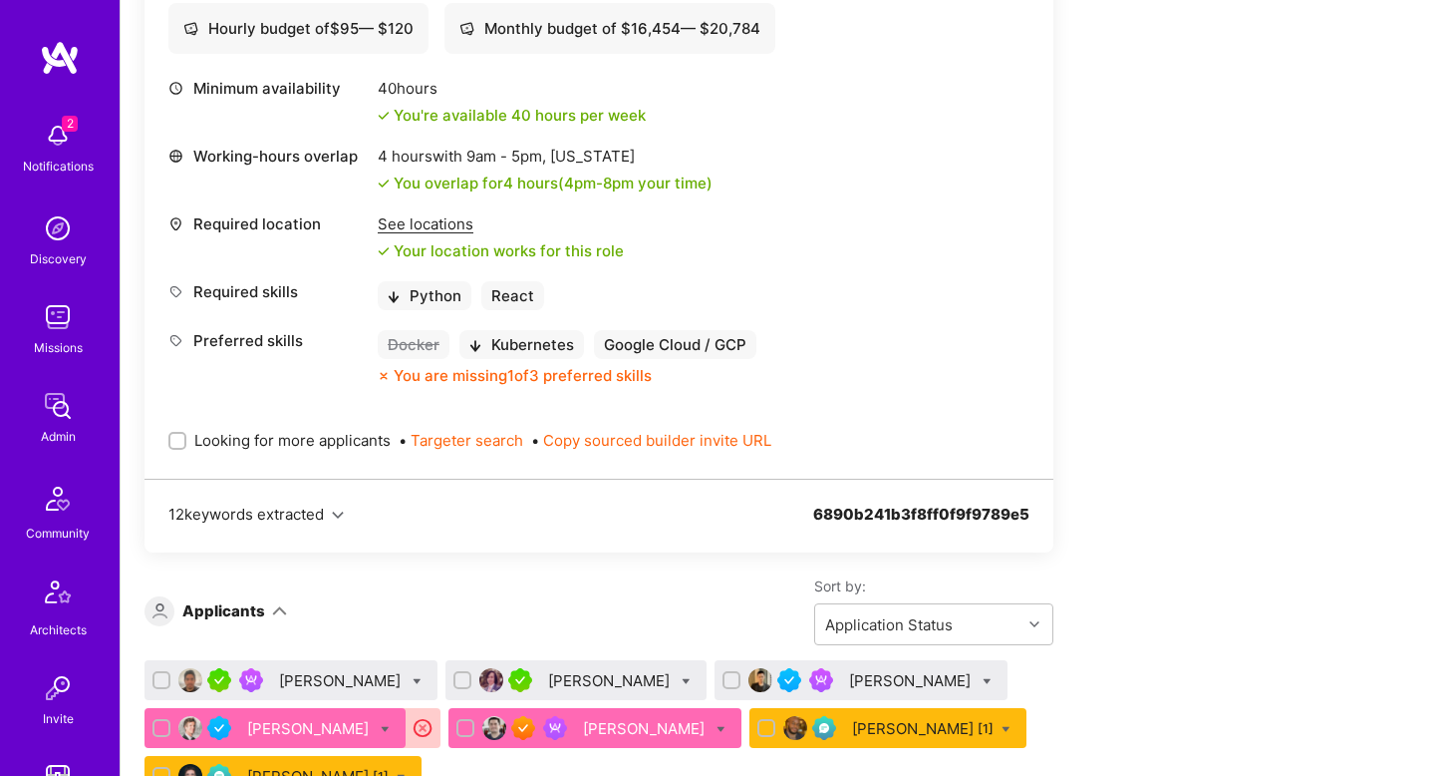
scroll to position [1463, 0]
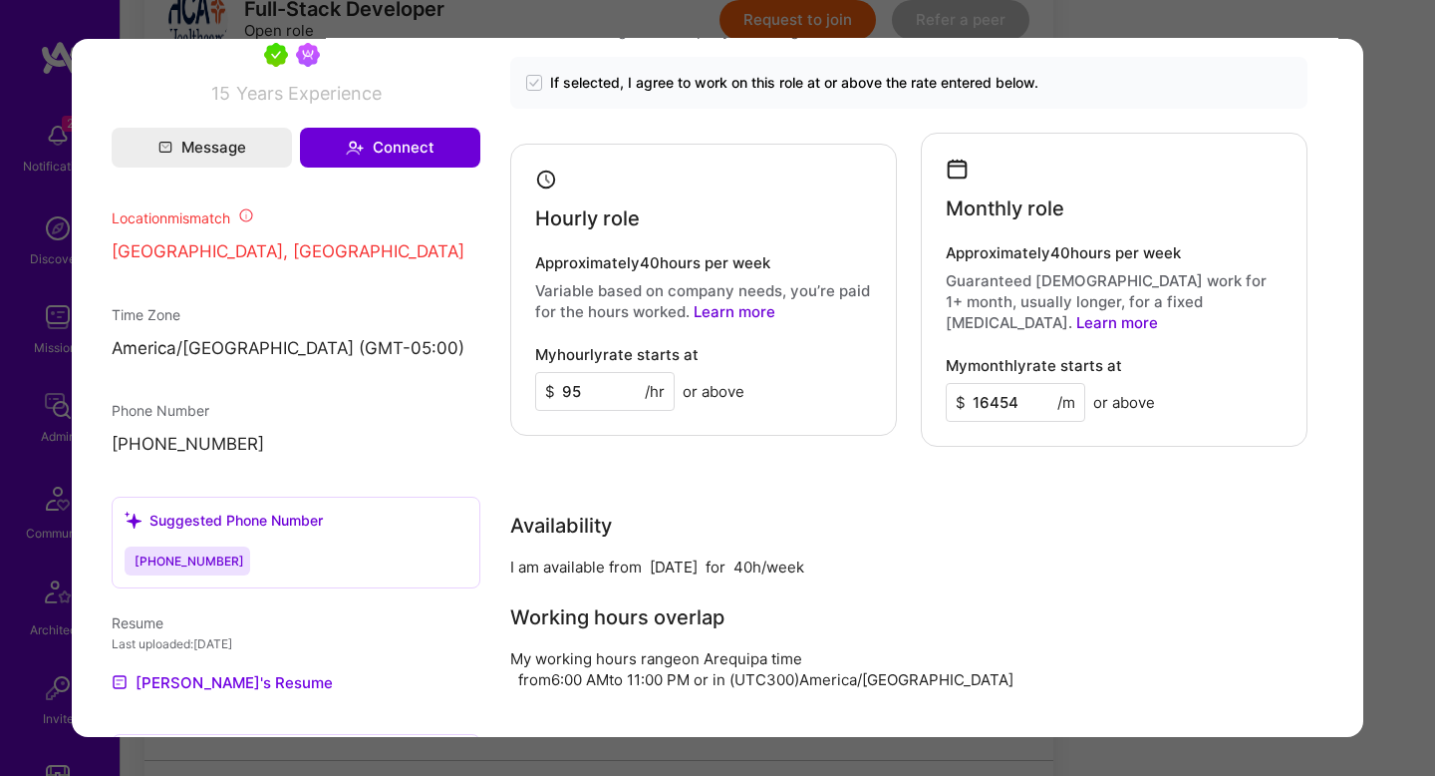
scroll to position [1526, 0]
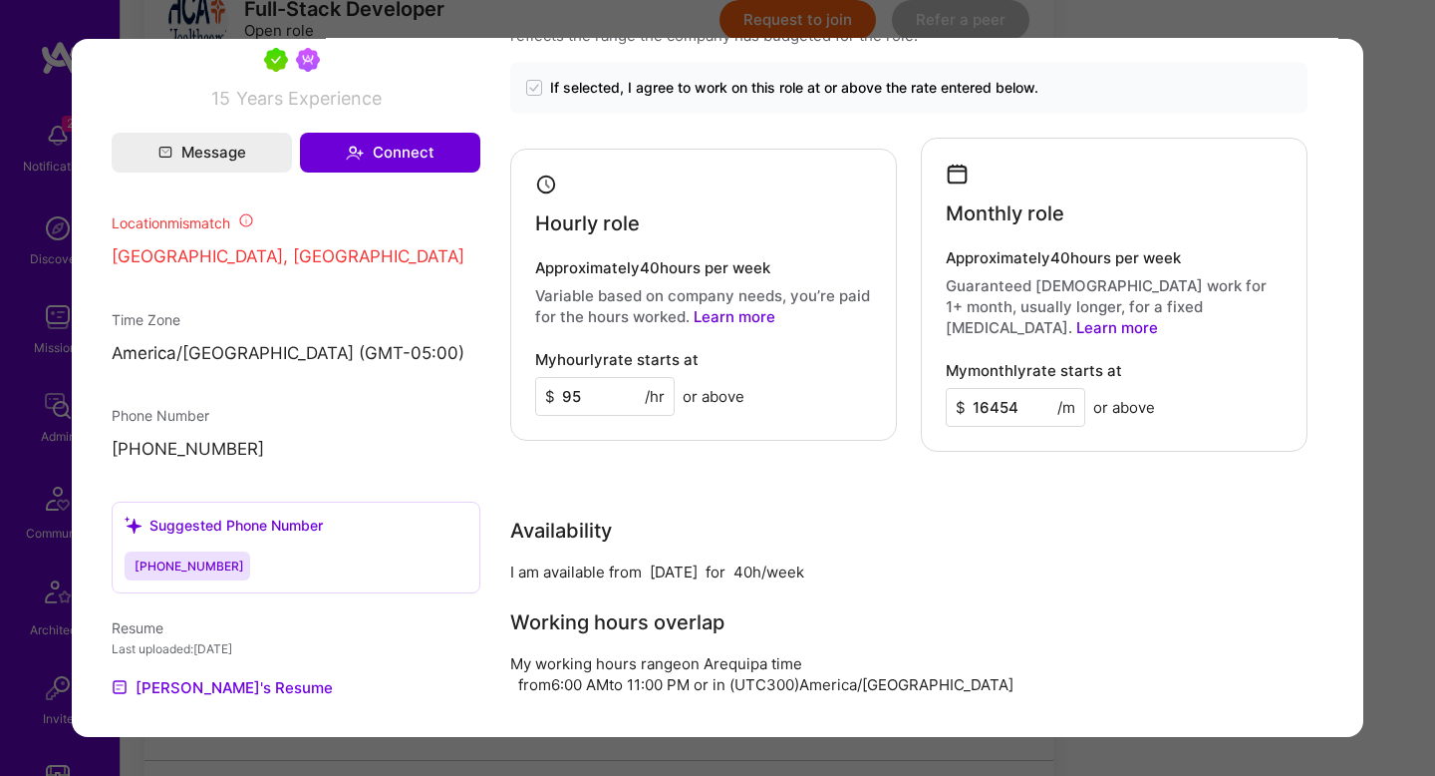
click at [1410, 357] on div "Application 1 of 7 Builder Missing Requirements Required Location See locations…" at bounding box center [717, 388] width 1435 height 776
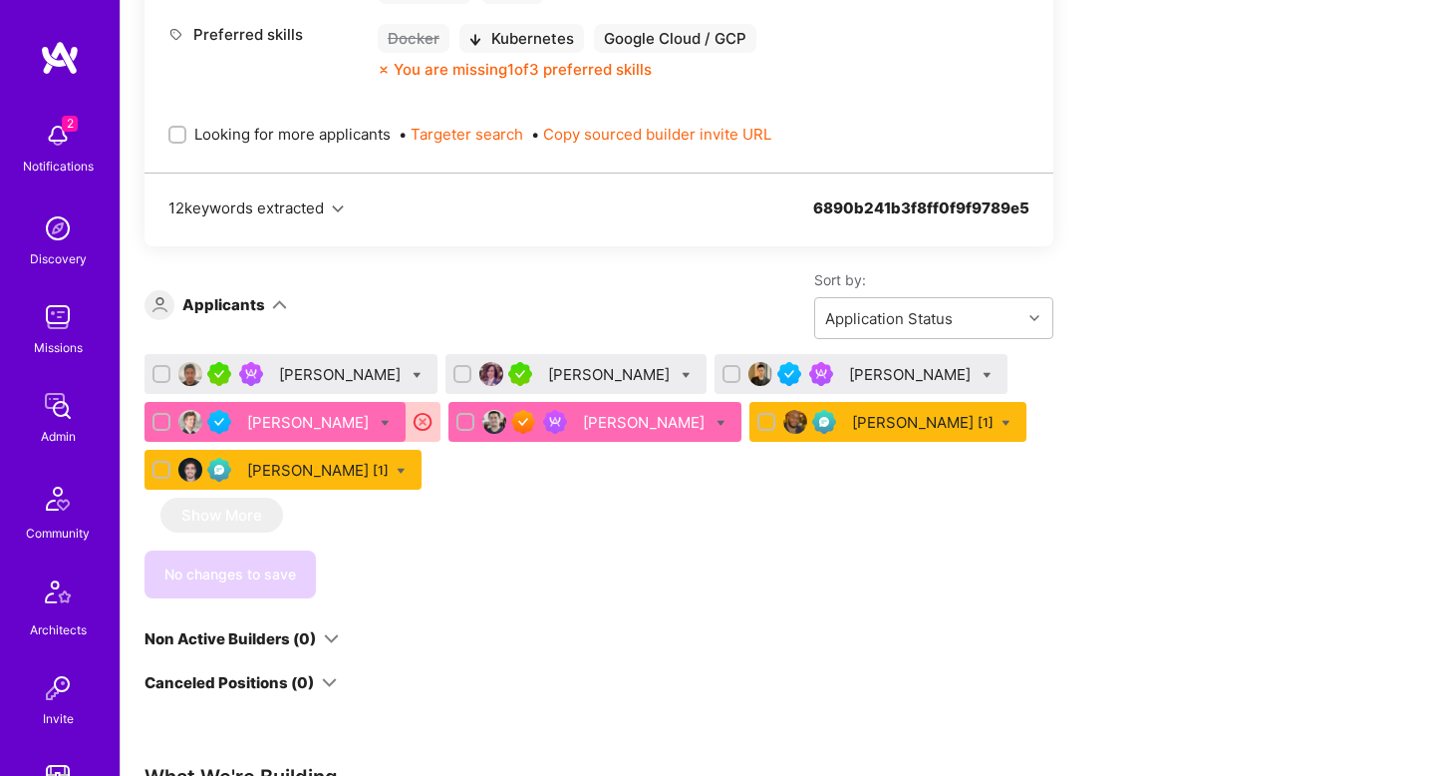
scroll to position [923, 0]
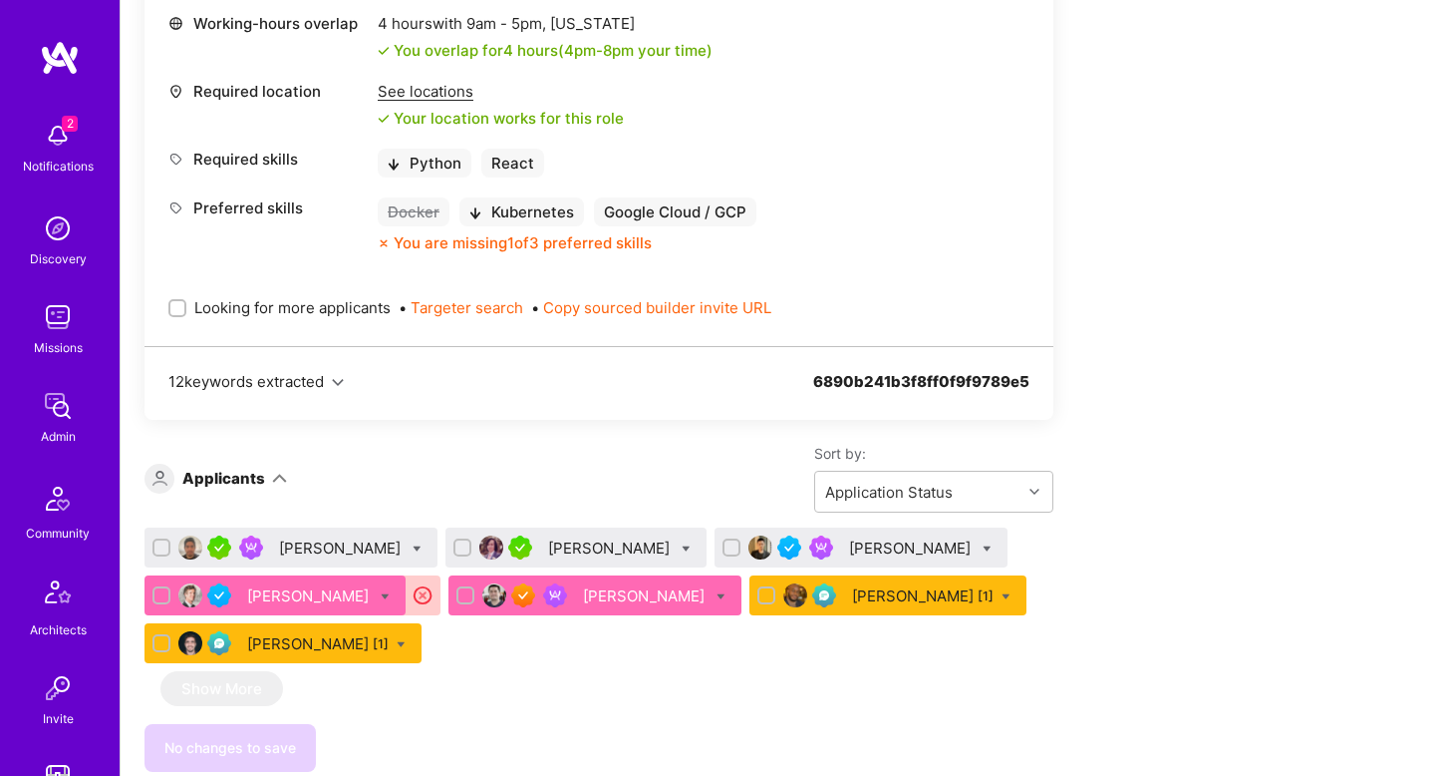
click at [458, 100] on div "See locations" at bounding box center [501, 91] width 246 height 21
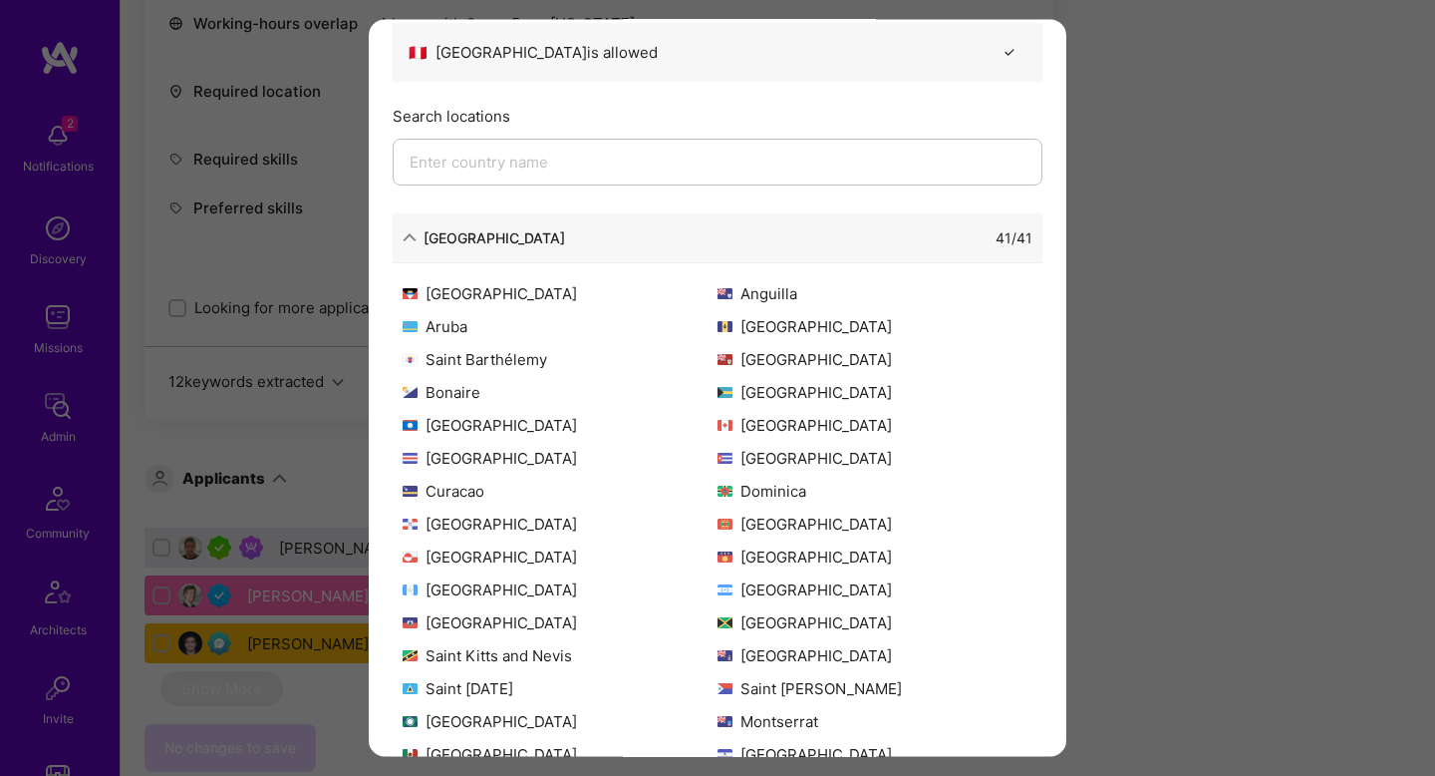
scroll to position [0, 0]
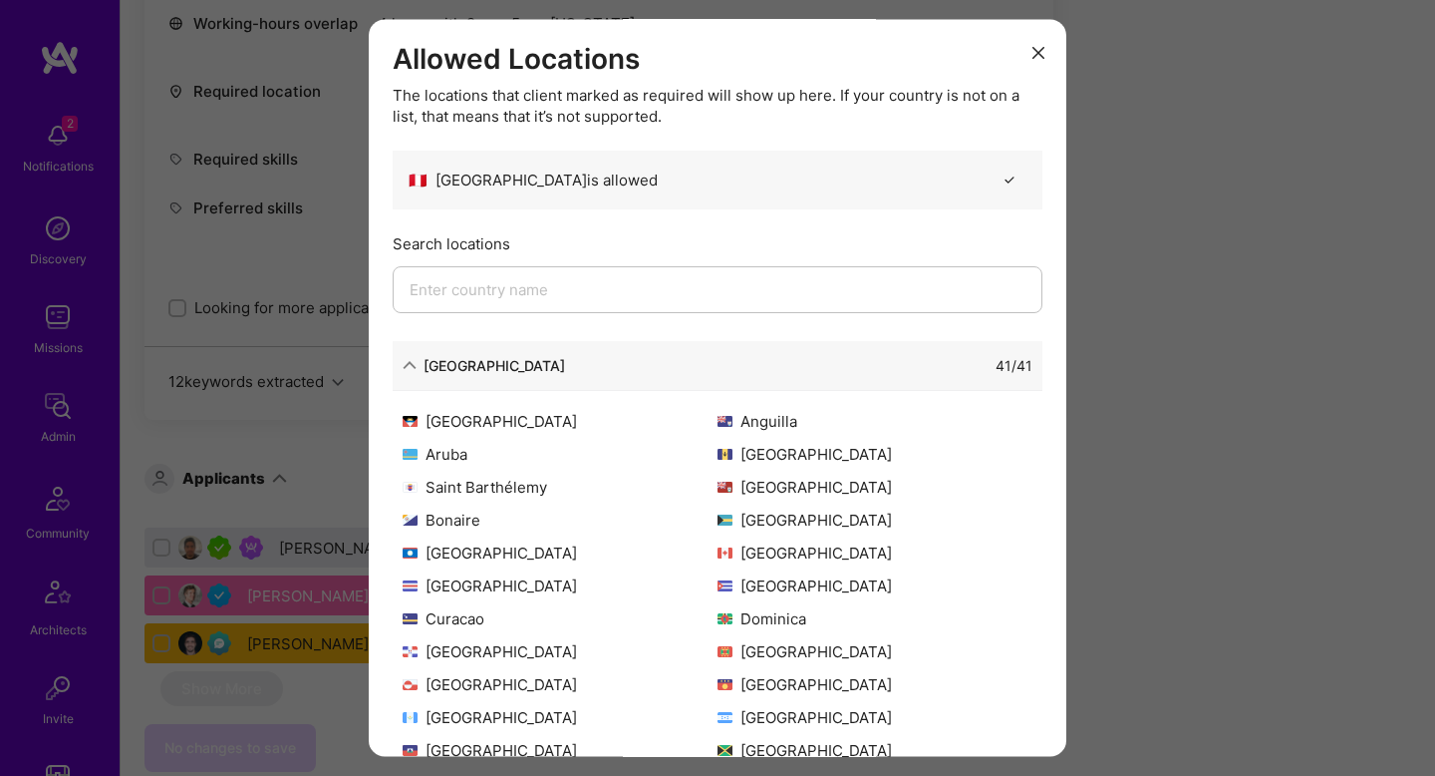
click at [565, 375] on div "41 / 41" at bounding box center [799, 365] width 468 height 21
click at [471, 353] on div "North America 41 / 41" at bounding box center [718, 366] width 650 height 50
click at [468, 363] on div "North America" at bounding box center [495, 365] width 142 height 21
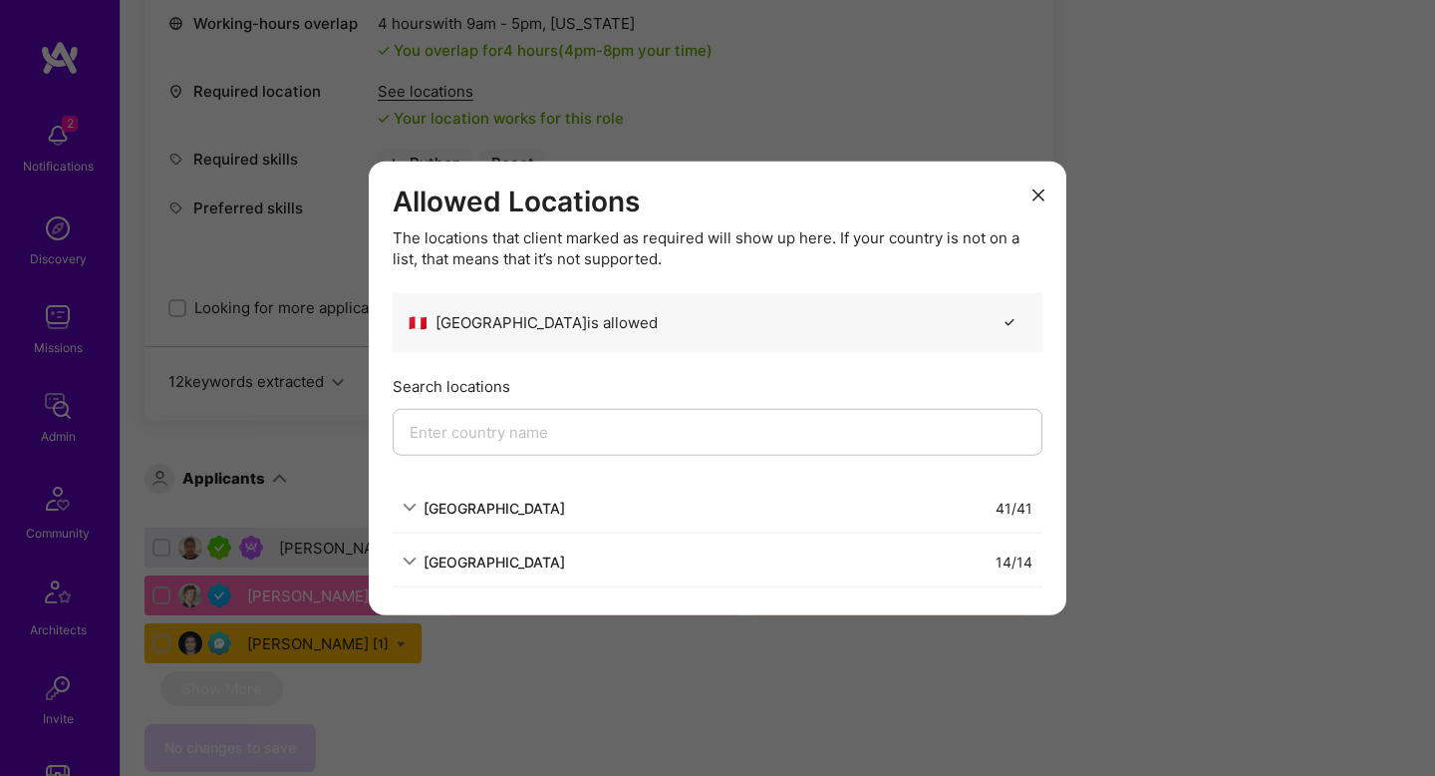
click at [1203, 435] on div "Allowed Locations The locations that client marked as required will show up her…" at bounding box center [717, 388] width 1435 height 776
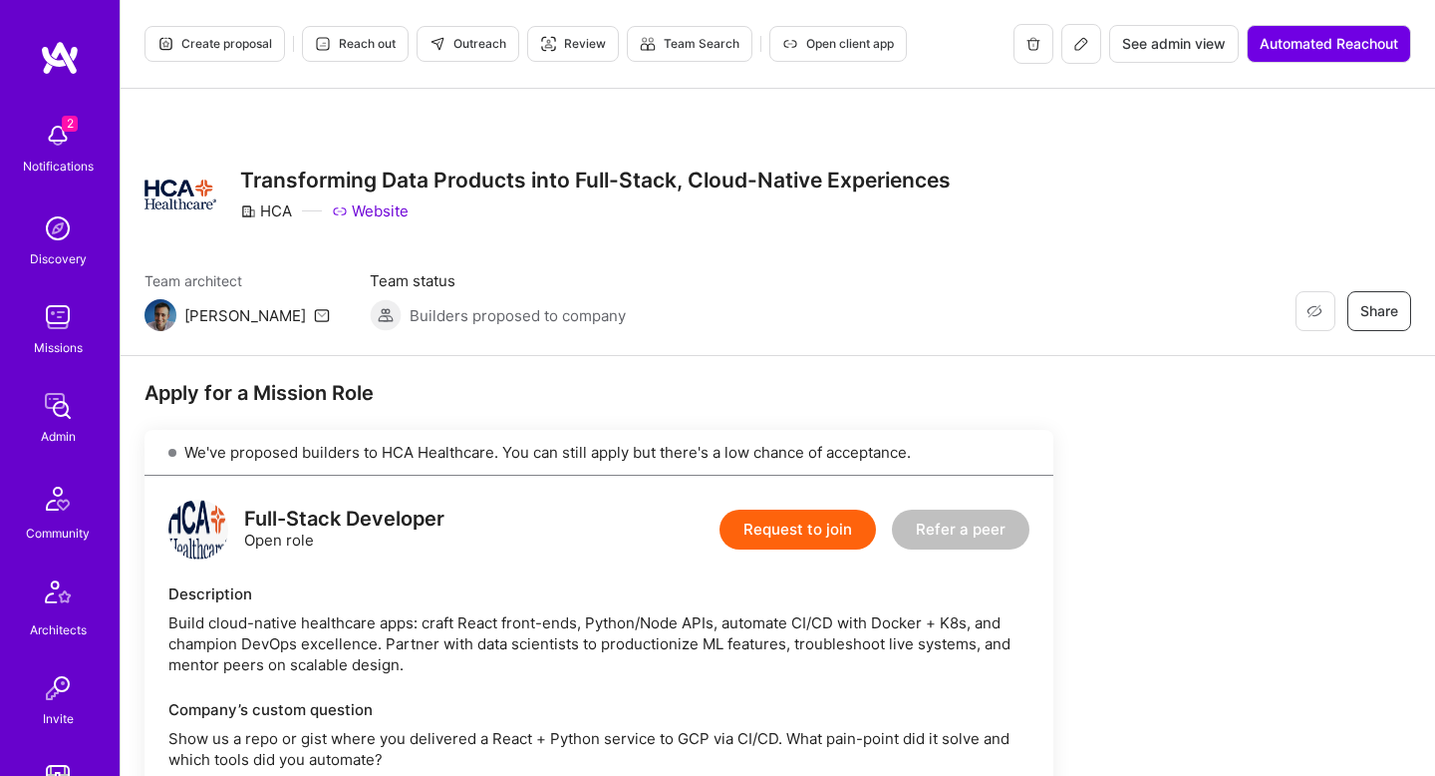
click at [1076, 46] on icon at bounding box center [1082, 44] width 16 height 16
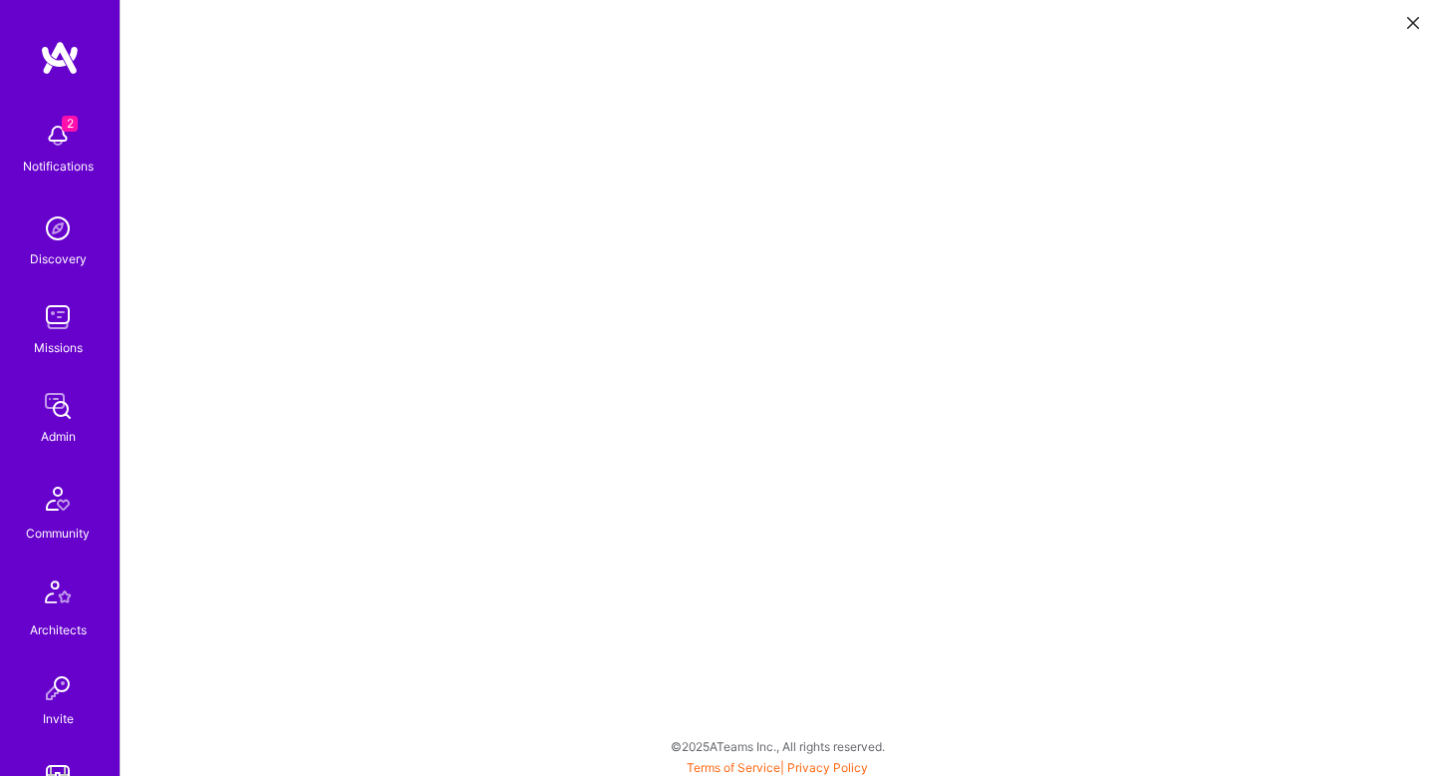
scroll to position [5, 0]
click at [1407, 17] on button at bounding box center [1414, 21] width 24 height 33
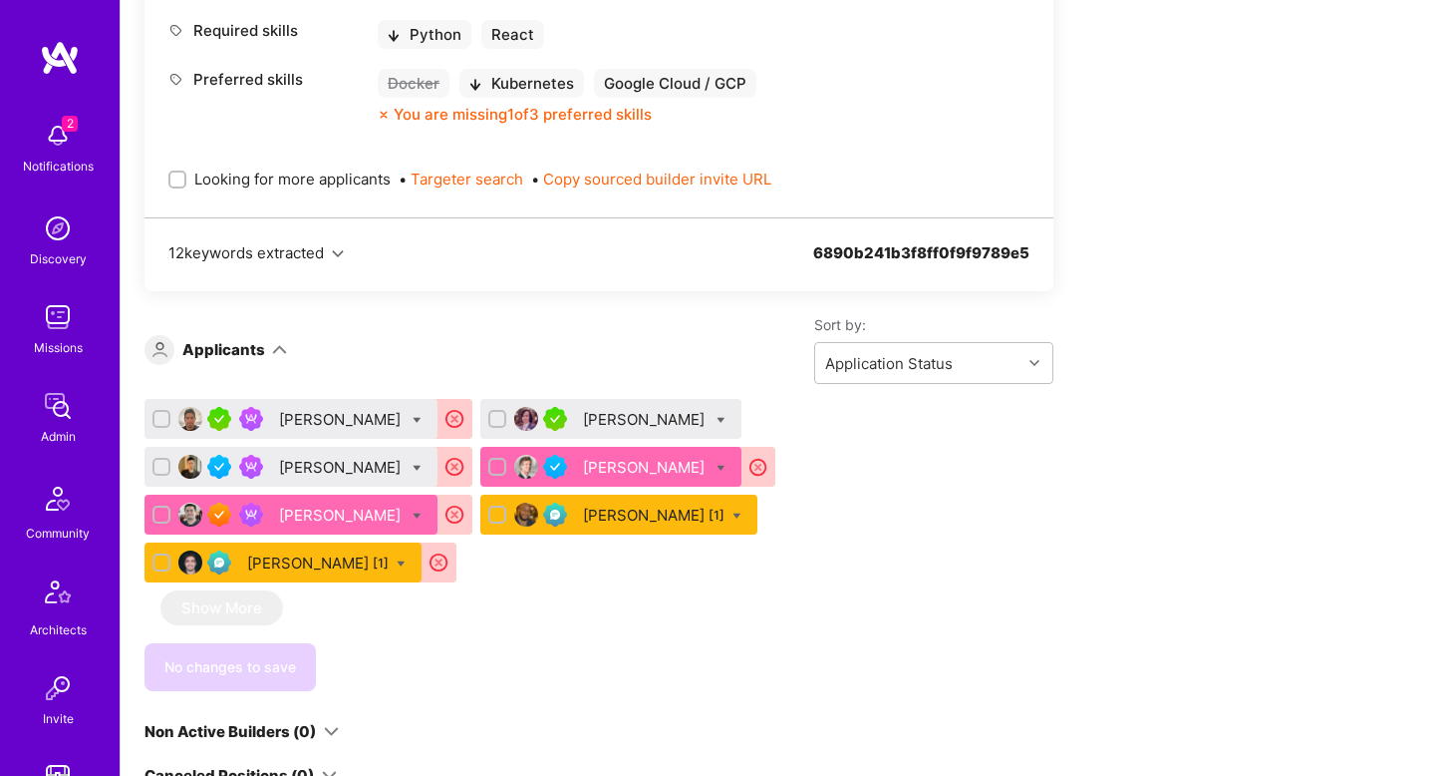
scroll to position [1054, 0]
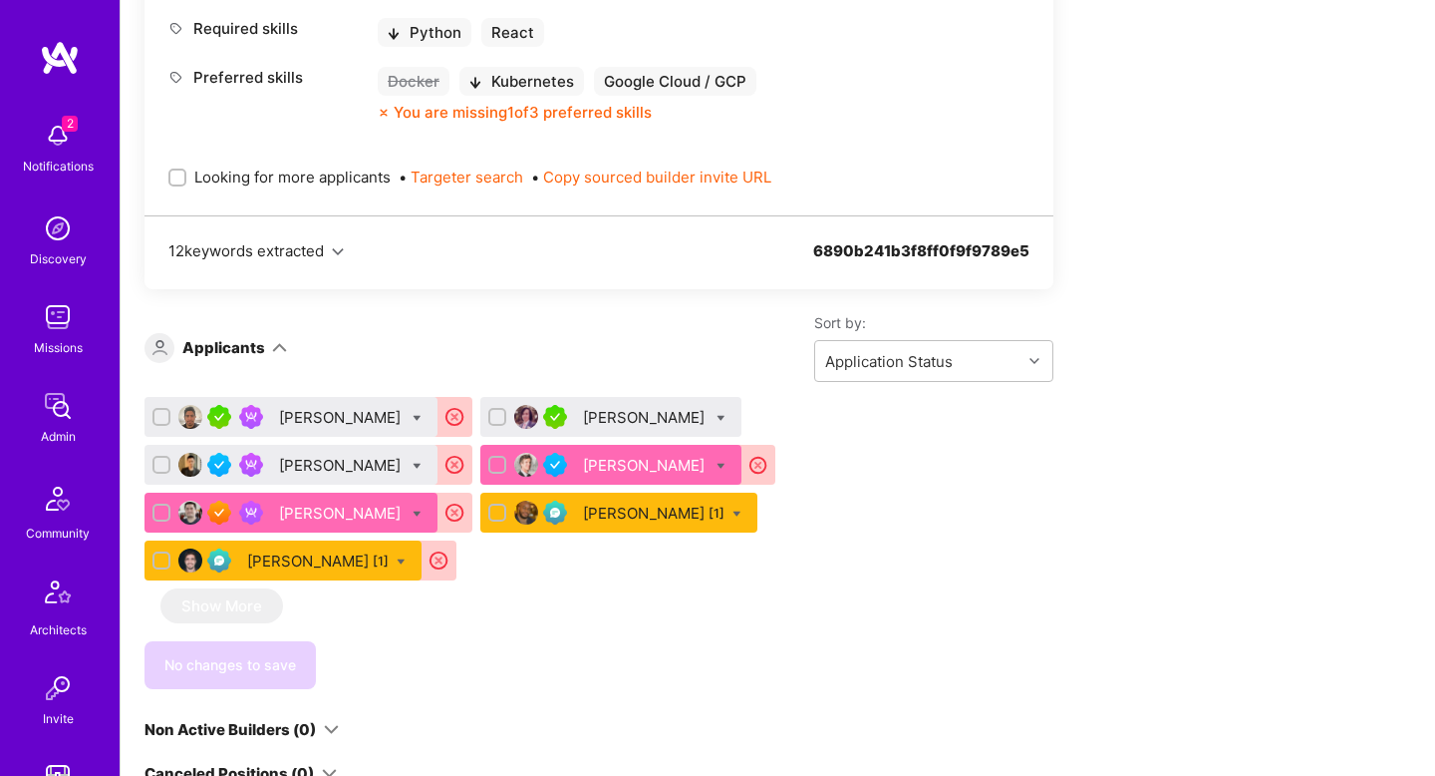
click at [413, 419] on icon at bounding box center [417, 418] width 9 height 9
drag, startPoint x: 640, startPoint y: 582, endPoint x: 622, endPoint y: 581, distance: 18.0
click at [637, 582] on div "Raul Gallegos John Richter Kris Chou Anthony Bull Eduardo Luttner Kurt Brown [1…" at bounding box center [599, 543] width 909 height 292
click at [163, 416] on input "checkbox" at bounding box center [164, 418] width 18 height 18
checkbox input "false"
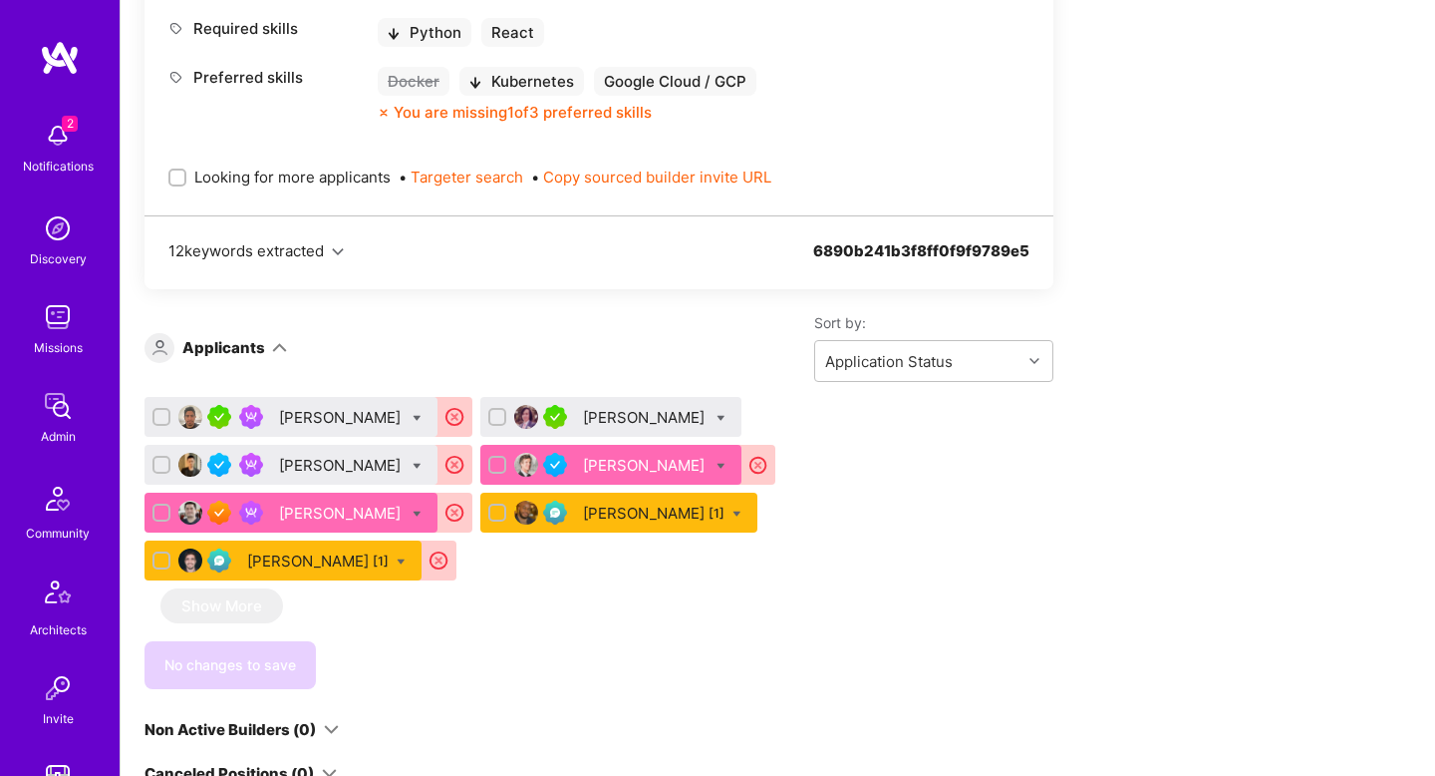
drag, startPoint x: 432, startPoint y: 468, endPoint x: 405, endPoint y: 468, distance: 26.9
click at [170, 506] on input "checkbox" at bounding box center [163, 513] width 14 height 14
checkbox input "true"
click at [162, 421] on input "checkbox" at bounding box center [163, 418] width 14 height 14
checkbox input "true"
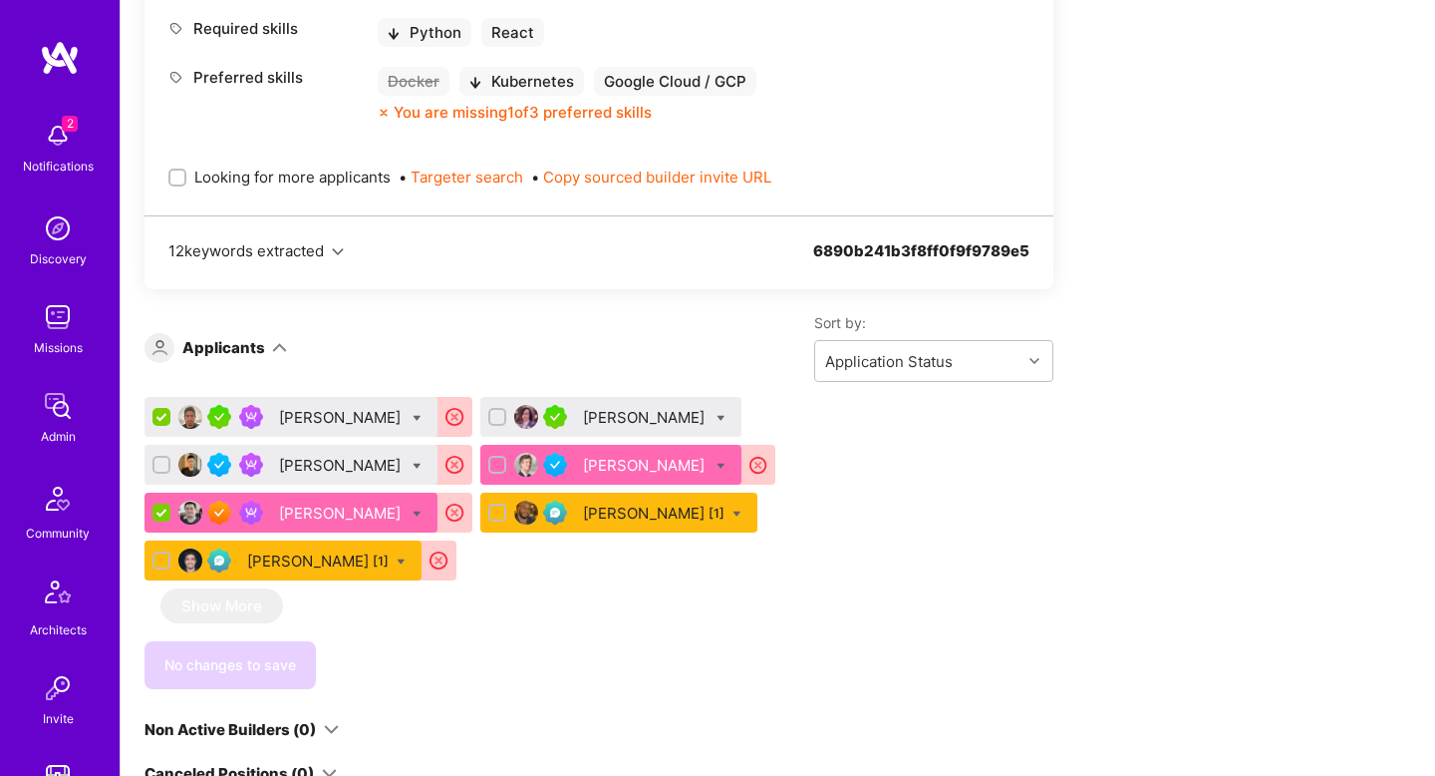
click at [170, 459] on input "checkbox" at bounding box center [163, 466] width 14 height 14
checkbox input "true"
click at [159, 554] on input "checkbox" at bounding box center [163, 561] width 14 height 14
click at [413, 416] on icon at bounding box center [417, 418] width 9 height 9
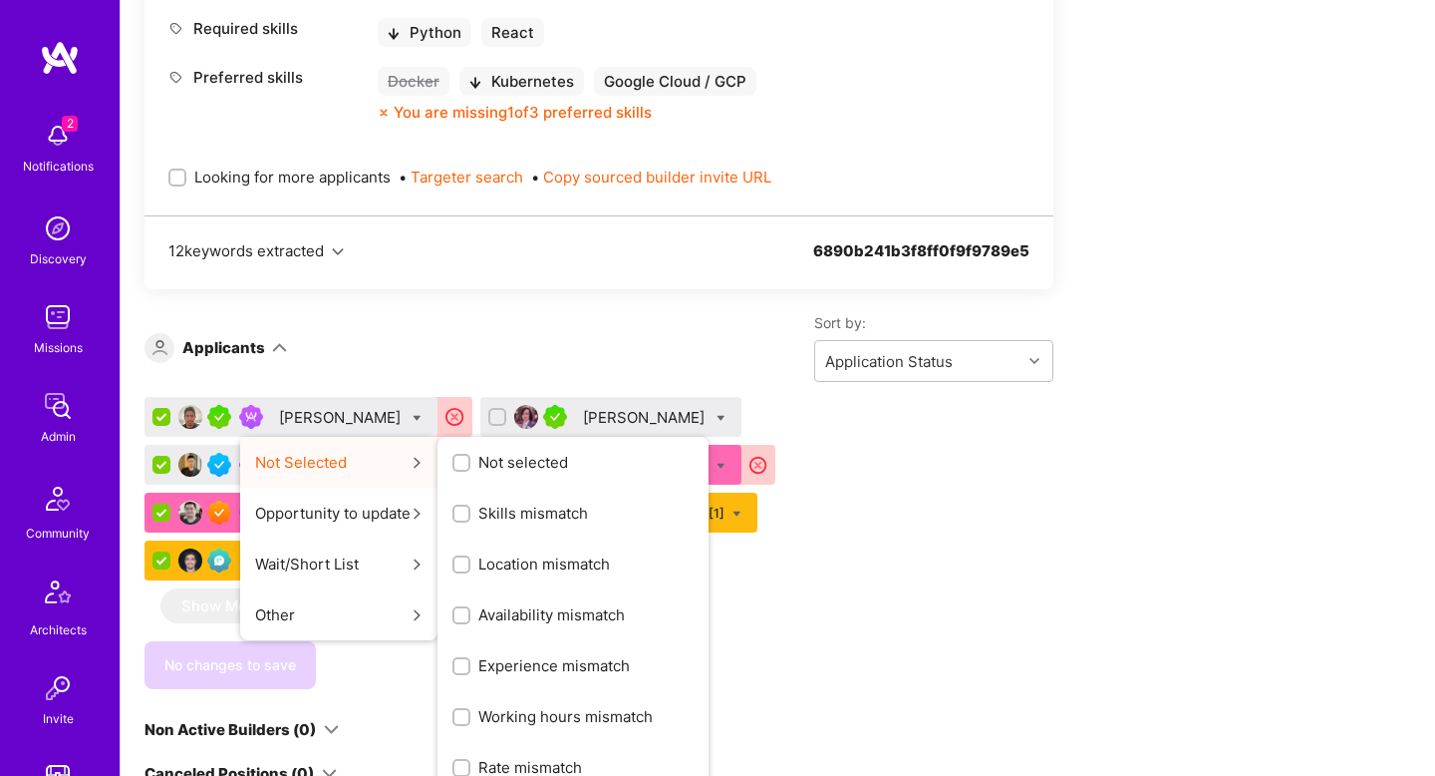
click at [572, 566] on span "Location mismatch" at bounding box center [544, 563] width 132 height 21
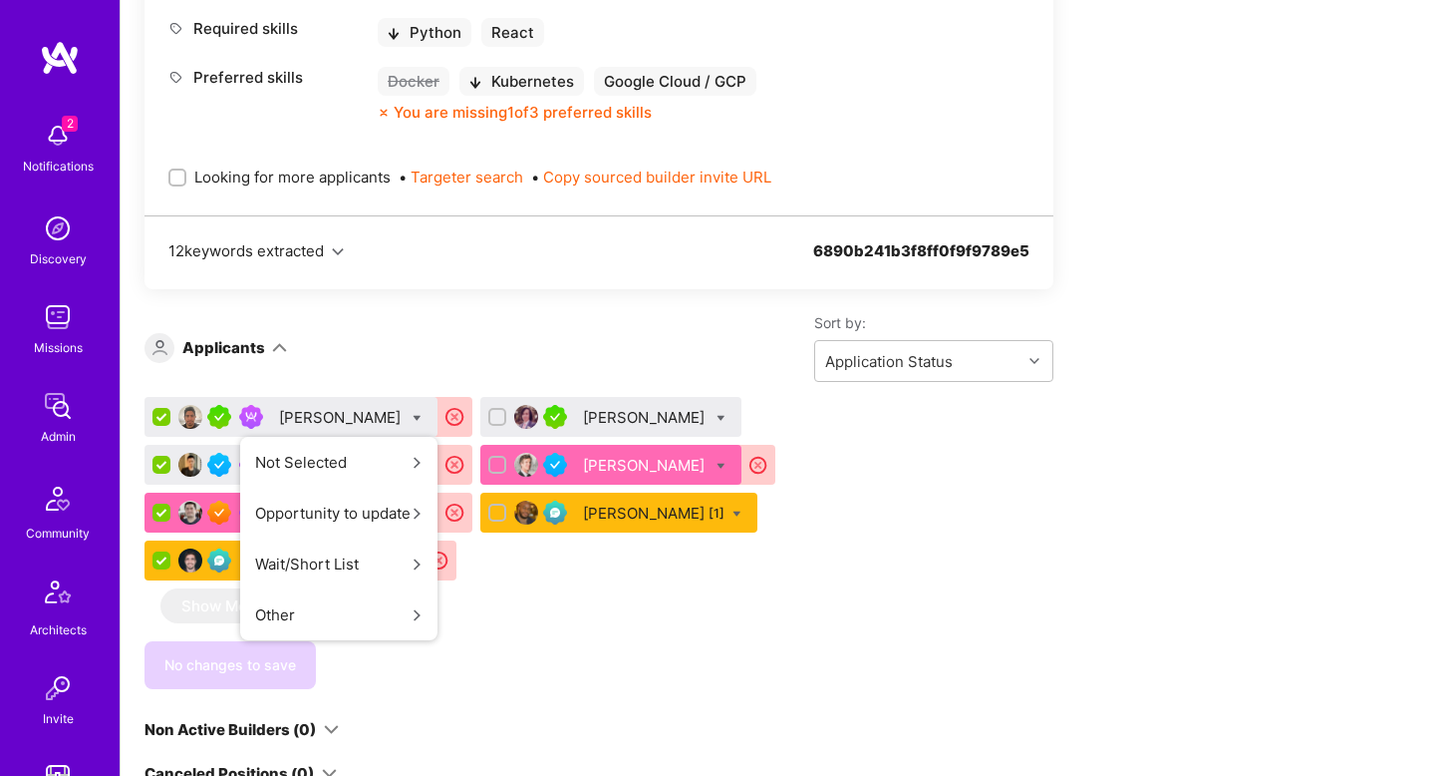
click at [0, 0] on input "Location mismatch" at bounding box center [0, 0] width 0 height 0
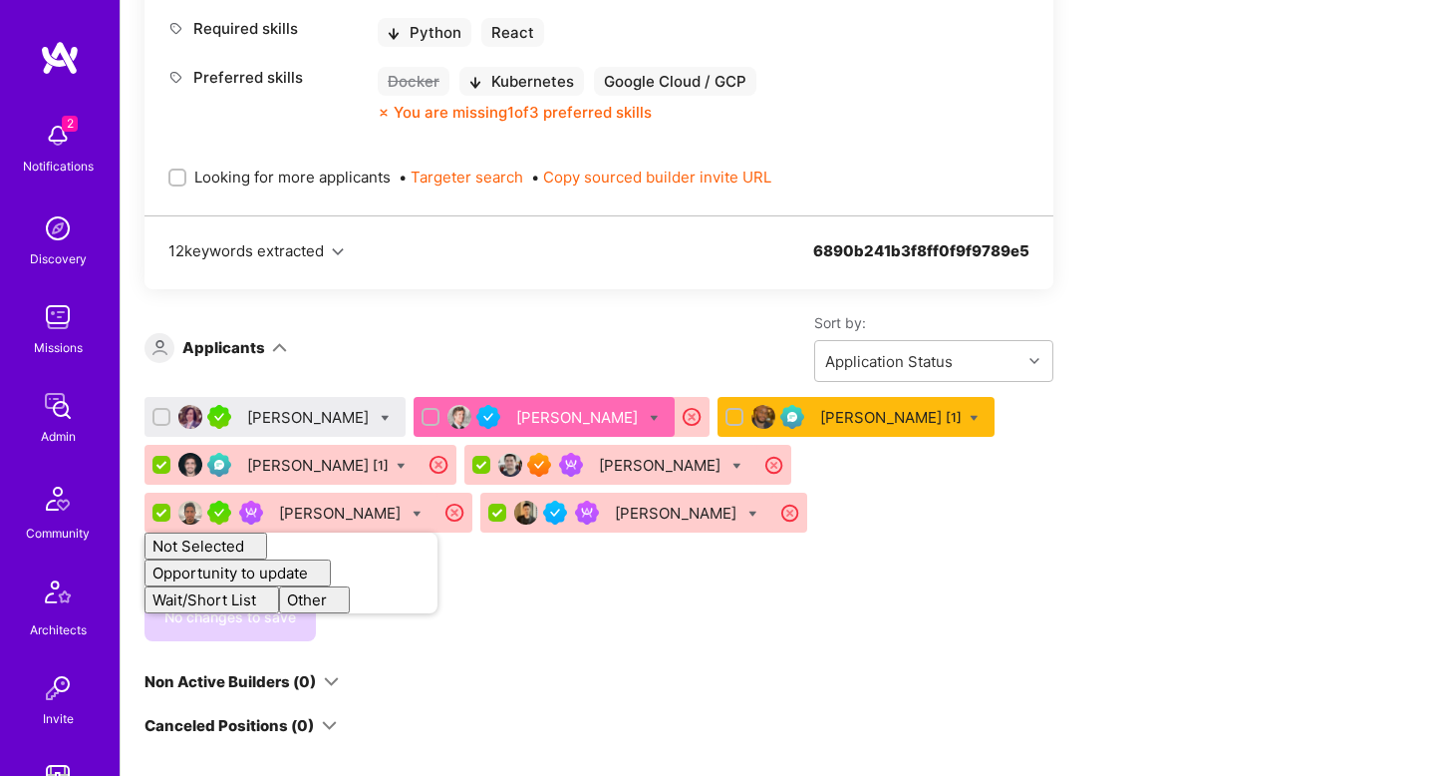
checkbox input "false"
drag, startPoint x: 687, startPoint y: 544, endPoint x: 651, endPoint y: 545, distance: 35.9
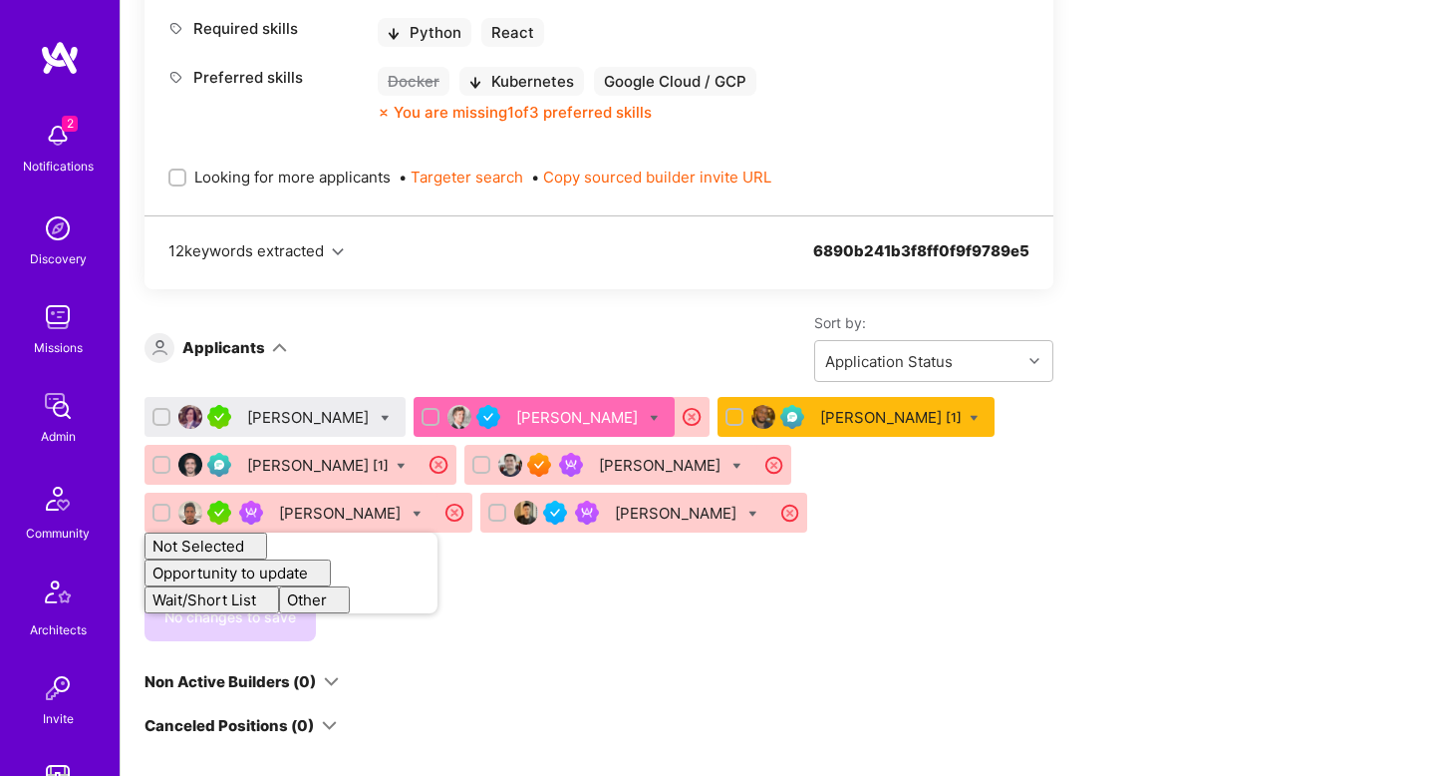
click at [684, 544] on div "John Richter Anthony Bull Kurt Brown [1] Luan Dias [1] Eduardo Luttner Raul Gal…" at bounding box center [599, 519] width 909 height 244
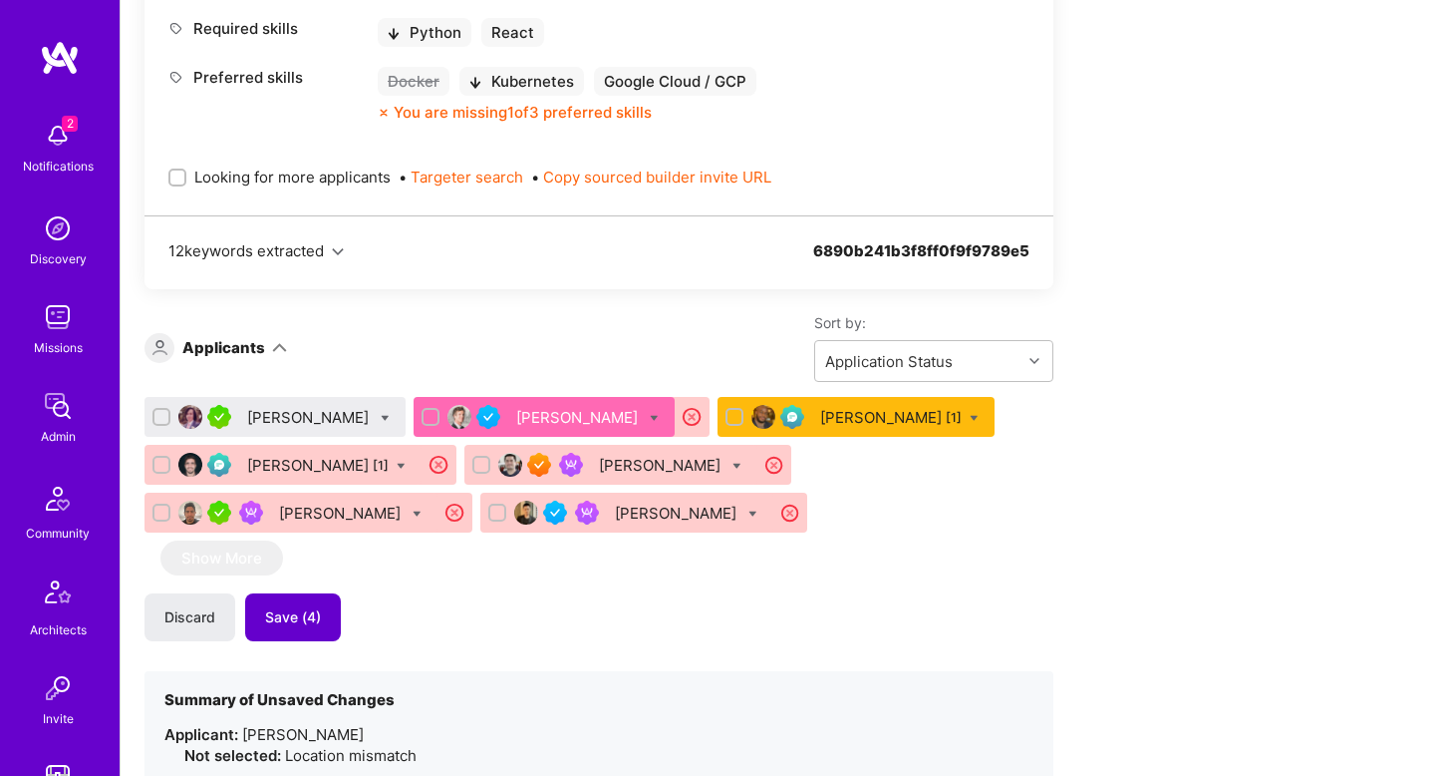
click at [288, 628] on button "Save (4)" at bounding box center [293, 617] width 96 height 48
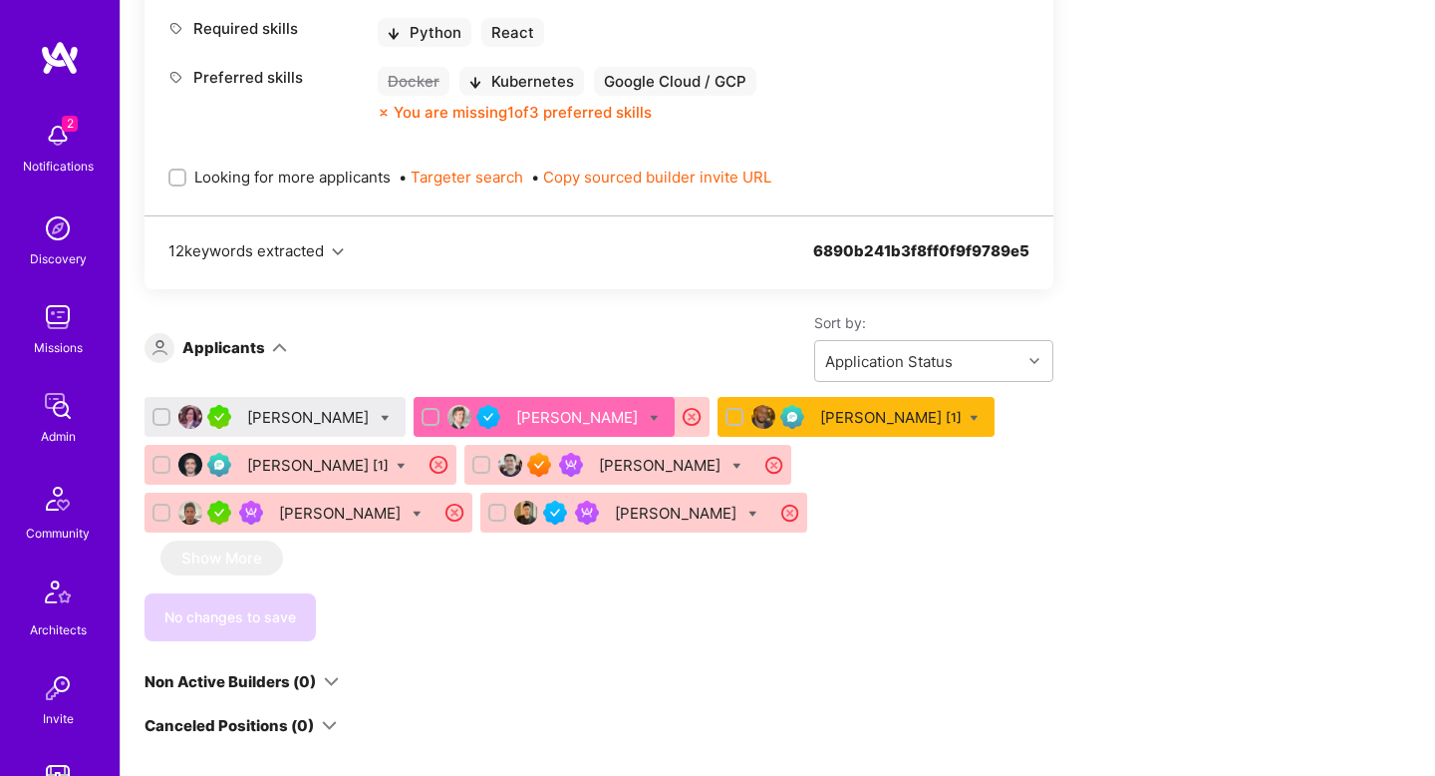
click at [820, 419] on div "Kurt Brown [1]" at bounding box center [891, 417] width 142 height 21
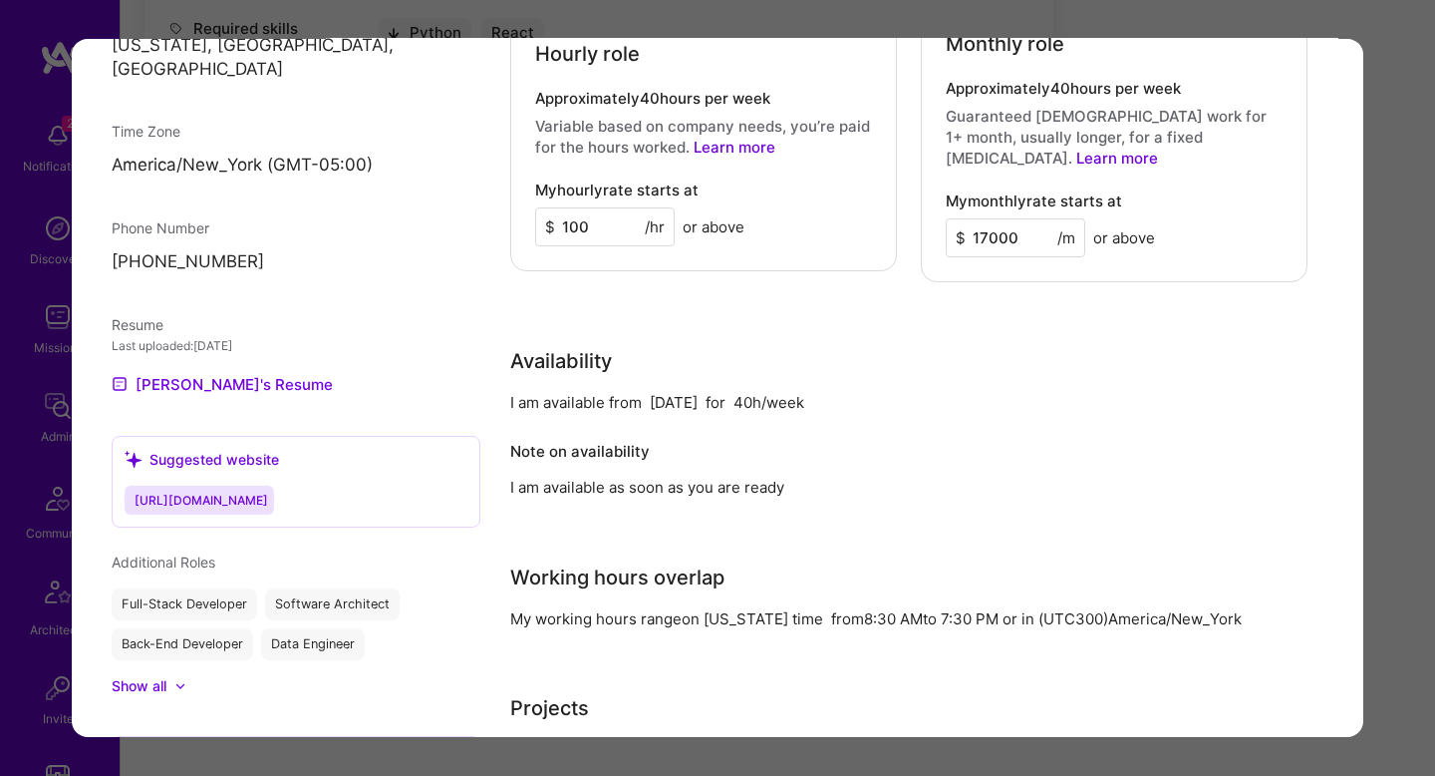
scroll to position [1377, 0]
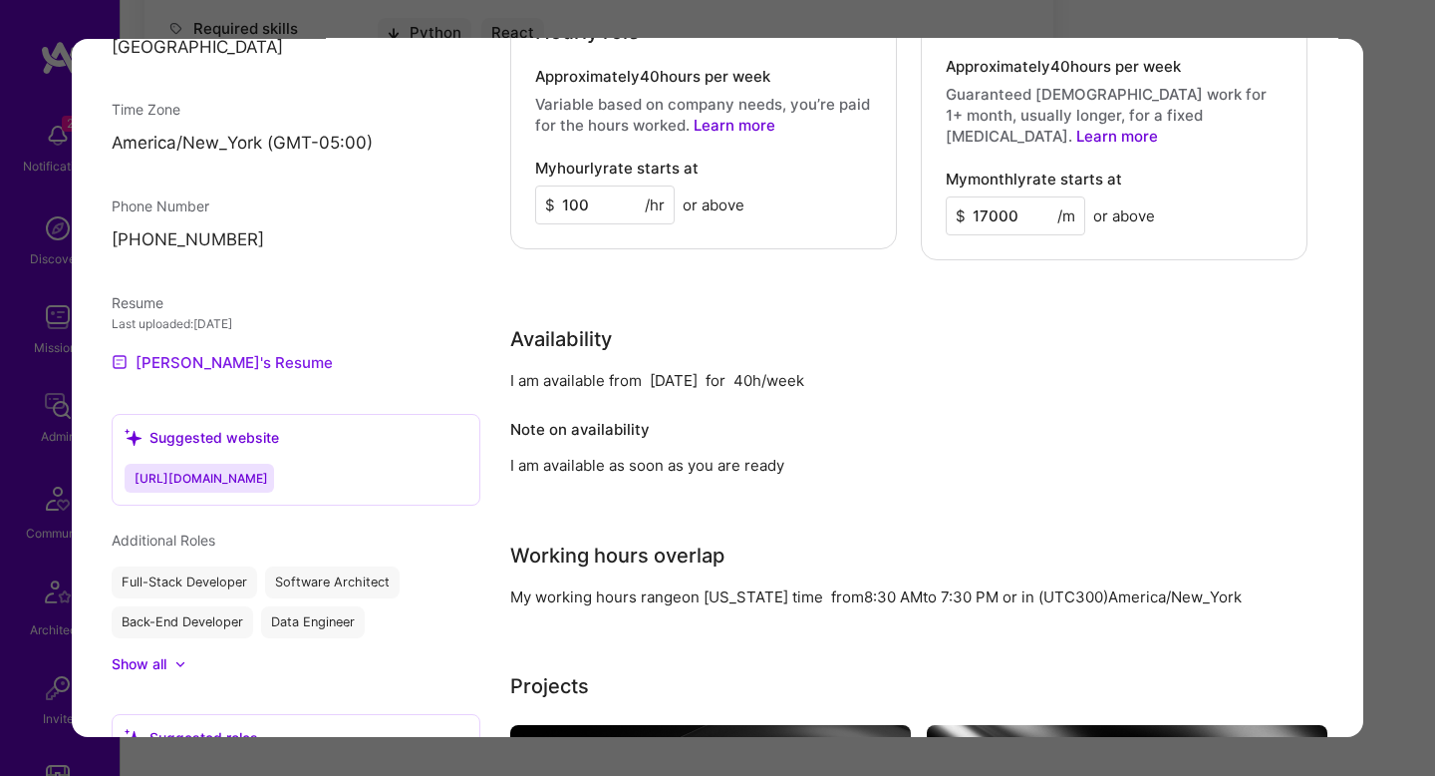
click at [209, 350] on link "Kurt's Resume" at bounding box center [222, 362] width 221 height 24
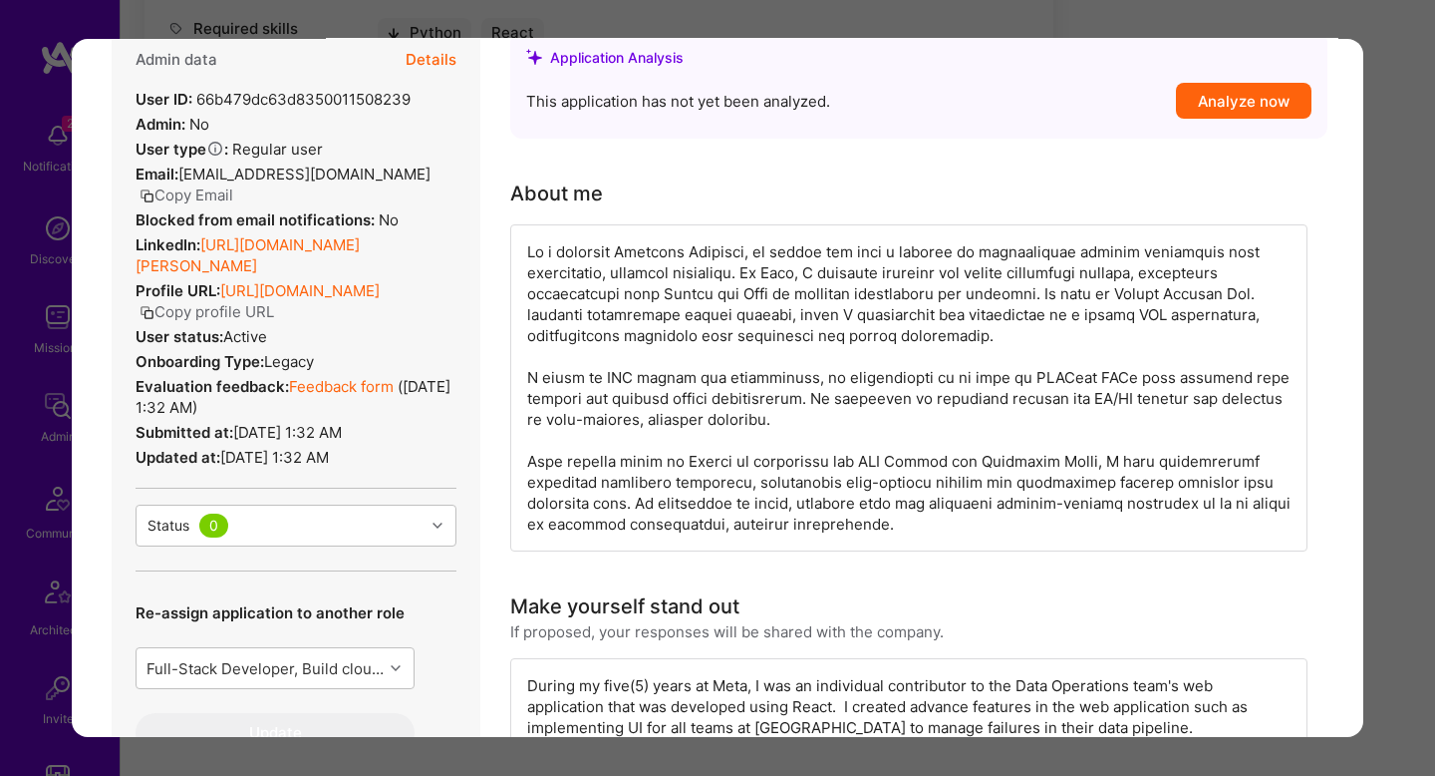
scroll to position [0, 0]
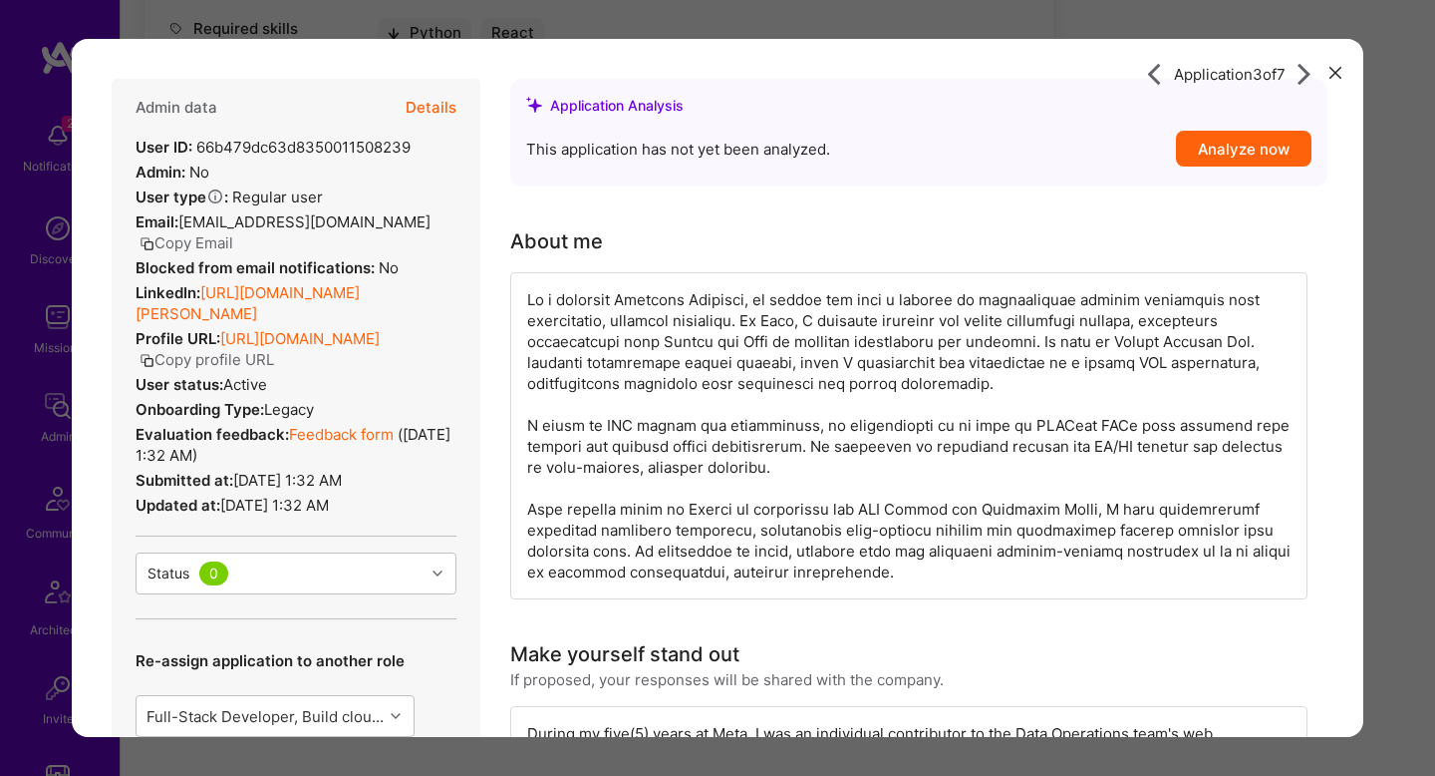
click at [429, 109] on button "Details" at bounding box center [431, 108] width 51 height 58
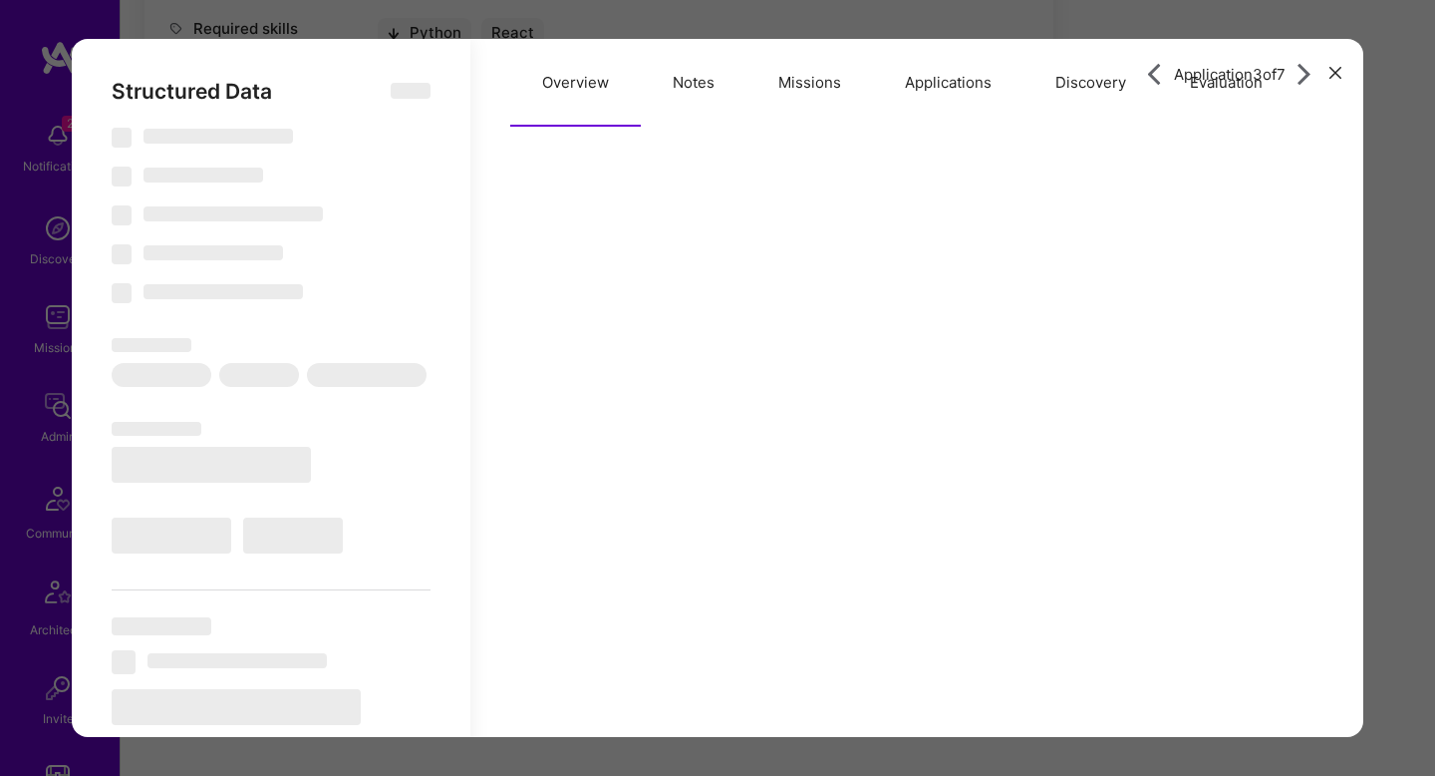
select select "Right Now"
select select "Verified"
select select "US"
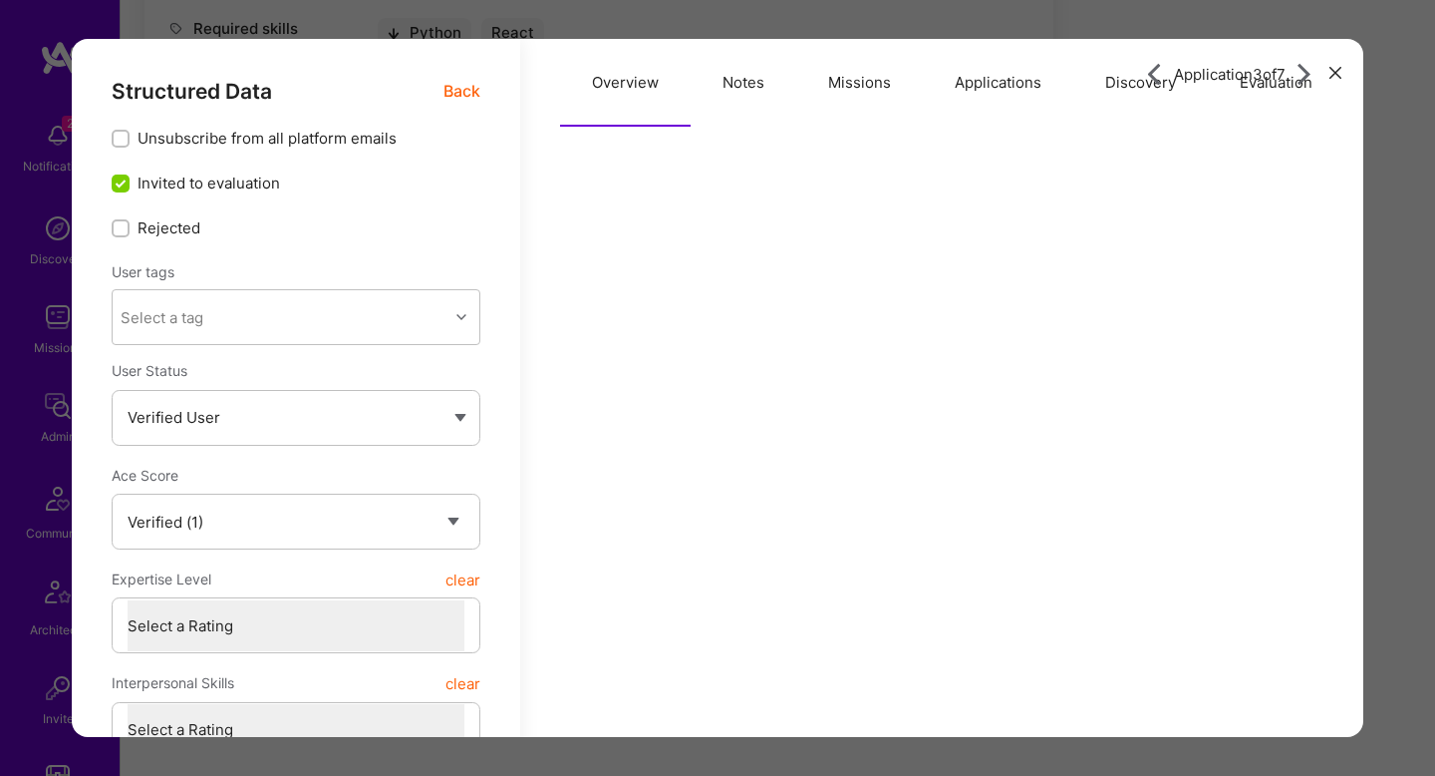
click at [699, 103] on button "Notes" at bounding box center [744, 83] width 106 height 88
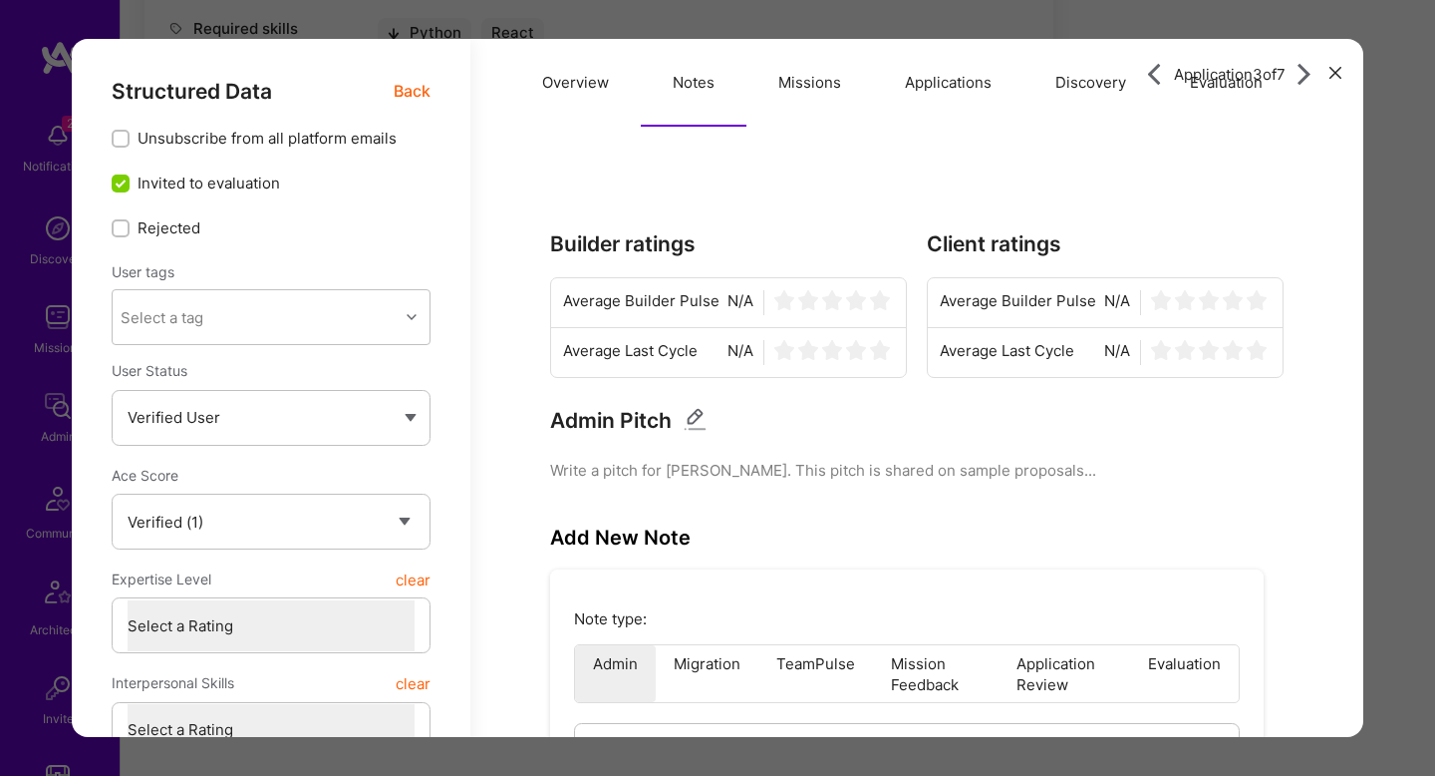
click at [1300, 83] on icon "modal" at bounding box center [1305, 74] width 23 height 23
click at [1233, 99] on button "Evaluation" at bounding box center [1226, 83] width 137 height 88
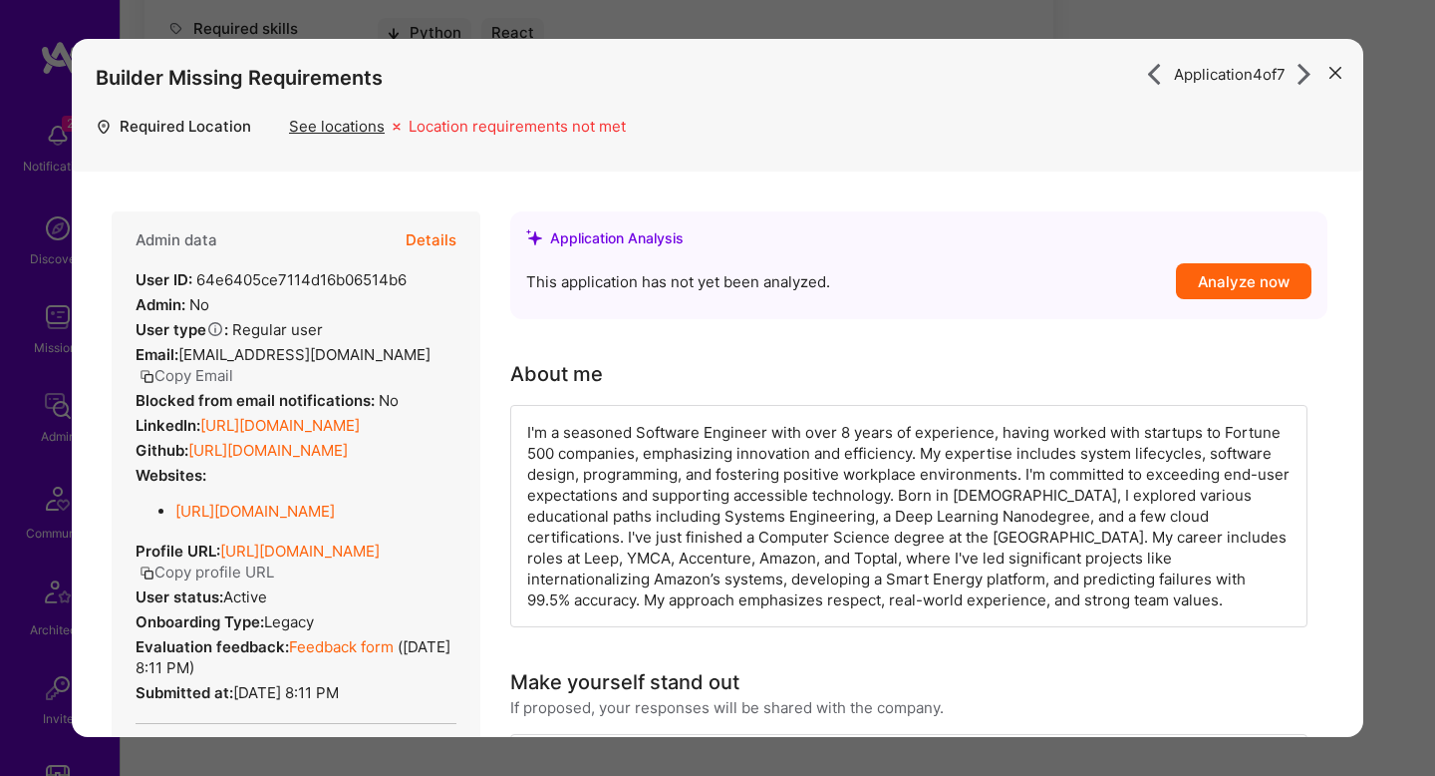
click at [416, 225] on button "Details" at bounding box center [431, 240] width 51 height 58
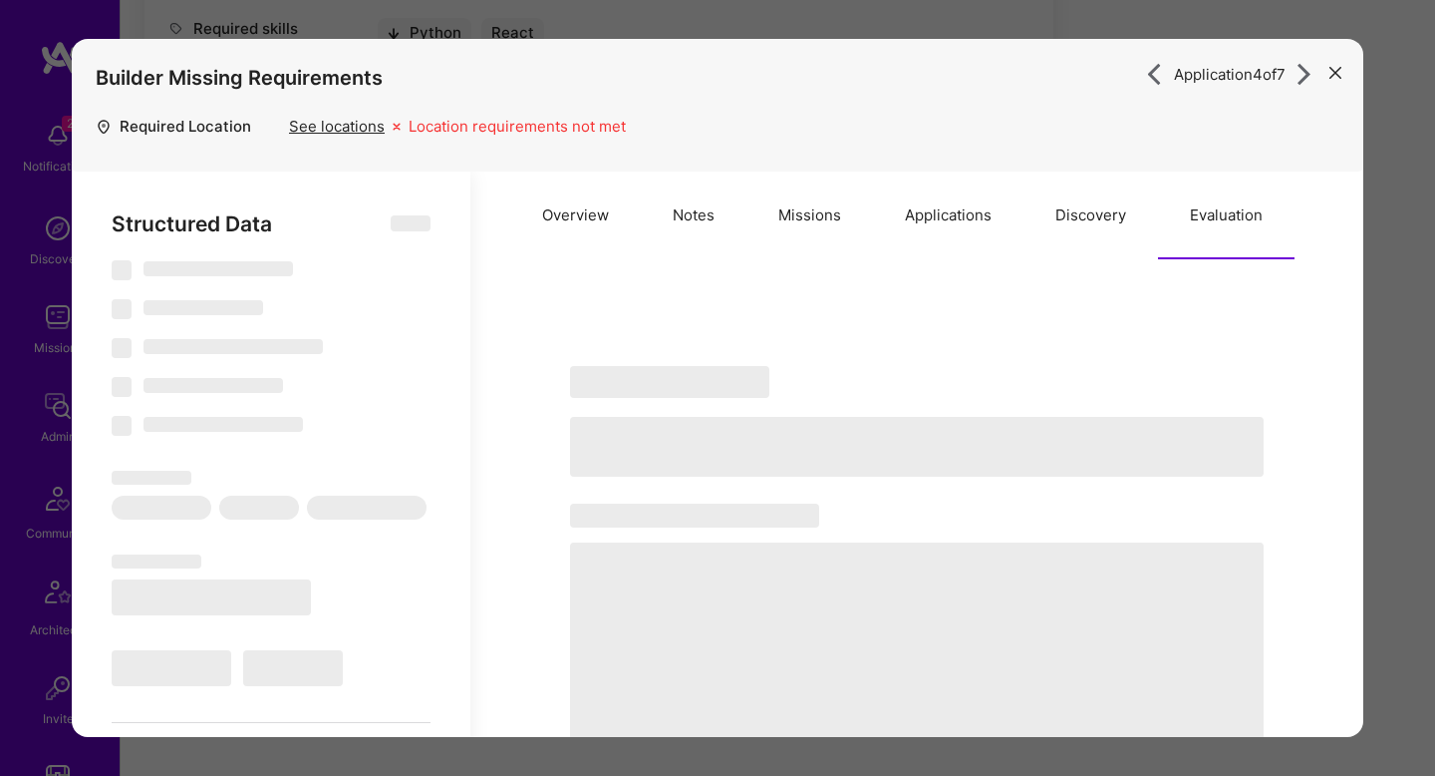
type textarea "x"
select select "Right Now"
select select "Verified"
select select "BR"
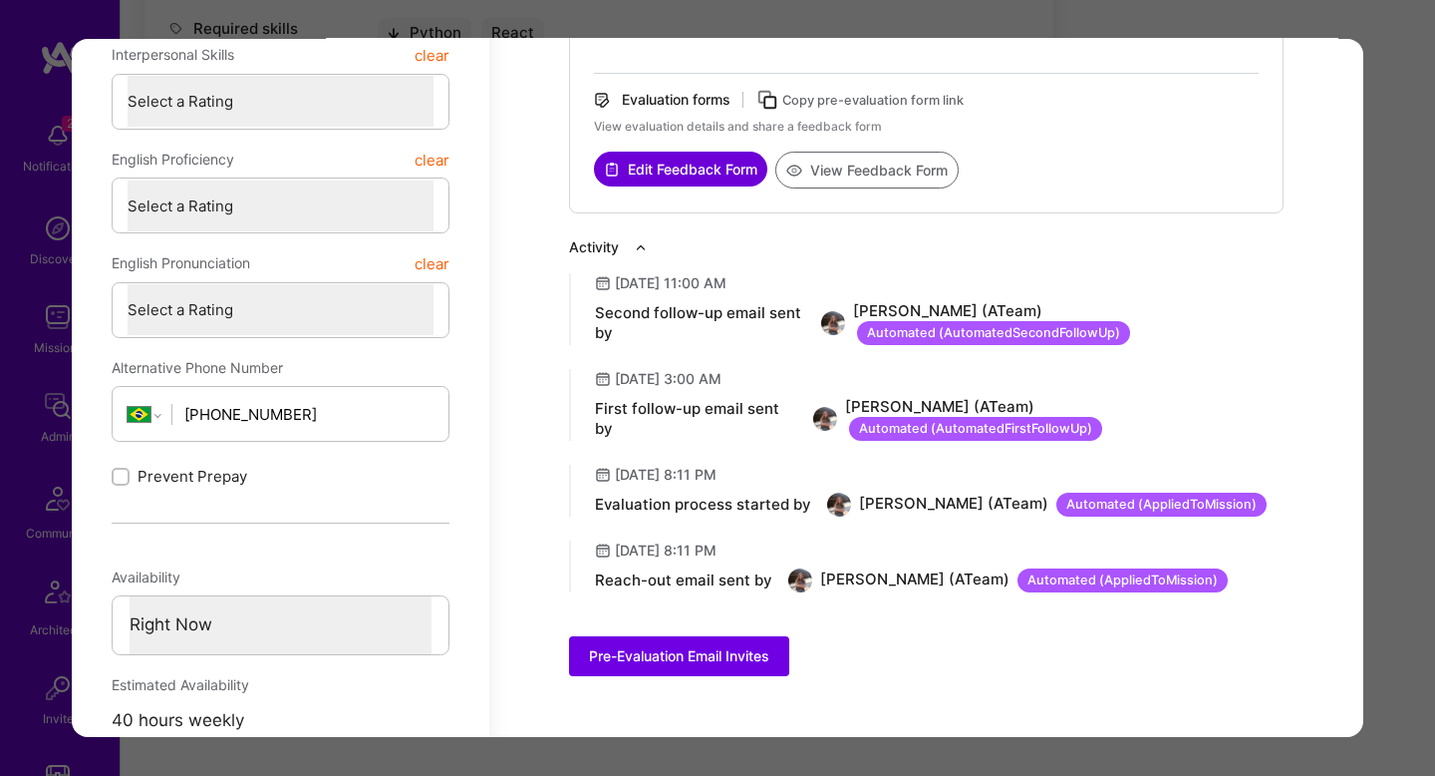
scroll to position [774, 0]
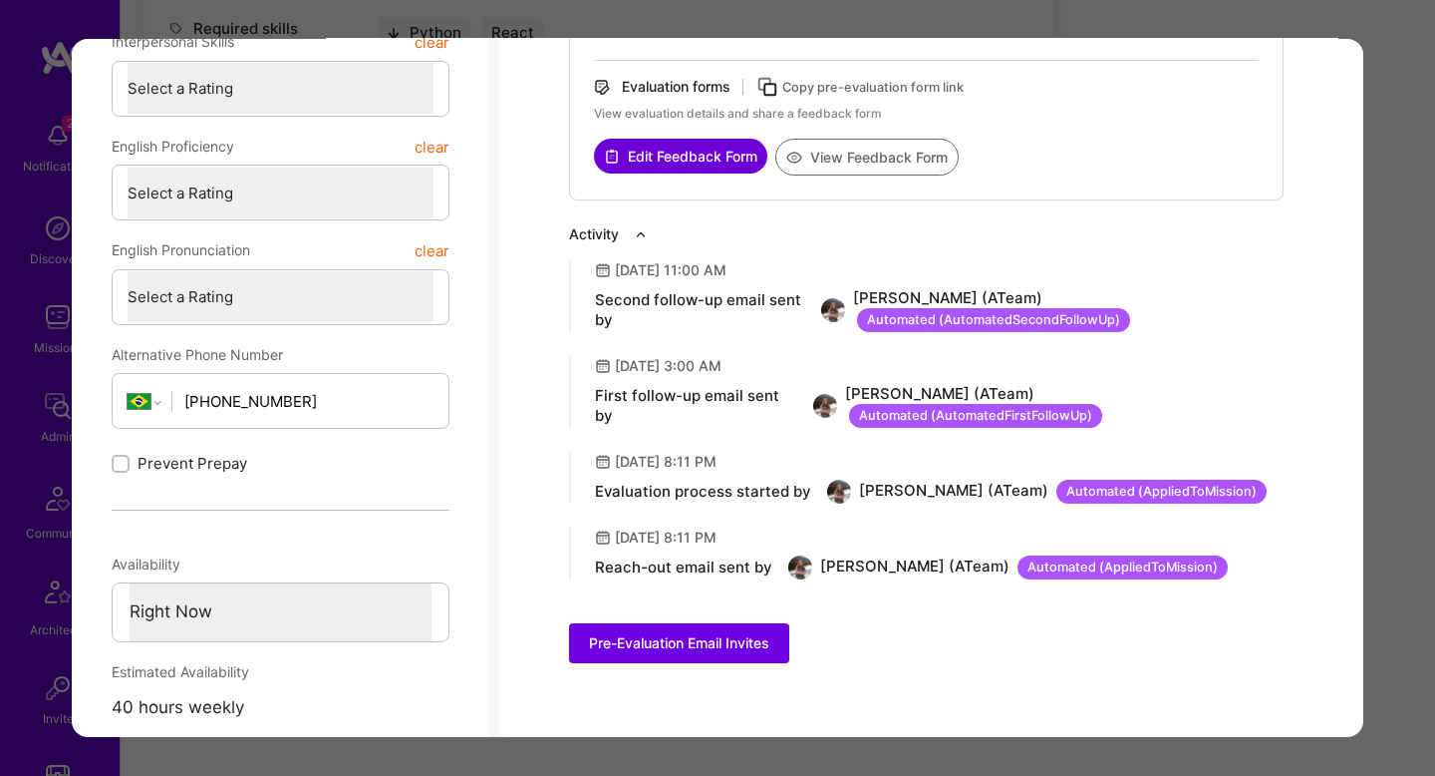
click at [1401, 298] on div "Application 4 of 7 Builder Missing Requirements Required Location See locations…" at bounding box center [717, 388] width 1435 height 776
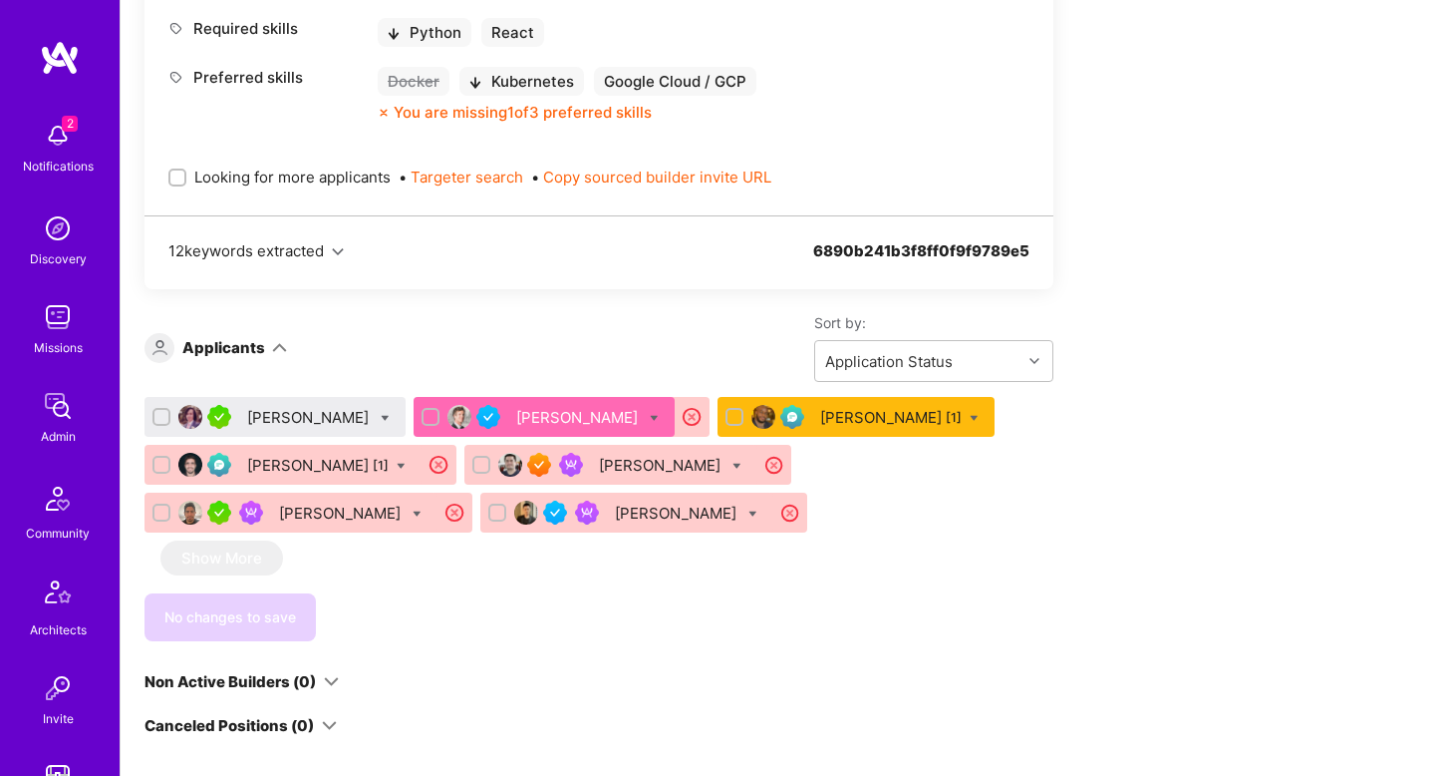
click at [322, 424] on div "John Richter" at bounding box center [310, 417] width 126 height 21
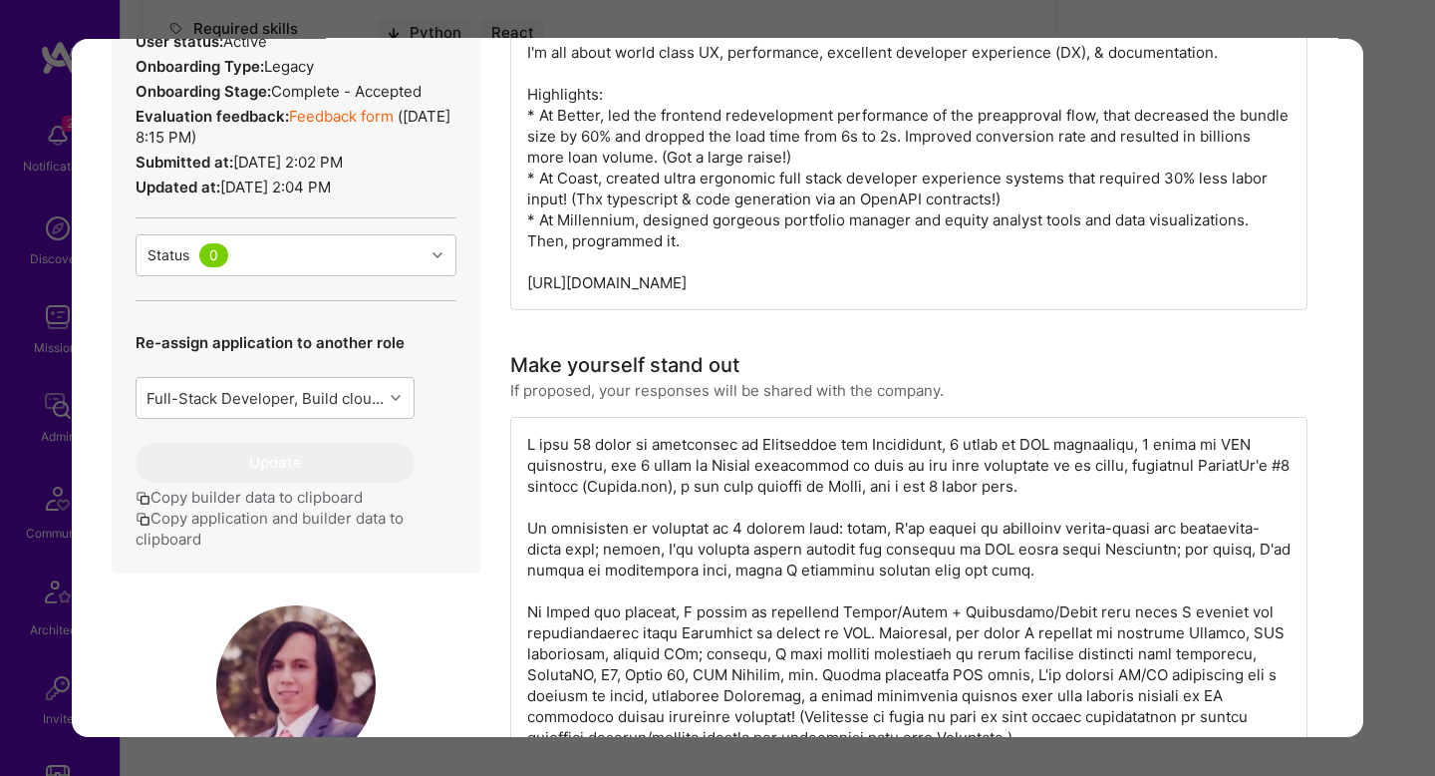
scroll to position [734, 0]
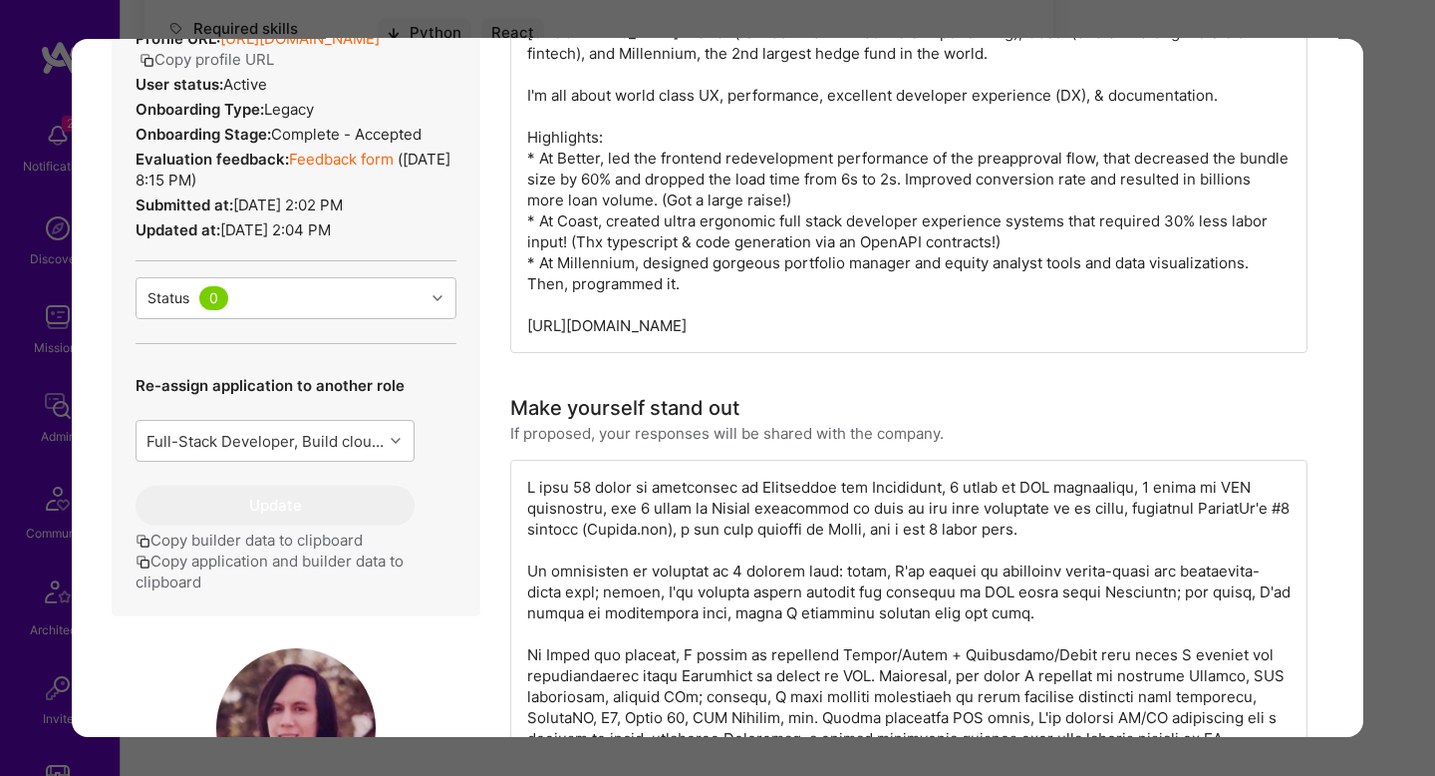
click at [286, 592] on button "Copy application and builder data to clipboard" at bounding box center [296, 571] width 321 height 42
click at [305, 584] on button "Copy application and builder data to clipboard" at bounding box center [296, 571] width 321 height 42
click at [1408, 413] on div "Application 1 of 7 Builder Missing Requirements Required Location See locations…" at bounding box center [717, 388] width 1435 height 776
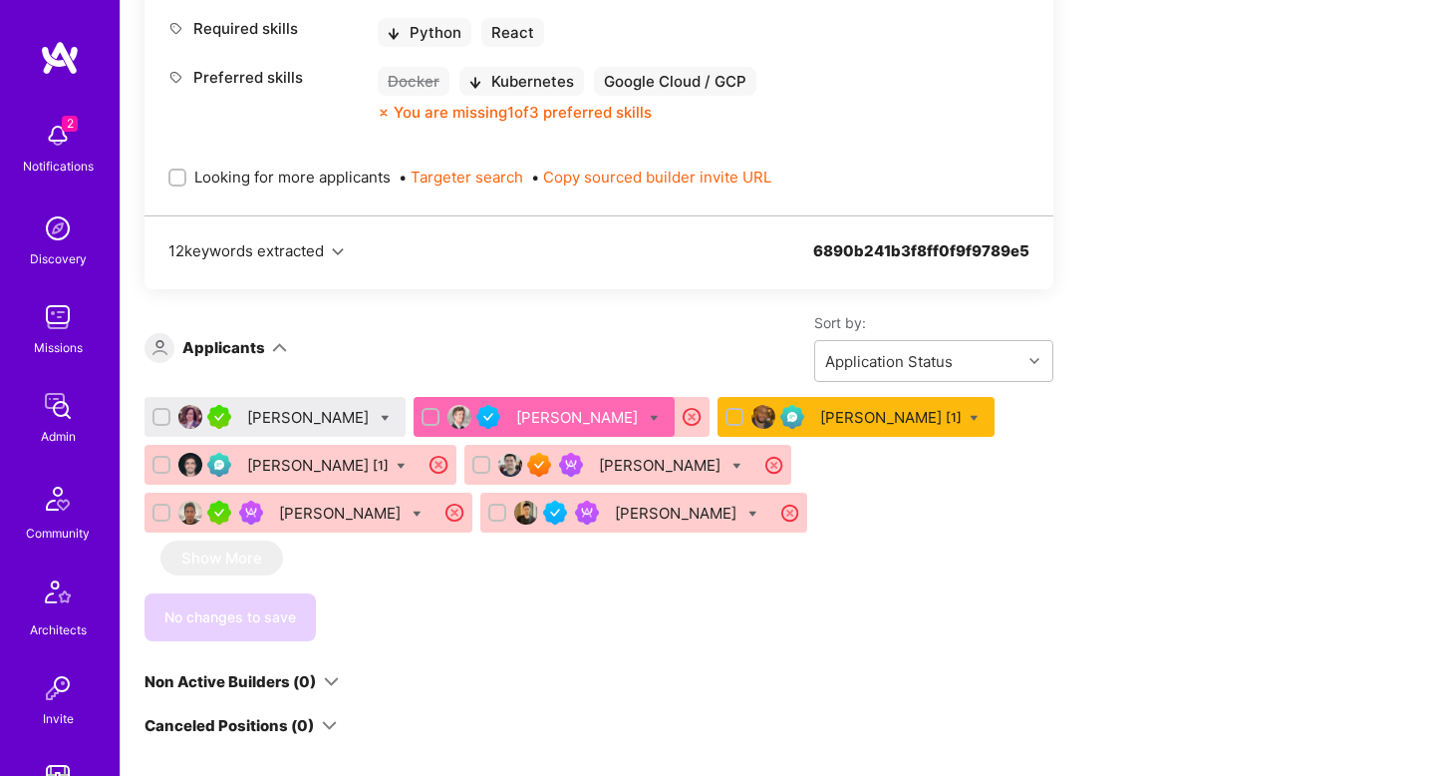
click at [1394, 441] on div "Apply for a Mission Role We've proposed builders to HCA Healthcare. You can sti…" at bounding box center [778, 244] width 1315 height 1884
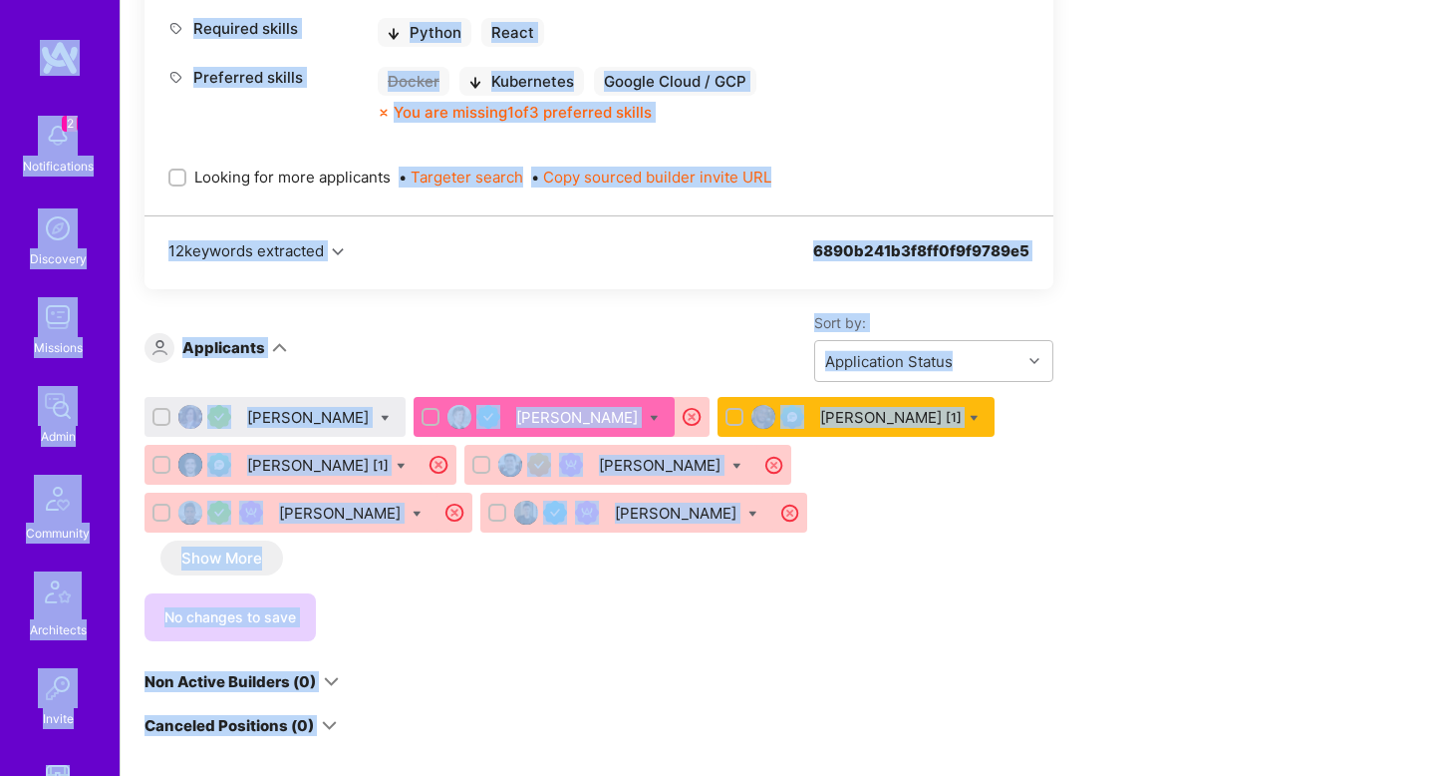
copy div "2 Notifications Discovery Missions Admin Community Architects Invite Tokens A.G…"
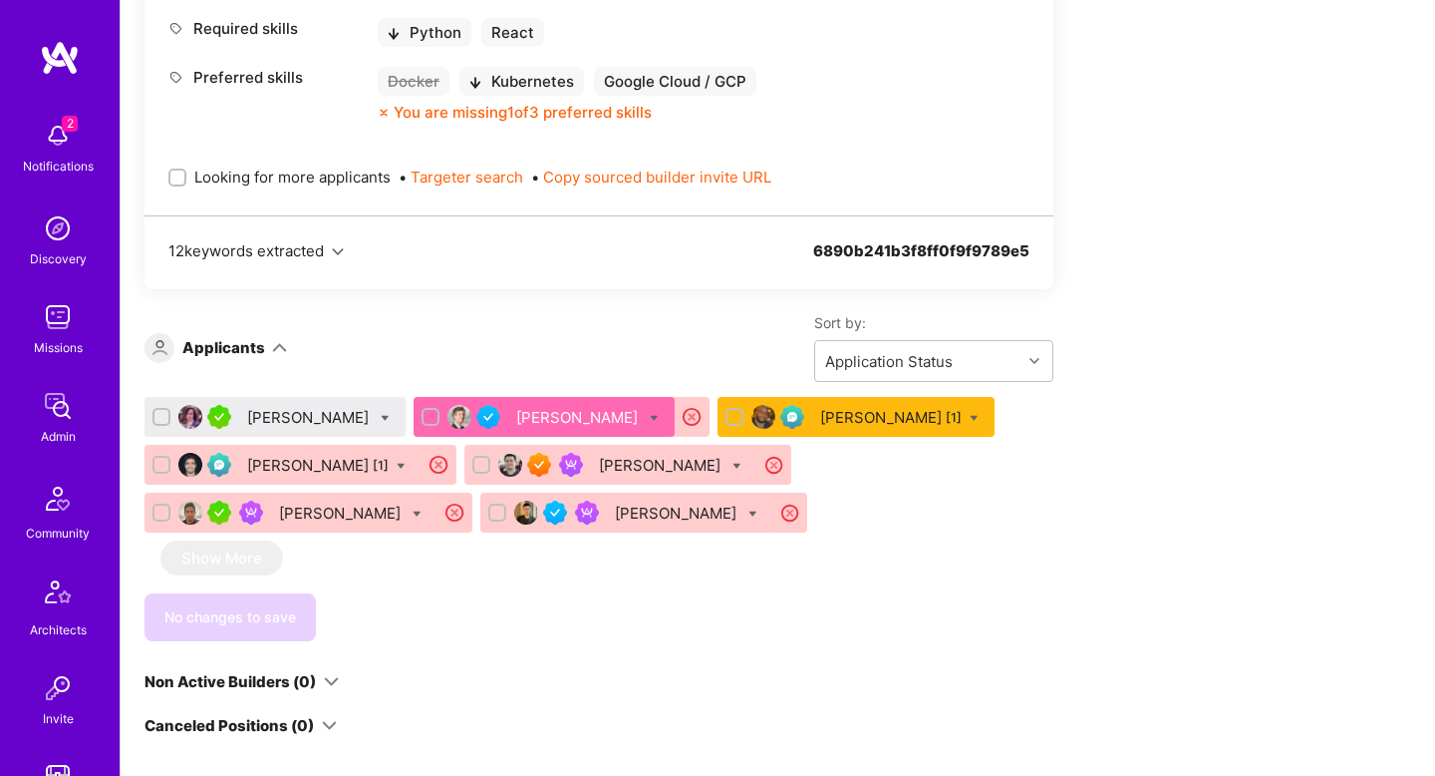
click at [1315, 502] on div "Apply for a Mission Role We've proposed builders to HCA Healthcare. You can sti…" at bounding box center [743, 224] width 1196 height 1797
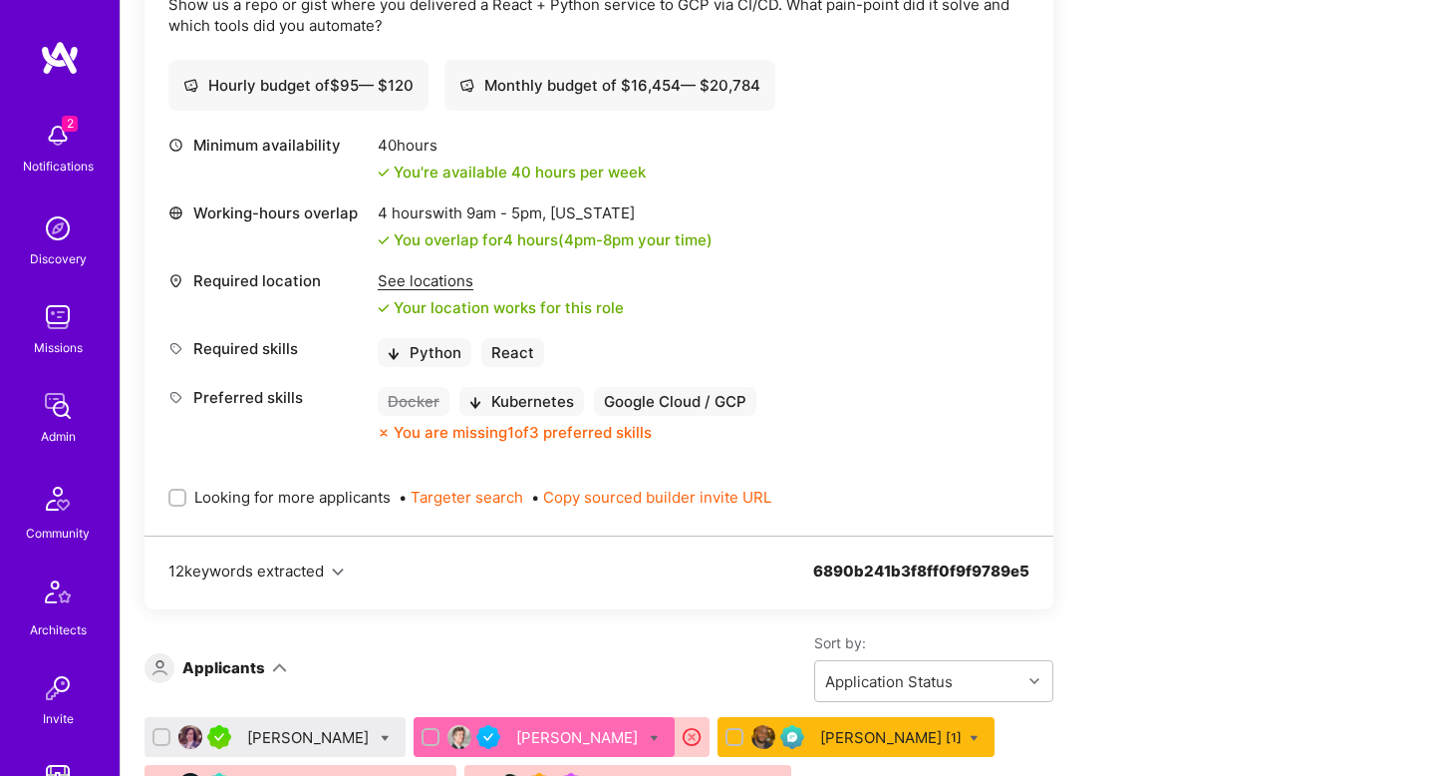
scroll to position [727, 0]
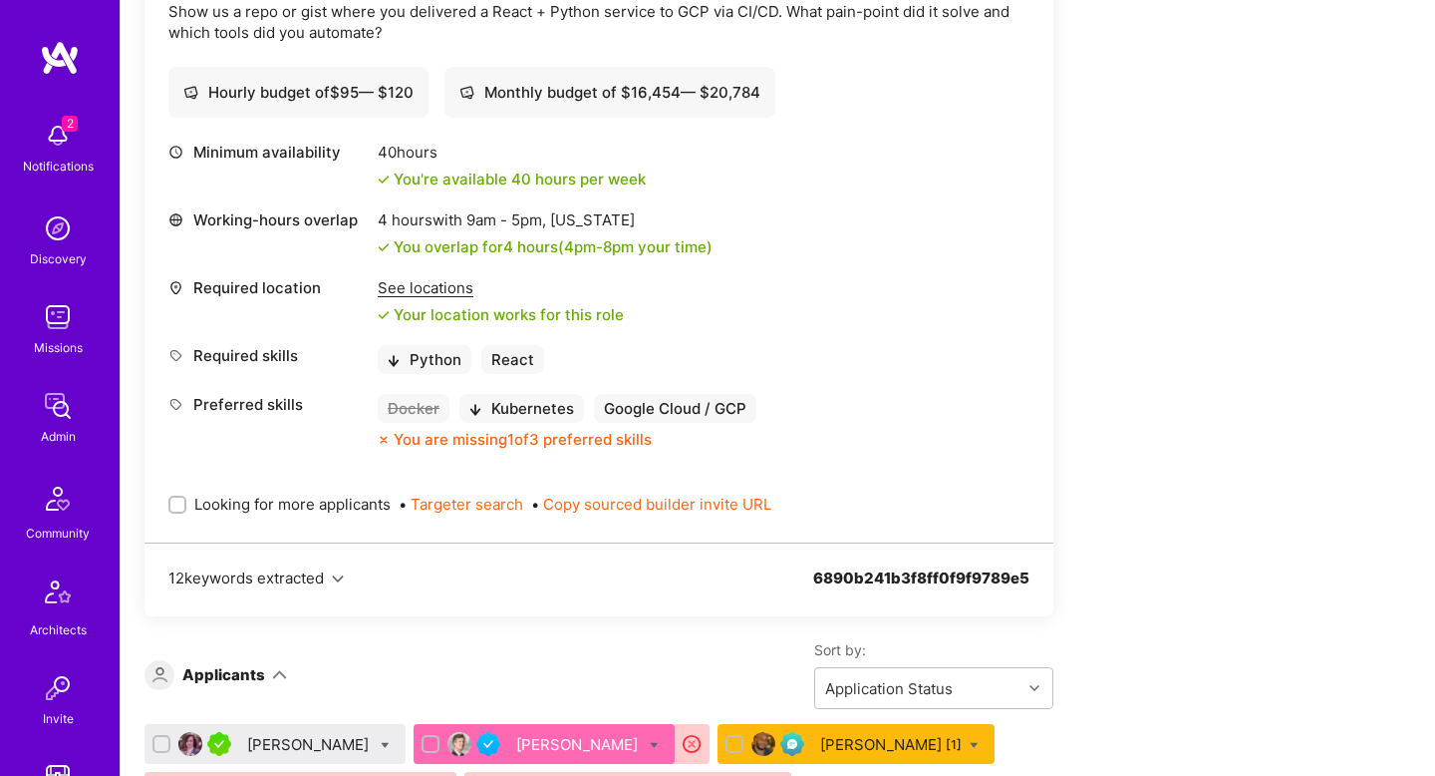
click at [820, 741] on div "Kurt Brown [1]" at bounding box center [891, 744] width 142 height 21
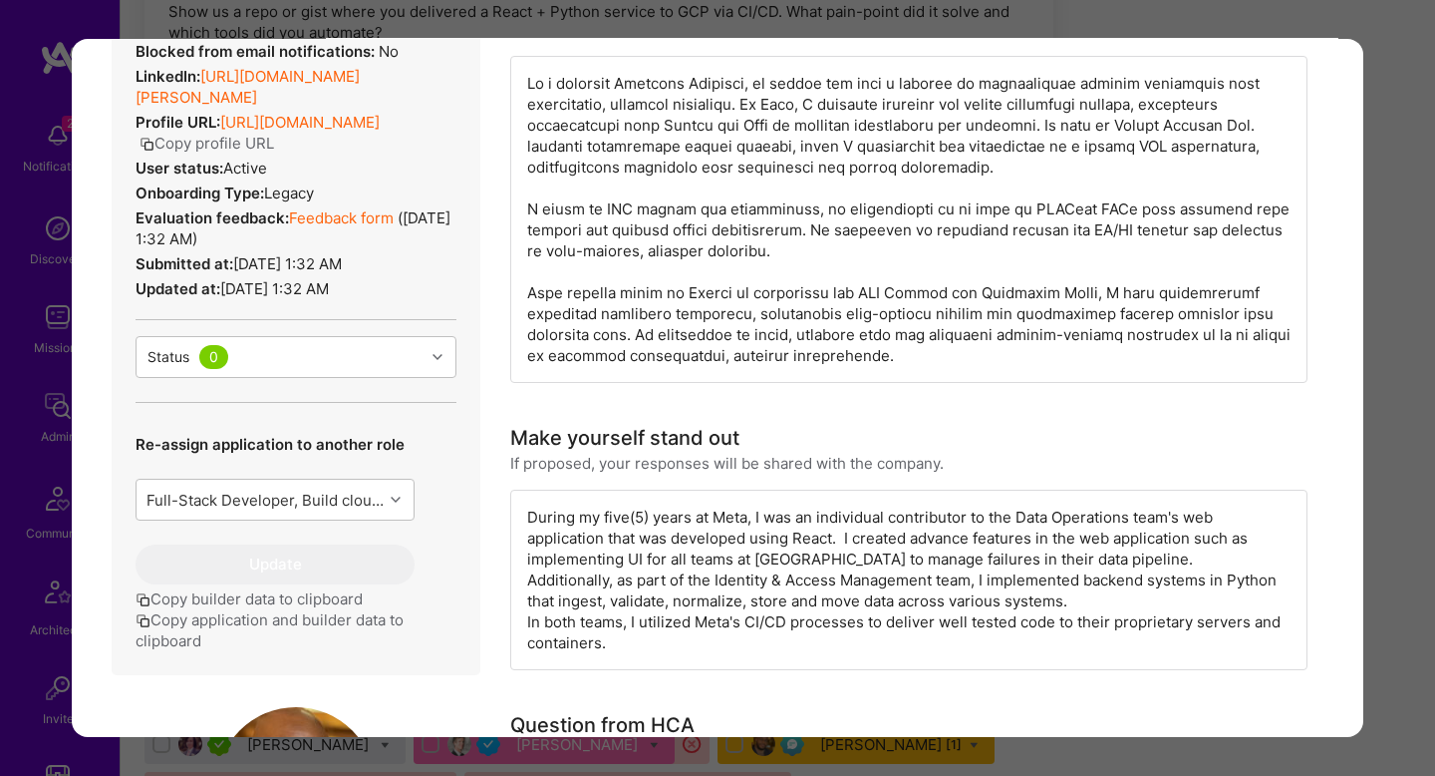
scroll to position [218, 0]
click at [263, 618] on button "Copy application and builder data to clipboard" at bounding box center [296, 628] width 321 height 42
click at [1376, 469] on div "Application 3 of 7 Admin data Details User ID: 66b479dc63d8350011508239 Admin: …" at bounding box center [717, 388] width 1435 height 776
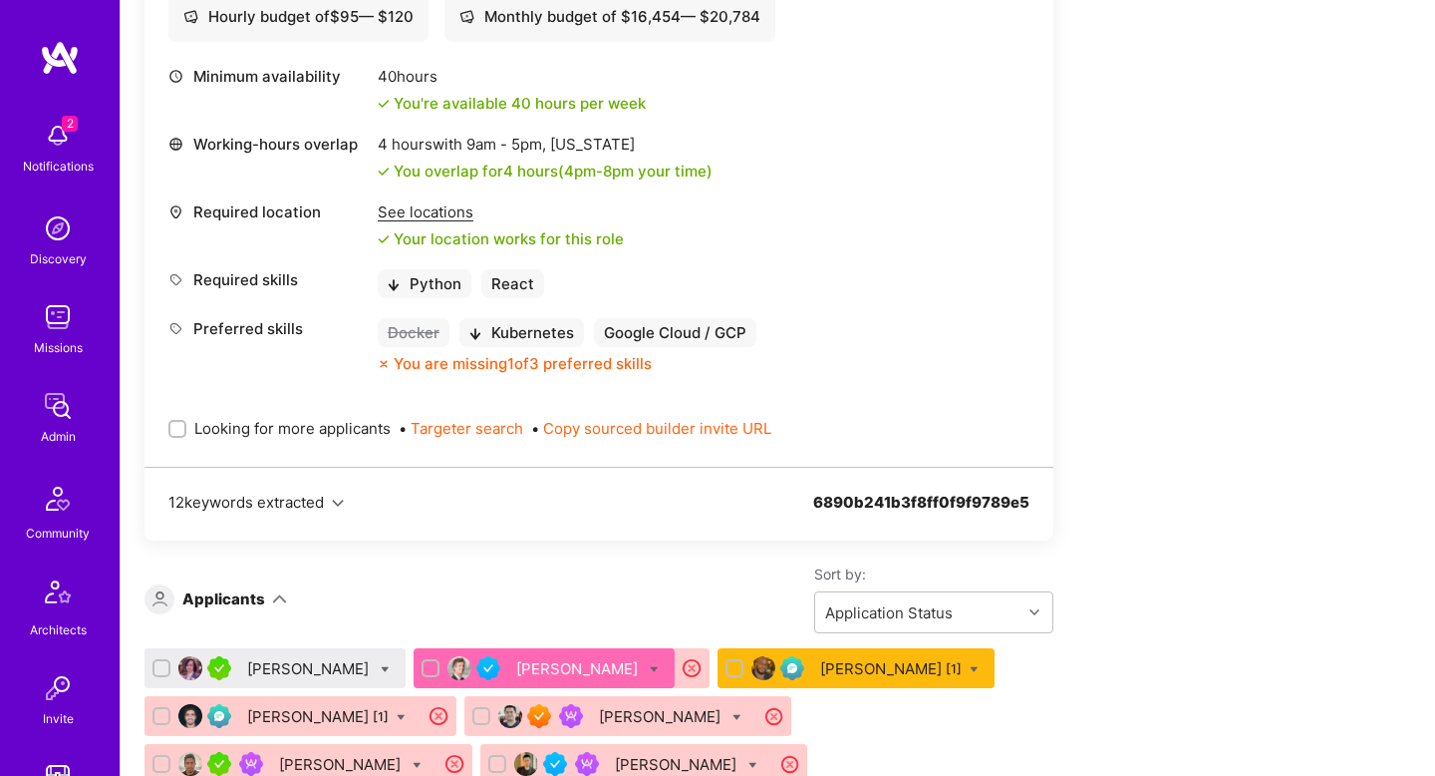
scroll to position [764, 0]
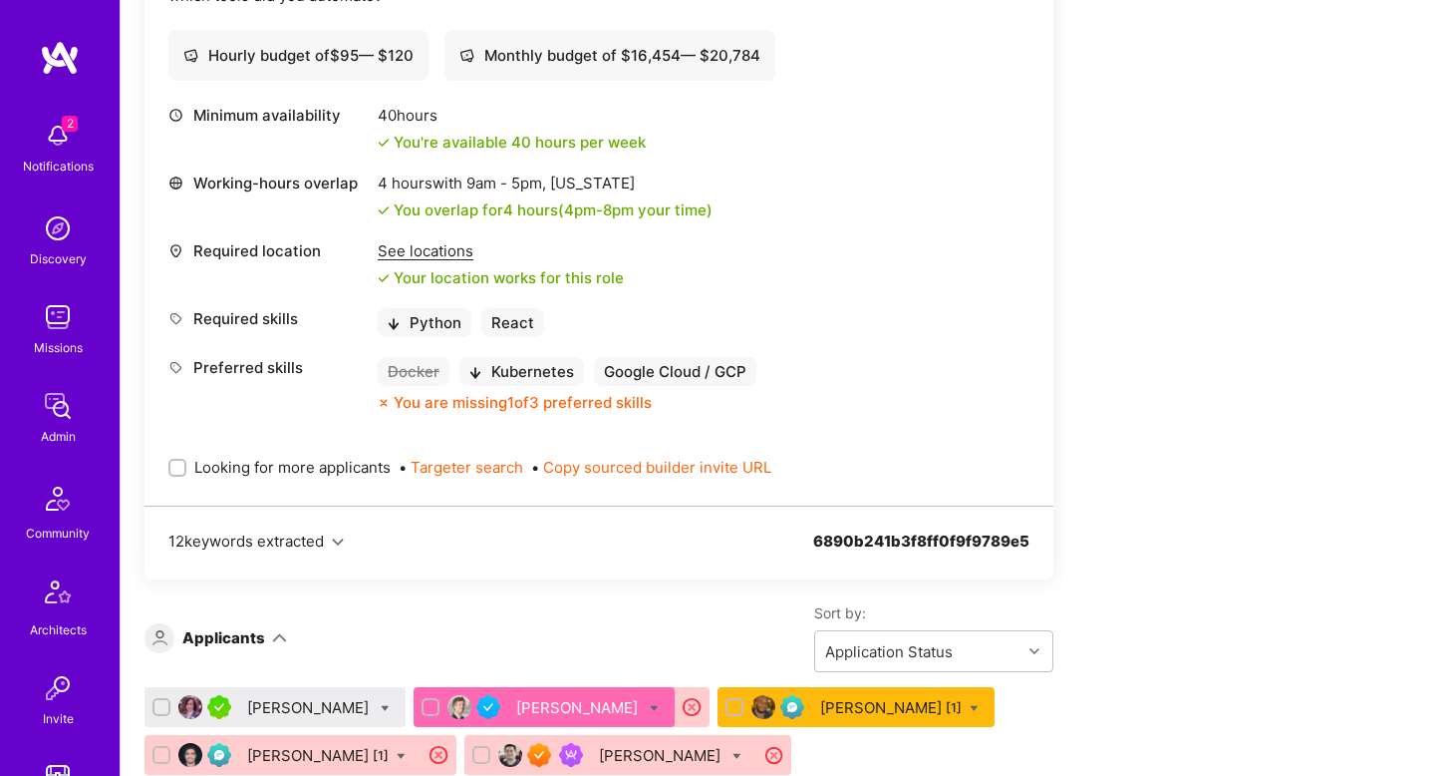
click at [533, 711] on div "Anthony Bull" at bounding box center [579, 707] width 126 height 21
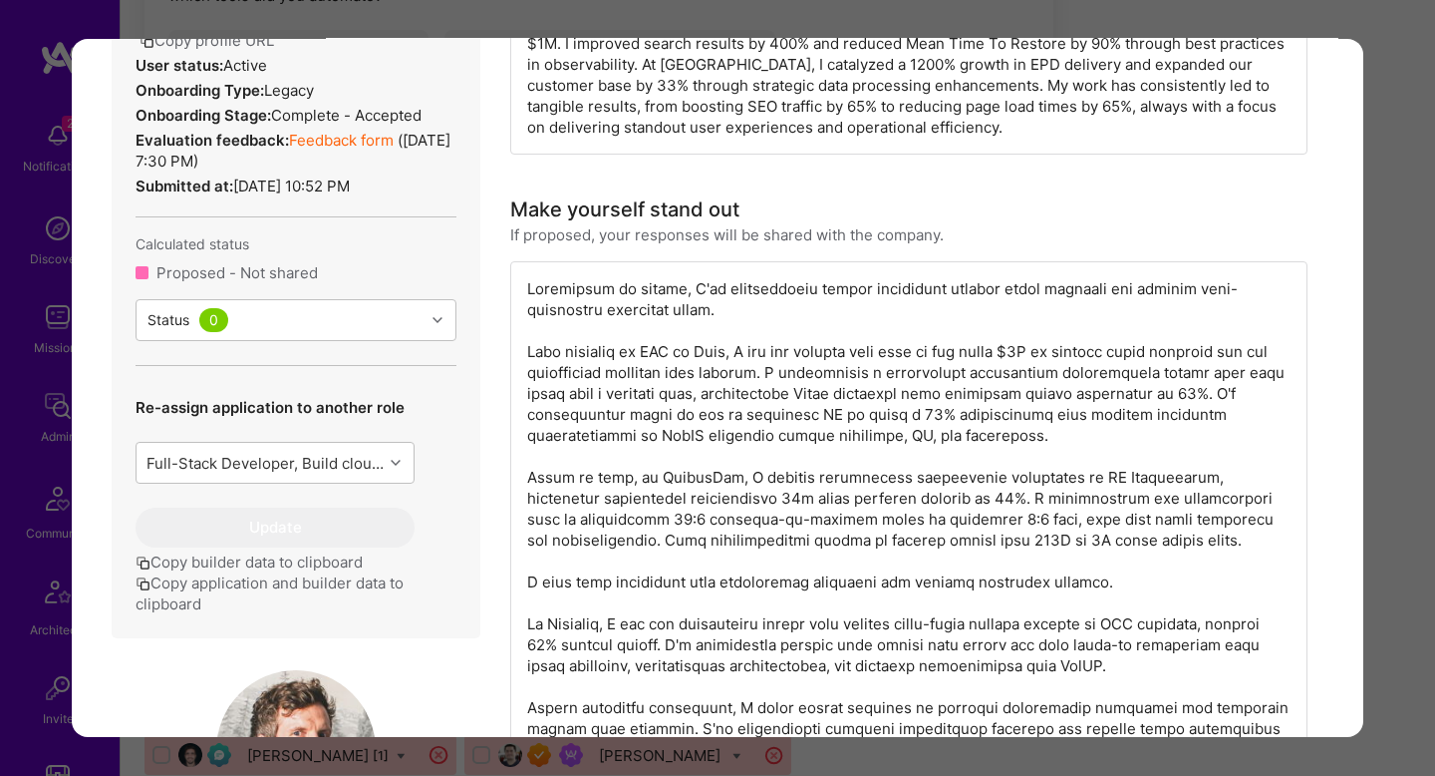
scroll to position [625, 0]
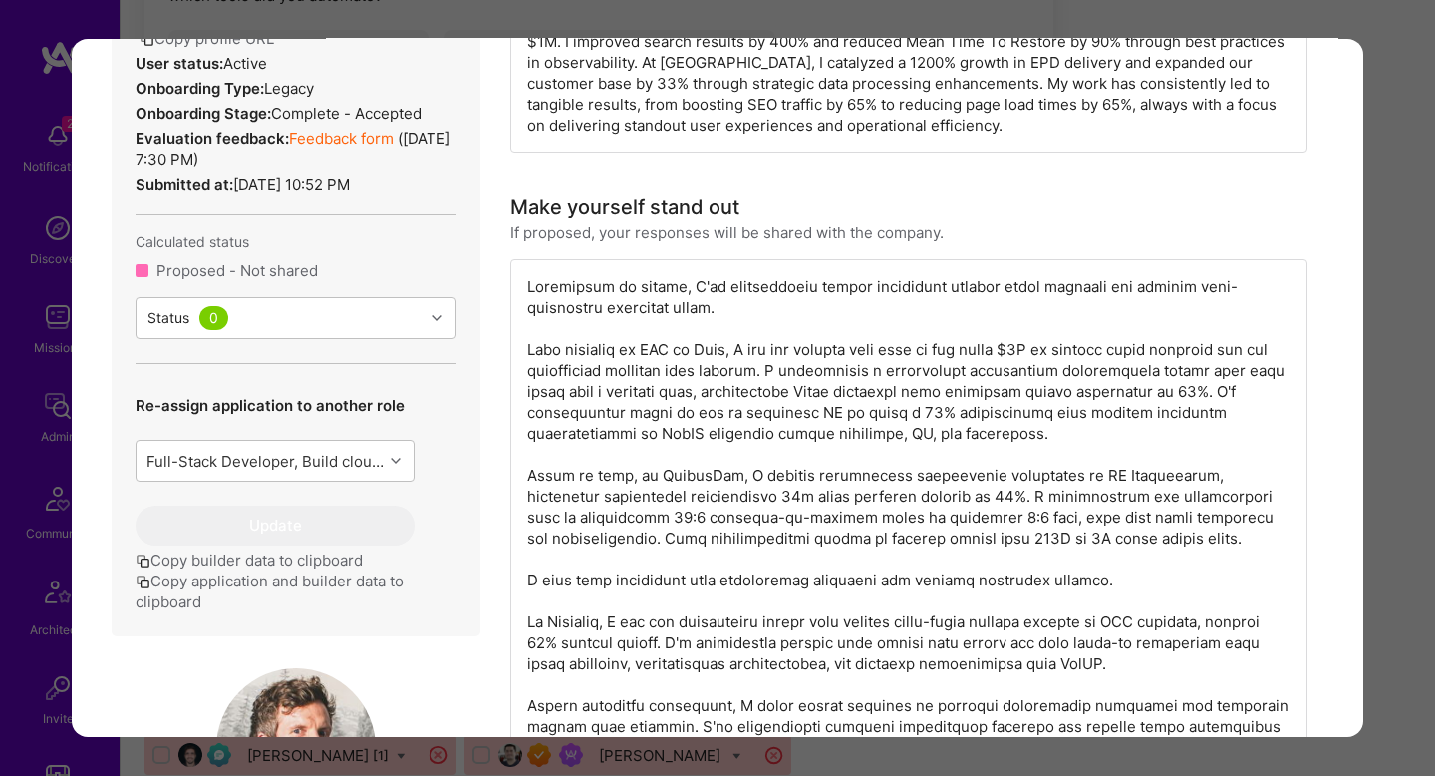
click at [305, 612] on button "Copy application and builder data to clipboard" at bounding box center [296, 591] width 321 height 42
click at [1414, 428] on div "Application 2 of 7 Builder Missing Requirements Rate $ 95 - $ 120 User set $ 14…" at bounding box center [717, 388] width 1435 height 776
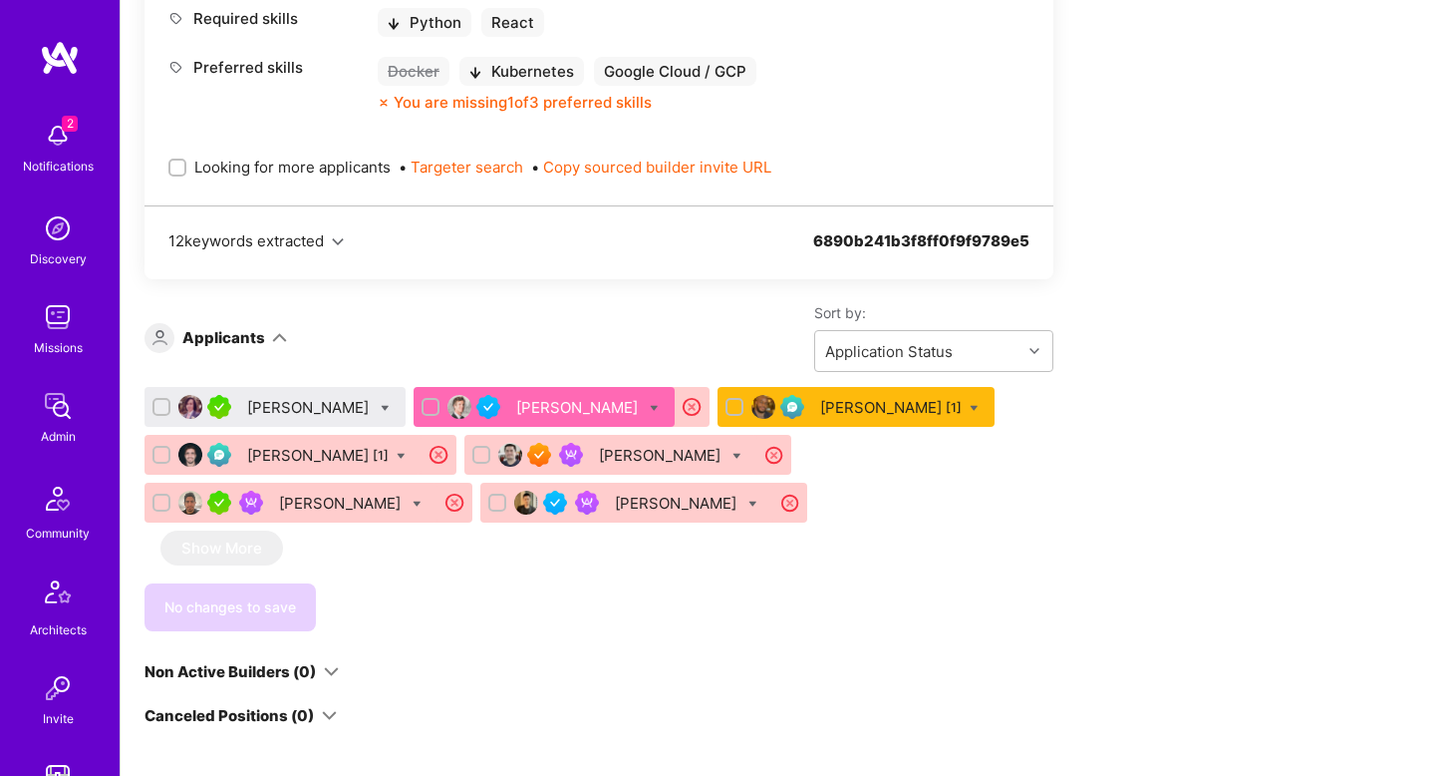
scroll to position [1066, 0]
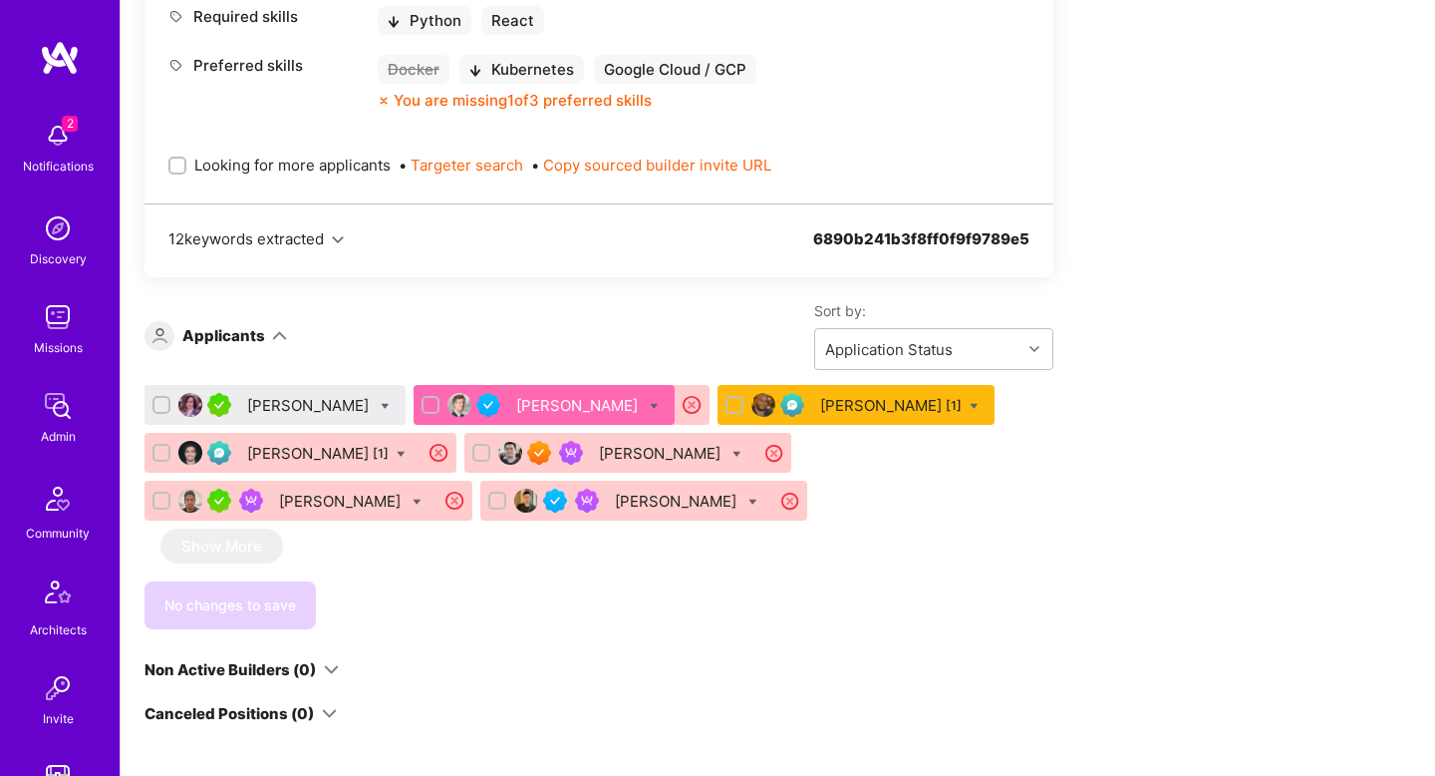
click at [480, 412] on div "Anthony Bull" at bounding box center [544, 405] width 261 height 40
click at [516, 409] on div "Anthony Bull" at bounding box center [579, 405] width 126 height 21
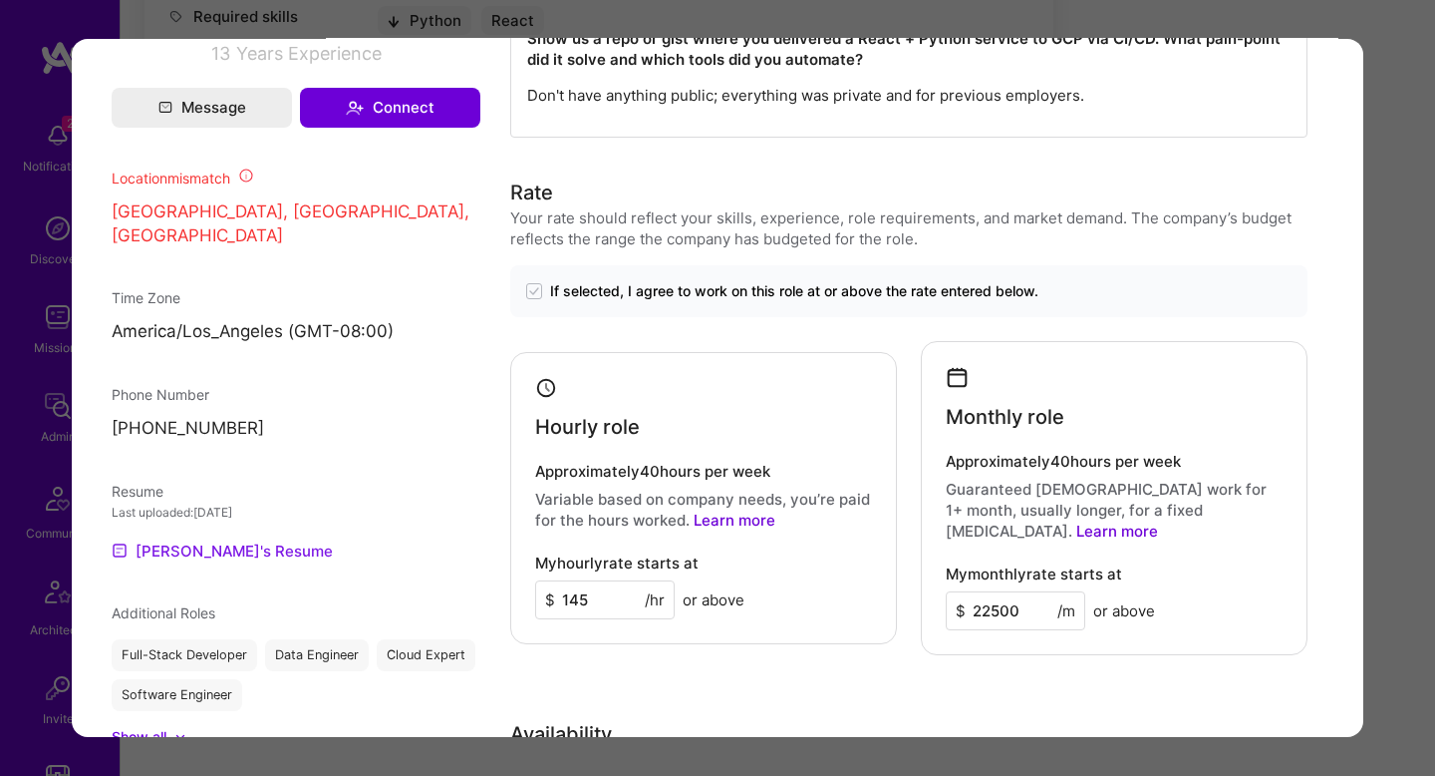
scroll to position [1560, 0]
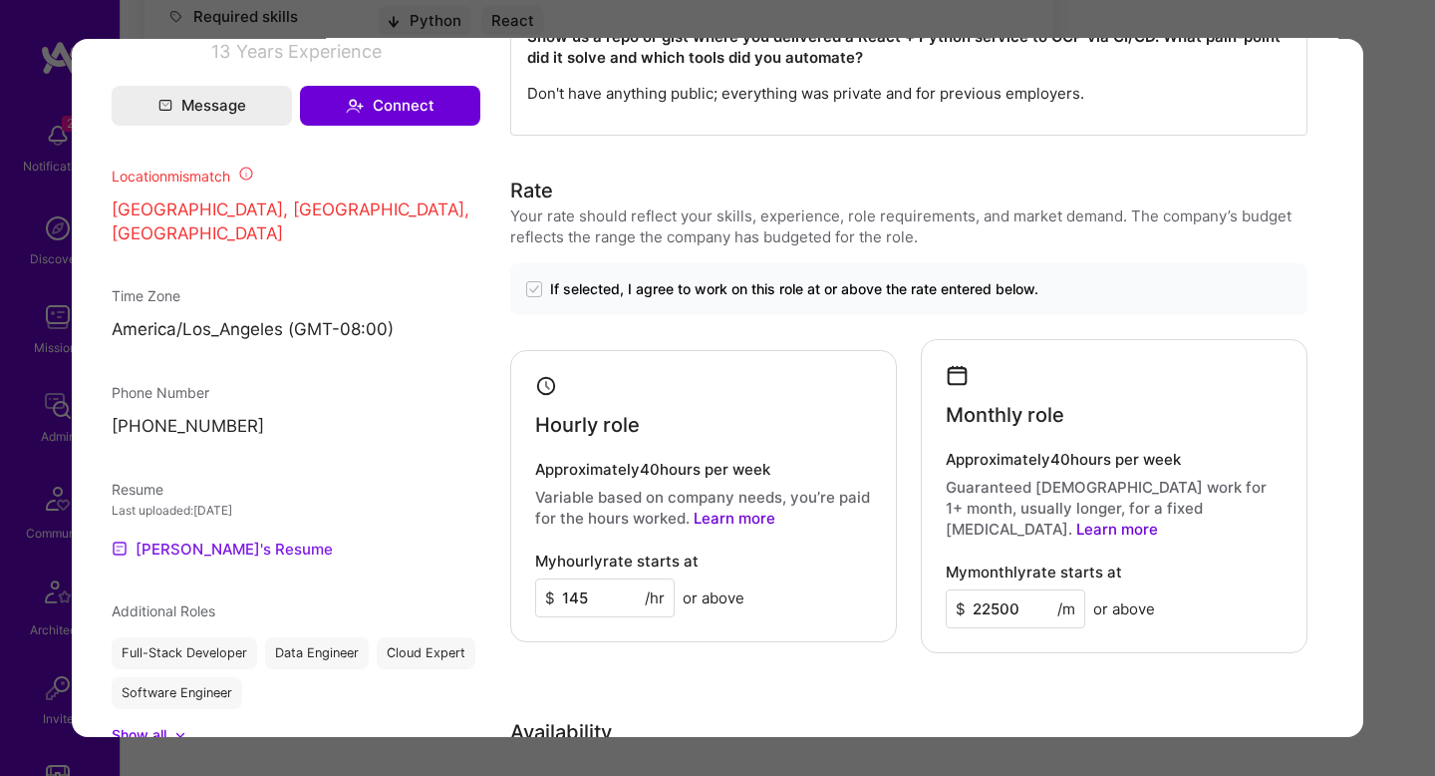
click at [192, 553] on link "Anthony's Resume" at bounding box center [222, 548] width 221 height 24
click at [1421, 249] on div "Application 2 of 7 Builder Missing Requirements Rate $ 95 - $ 120 User set $ 14…" at bounding box center [717, 388] width 1435 height 776
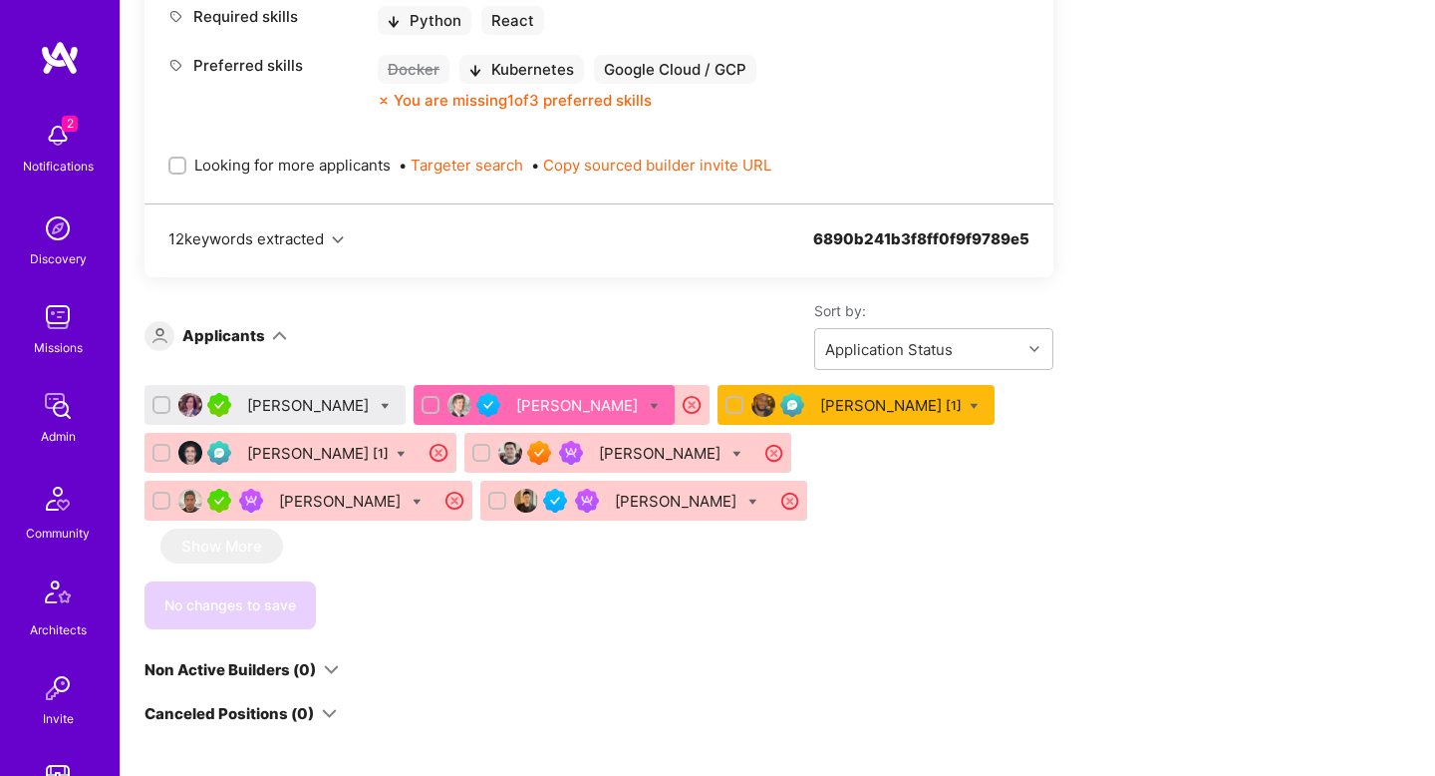
click at [276, 395] on div "John Richter" at bounding box center [310, 405] width 126 height 21
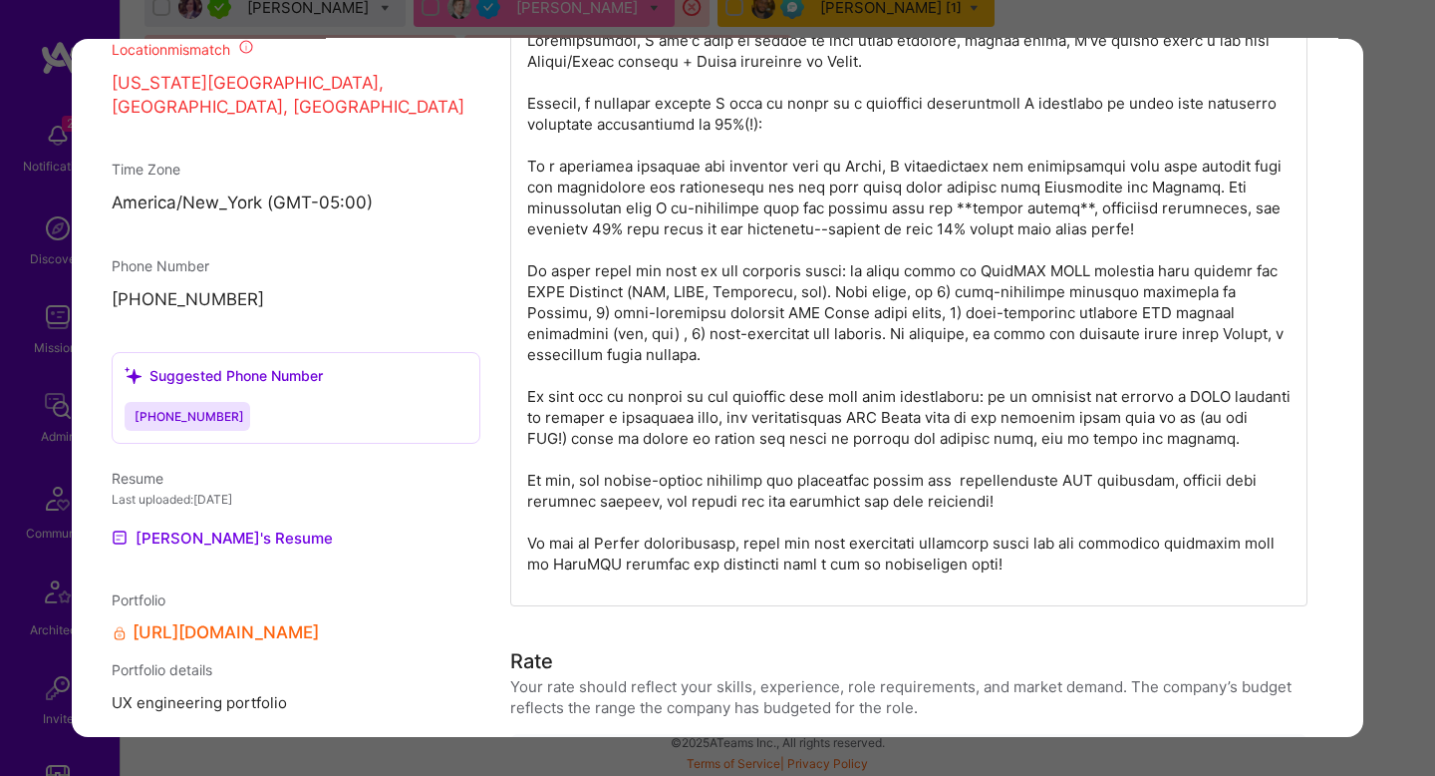
scroll to position [1776, 0]
click at [238, 532] on link "John's Resume" at bounding box center [222, 536] width 221 height 24
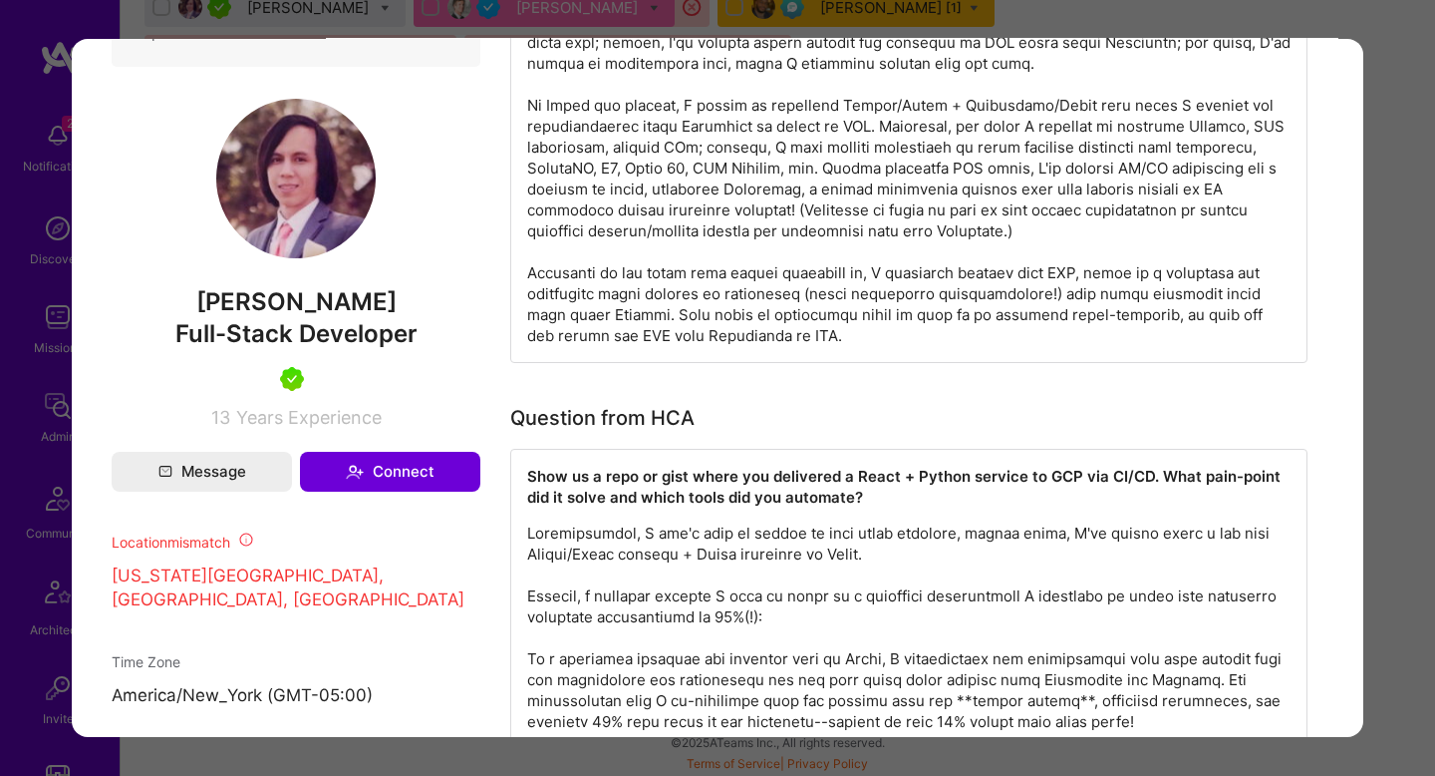
scroll to position [1286, 0]
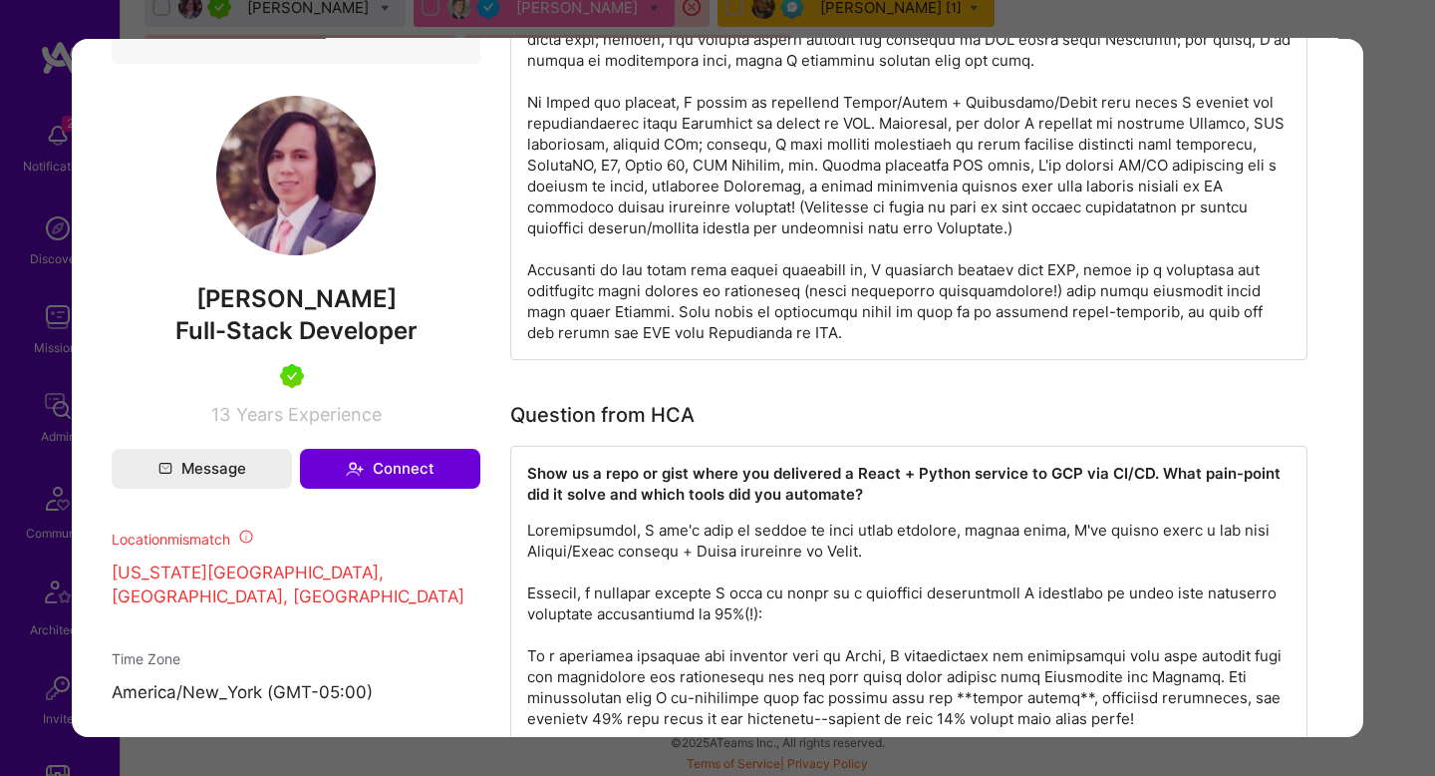
click at [1189, 467] on strong "Show us a repo or gist where you delivered a React + Python service to GCP via …" at bounding box center [906, 484] width 758 height 40
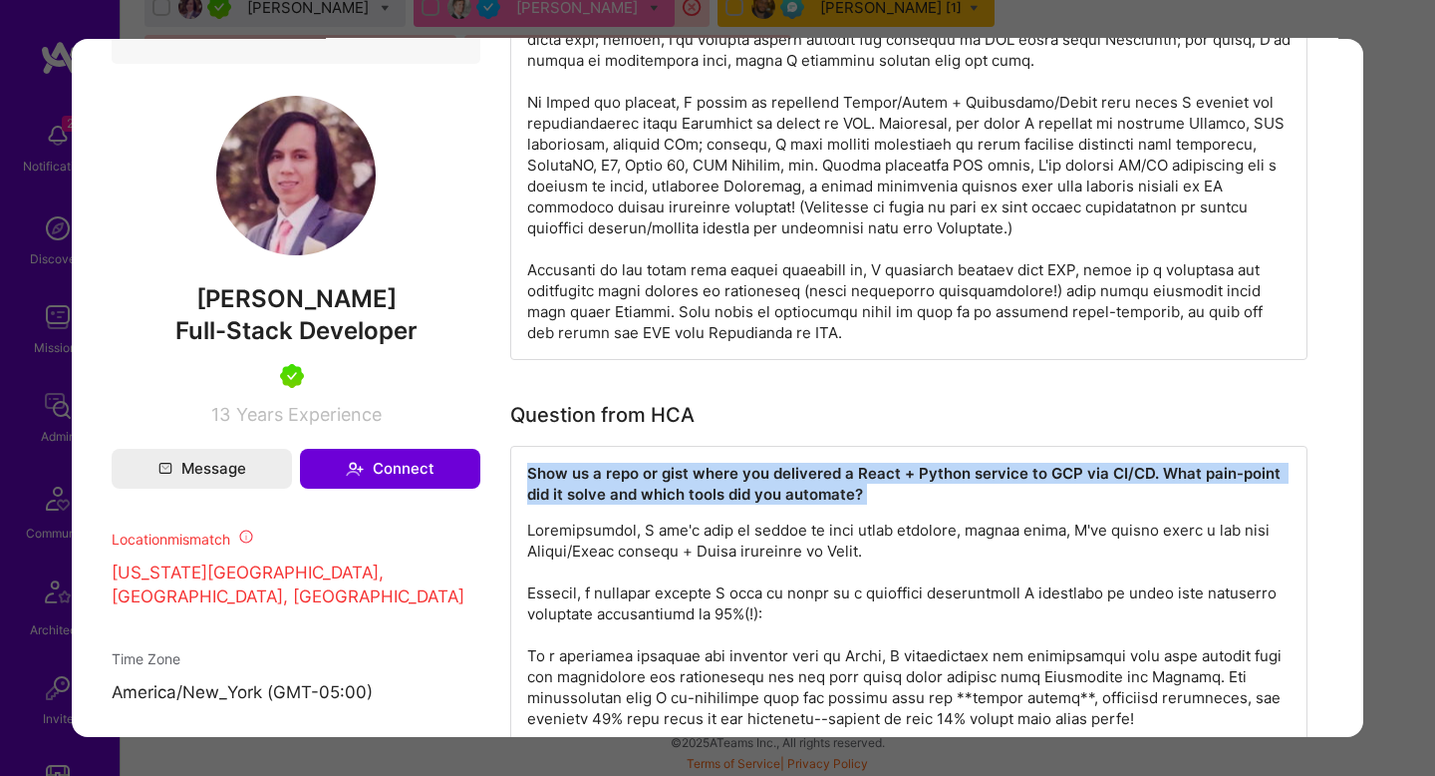
click at [1190, 467] on strong "Show us a repo or gist where you delivered a React + Python service to GCP via …" at bounding box center [906, 484] width 758 height 40
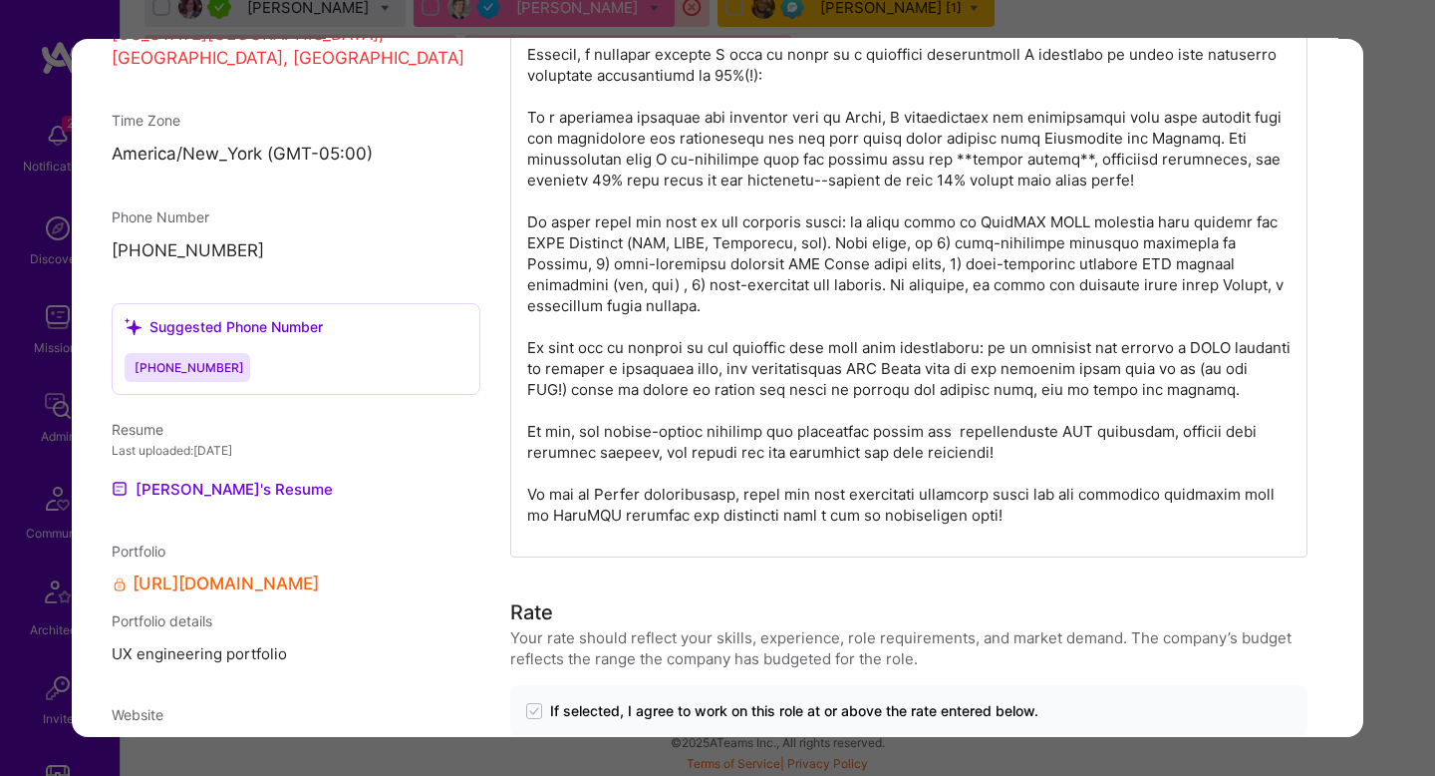
scroll to position [1837, 0]
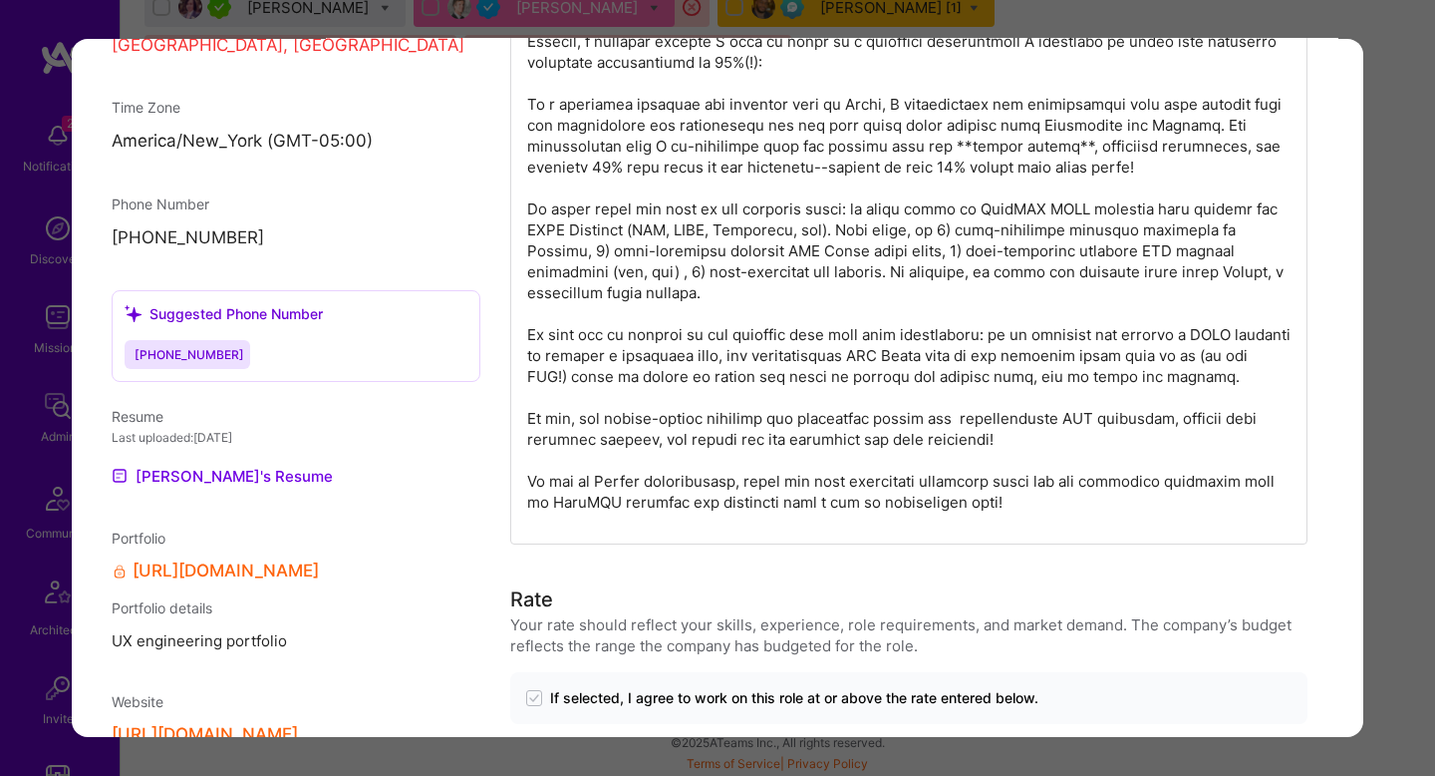
click at [1379, 449] on div "Application 1 of 7 Builder Missing Requirements Required Location See locations…" at bounding box center [717, 388] width 1435 height 776
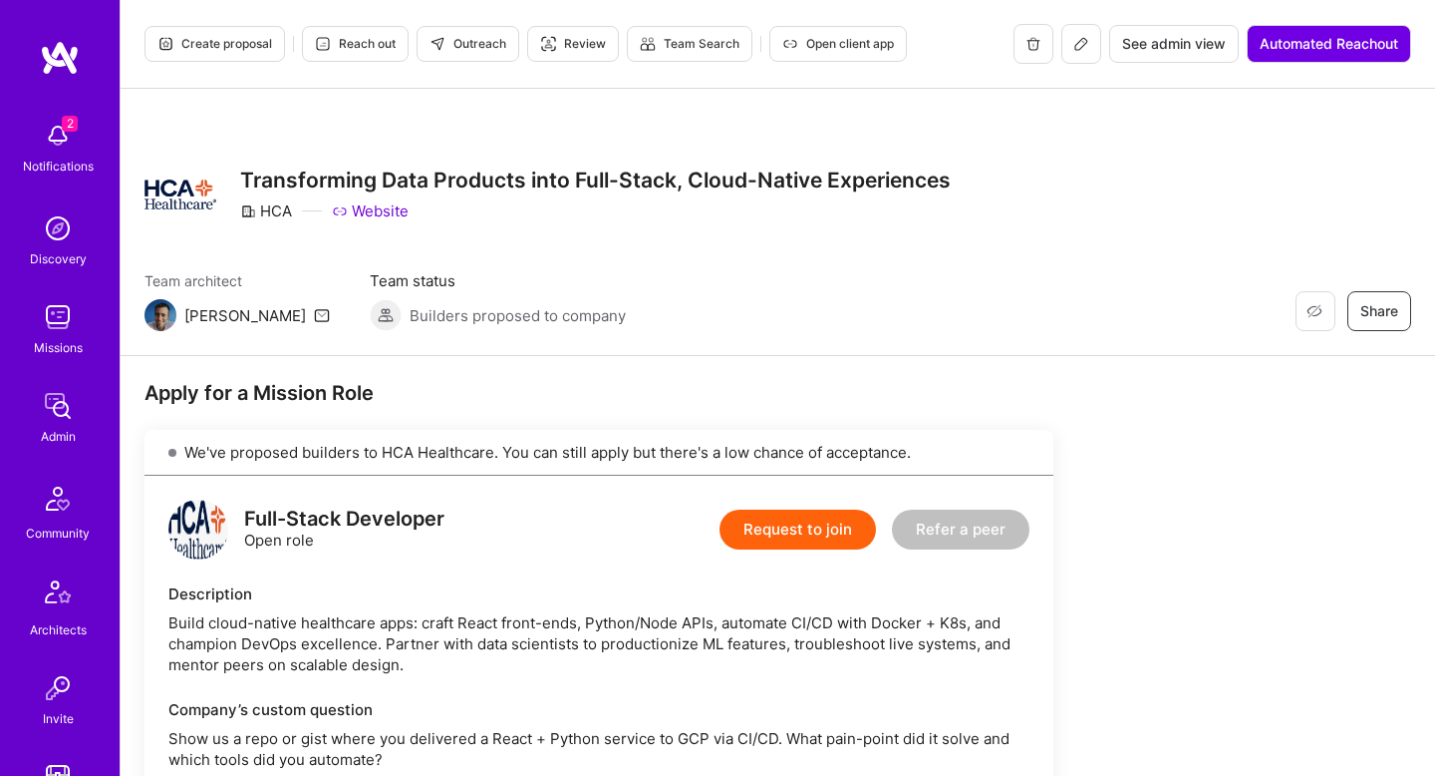
click at [473, 47] on span "Outreach" at bounding box center [468, 44] width 77 height 18
click at [394, 54] on button "Reach out" at bounding box center [355, 44] width 107 height 36
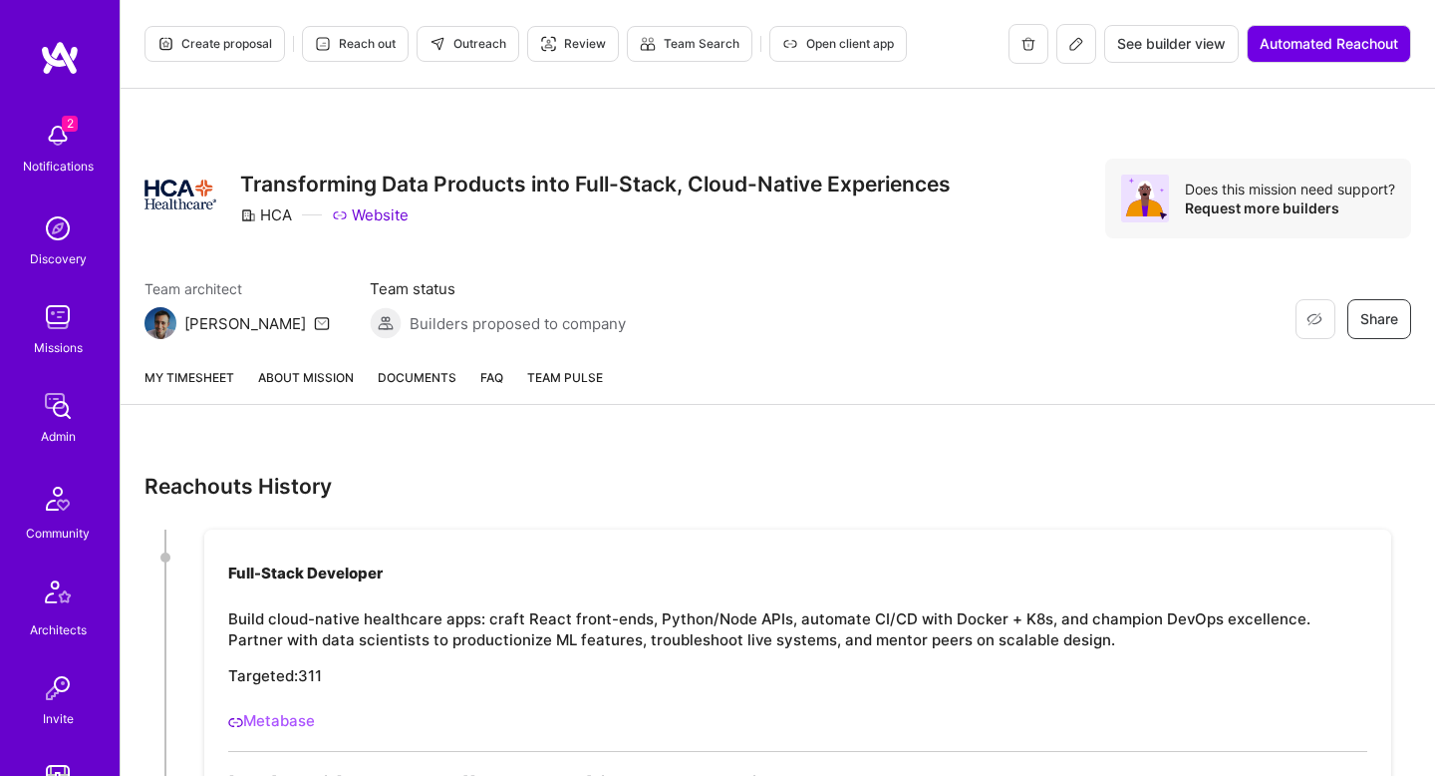
click at [319, 384] on link "About Mission" at bounding box center [306, 385] width 96 height 37
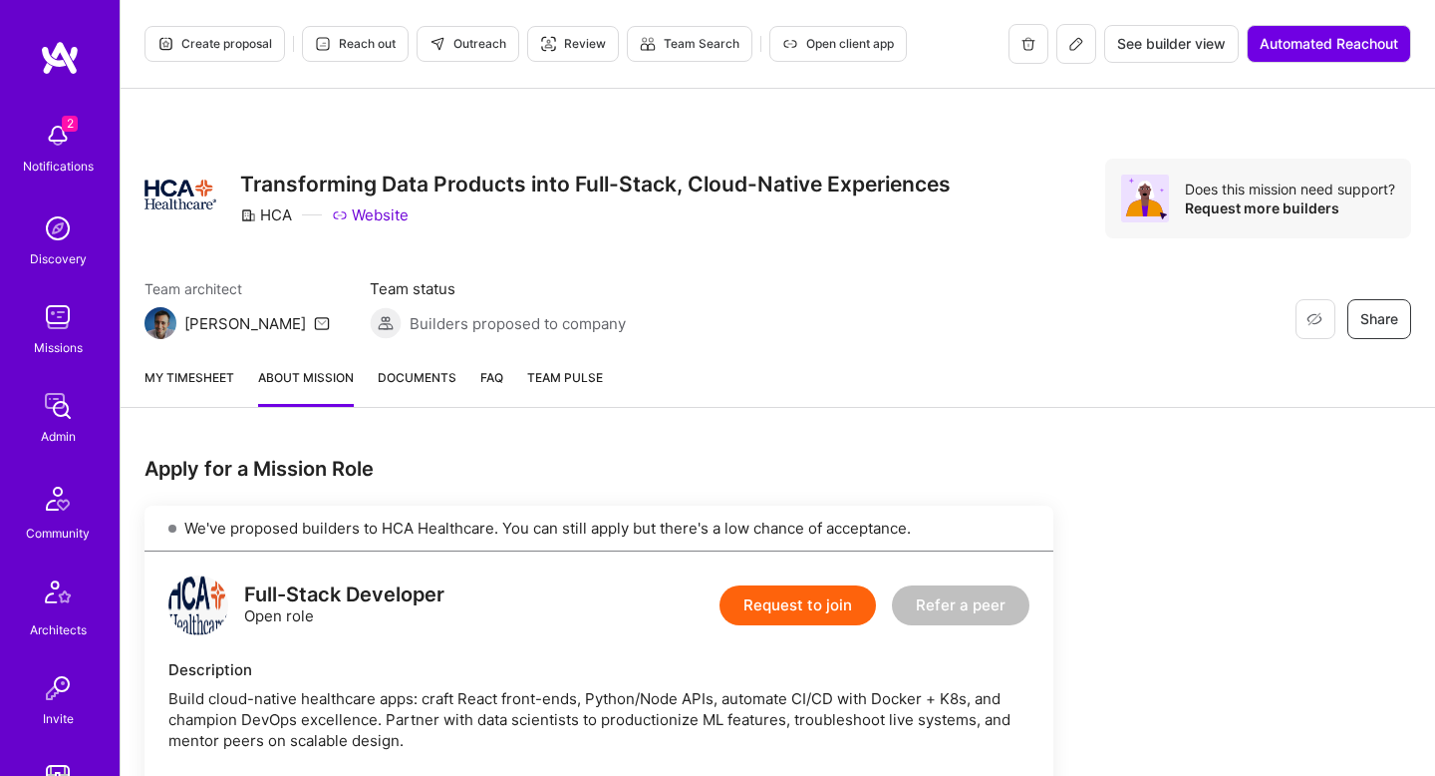
click at [602, 211] on div "HCA Website" at bounding box center [595, 214] width 711 height 21
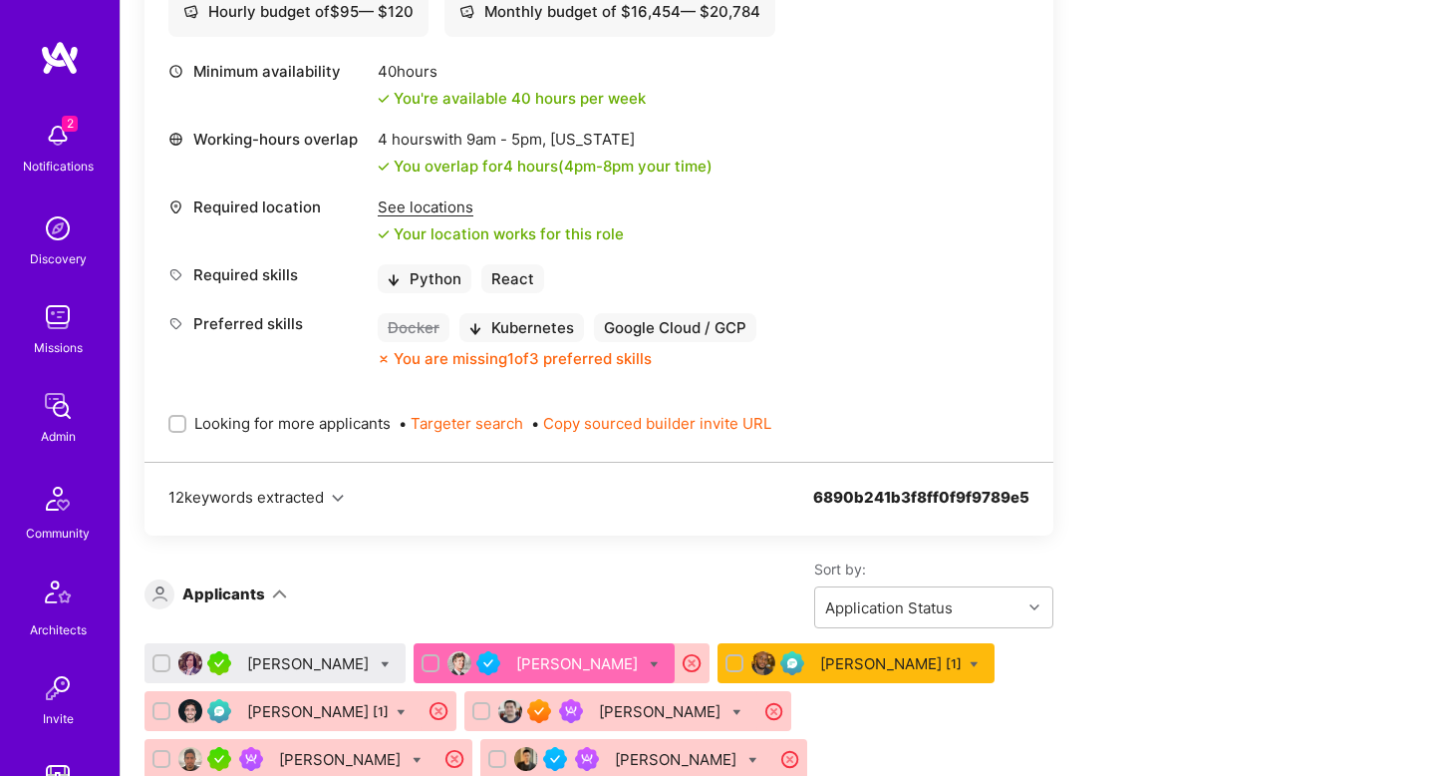
scroll to position [979, 0]
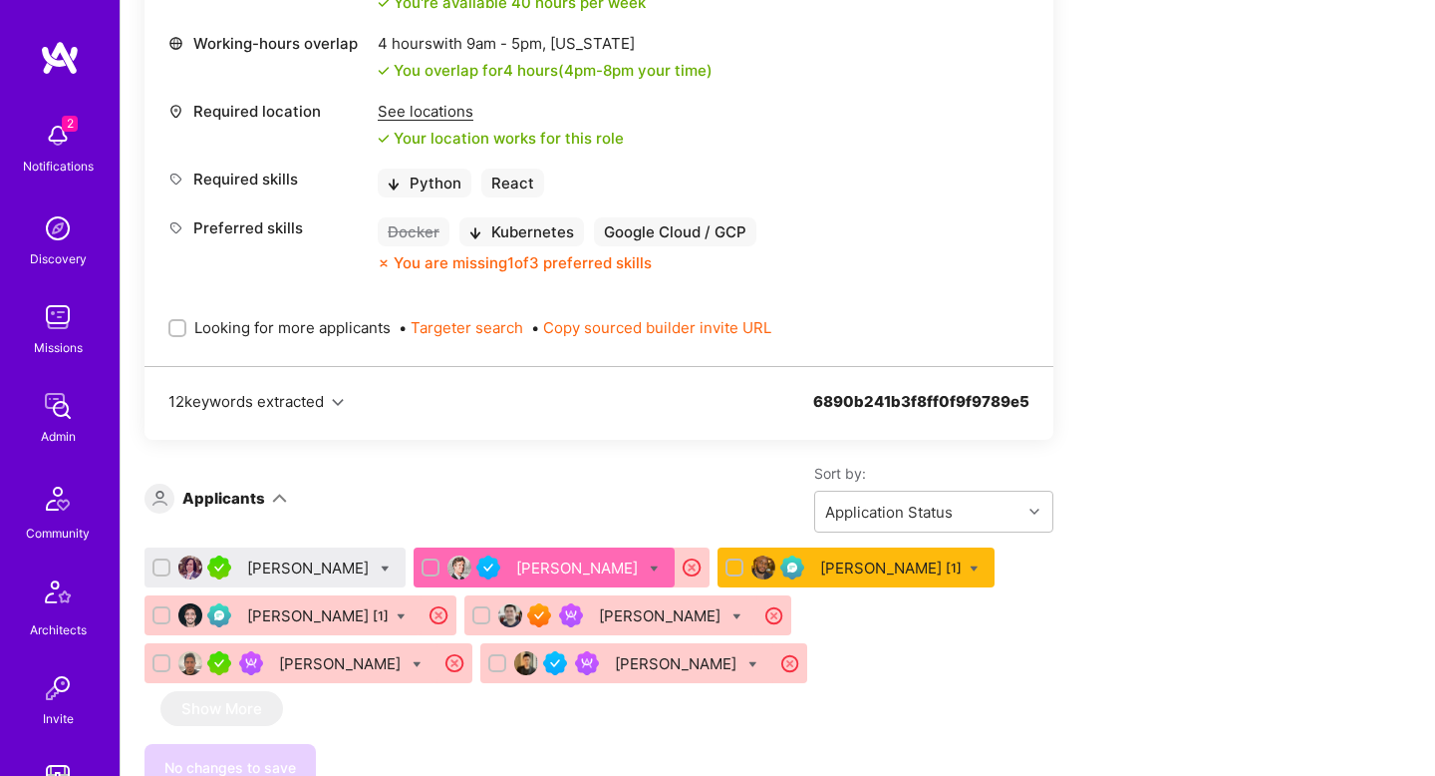
click at [311, 330] on span "Looking for more applicants" at bounding box center [292, 327] width 196 height 21
click at [186, 330] on input "Looking for more applicants" at bounding box center [179, 329] width 14 height 14
checkbox input "true"
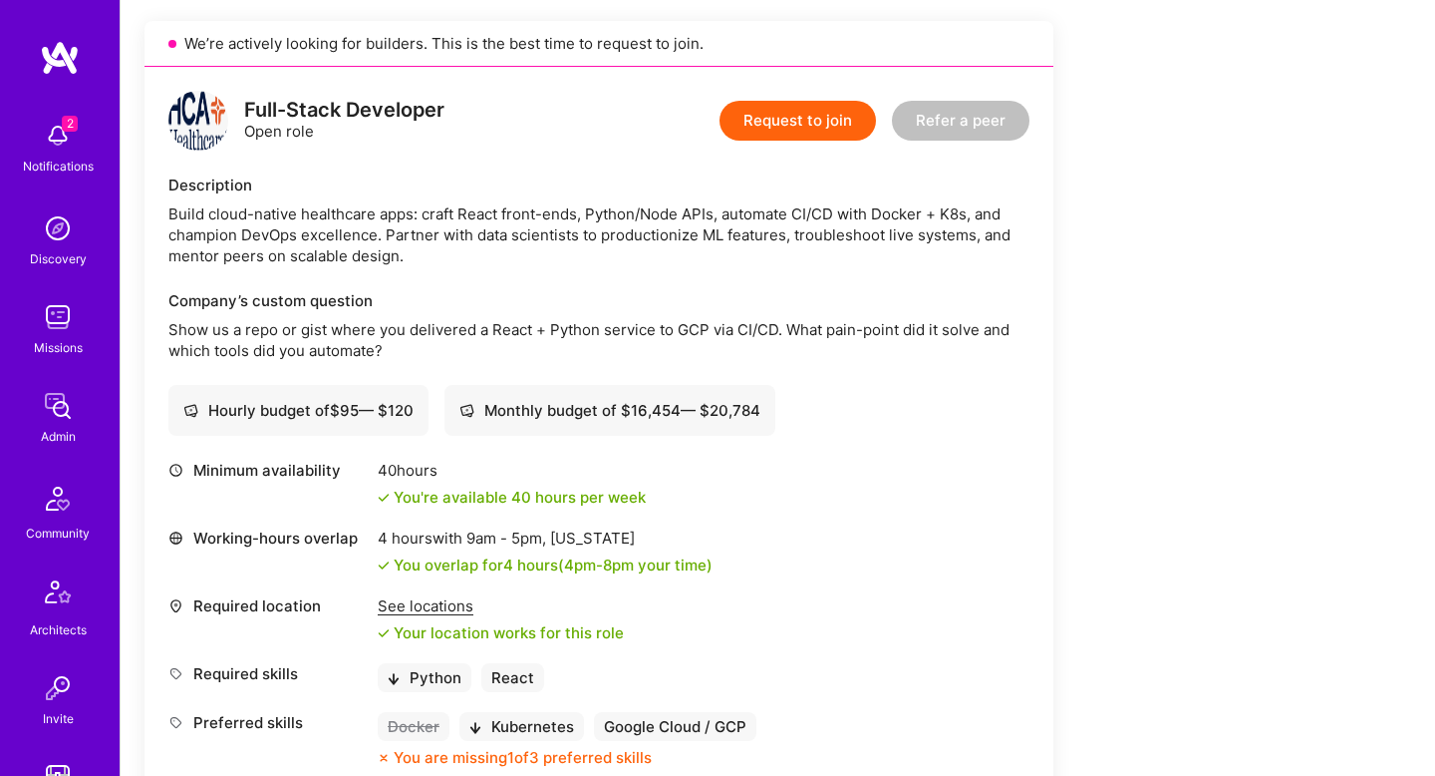
scroll to position [0, 0]
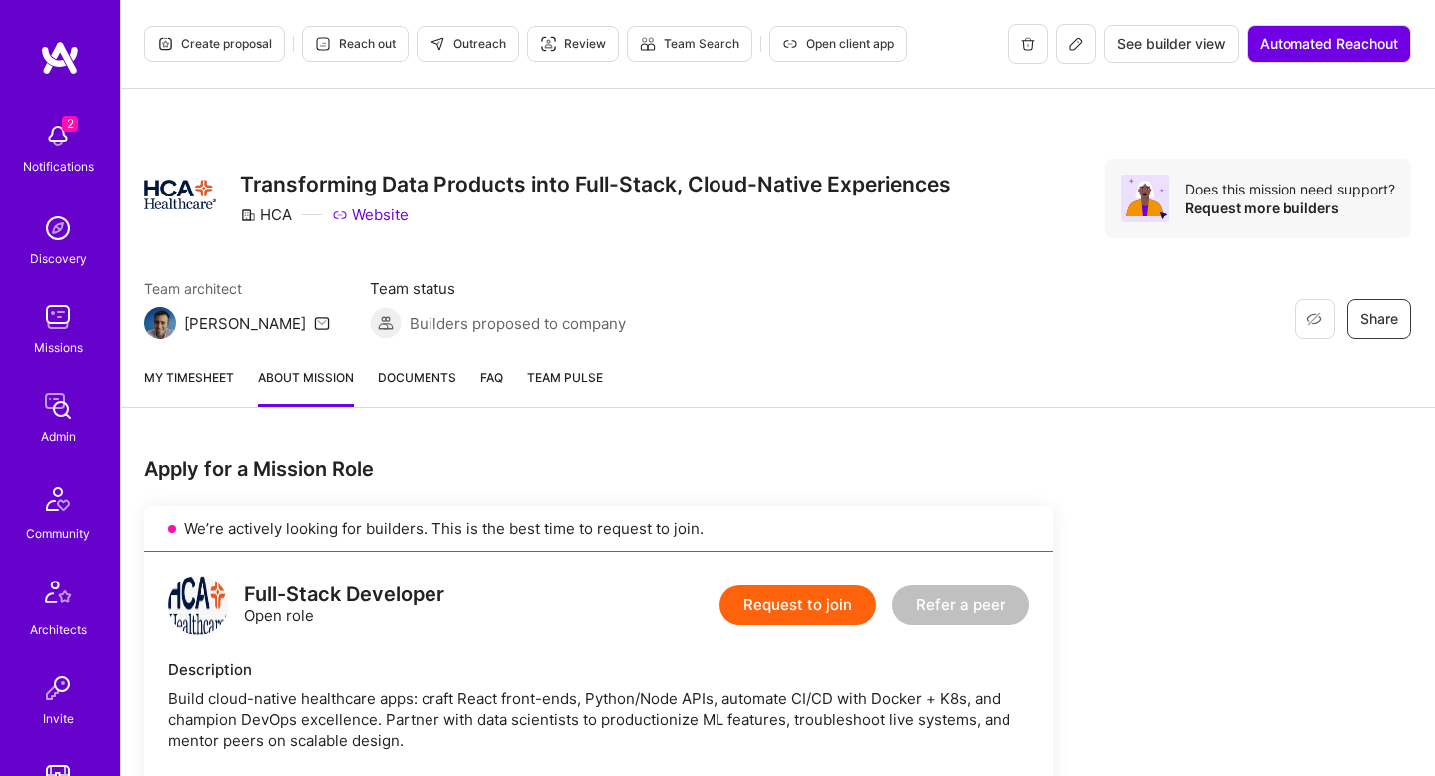
click at [258, 39] on span "Create proposal" at bounding box center [214, 44] width 115 height 18
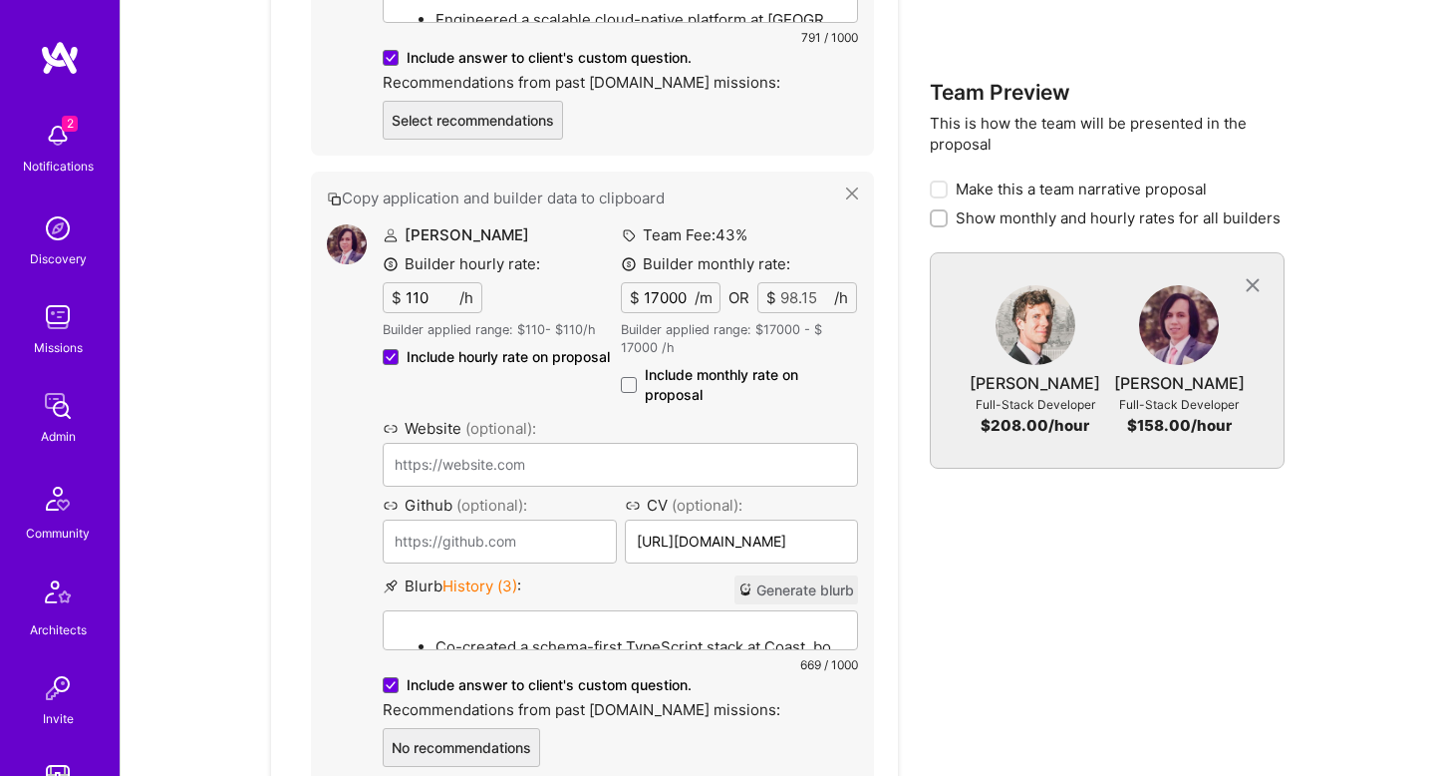
scroll to position [1935, 0]
click at [541, 626] on div "Co-created a schema-first TypeScript stack at Coast, boosting development speed…" at bounding box center [620, 719] width 473 height 220
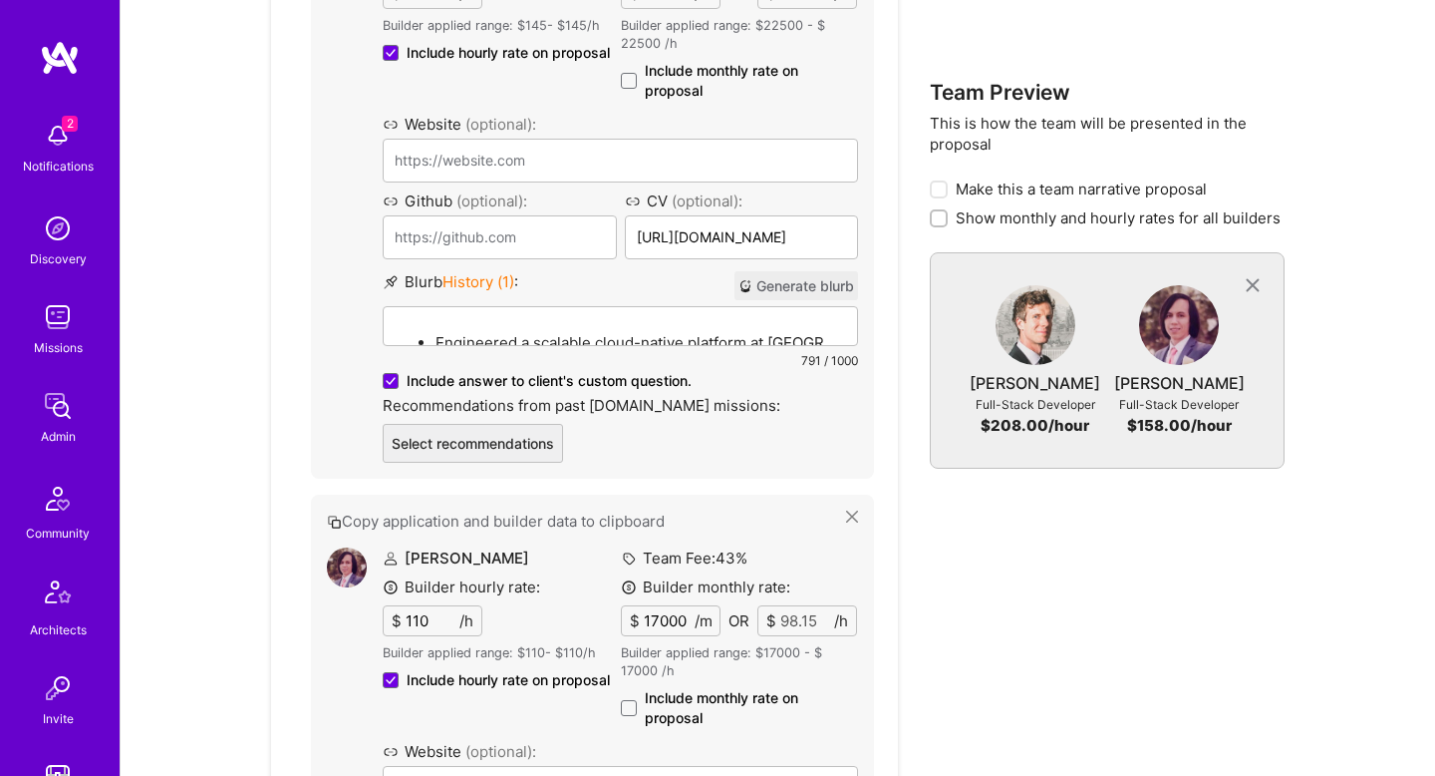
scroll to position [1385, 0]
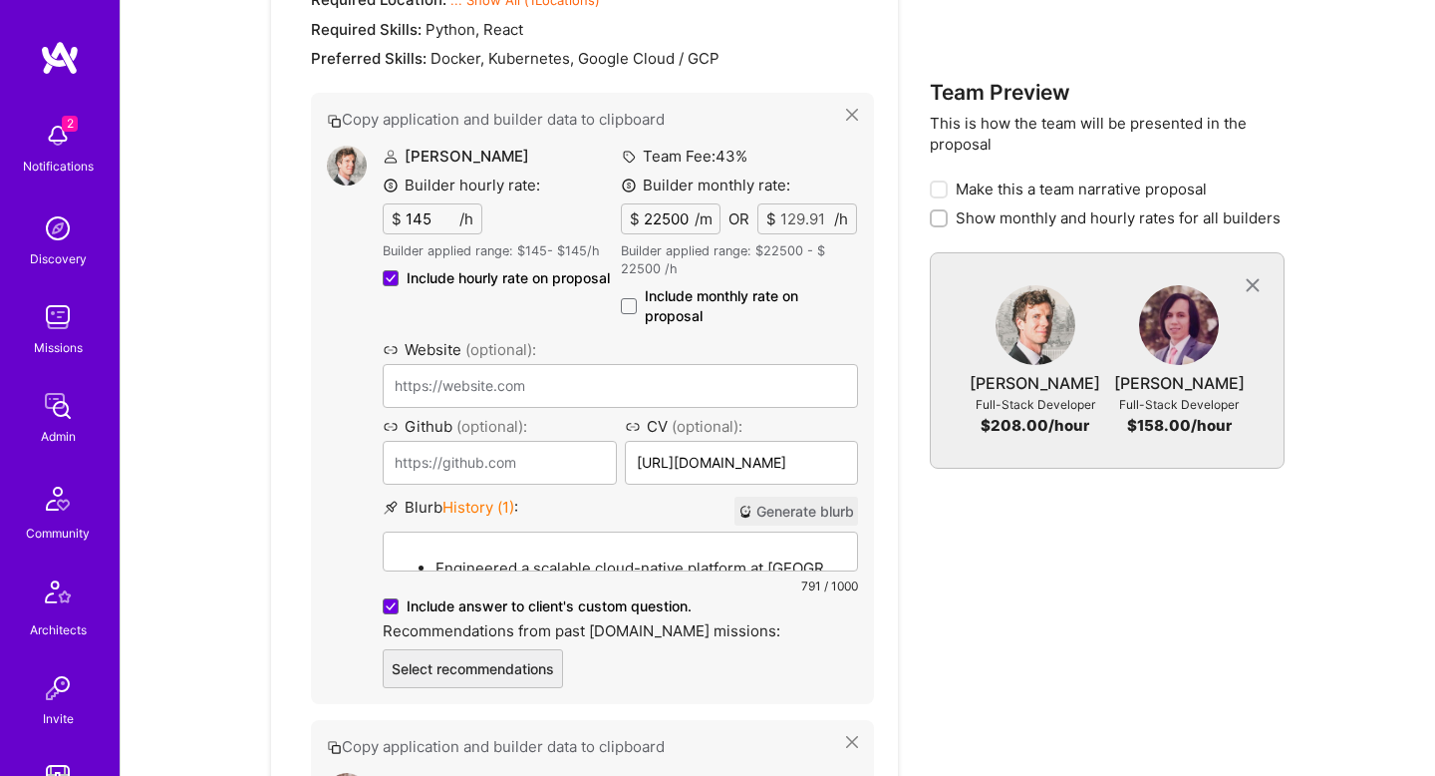
click at [618, 544] on div "Engineered a scalable cloud-native platform at Myna, driving first-year revenue…" at bounding box center [620, 642] width 473 height 220
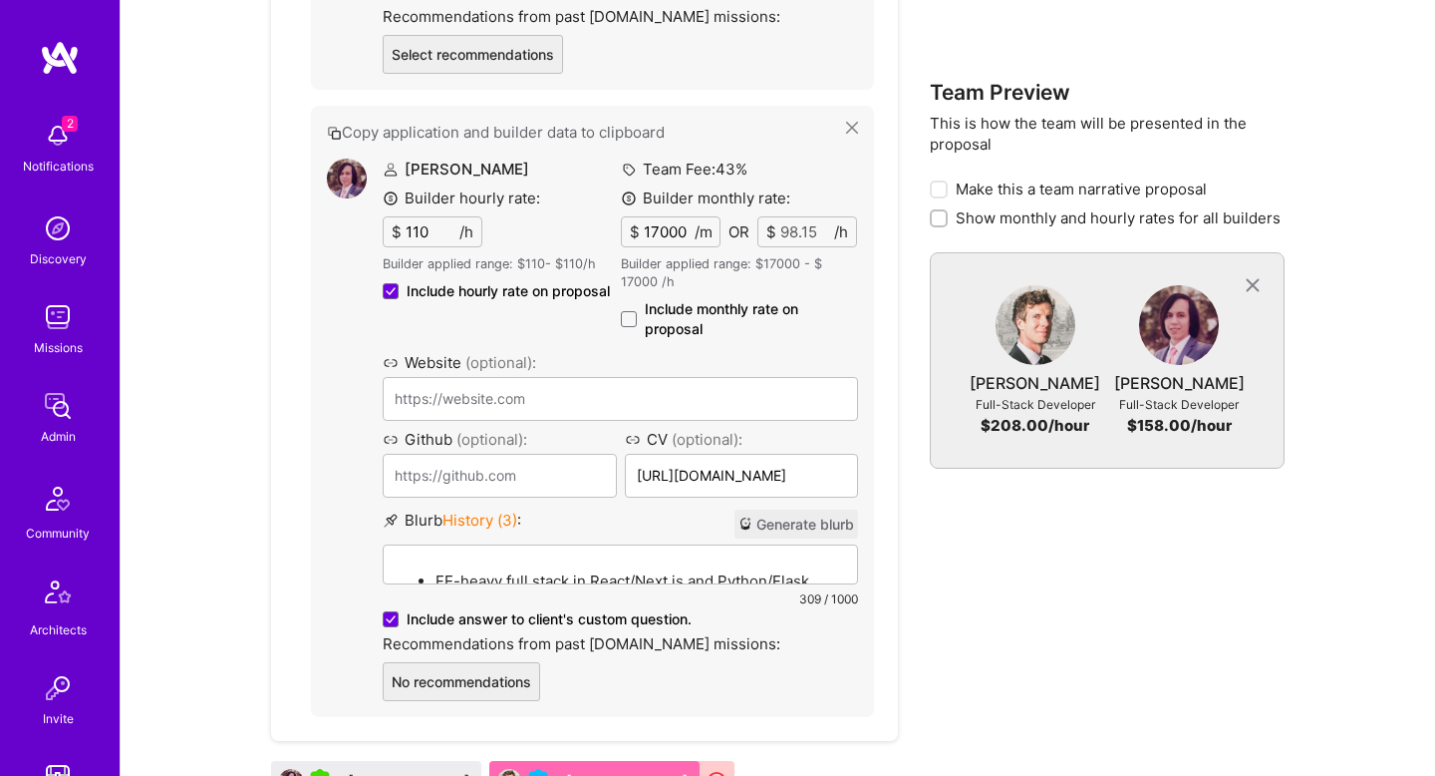
scroll to position [2396, 0]
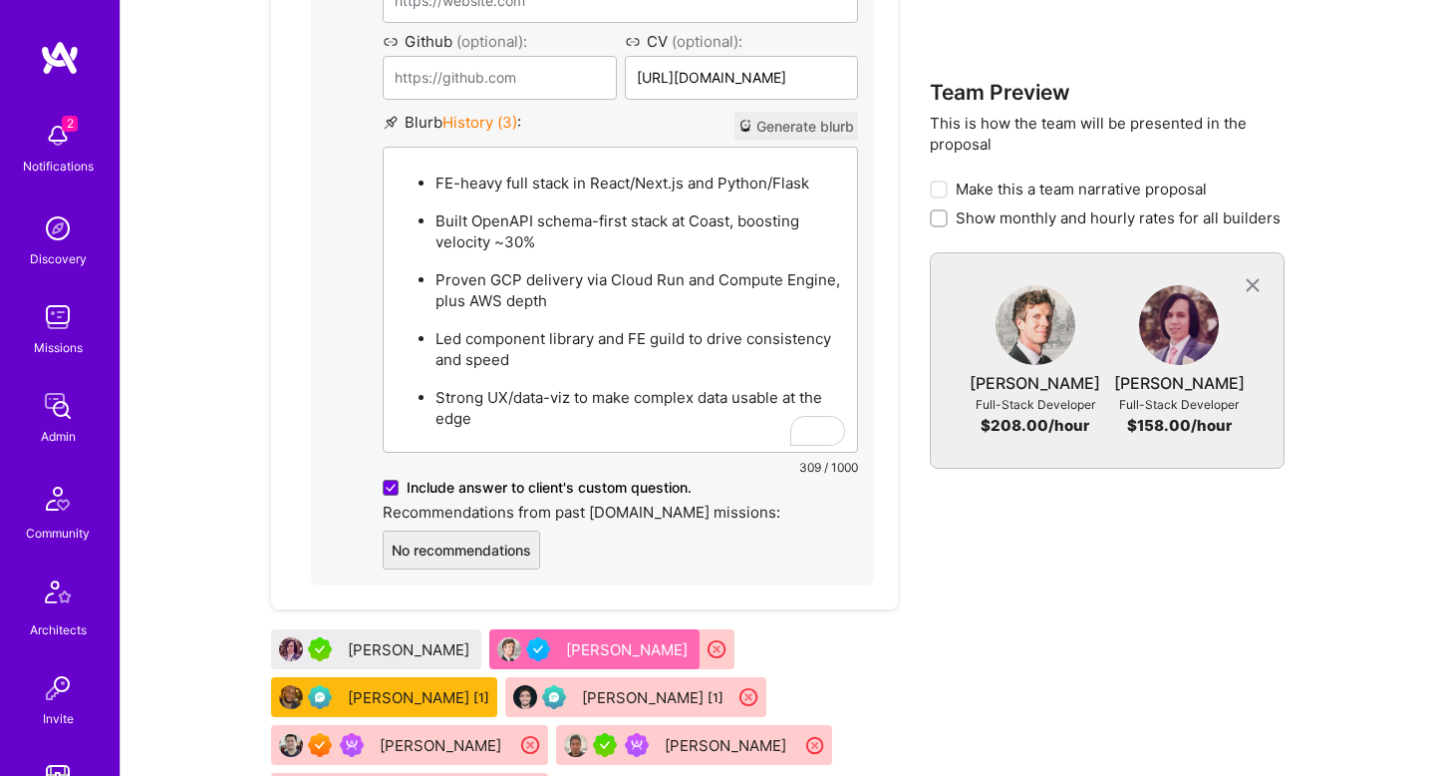
click at [632, 193] on li "FE-heavy full stack in React/Next.js and Python/Flask" at bounding box center [641, 181] width 410 height 23
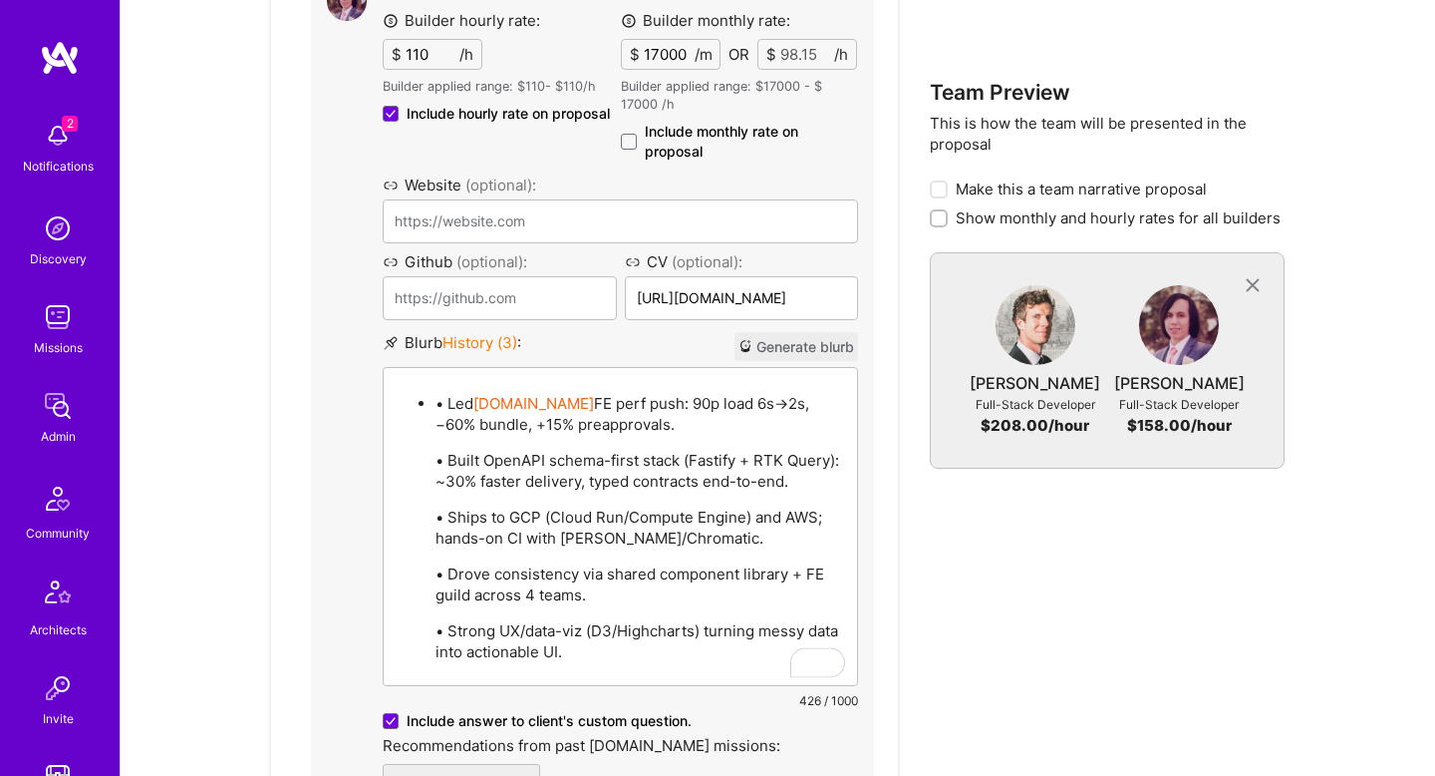
click at [631, 410] on p "• Led Better.com FE perf push: 90p load 6s→2s, −60% bundle, +15% preapprovals." at bounding box center [641, 414] width 410 height 42
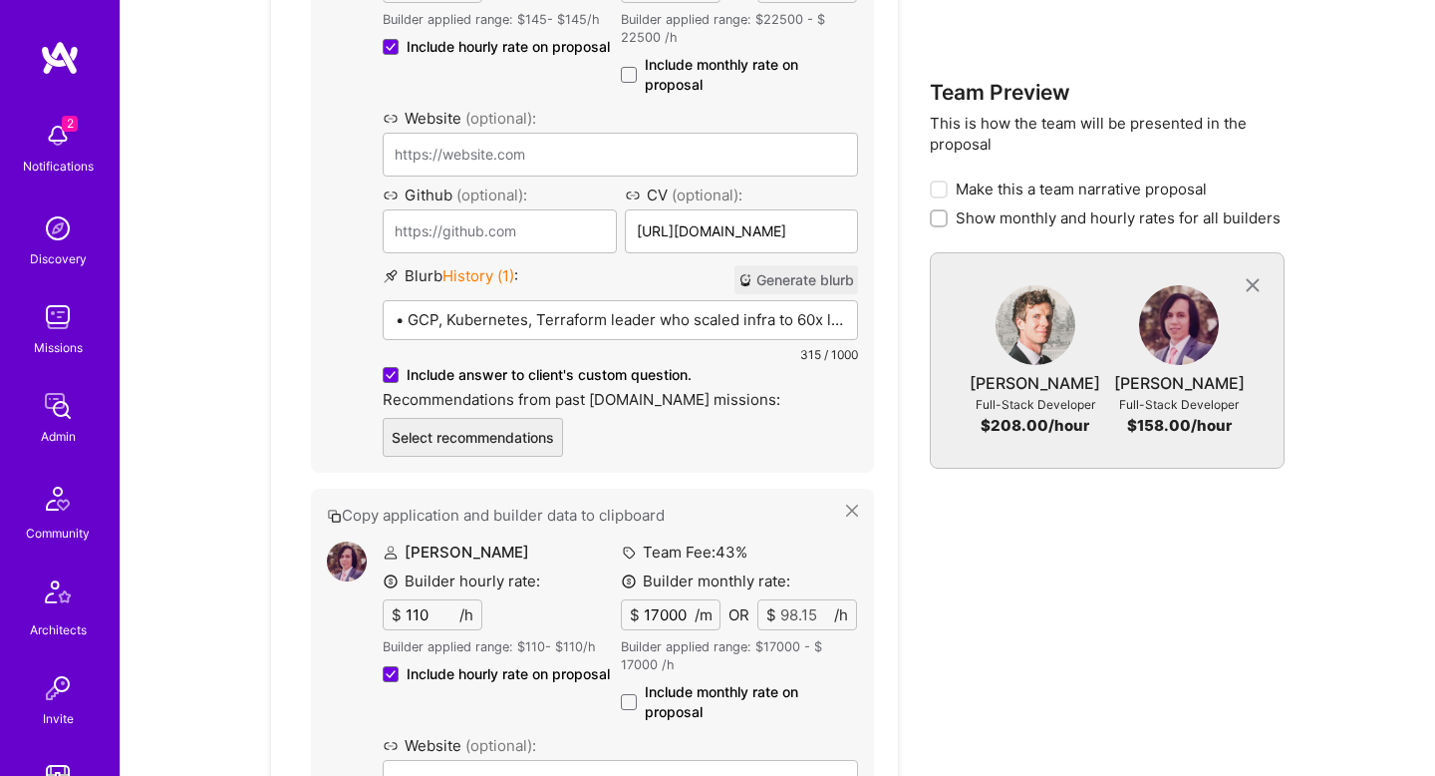
scroll to position [1587, 0]
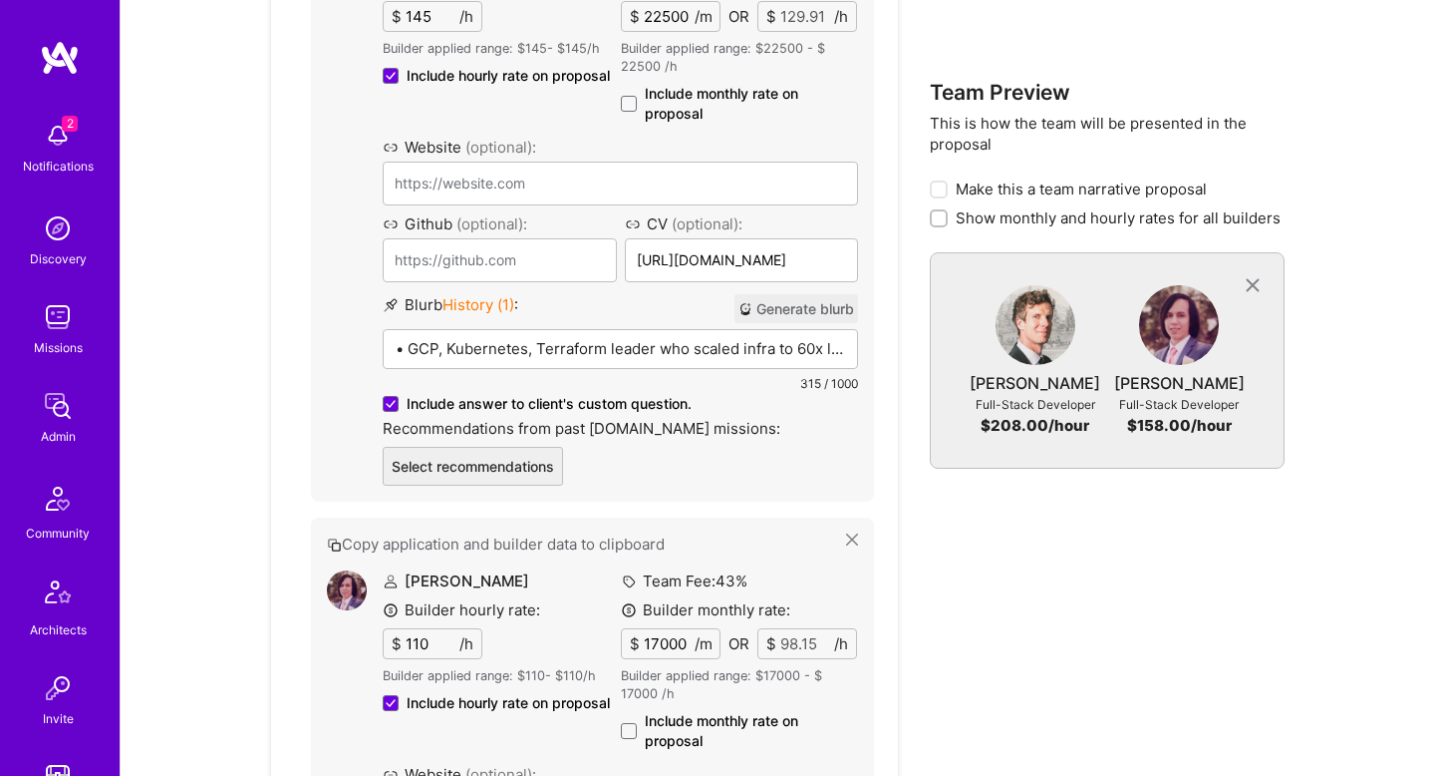
click at [615, 361] on div "• GCP, Kubernetes, Terraform leader who scaled infra to 60x load • React/Python…" at bounding box center [620, 427] width 473 height 195
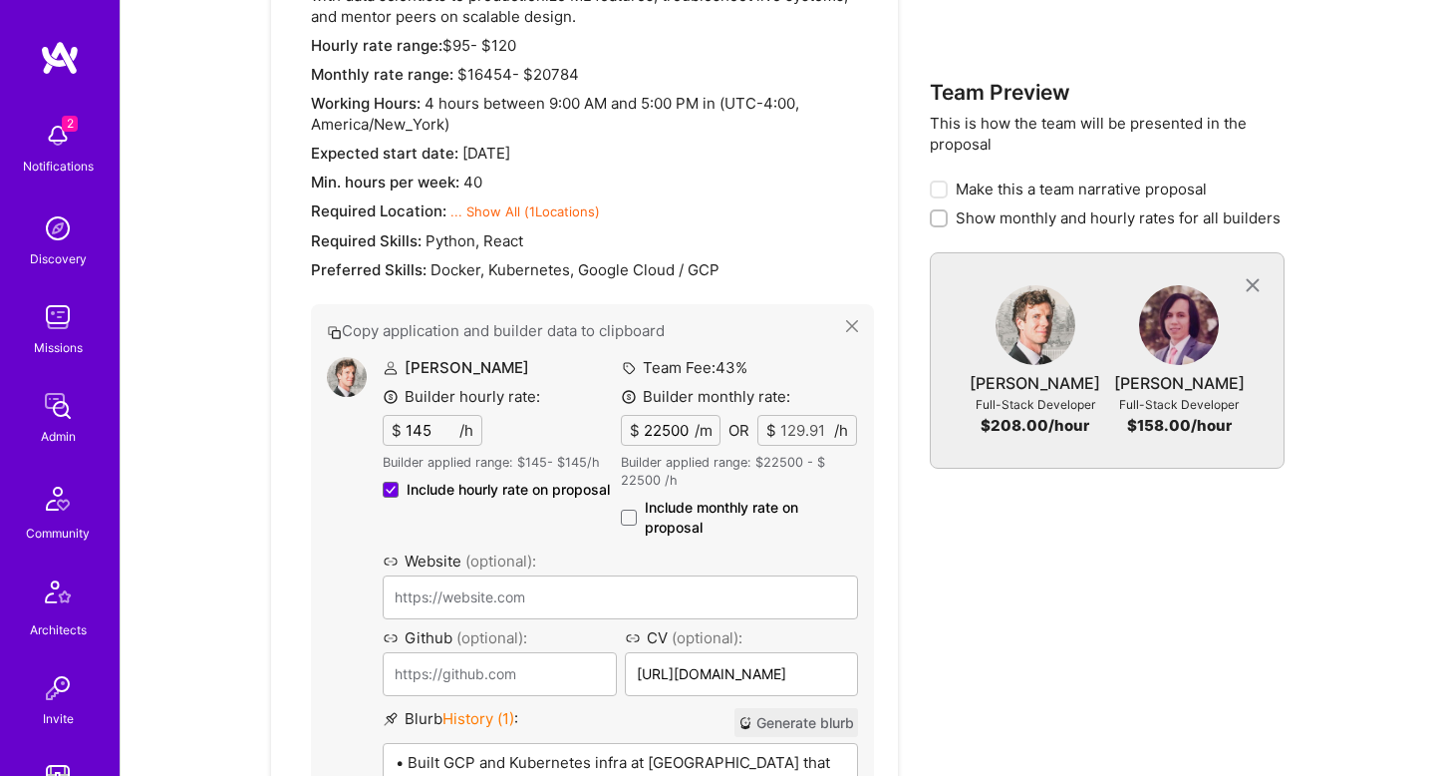
scroll to position [1175, 0]
click at [701, 520] on span "Include monthly rate on proposal" at bounding box center [751, 515] width 213 height 40
click at [0, 0] on input "Include monthly rate on proposal" at bounding box center [0, 0] width 0 height 0
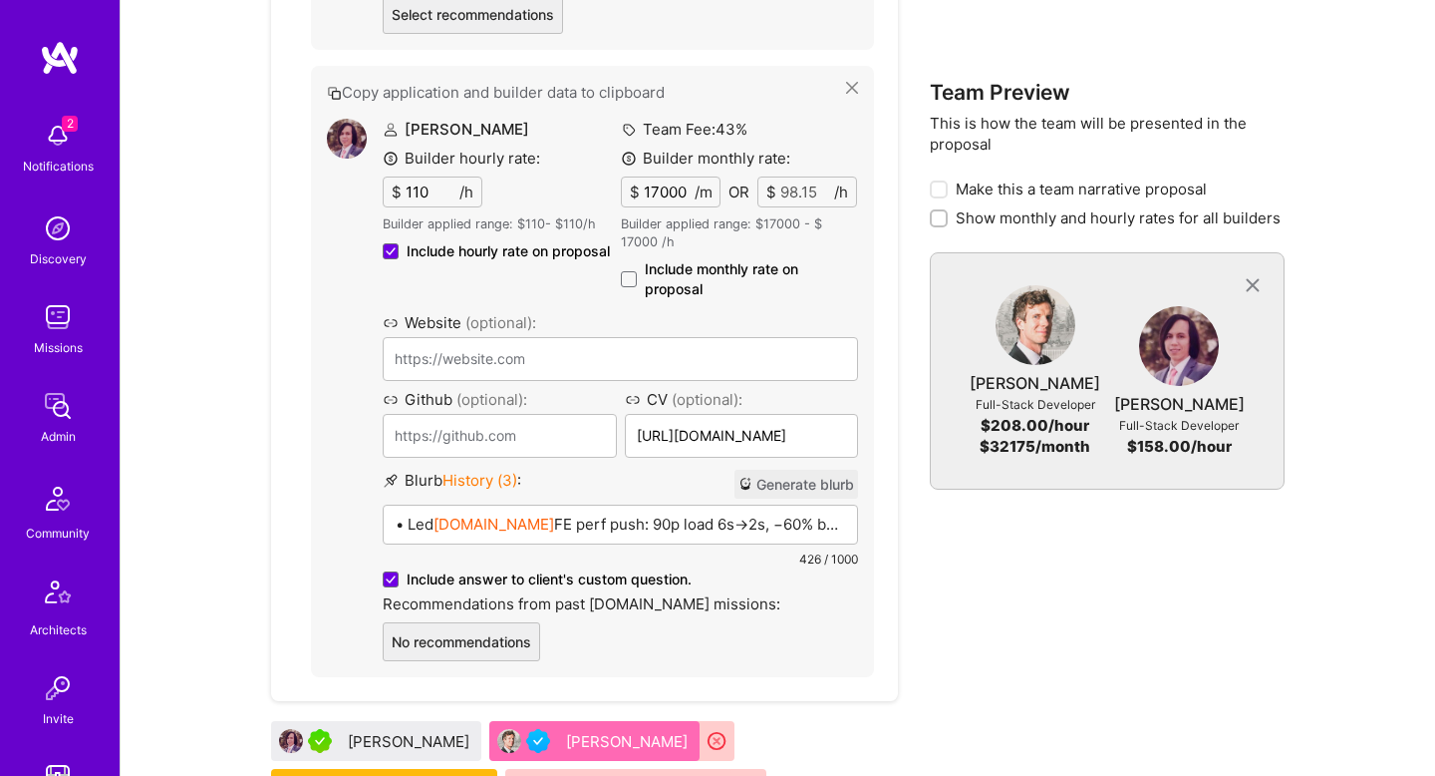
scroll to position [2034, 0]
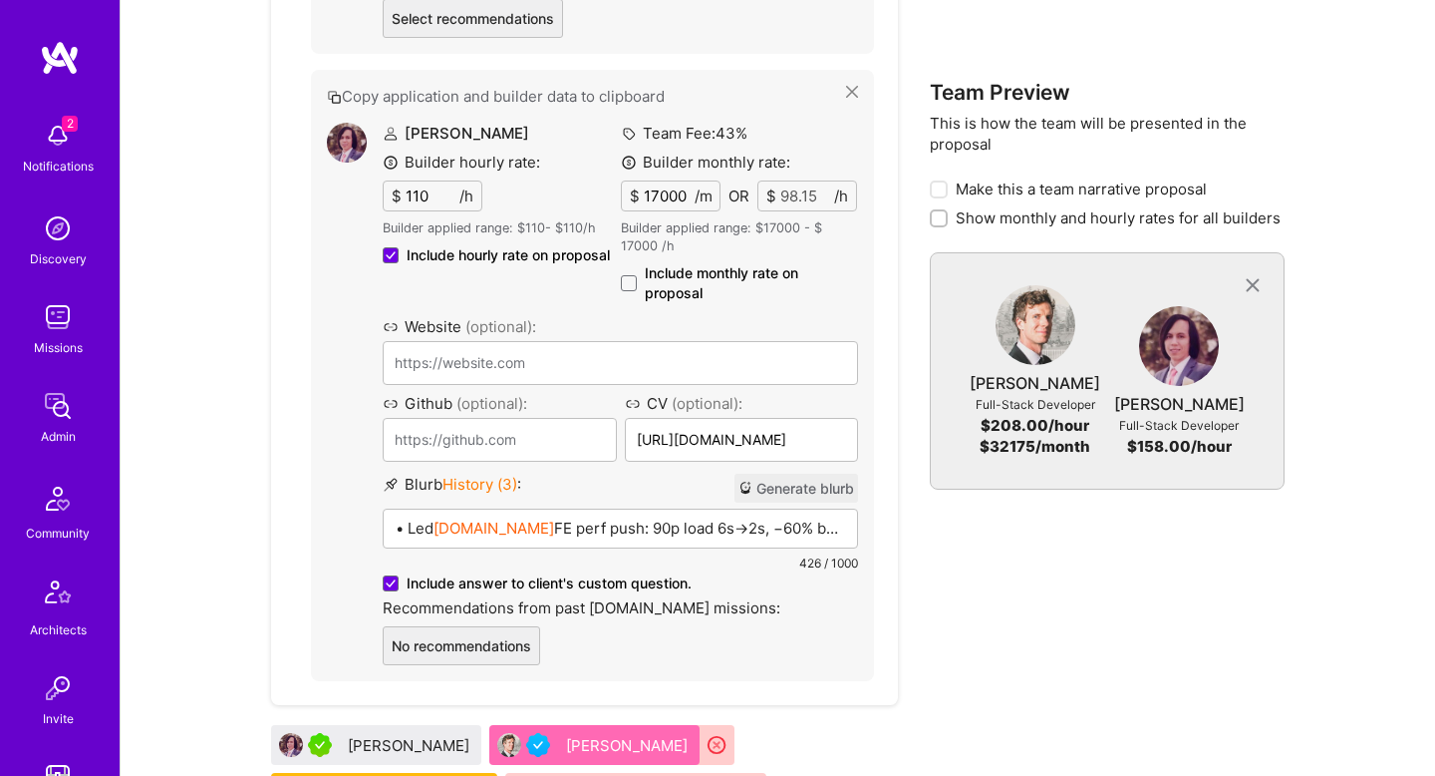
click at [674, 281] on span "Include monthly rate on proposal" at bounding box center [751, 283] width 213 height 40
click at [0, 0] on input "Include monthly rate on proposal" at bounding box center [0, 0] width 0 height 0
checkbox input "true"
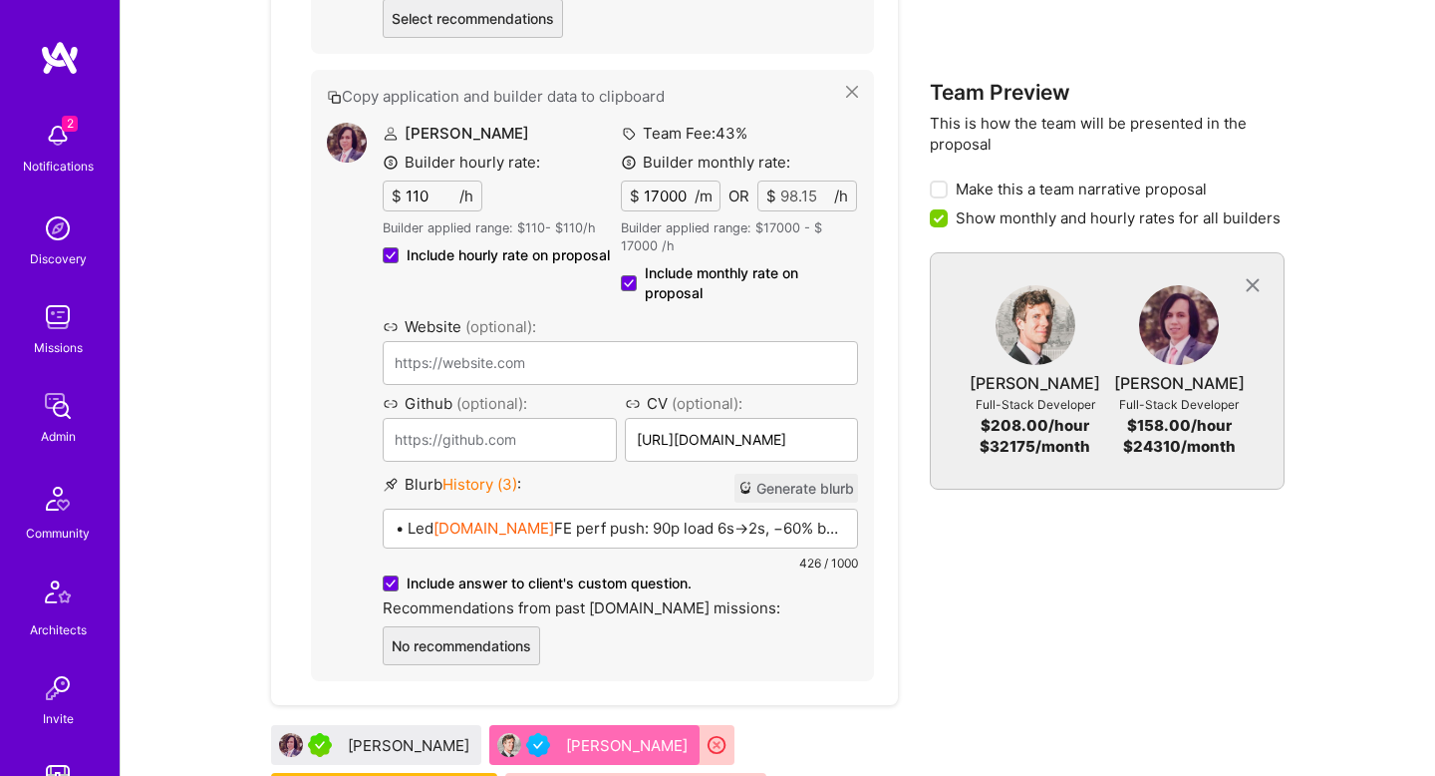
scroll to position [2293, 0]
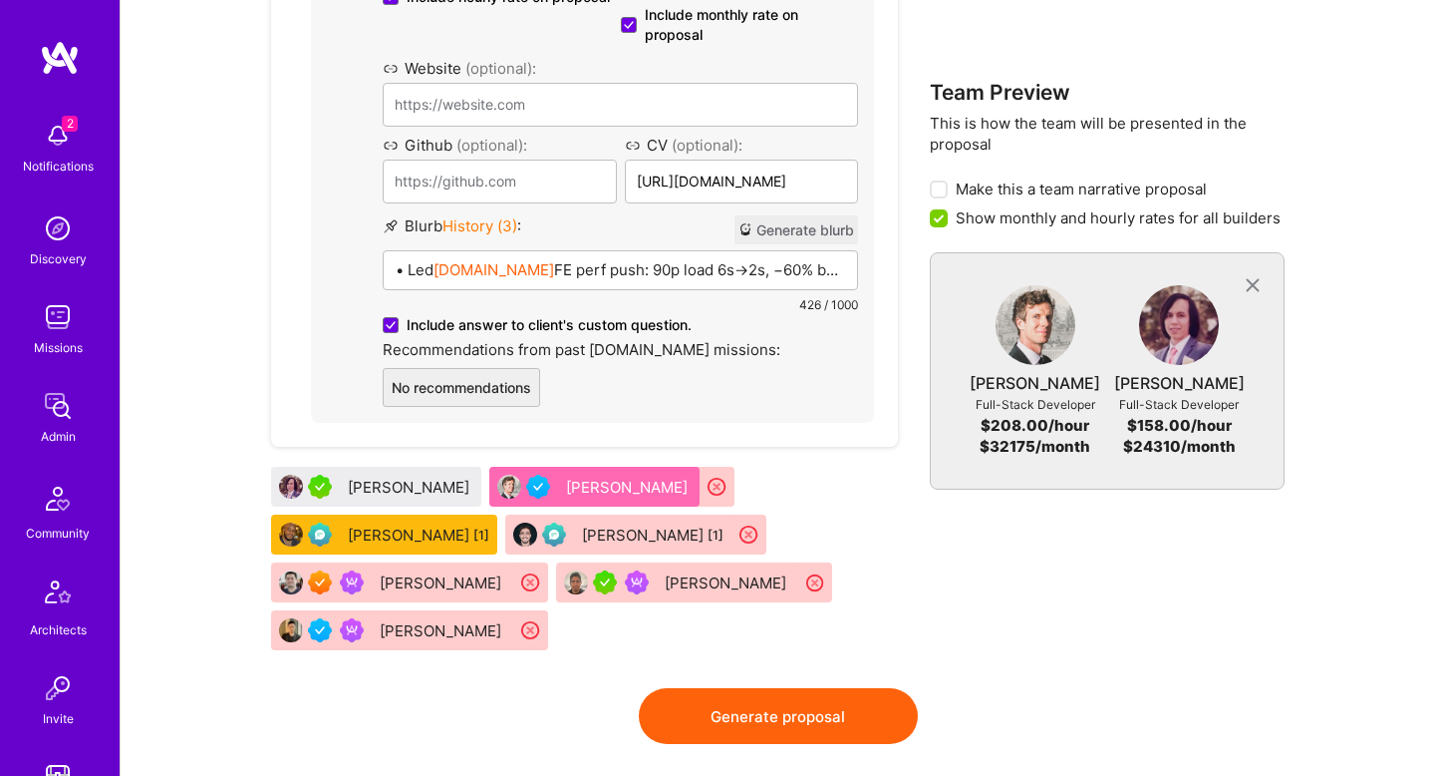
click at [837, 688] on button "Generate proposal" at bounding box center [778, 716] width 279 height 56
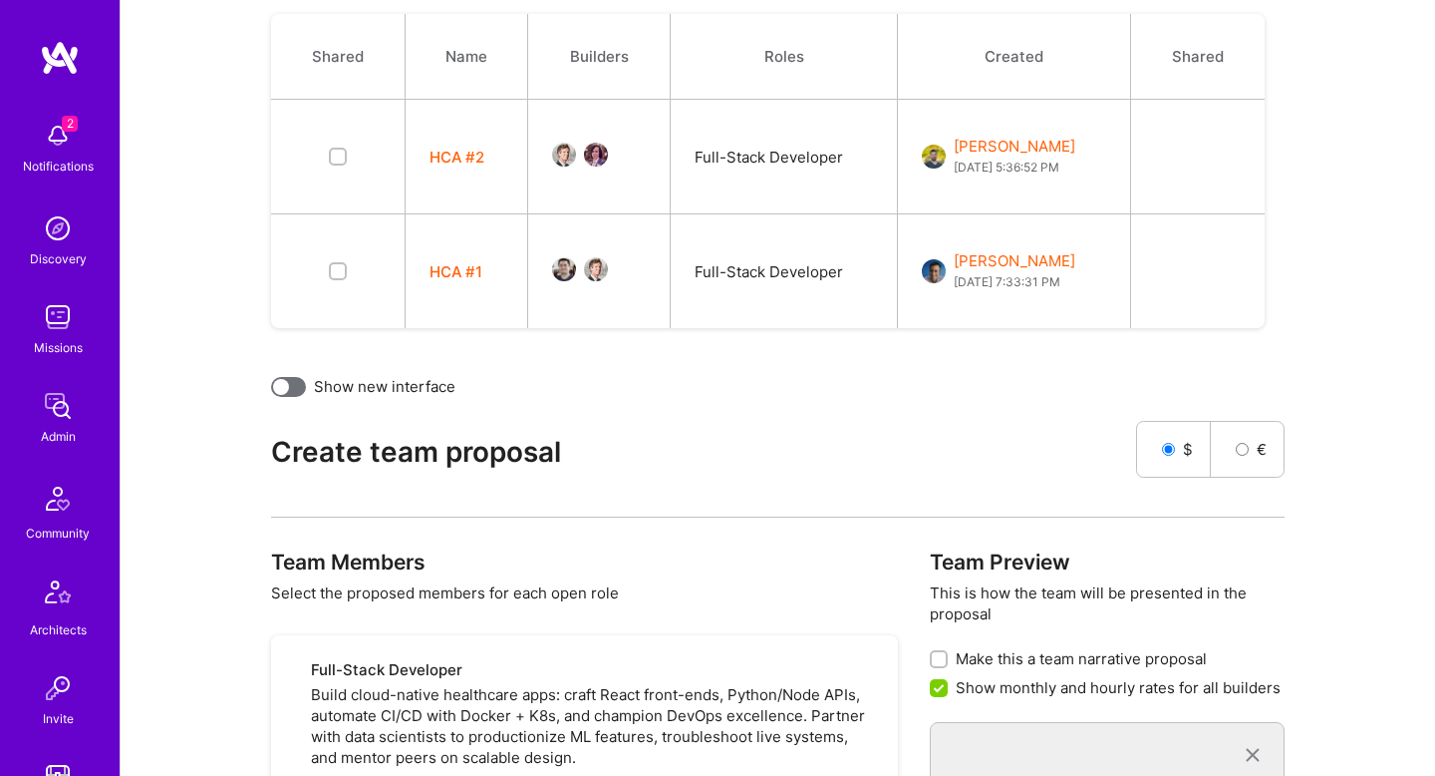
scroll to position [0, 0]
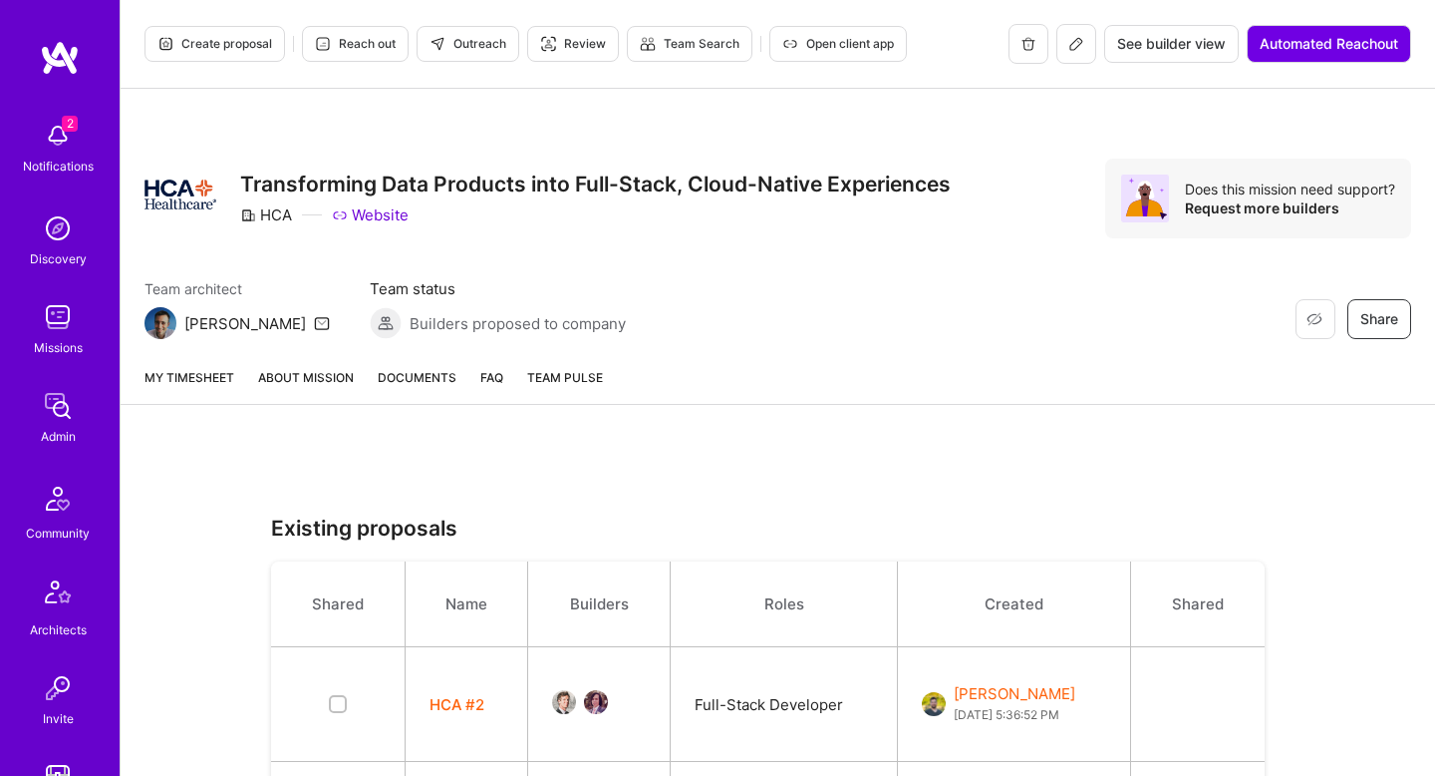
click at [311, 369] on link "About Mission" at bounding box center [306, 385] width 96 height 37
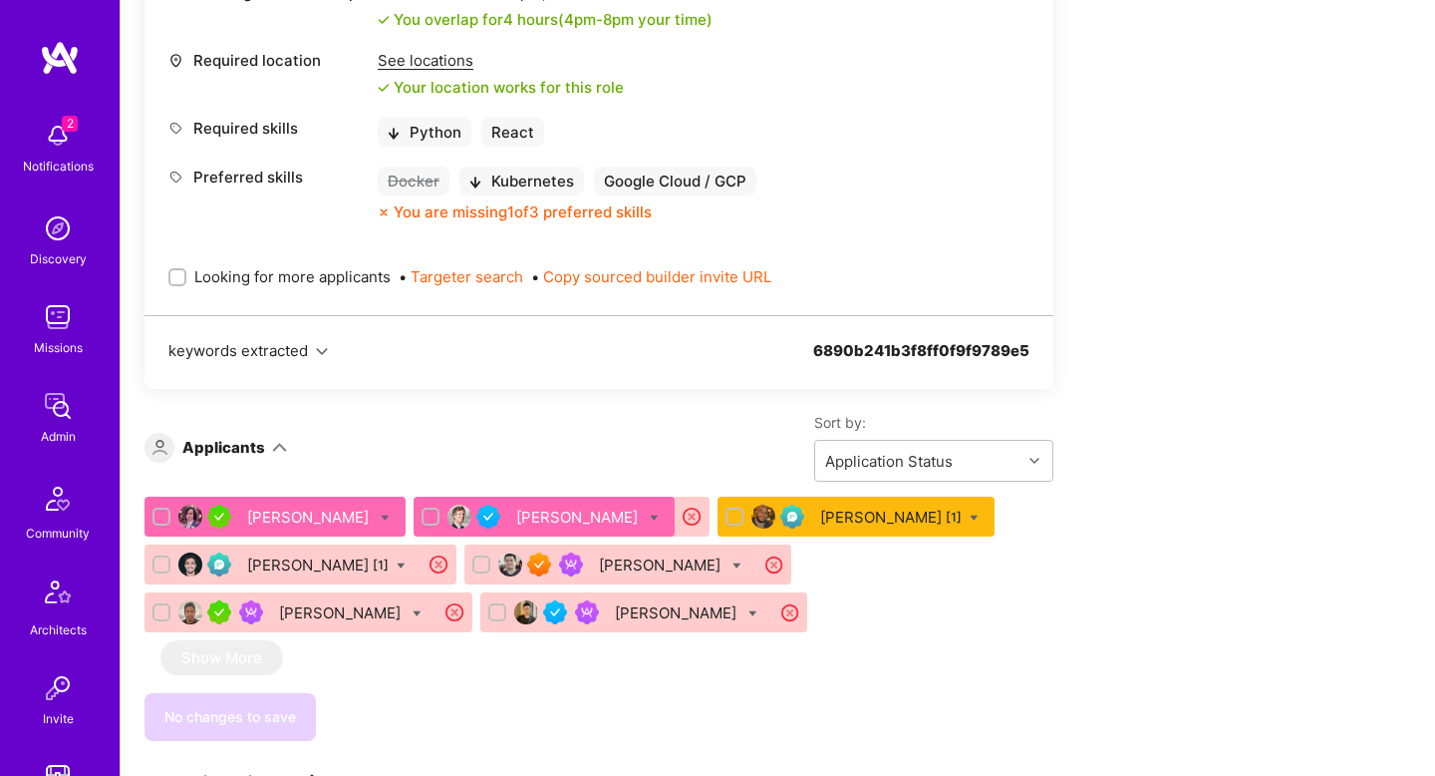
scroll to position [985, 0]
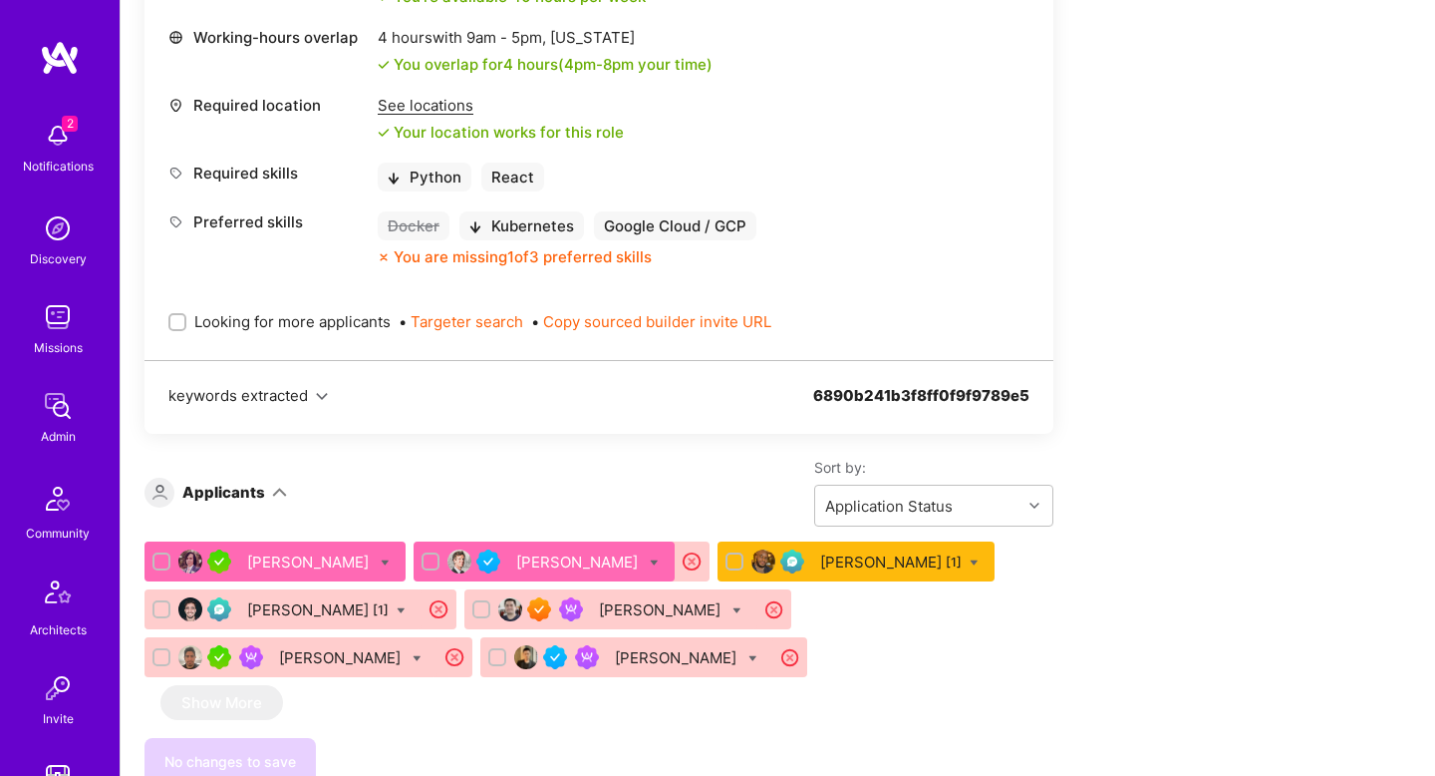
click at [270, 333] on div "Looking for more applicants • Targeter search • Copy sourced builder invite URL" at bounding box center [598, 321] width 861 height 69
click at [280, 323] on span "Looking for more applicants" at bounding box center [292, 321] width 196 height 21
click at [186, 323] on input "Looking for more applicants" at bounding box center [179, 323] width 14 height 14
checkbox input "true"
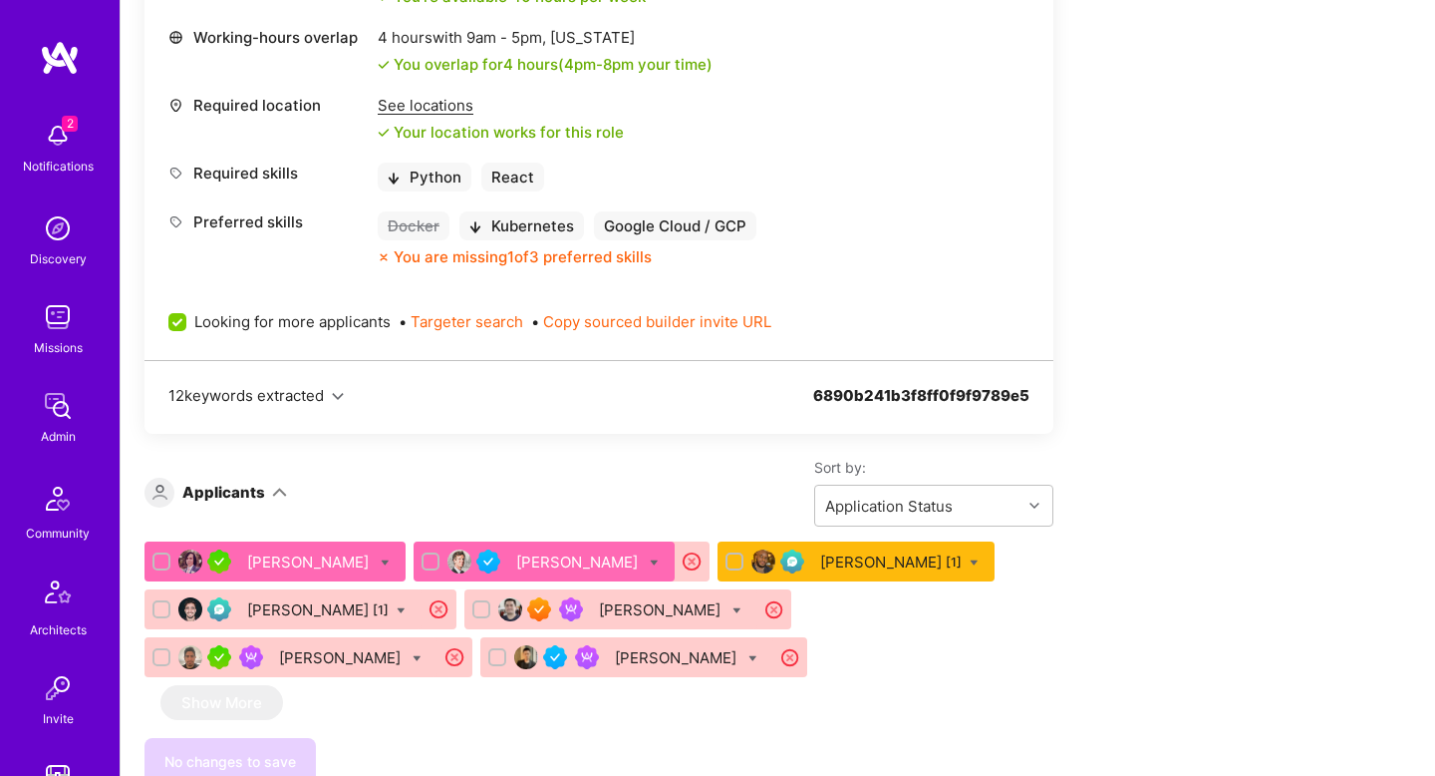
scroll to position [0, 0]
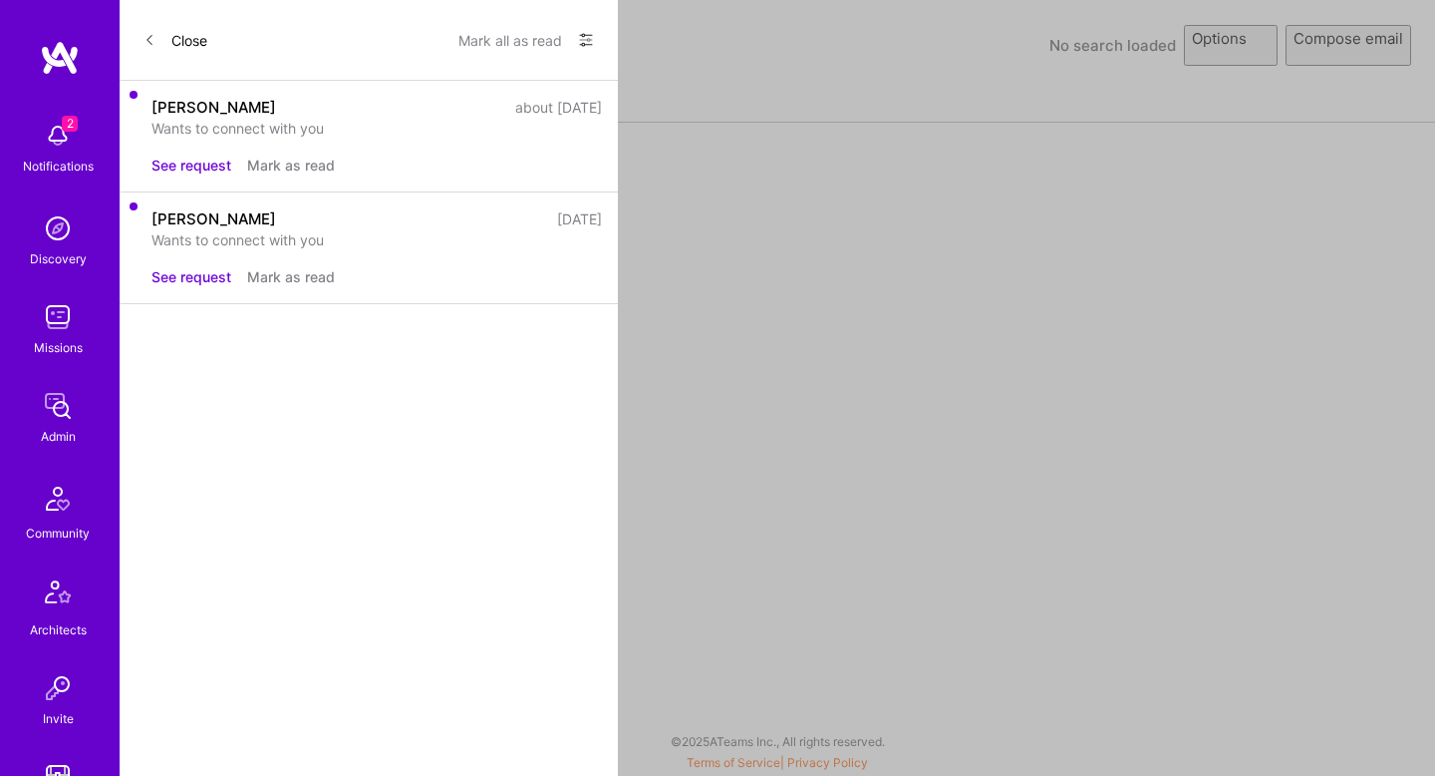
select select "rich-reachout"
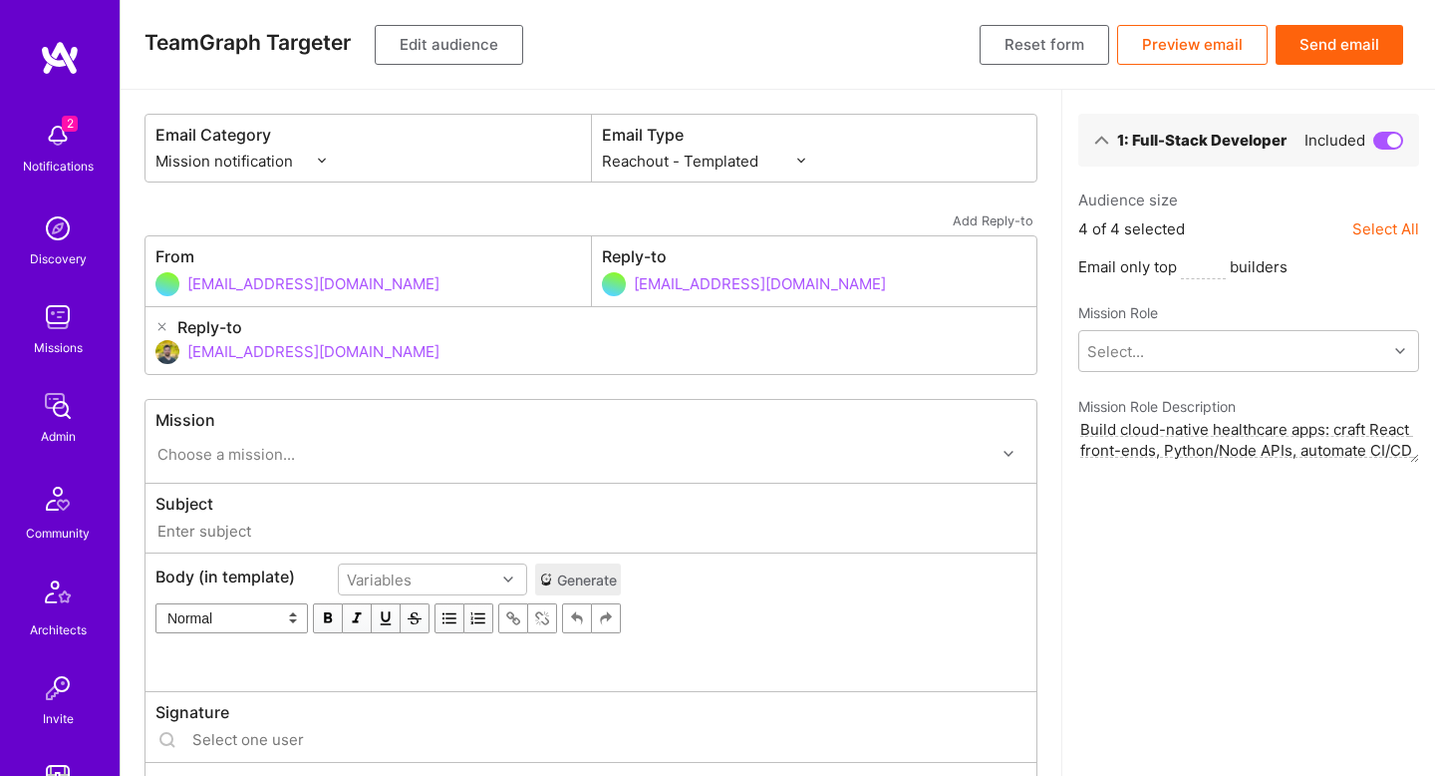
type input "A.Team // HCA Healthcare: Transforming Data Products into Full-Stack, Cloud-Nat…"
type input "[EMAIL_ADDRESS][DOMAIN_NAME]"
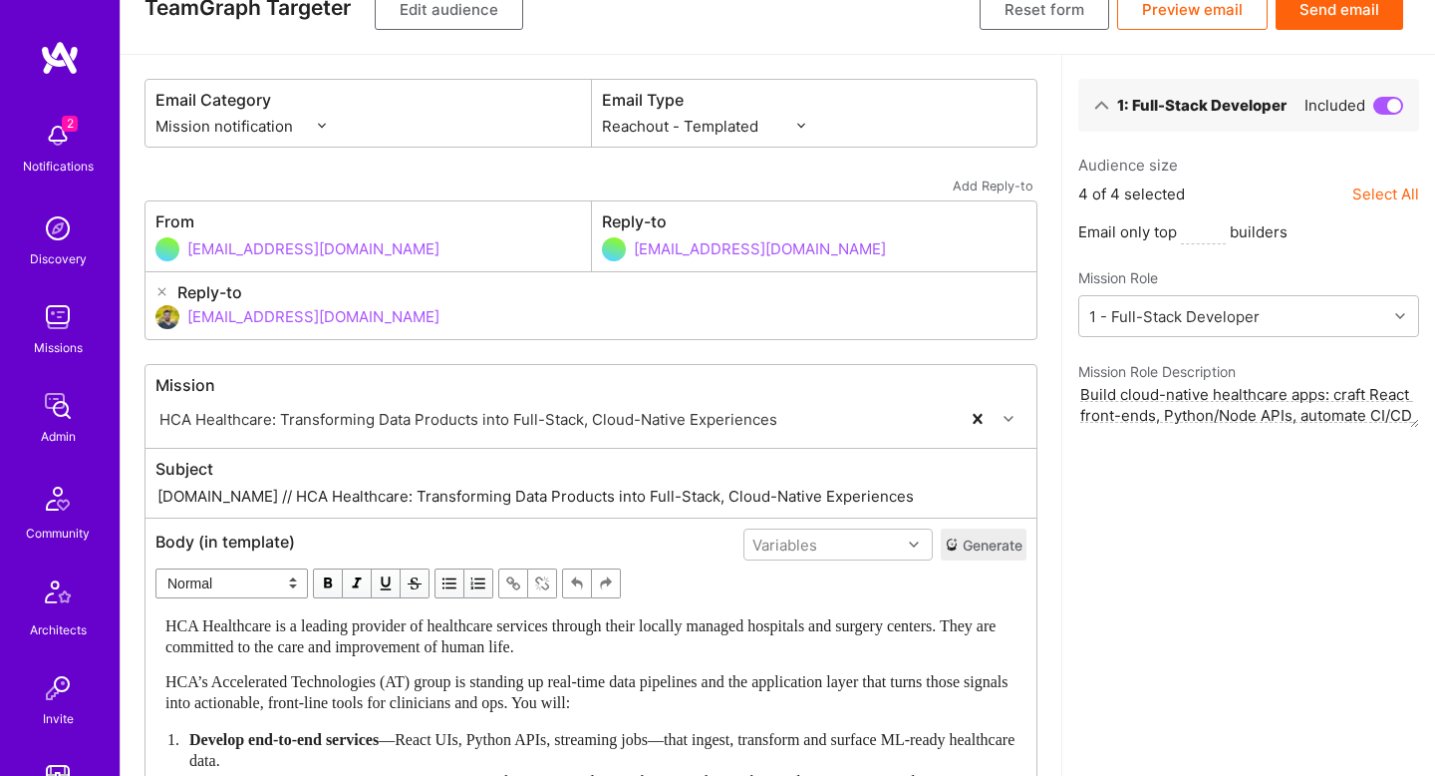
scroll to position [34, 0]
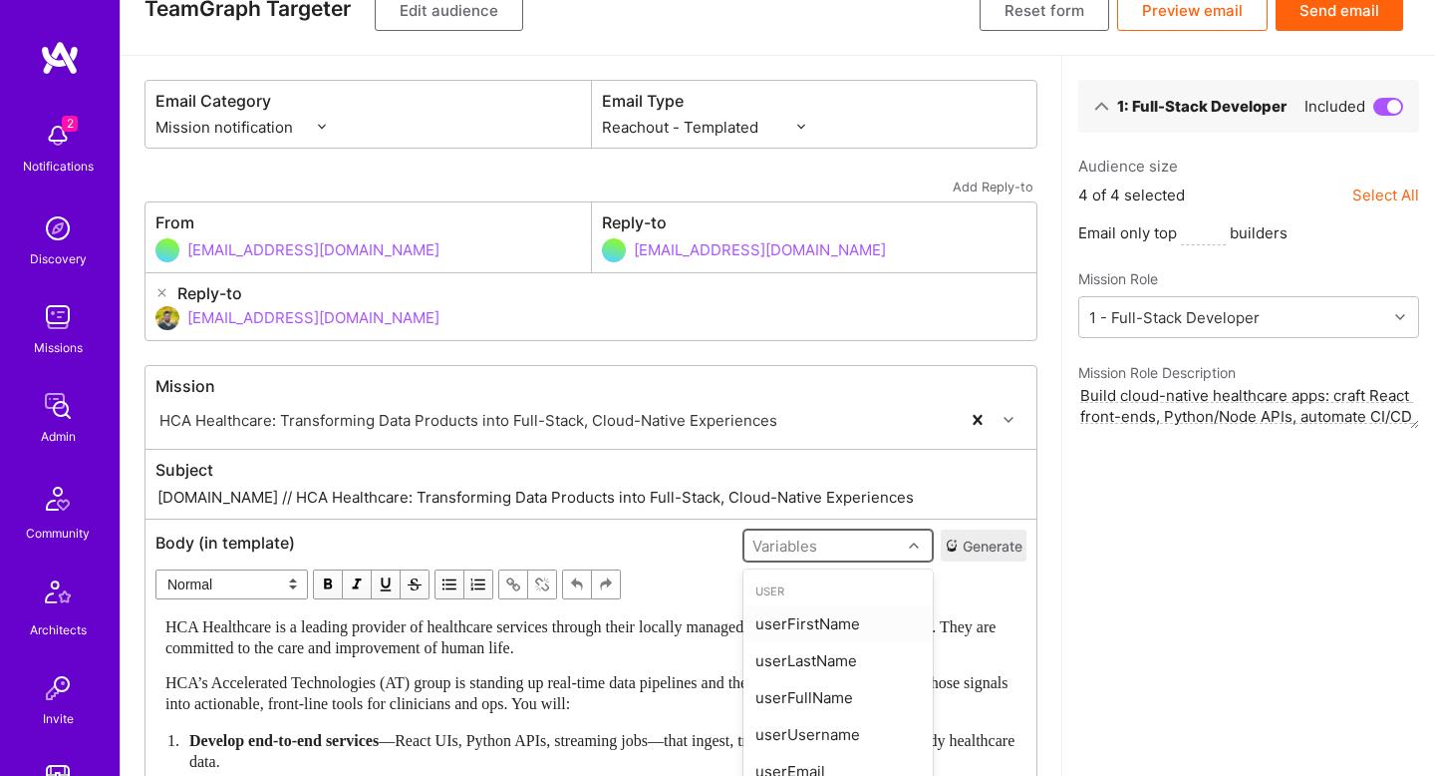
click at [875, 544] on div "option userFirstName focused, 0 of 2. 10 results available. Use Up and Down to …" at bounding box center [838, 545] width 189 height 32
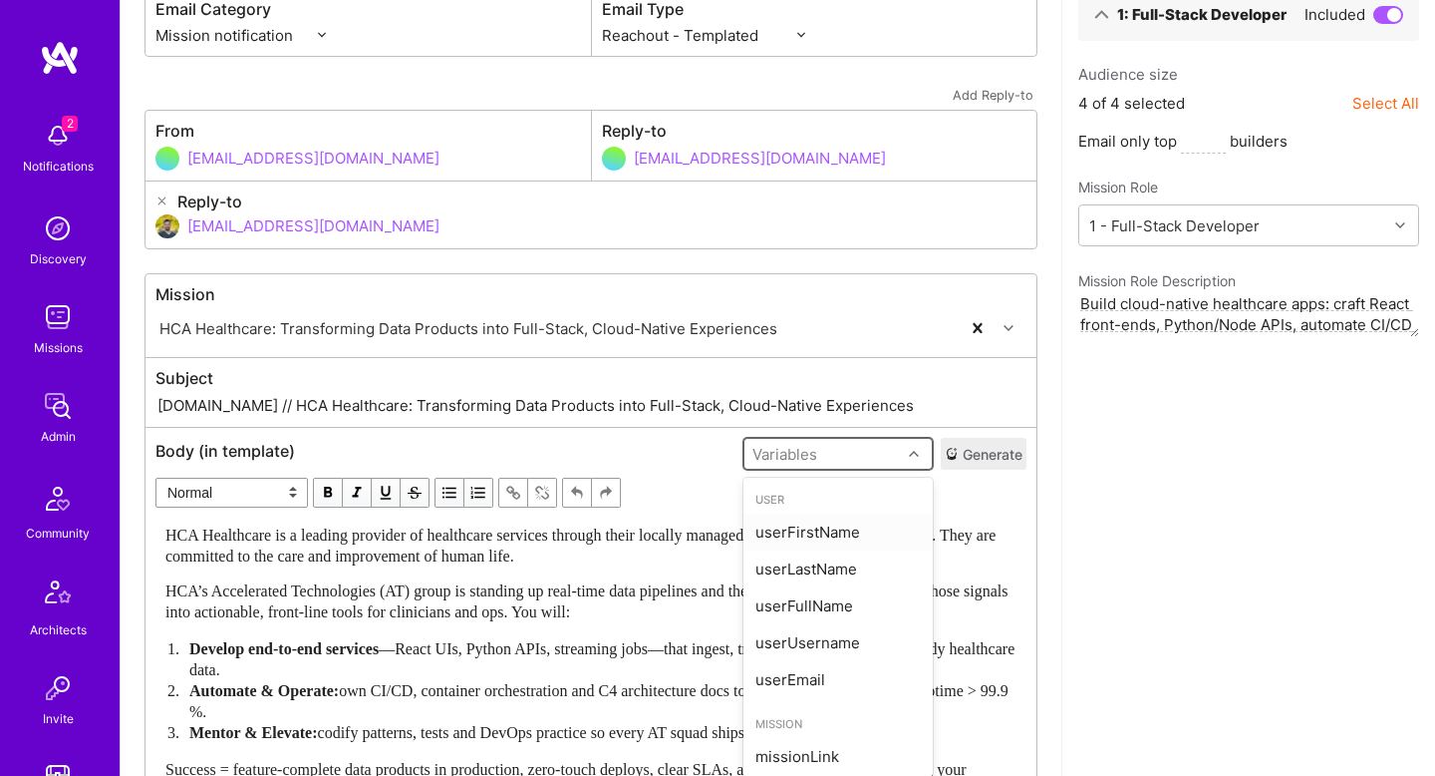
scroll to position [135, 0]
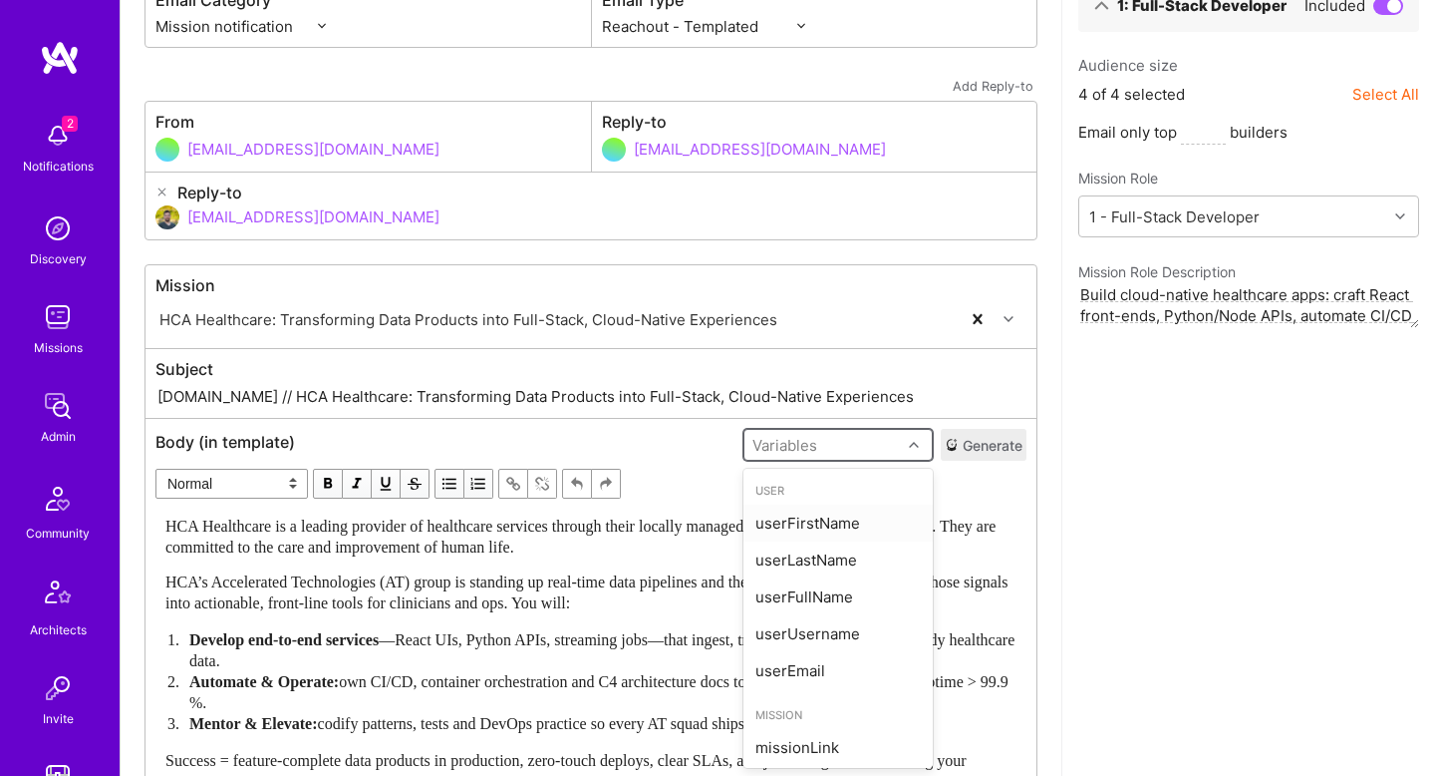
click at [851, 527] on div "userFirstName" at bounding box center [838, 522] width 189 height 37
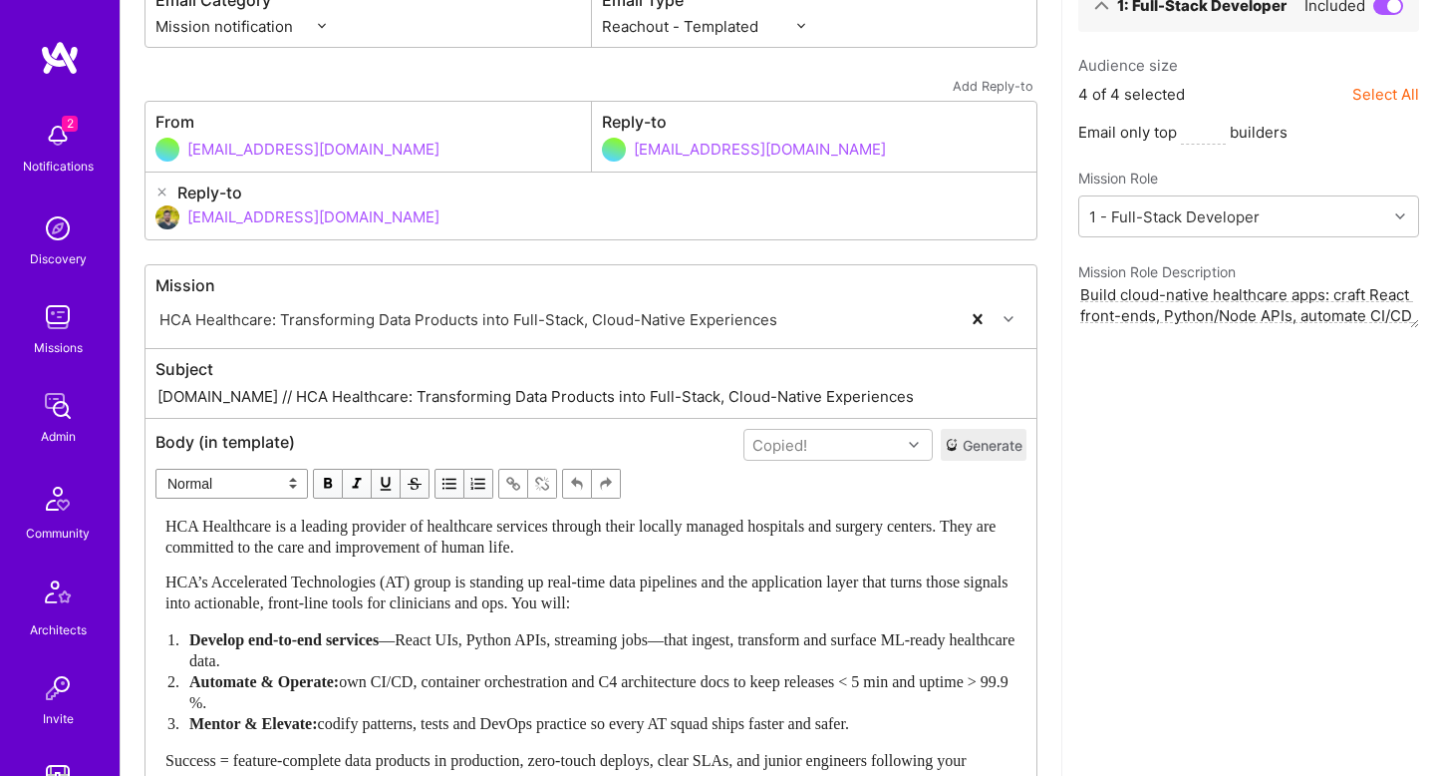
click at [370, 634] on span "Develop end-to-end services" at bounding box center [283, 639] width 189 height 17
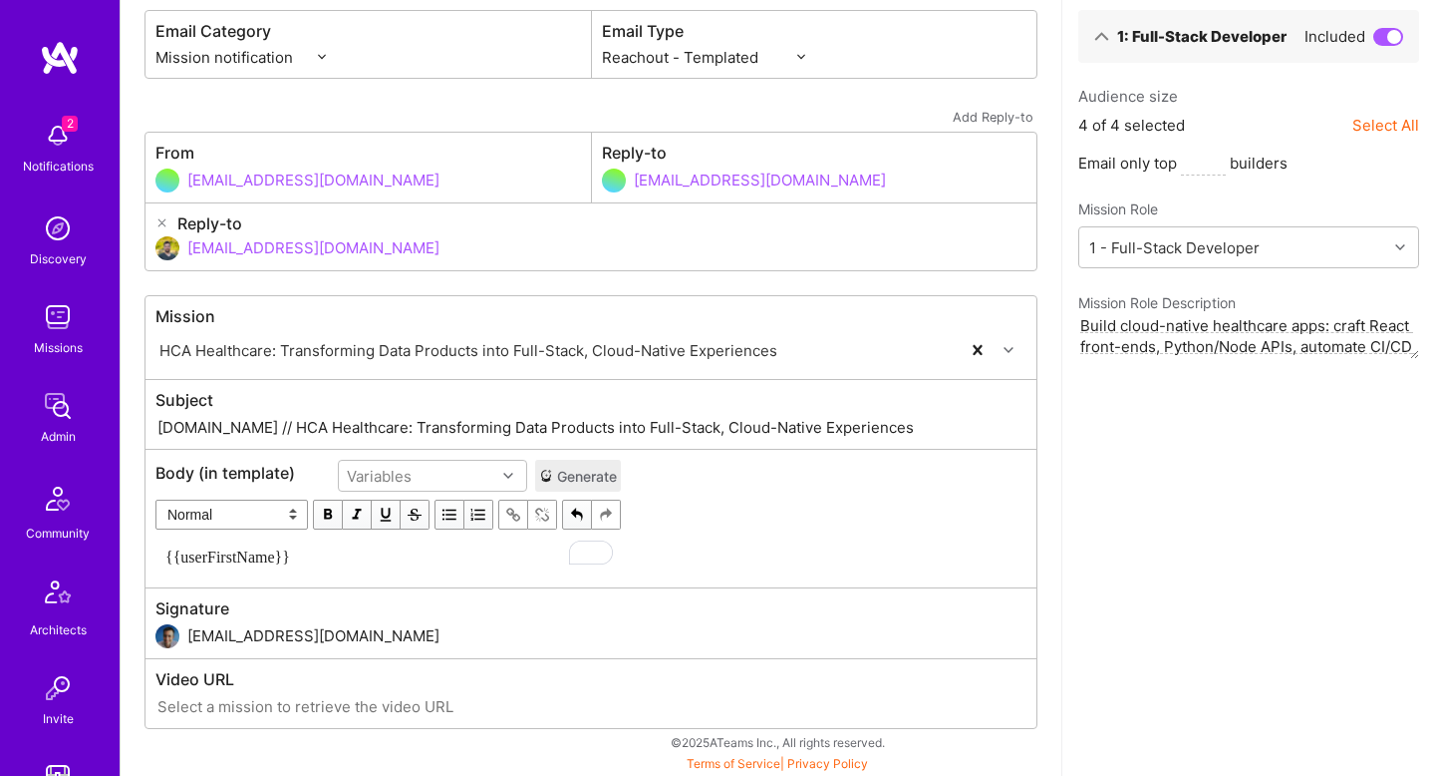
click at [170, 552] on span "{{userFirstName}}" at bounding box center [227, 556] width 125 height 17
click at [165, 557] on span "{{userFirstName}}" at bounding box center [227, 556] width 125 height 17
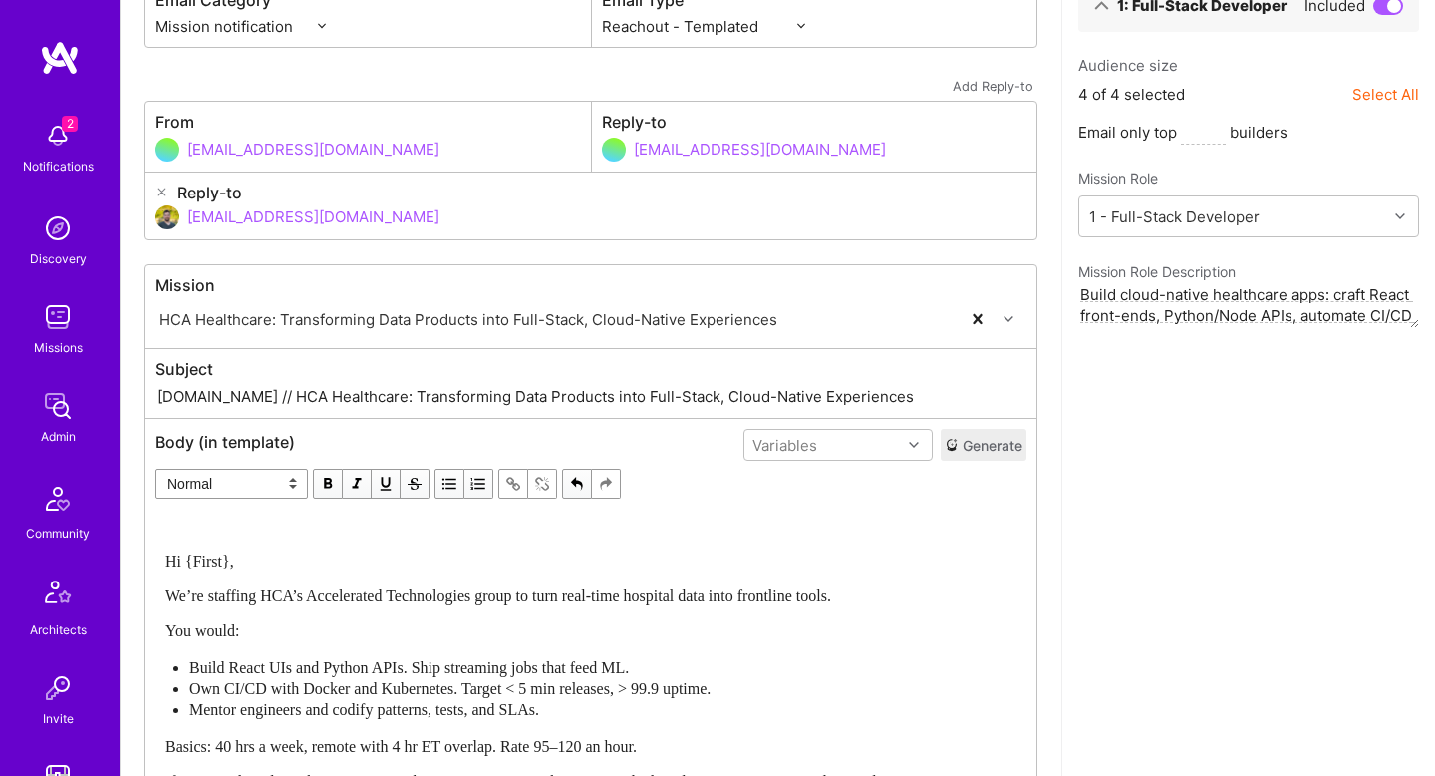
click at [300, 544] on div "Hi {First}, We’re staffing HCA’s Accelerated Technologies group to turn real-ti…" at bounding box center [590, 681] width 851 height 332
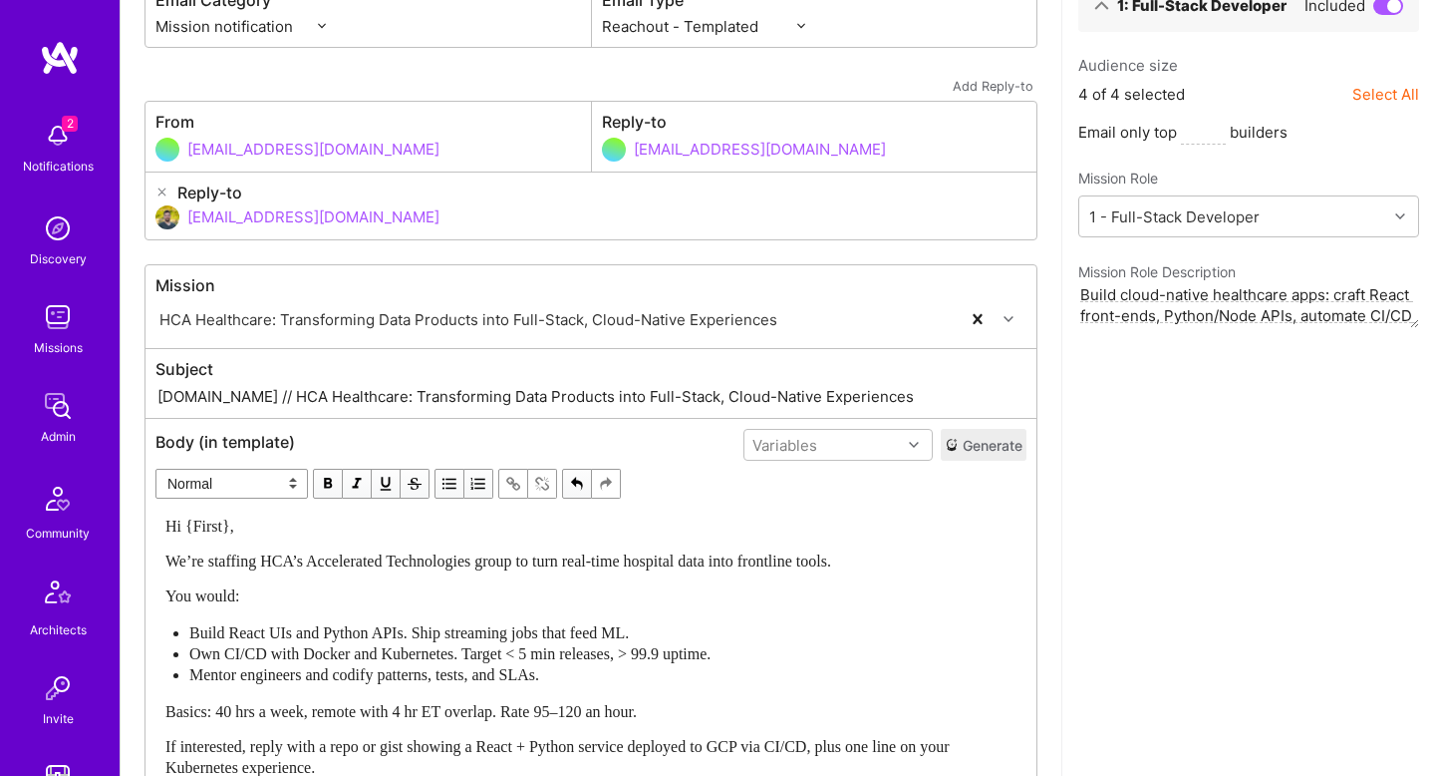
scroll to position [443, 0]
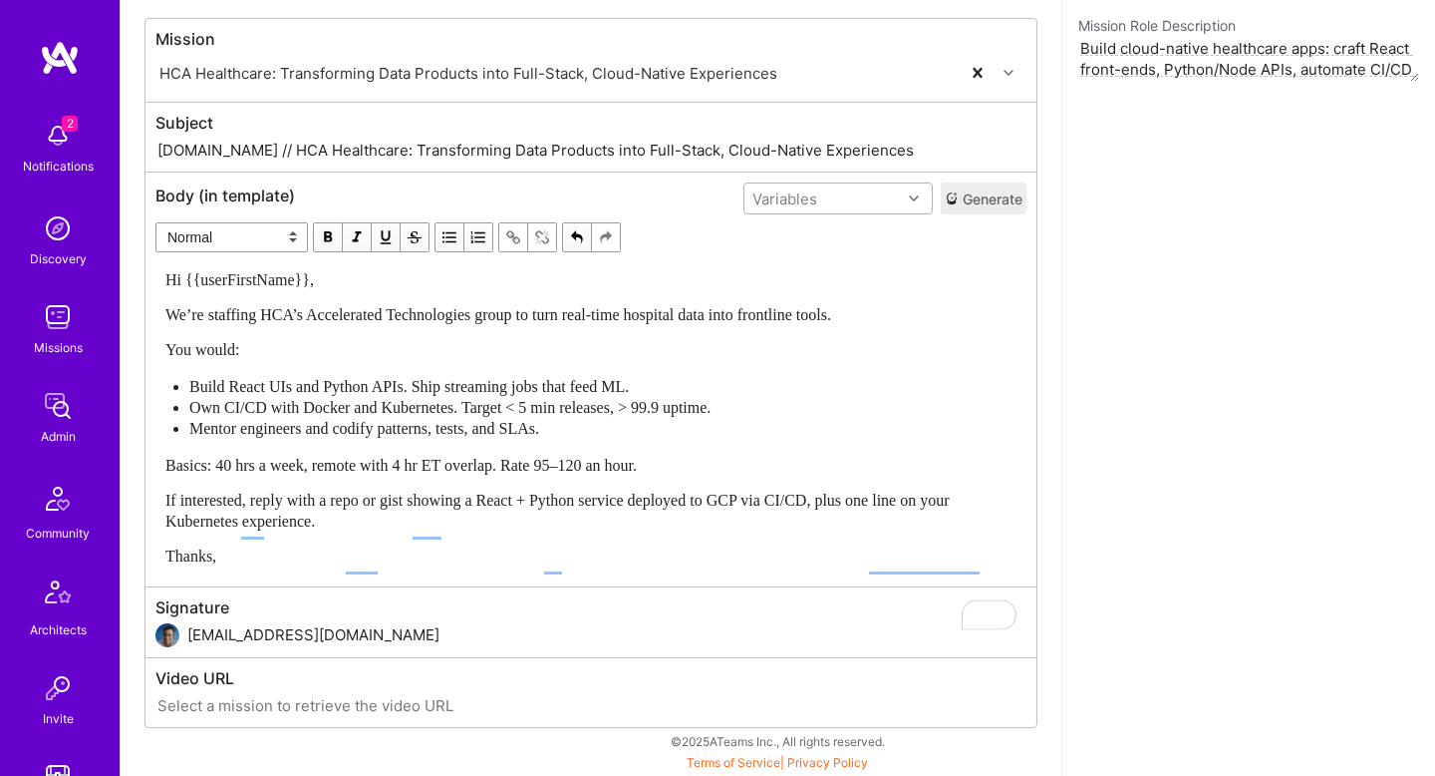
click at [816, 184] on div "Variables" at bounding box center [823, 198] width 156 height 29
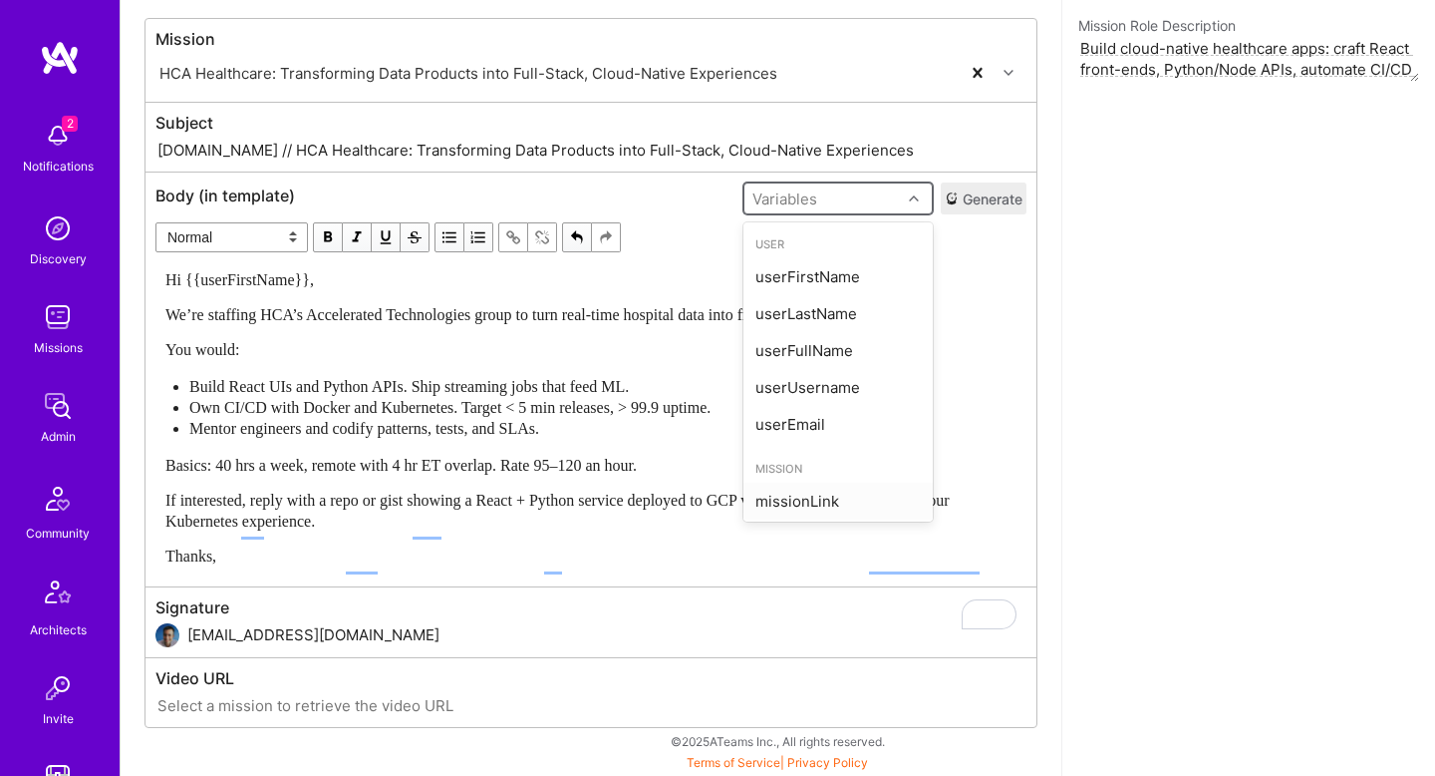
click at [850, 482] on div "missionLink" at bounding box center [838, 500] width 189 height 37
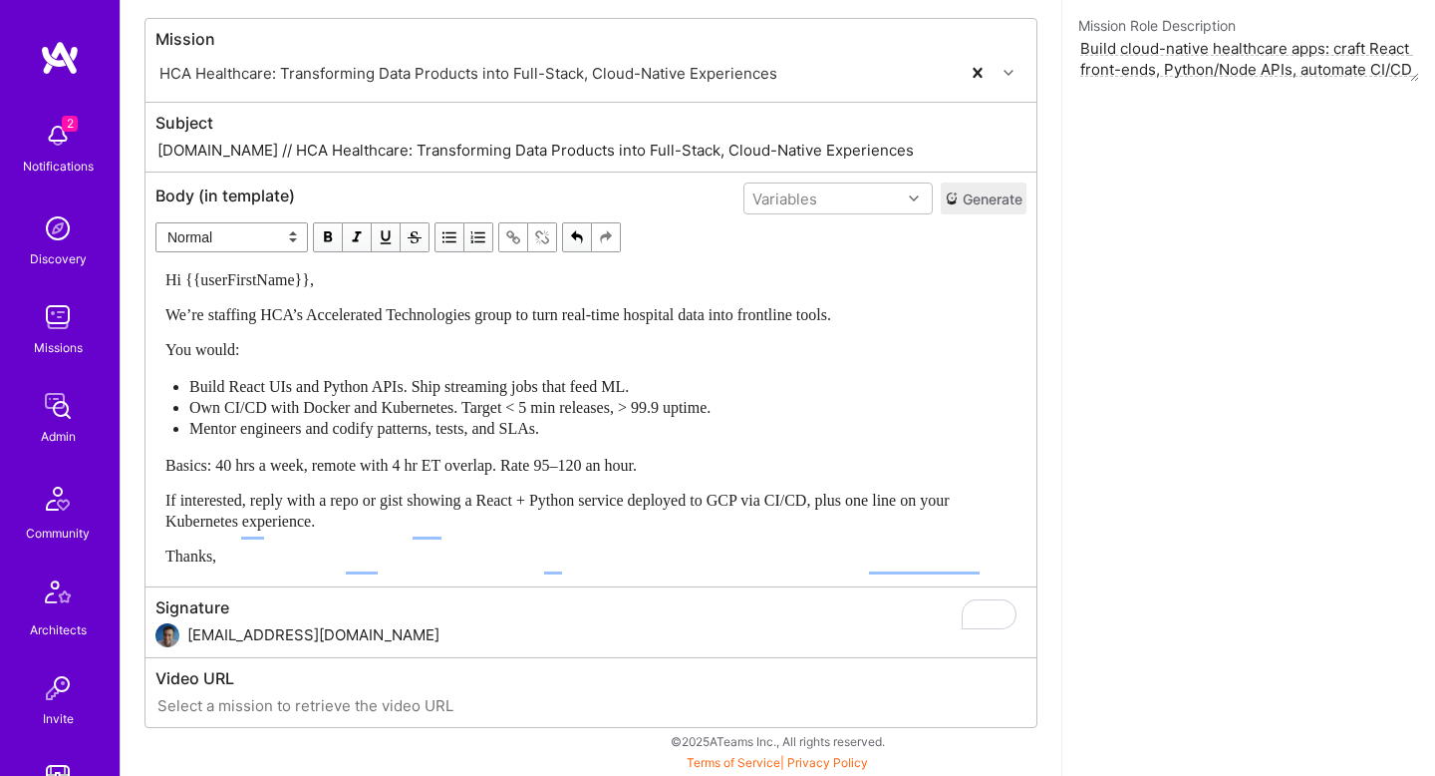
click at [264, 378] on span "Build React UIs and Python APIs. Ship streaming jobs that feed ML." at bounding box center [409, 386] width 440 height 17
click at [183, 341] on span "You would:" at bounding box center [202, 349] width 74 height 17
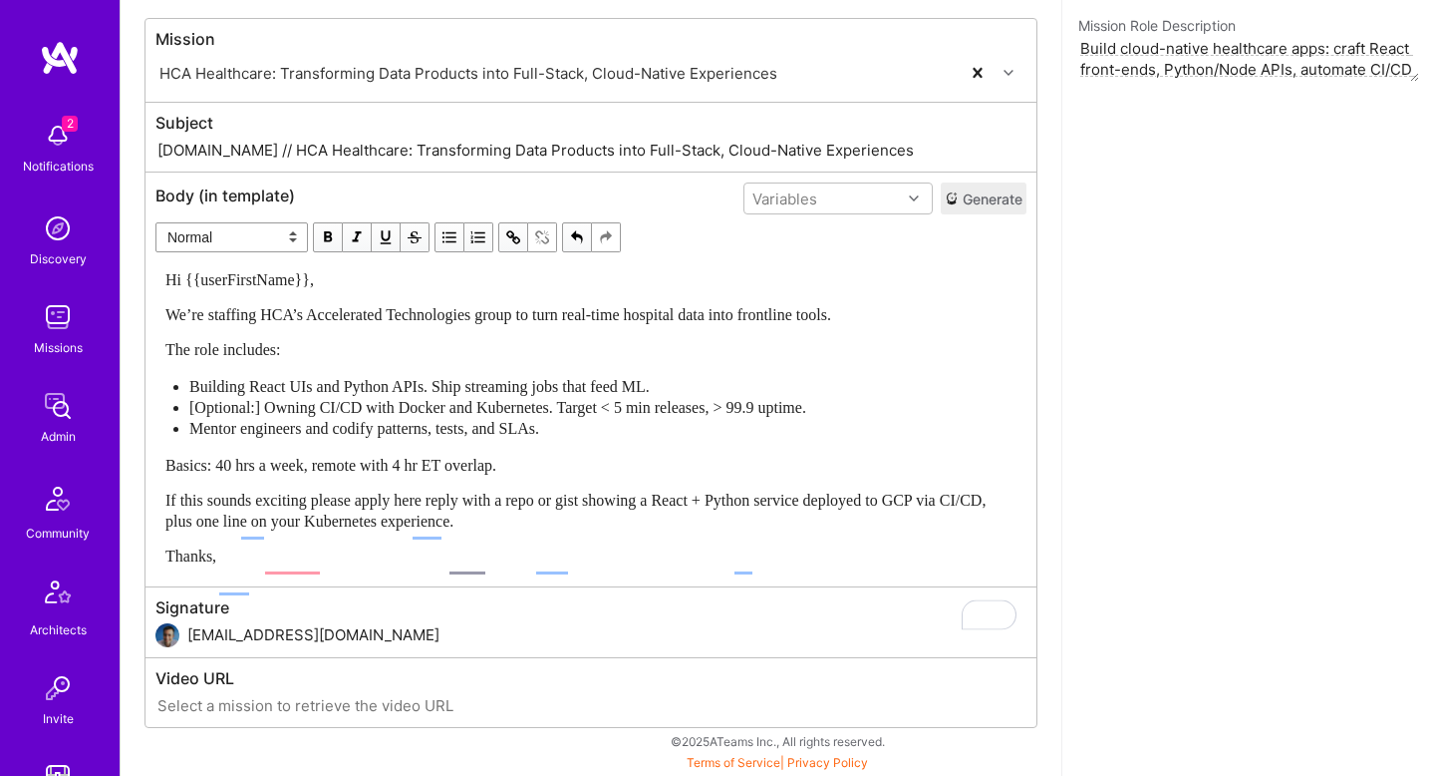
click at [524, 226] on span "button" at bounding box center [513, 237] width 22 height 22
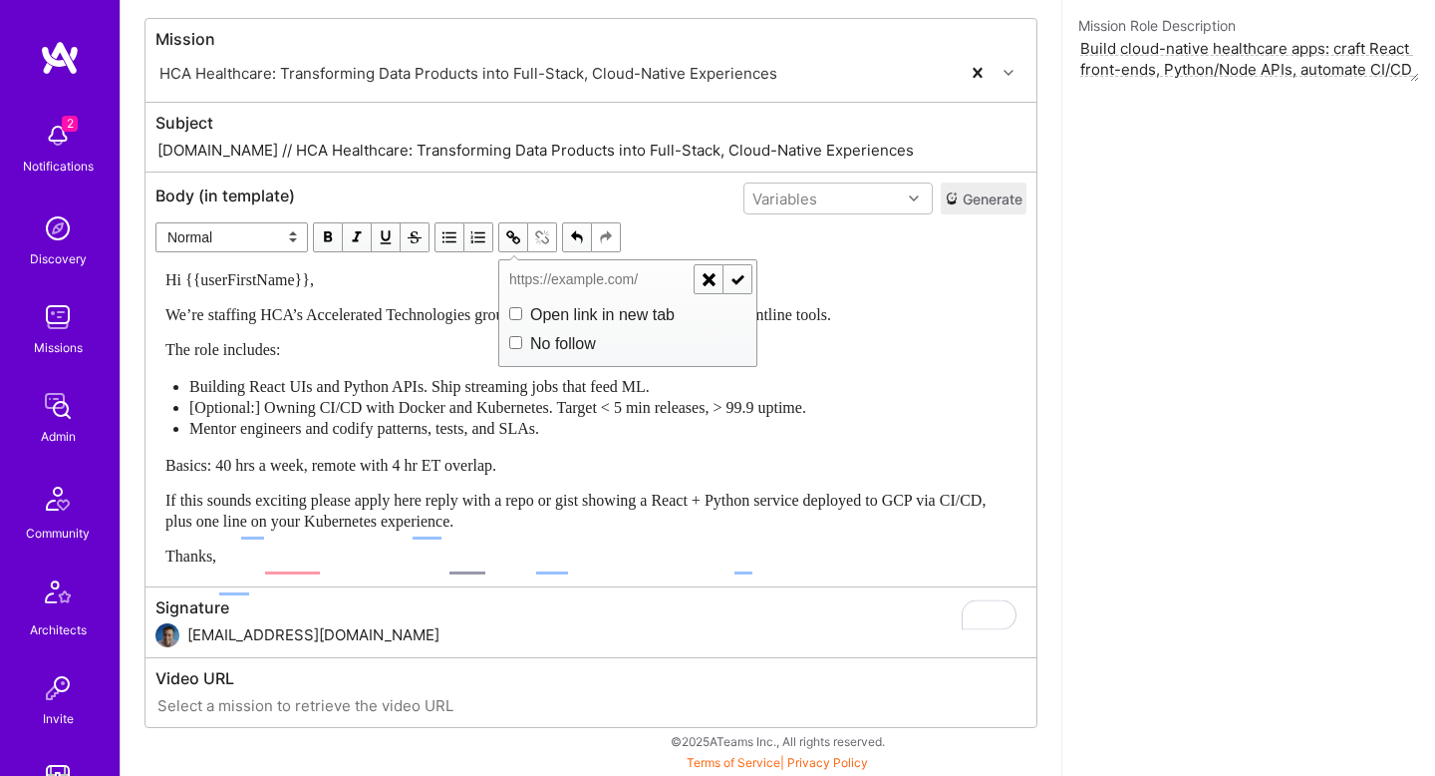
type input "{{missionLink}}"
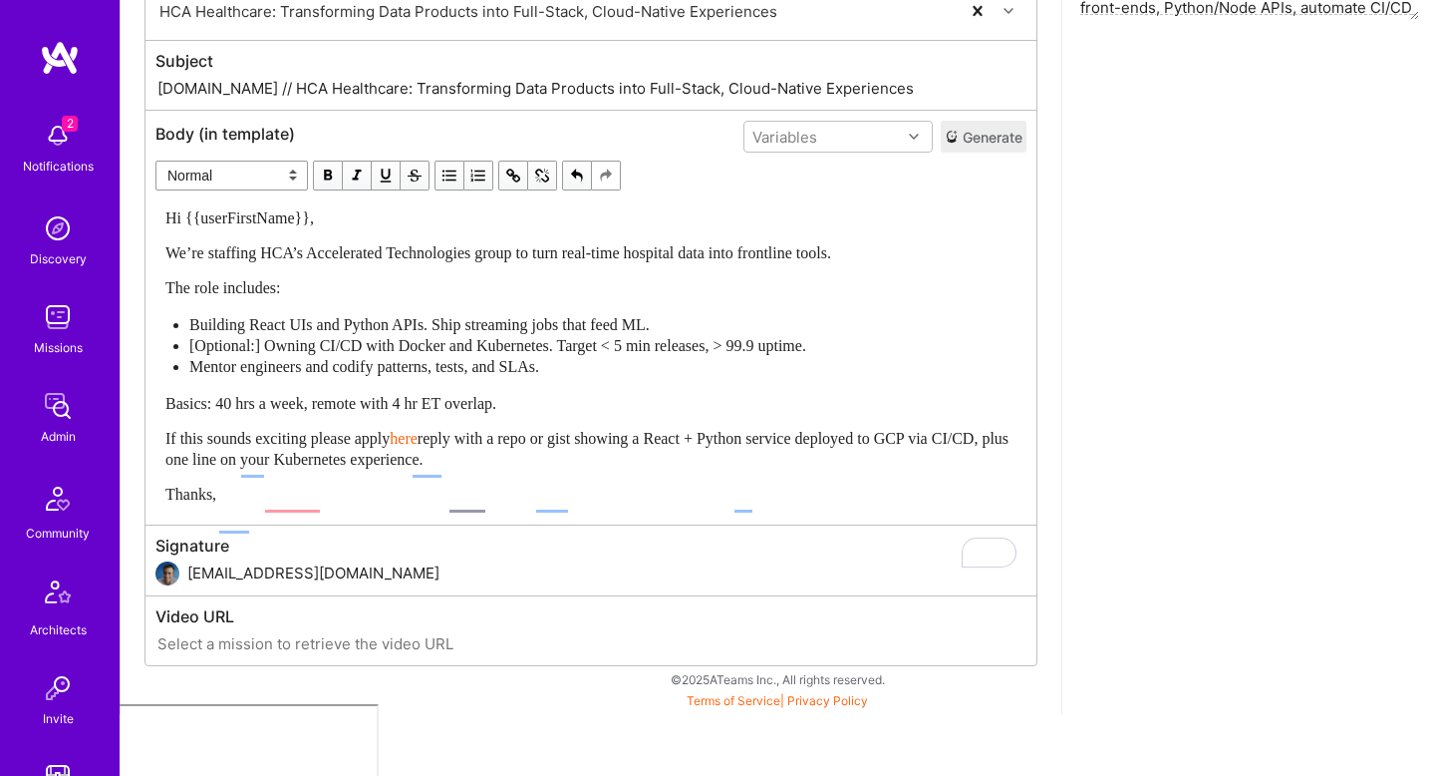
click at [512, 179] on span "button" at bounding box center [513, 175] width 22 height 22
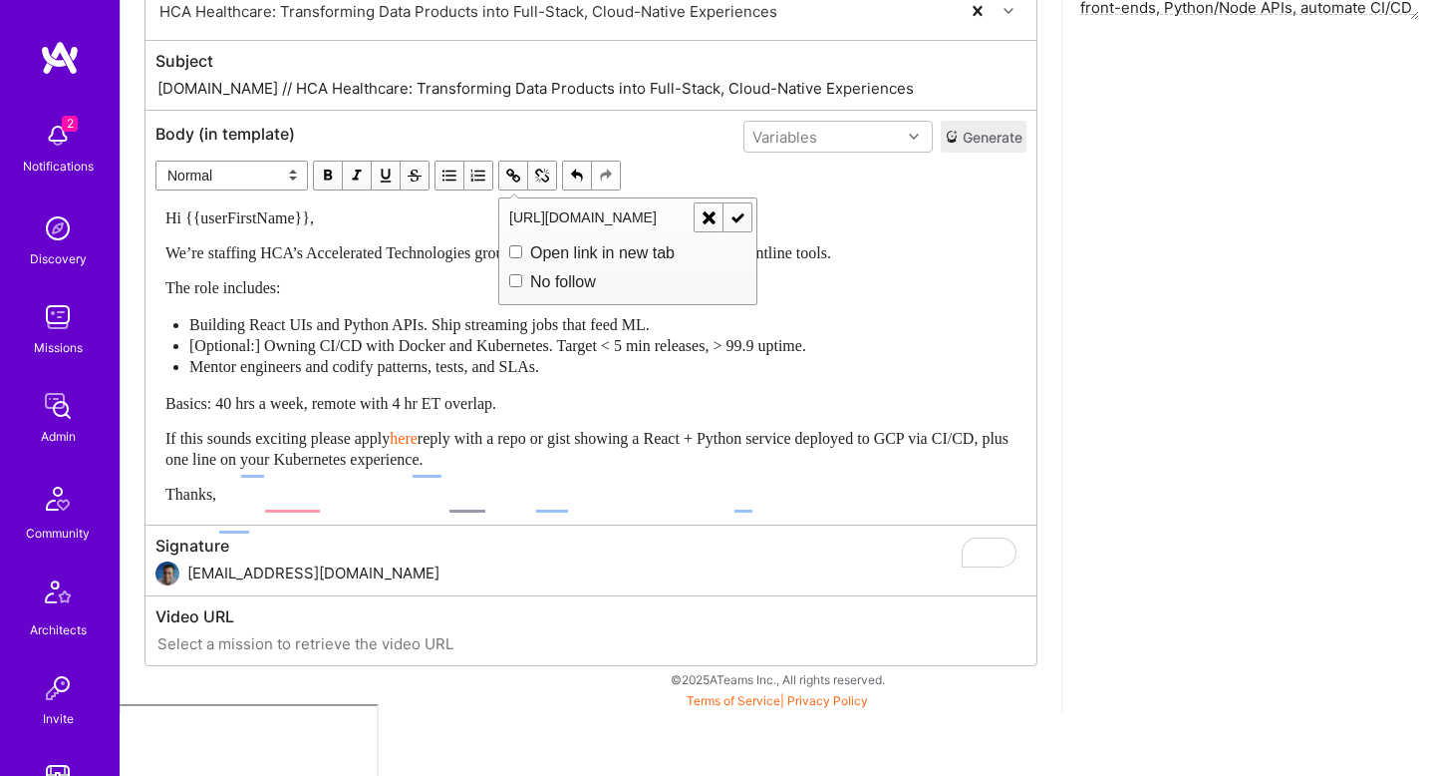
scroll to position [0, 203]
type input "https://platform.a.team/mission/6890b57d327d78fb99b9f6df/"
click at [739, 218] on span "button" at bounding box center [738, 217] width 22 height 22
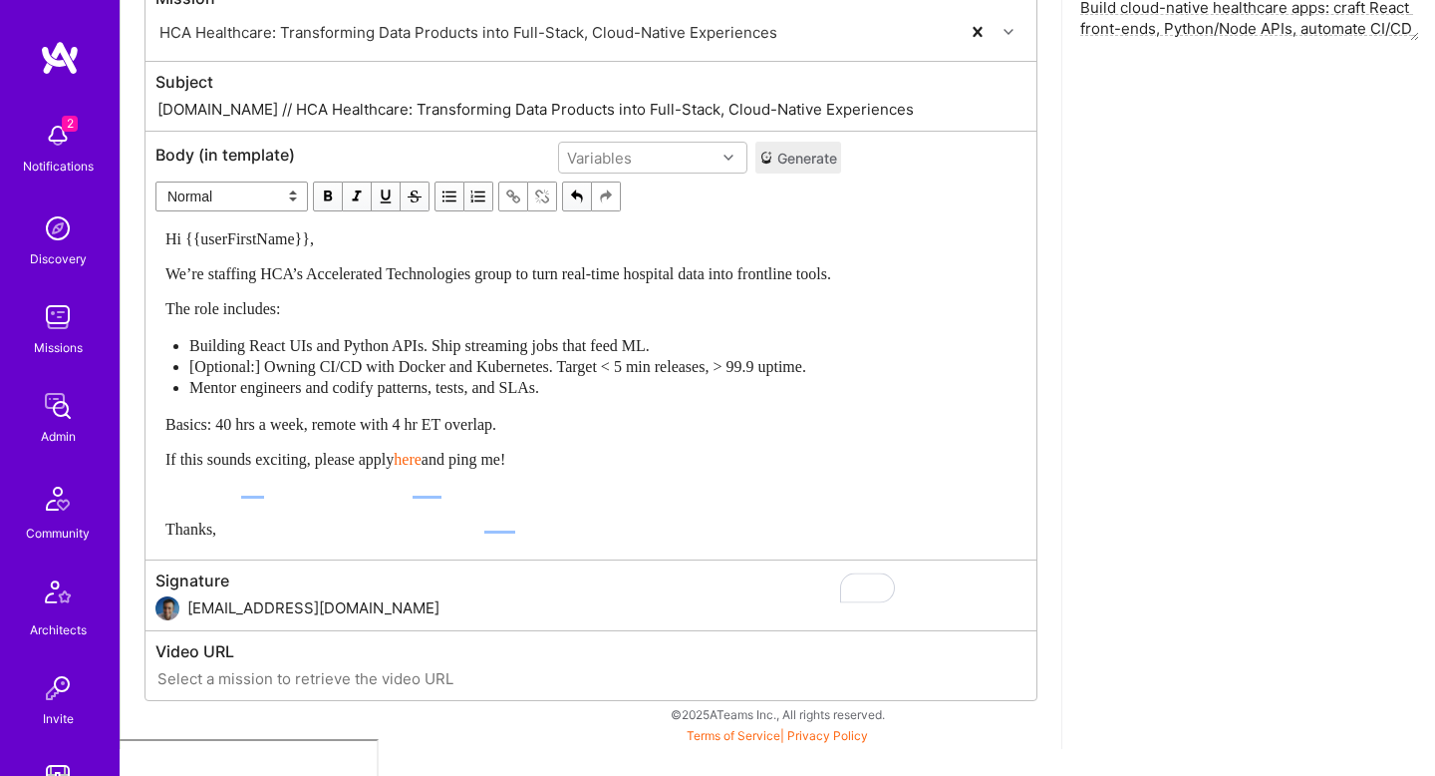
scroll to position [443, 0]
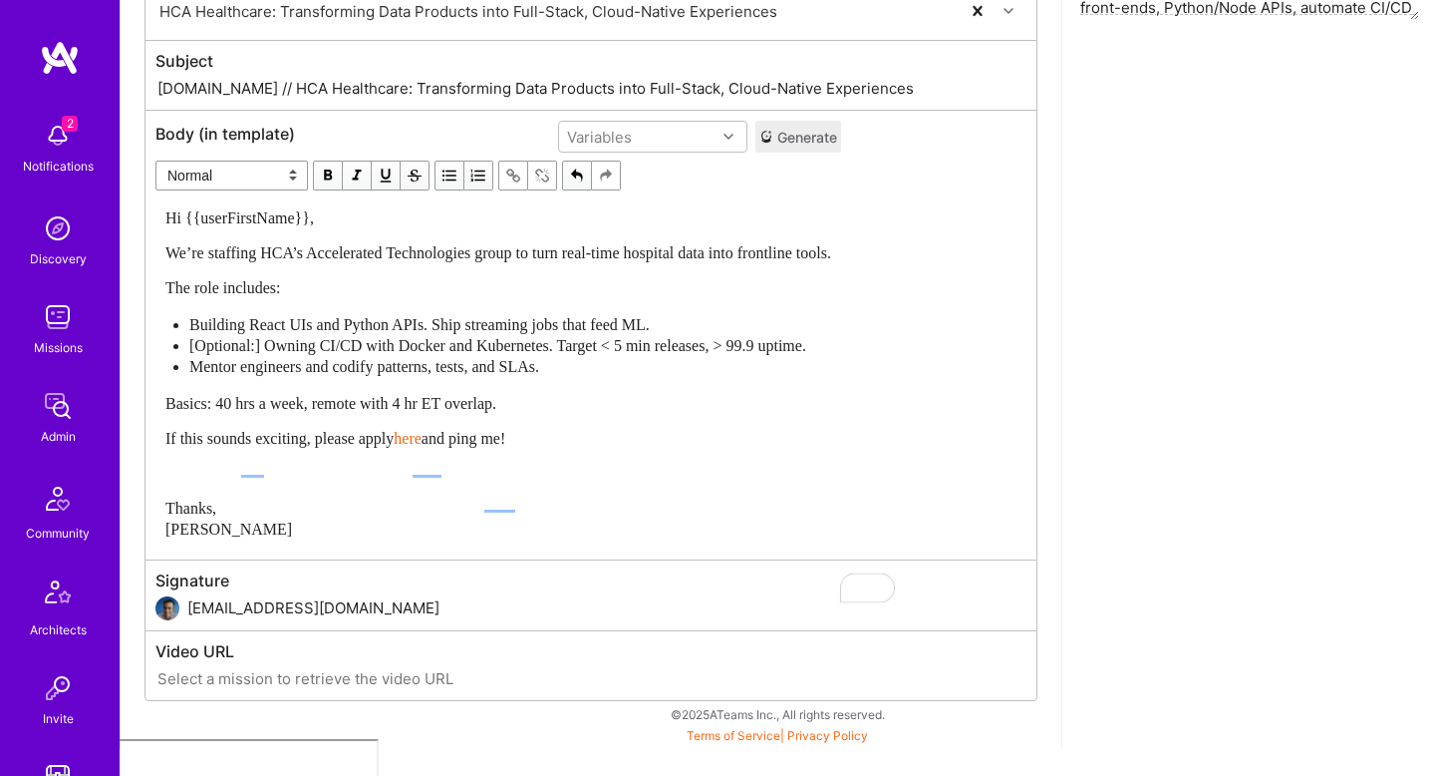
click at [644, 310] on div "Hi {{userFirstName}}, We’re staffing HCA’s Accelerated Technologies group to tu…" at bounding box center [498, 373] width 666 height 332
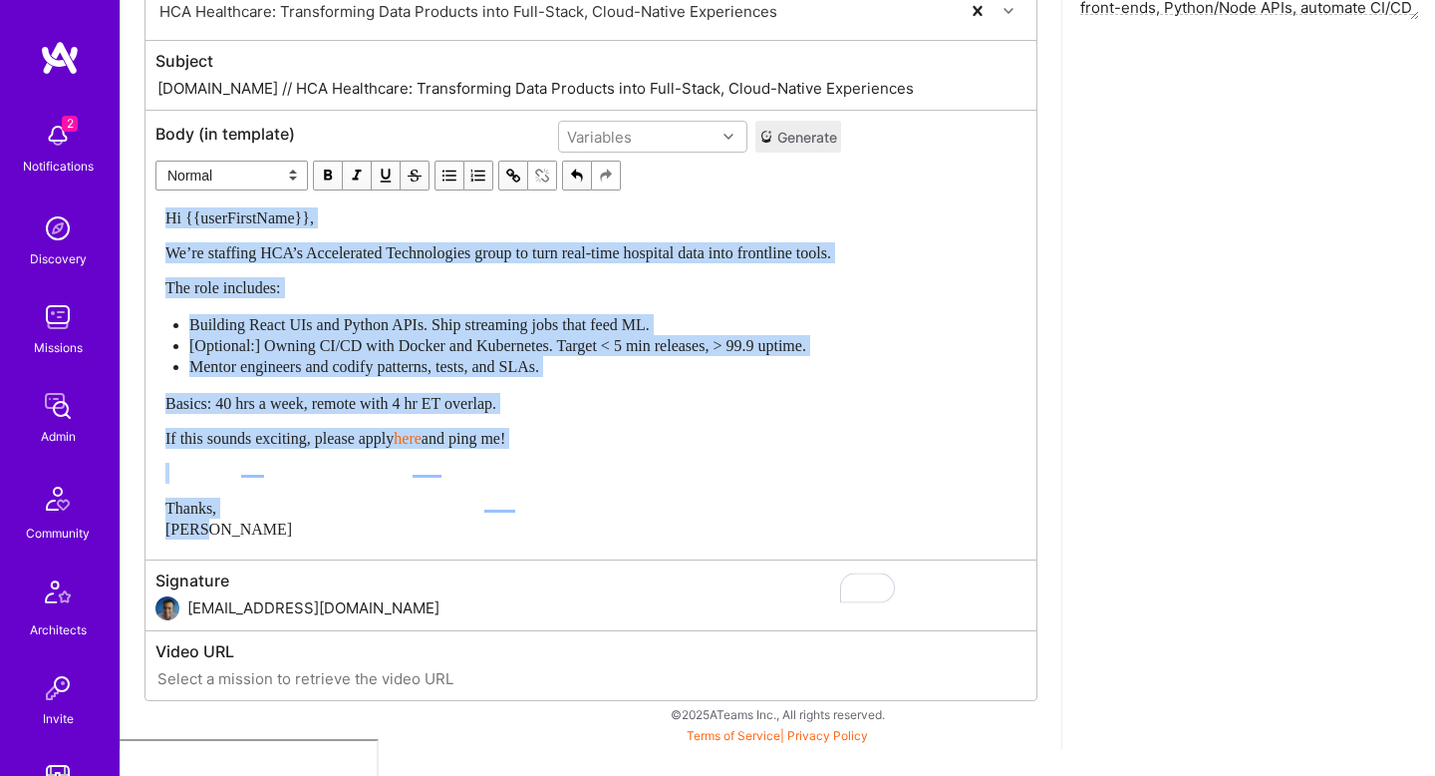
copy div "Hi {{userFirstName}}, We’re staffing HCA’s Accelerated Technologies group to tu…"
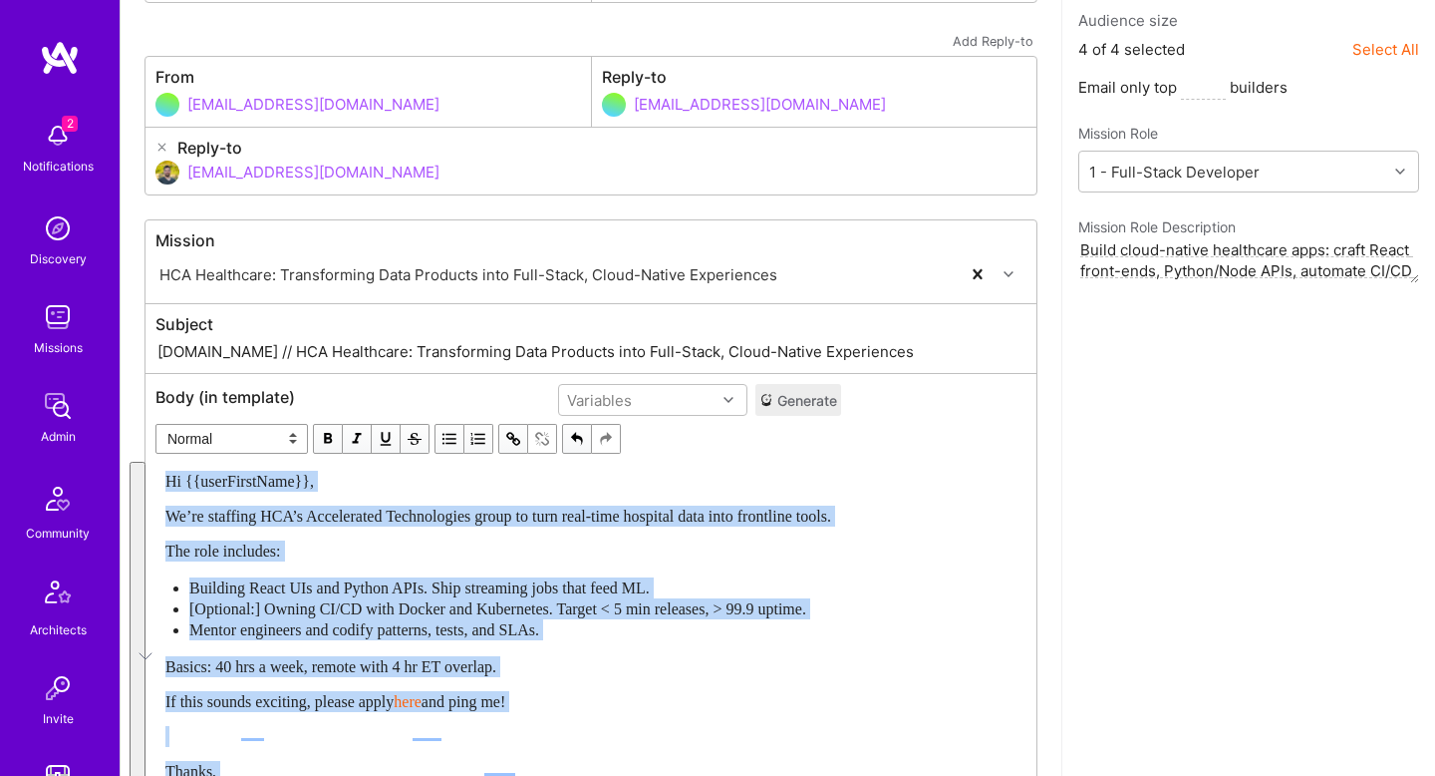
scroll to position [178, 0]
click at [433, 349] on input "A.Team // HCA Healthcare: Transforming Data Products into Full-Stack, Cloud-Nat…" at bounding box center [591, 352] width 871 height 23
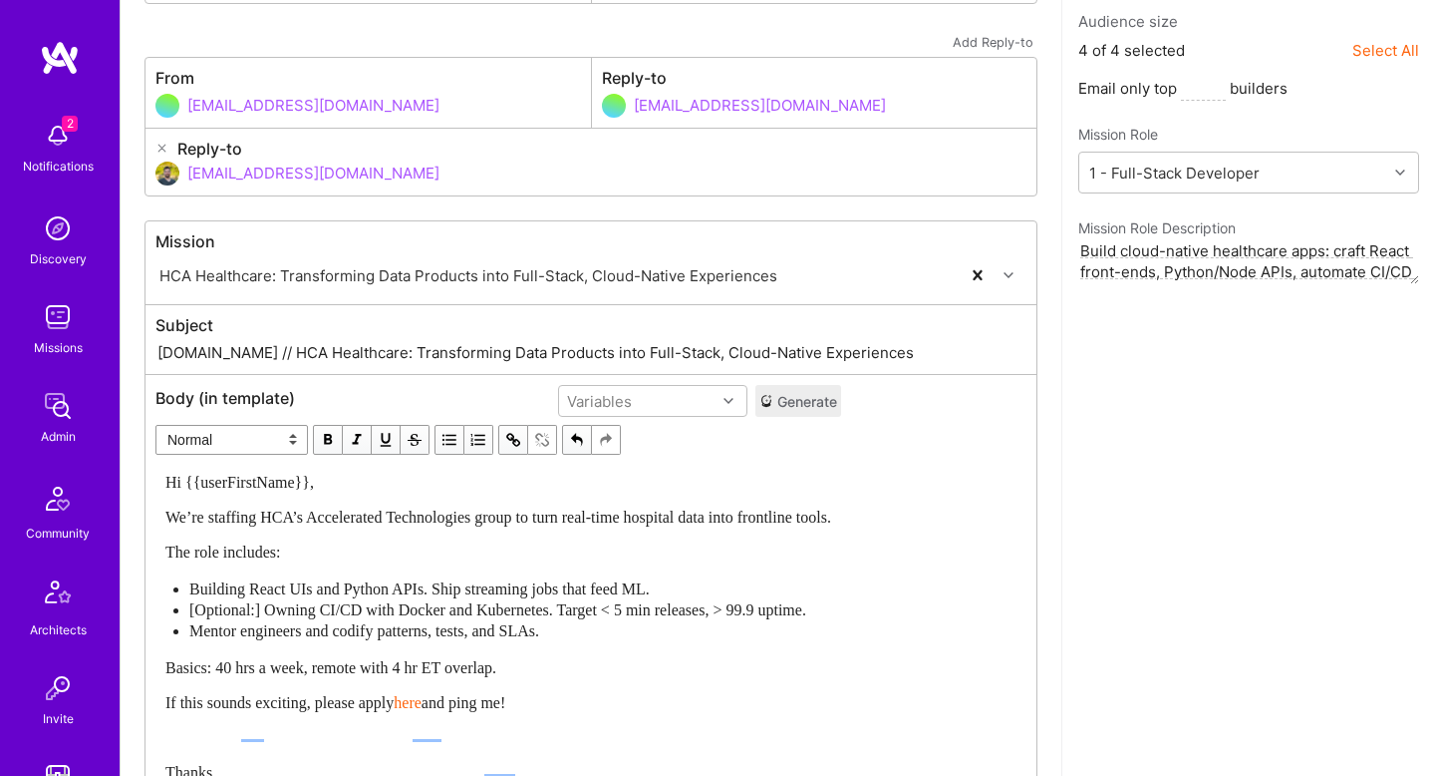
click at [474, 350] on input "A.Team // HCA Healthcare: Transforming Data Products into Full-Stack, Cloud-Nat…" at bounding box center [591, 352] width 871 height 23
type input "A.Team // HCA Healthcare: Cloud-Native Transformation"
click at [603, 536] on div "Hi {{userFirstName}}, We’re staffing HCA’s Accelerated Technologies group to tu…" at bounding box center [498, 637] width 666 height 332
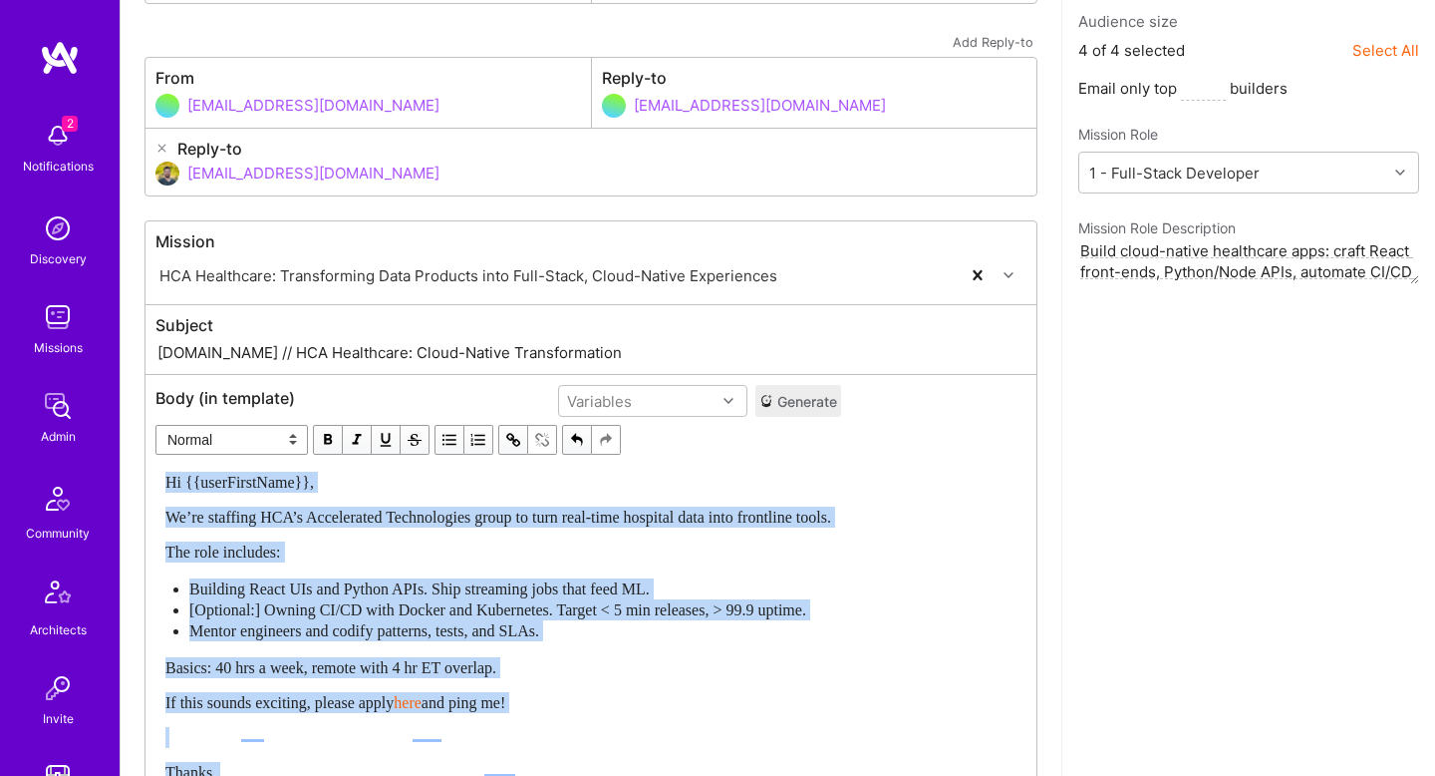
copy div "Hi {{userFirstName}}, We’re staffing HCA’s Accelerated Technologies group to tu…"
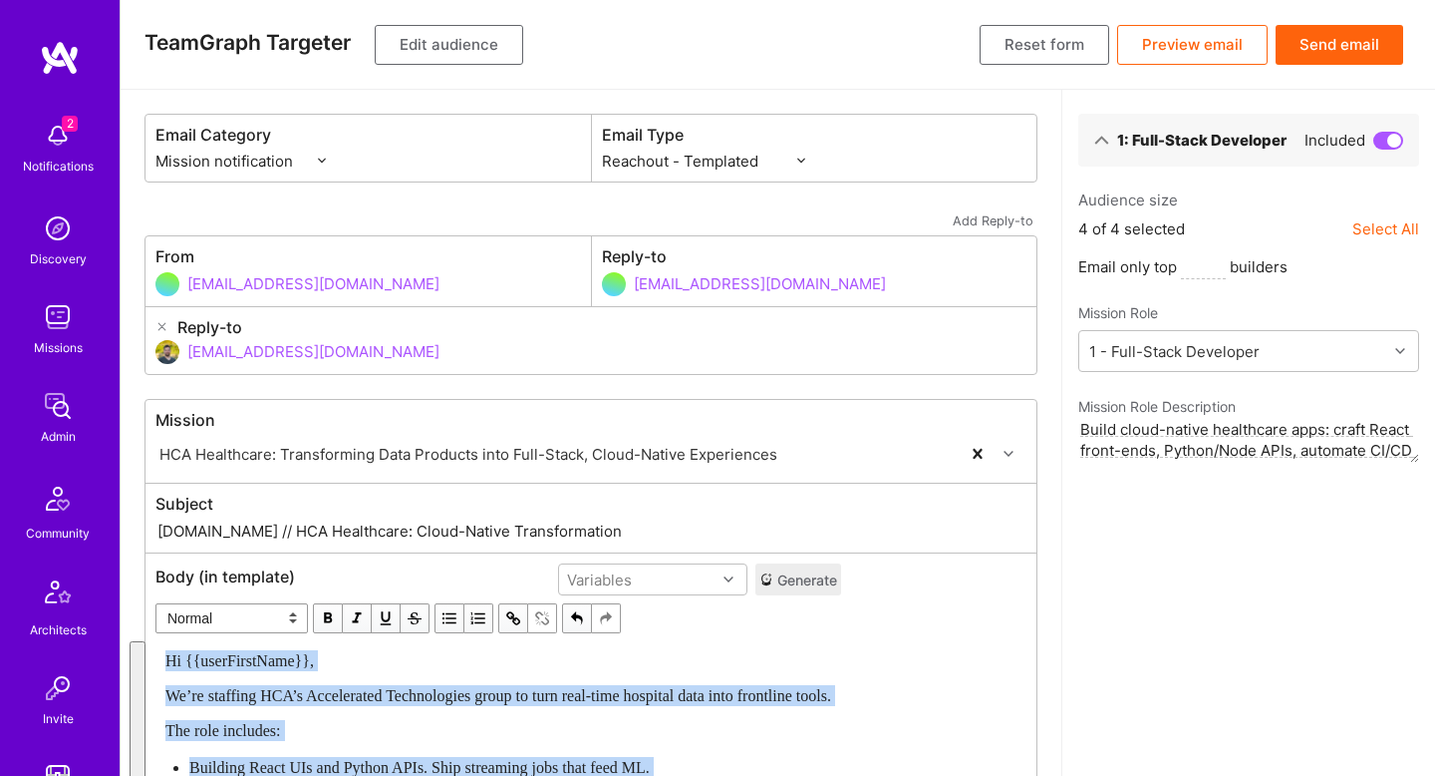
click at [751, 161] on select "Custom - Templated Custom - Plain Reachout - Templated Reachout - Templated (v2…" at bounding box center [703, 161] width 203 height 21
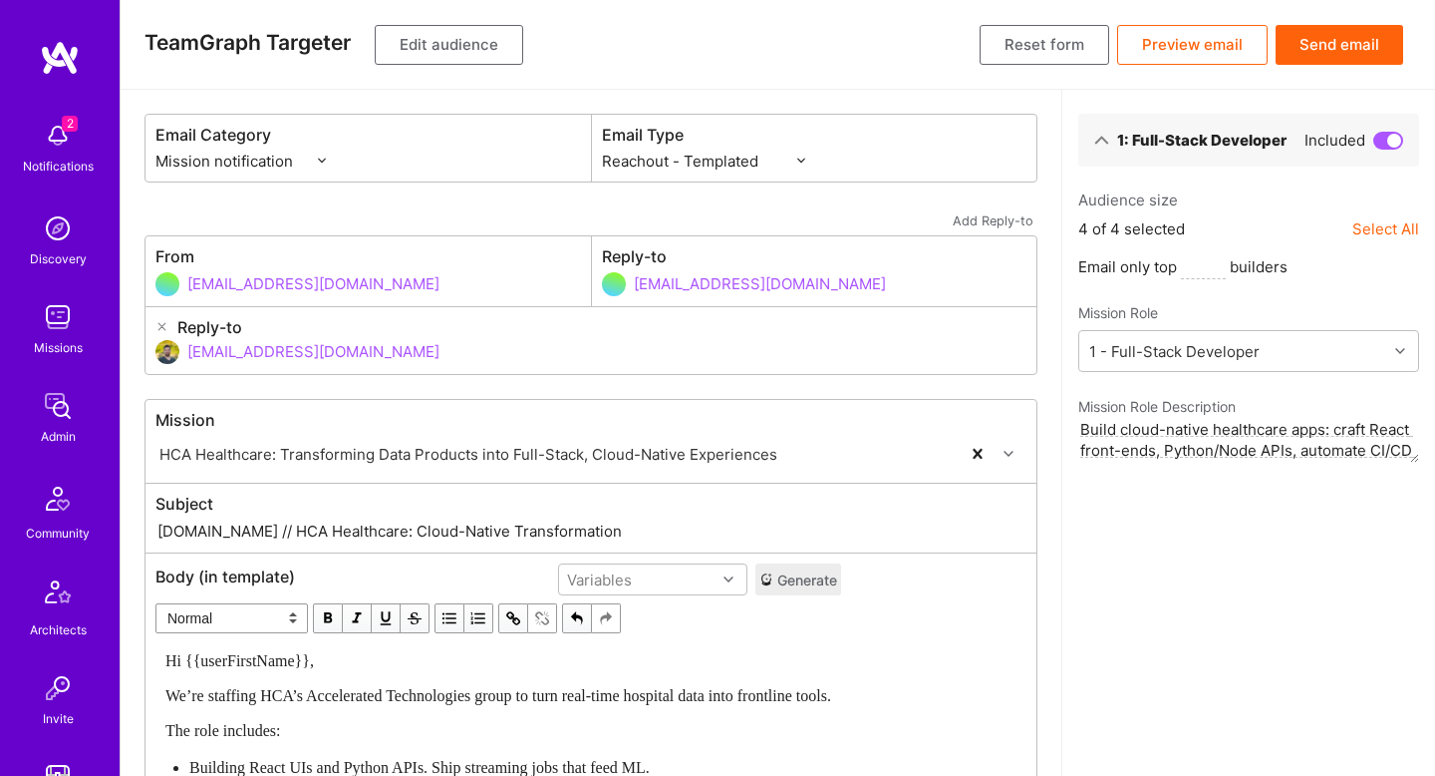
select select "plain-reachout"
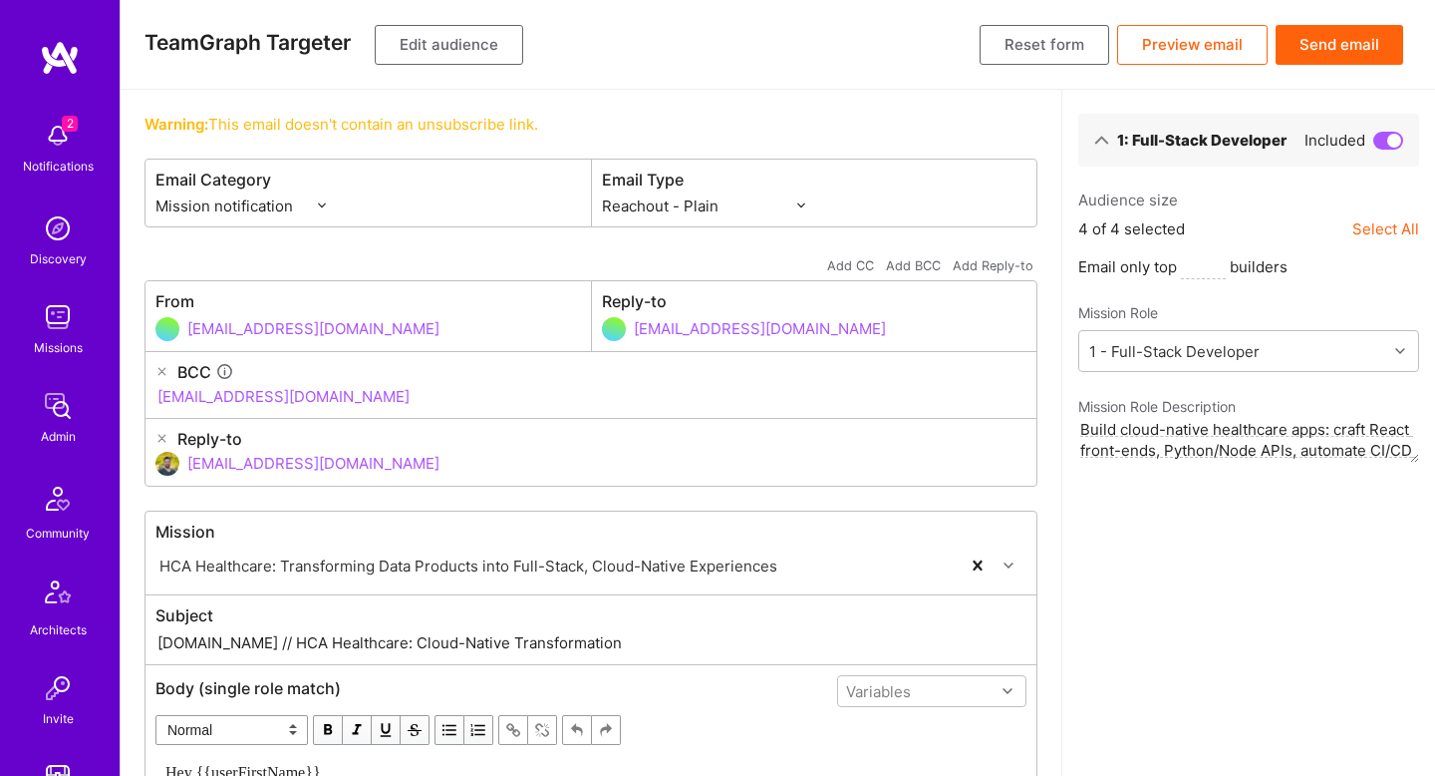
scroll to position [263, 0]
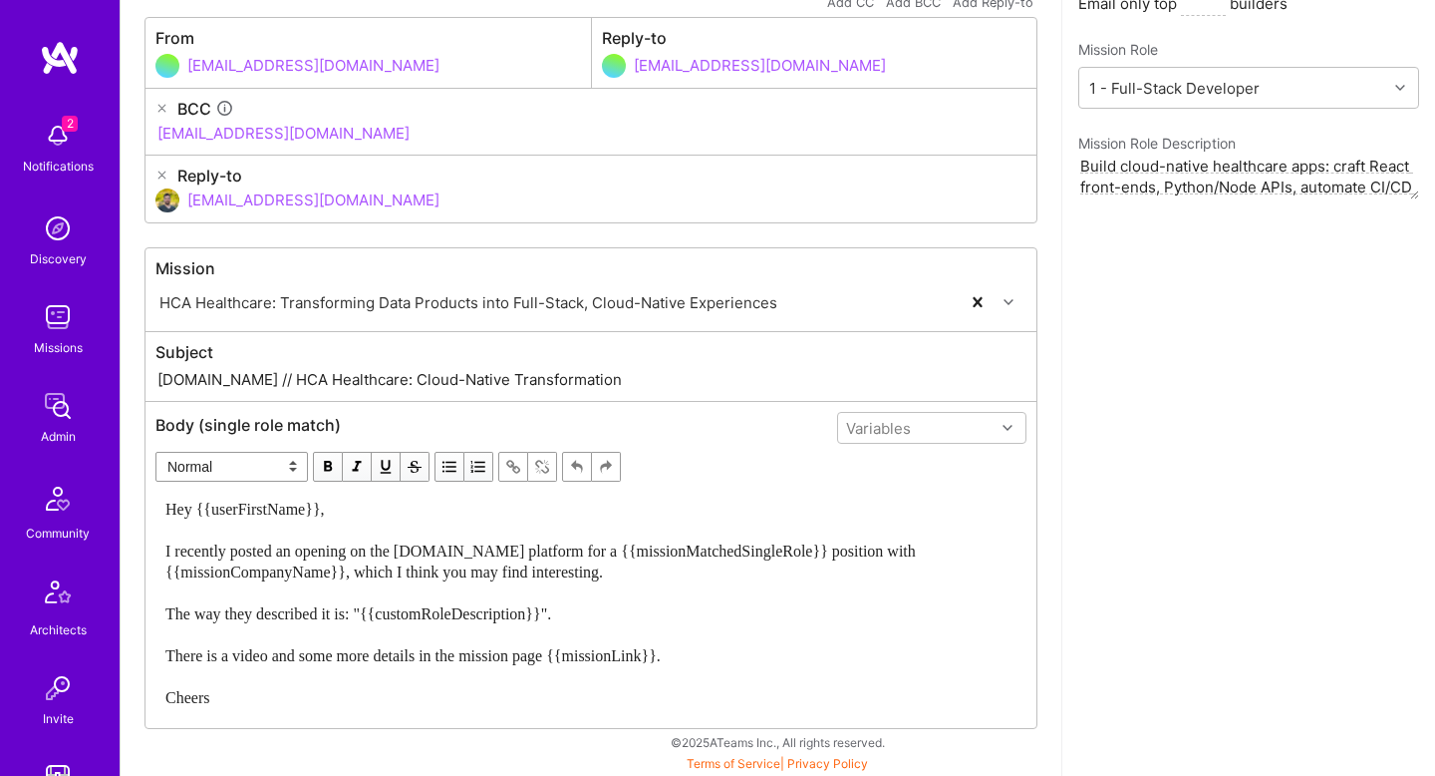
click at [515, 645] on span "Hey {{userFirstName}}, I recently posted an opening on the A.Team platform for …" at bounding box center [542, 602] width 755 height 205
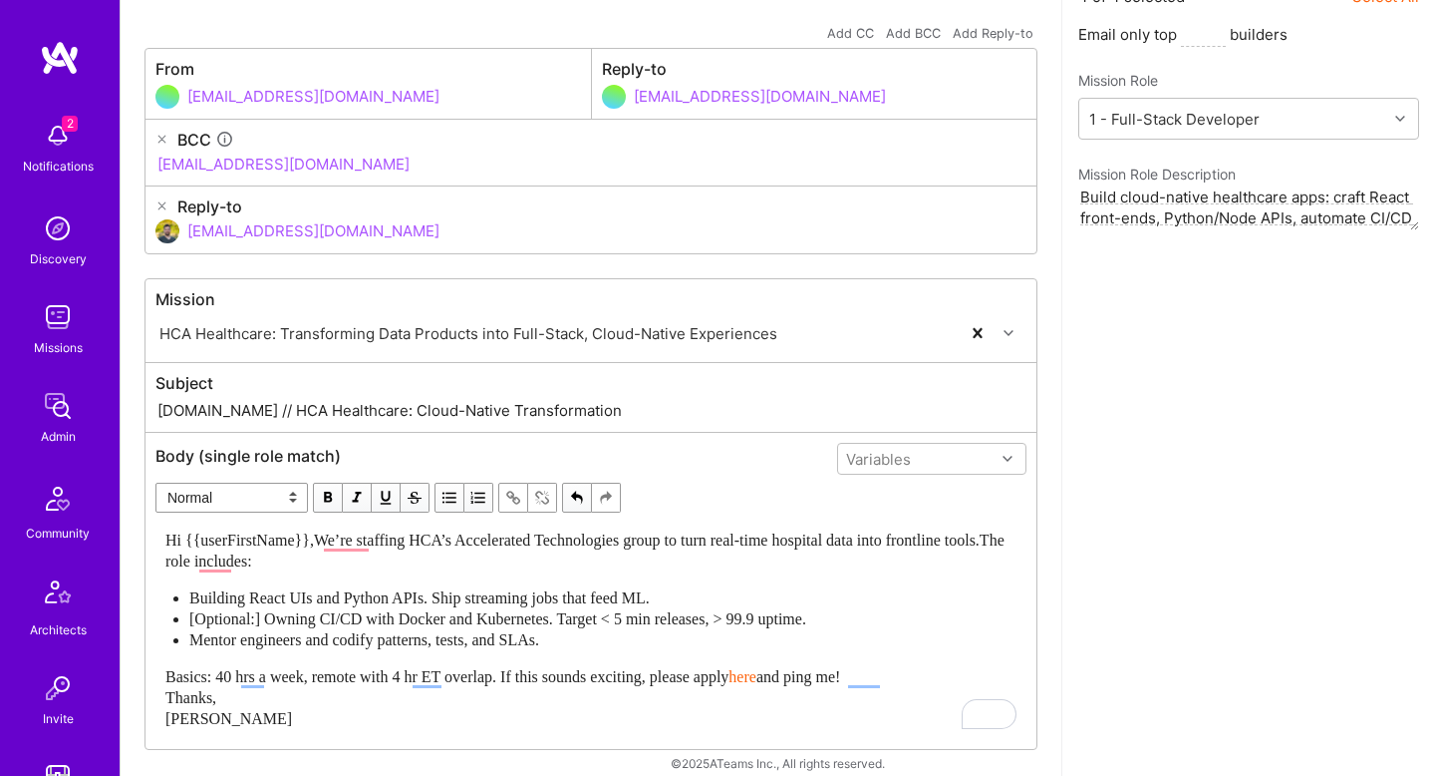
scroll to position [253, 0]
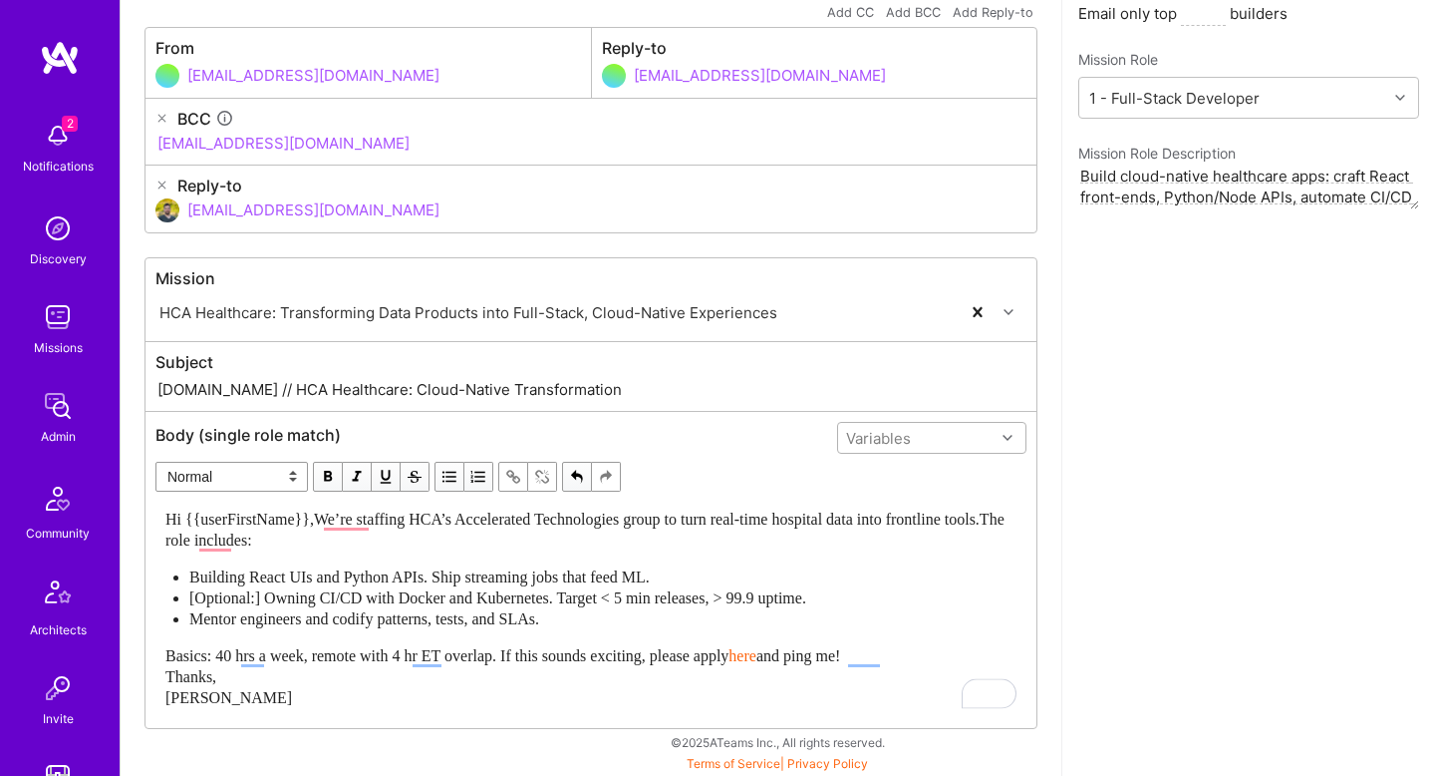
click at [900, 446] on div "Variables" at bounding box center [878, 438] width 65 height 21
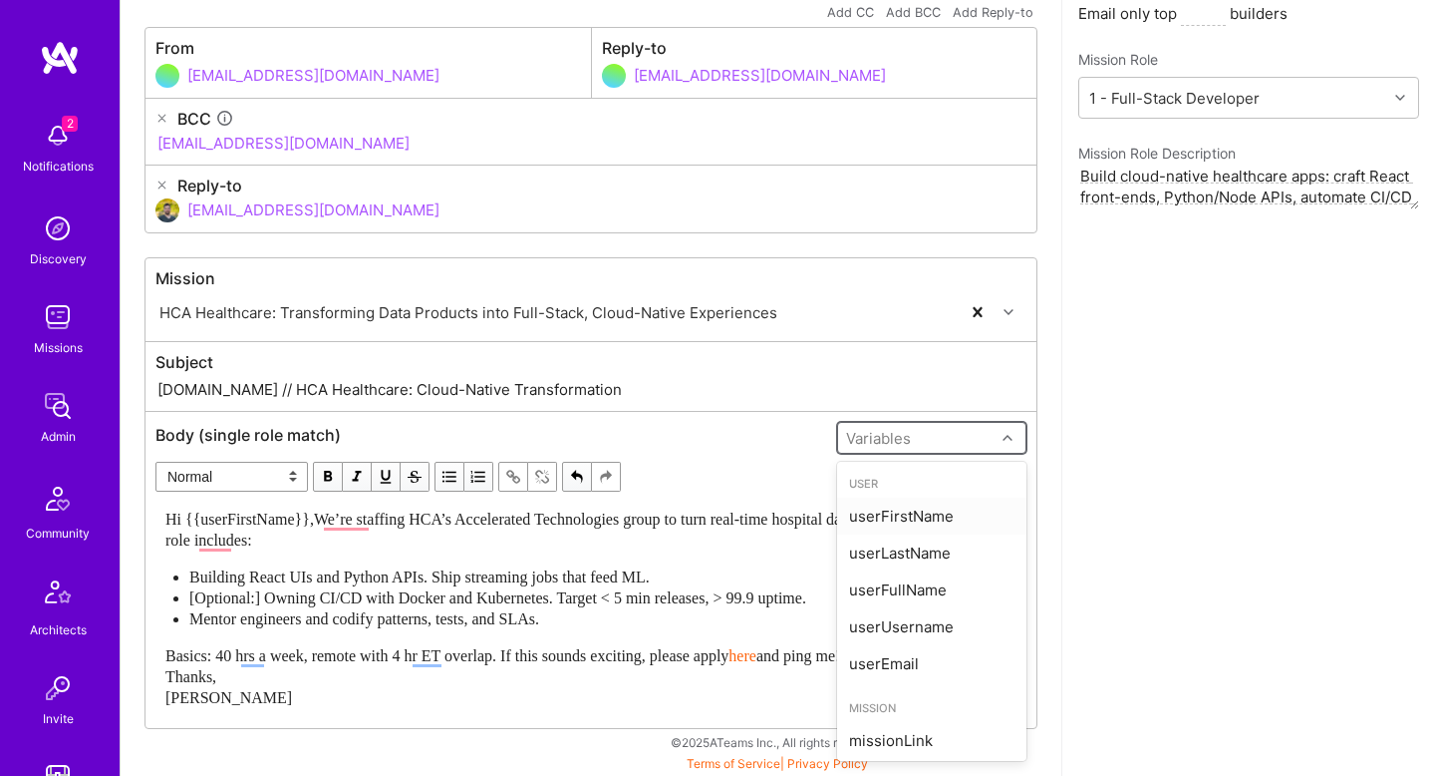
click at [623, 598] on span "[Optional:] Owning CI/CD with Docker and Kubernetes. Target < 5 min releases, >…" at bounding box center [497, 597] width 617 height 17
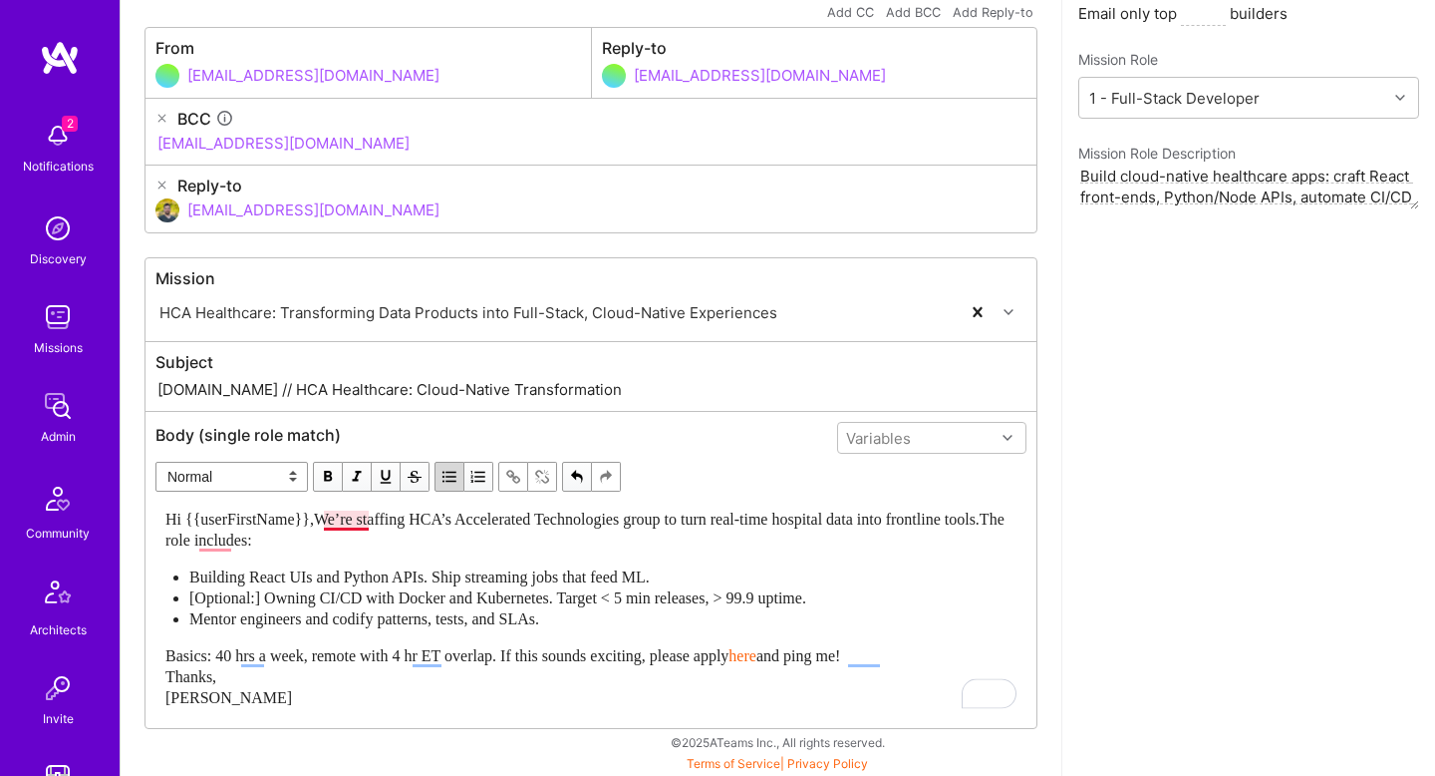
click at [368, 518] on span "Hi {{userFirstName}},We’re staffing HCA’s Accelerated Technologies group to tur…" at bounding box center [586, 529] width 843 height 38
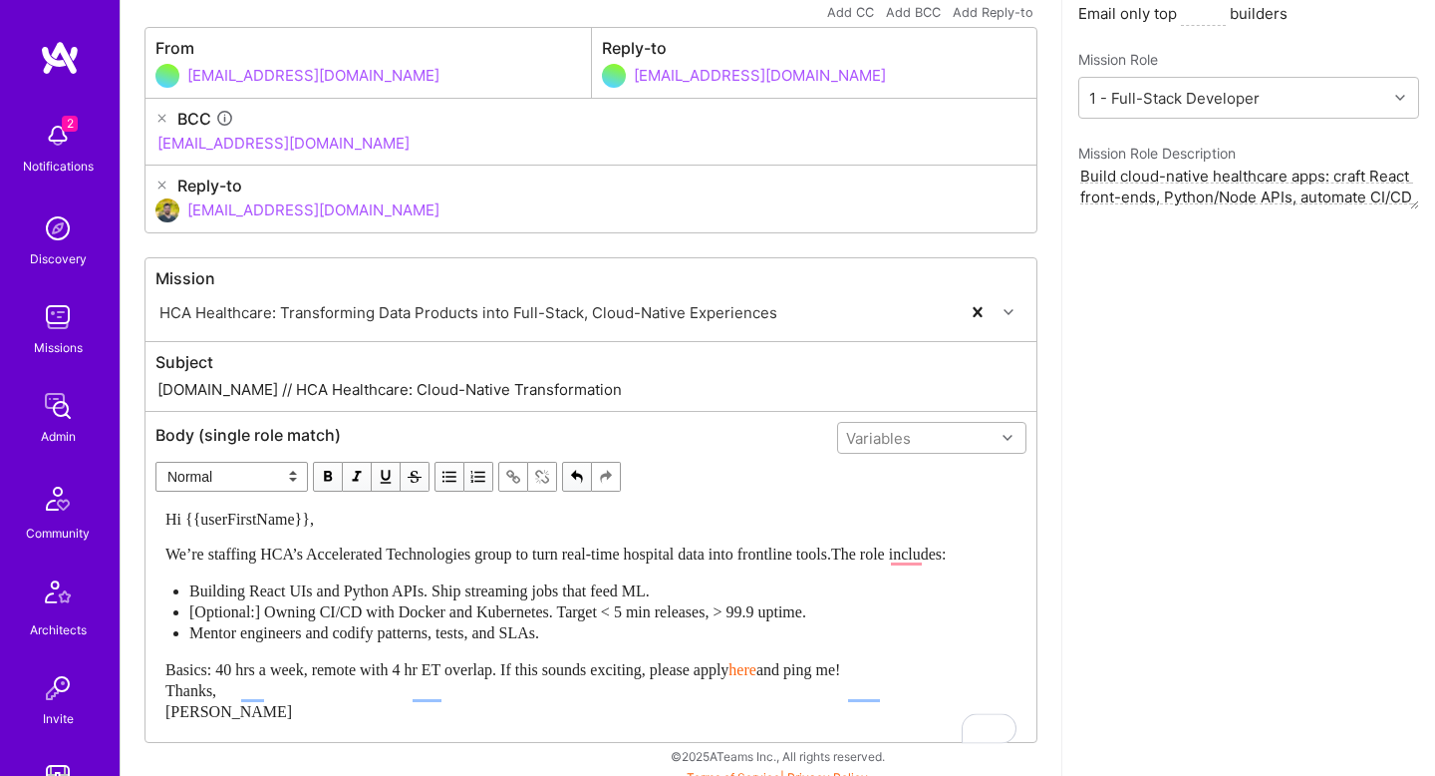
click at [854, 436] on div "Variables" at bounding box center [878, 438] width 65 height 21
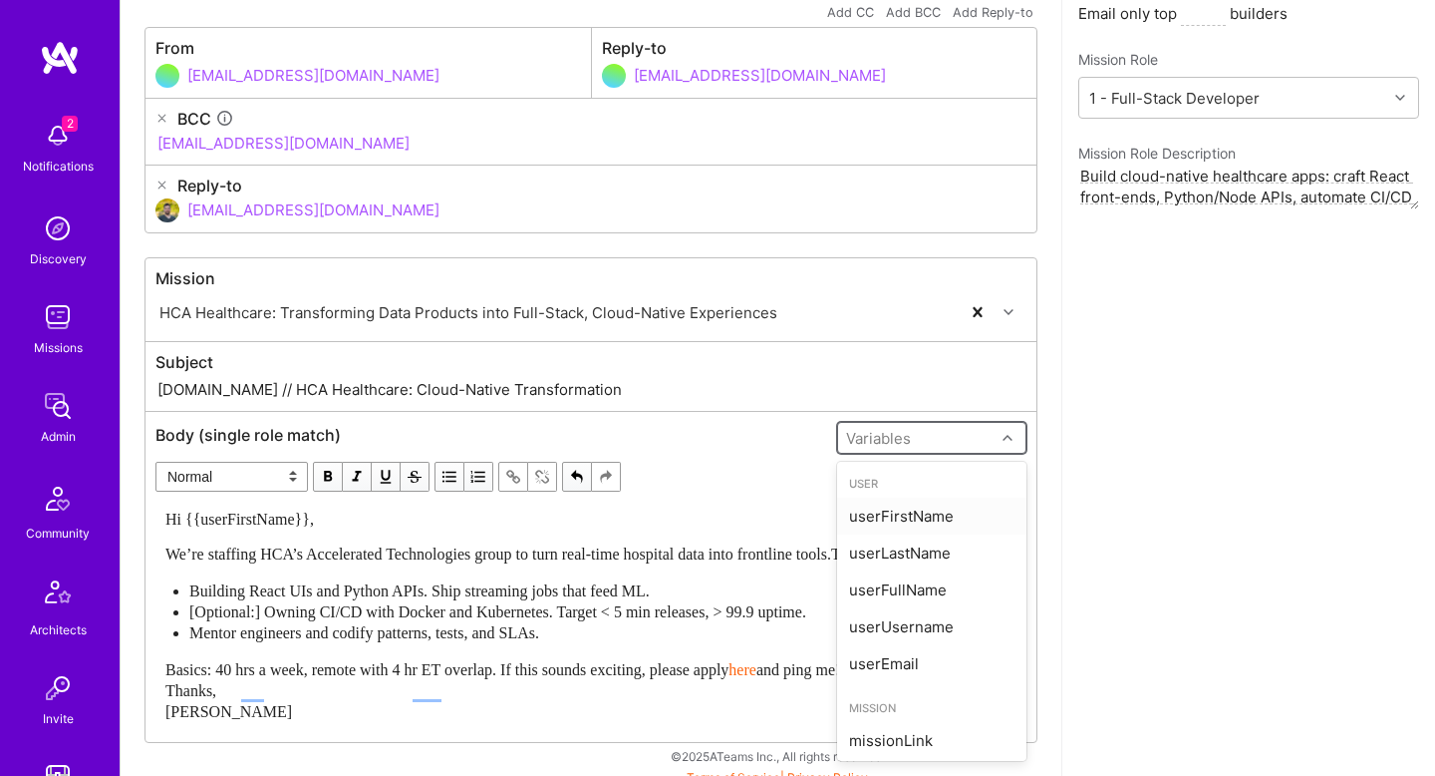
click at [583, 601] on div "Building React UIs and Python APIs. Ship streaming jobs that feed ML." at bounding box center [602, 590] width 827 height 21
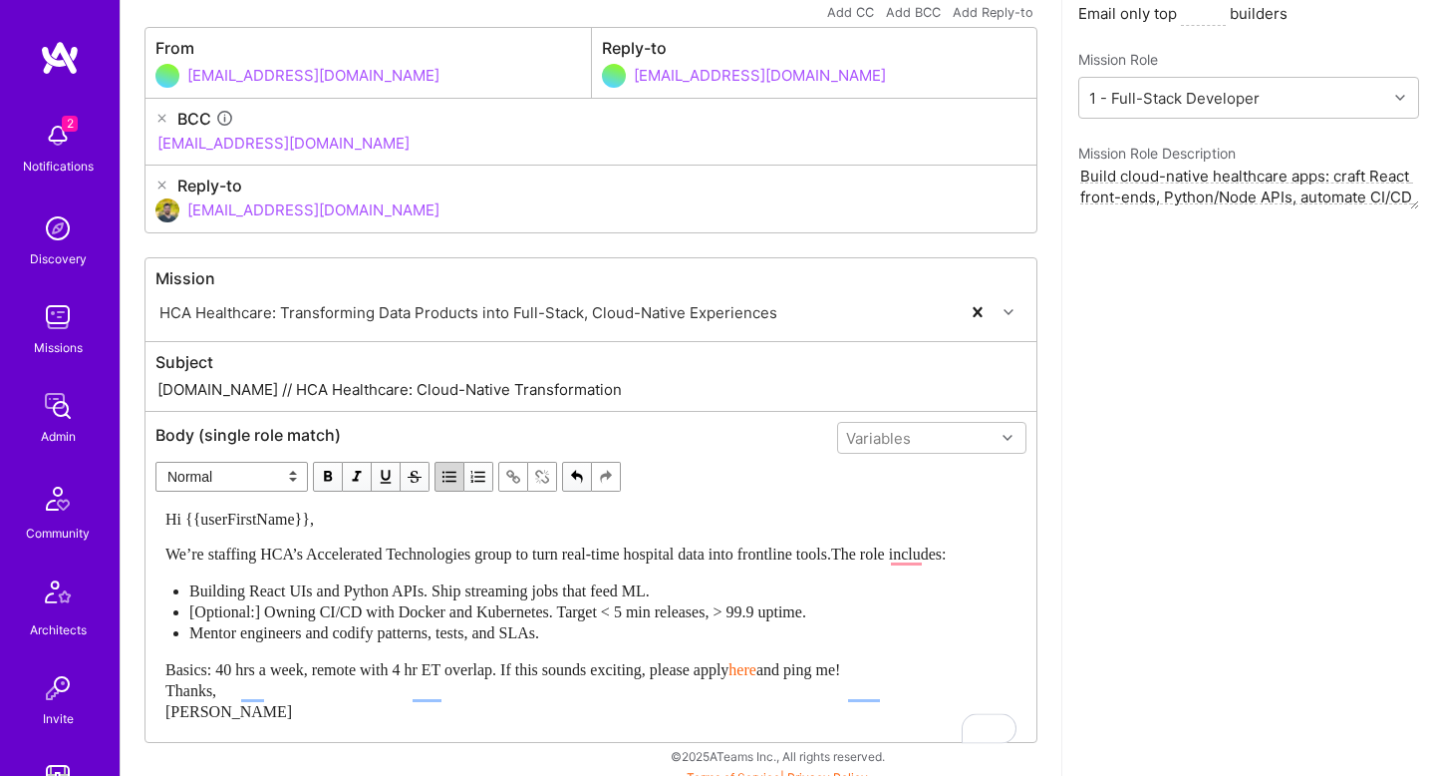
click at [220, 532] on div "Hi {{userFirstName}}, We’re staffing HCA’s Accelerated Technologies group to tu…" at bounding box center [590, 614] width 851 height 213
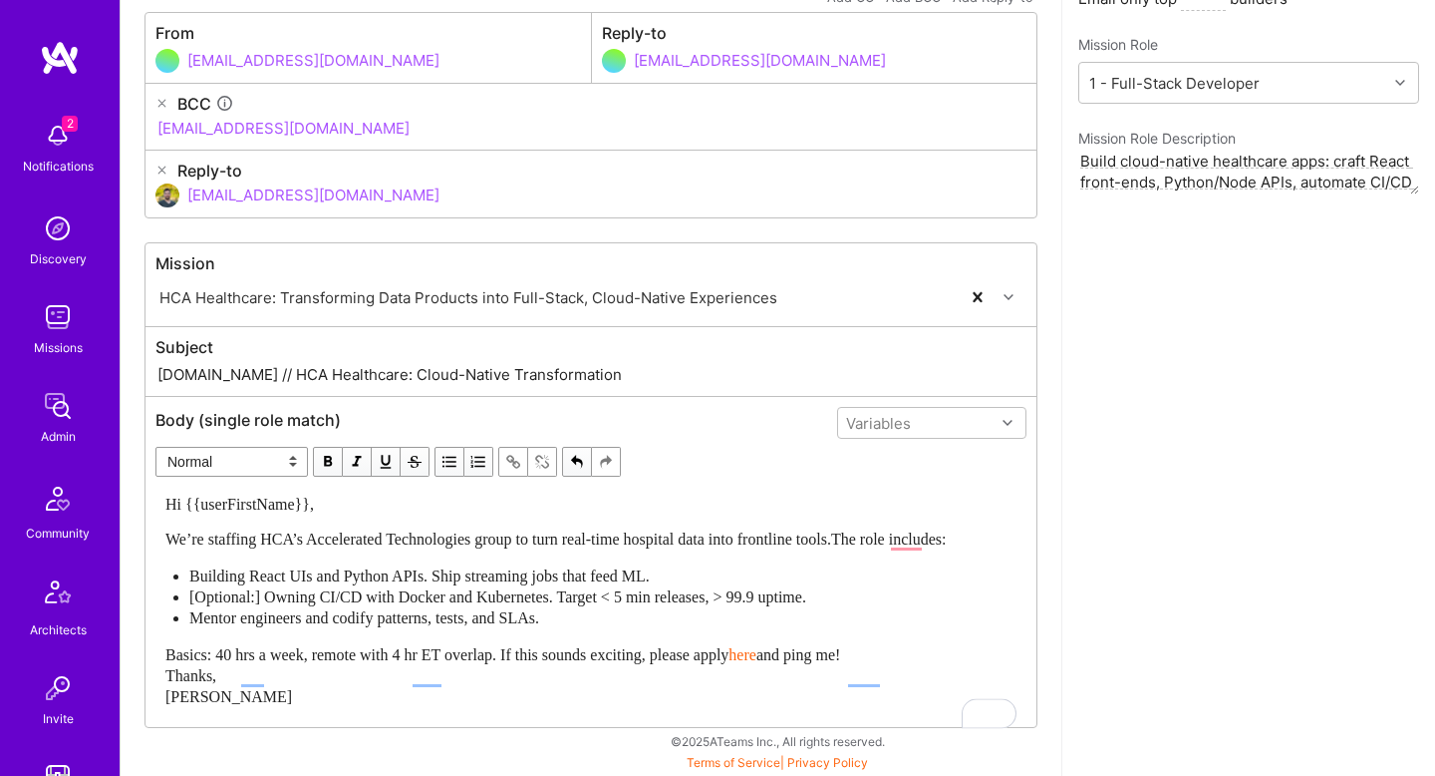
scroll to position [272, 0]
click at [830, 531] on span "We’re staffing HCA’s Accelerated Technologies group to turn real-time hospital …" at bounding box center [555, 538] width 781 height 17
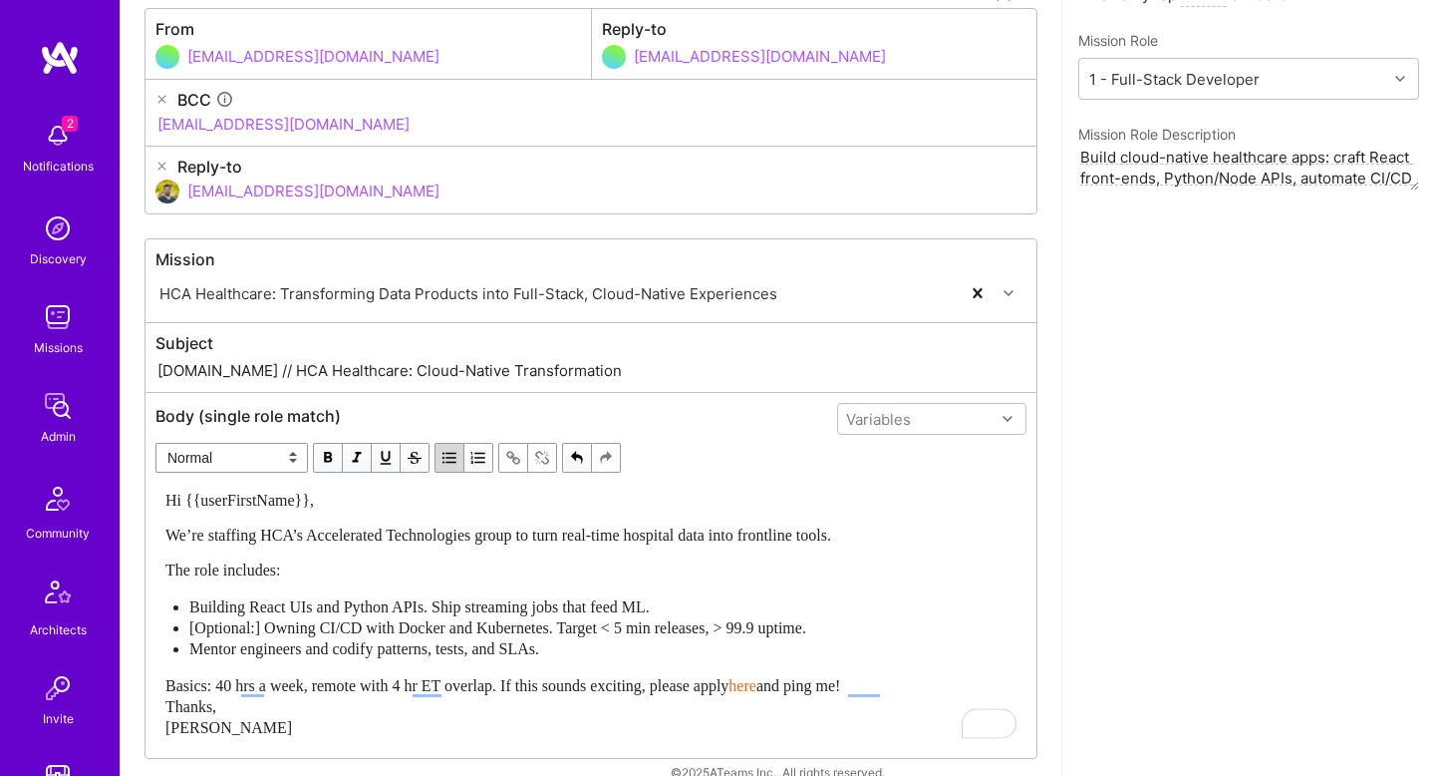
click at [601, 700] on div "Basics: 40 hrs a week, remote with 4 hr ET overlap. If this sounds exciting, pl…" at bounding box center [590, 706] width 851 height 63
click at [530, 684] on span "Basics: 40 hrs a week, remote with 4 hr ET overlap. If this sounds exciting, pl…" at bounding box center [446, 685] width 563 height 17
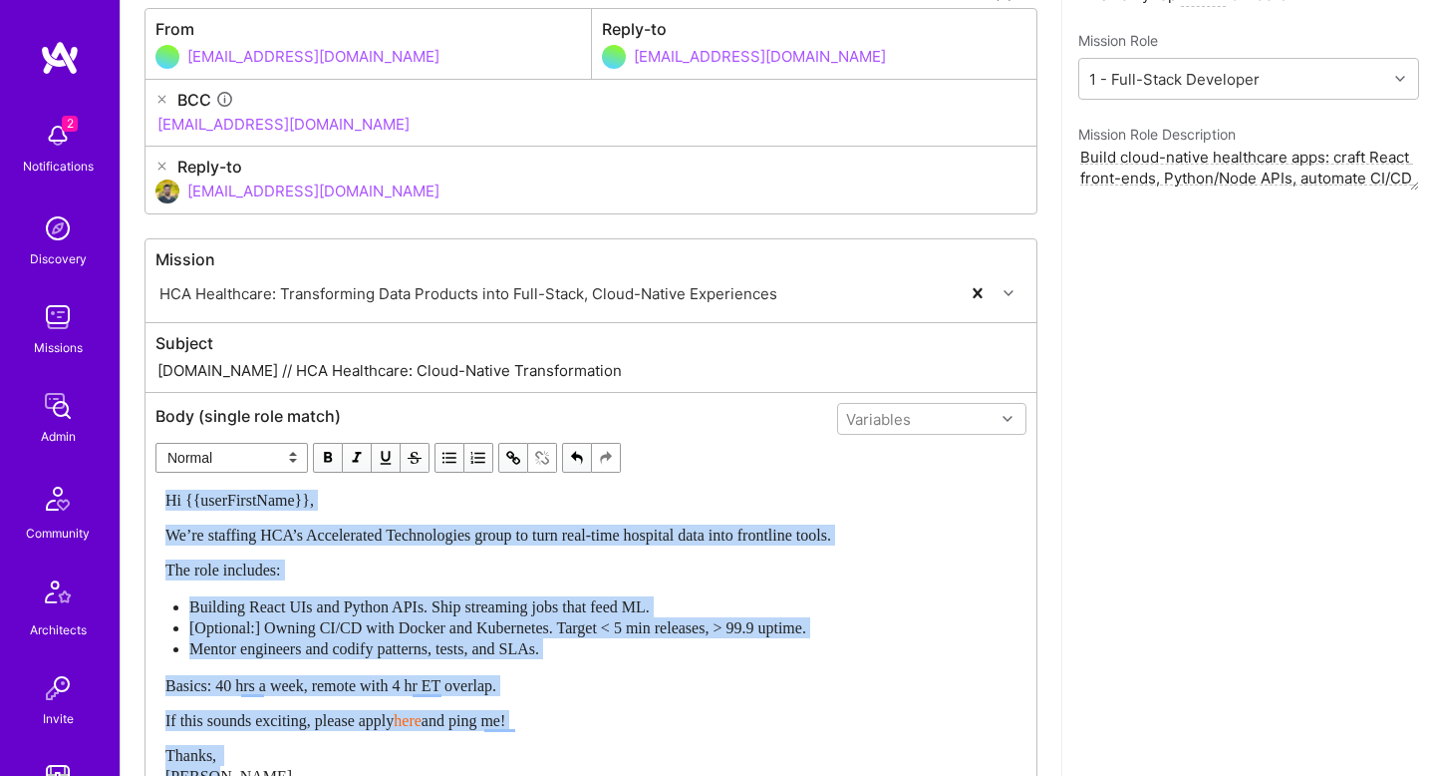
copy div "Hi {{userFirstName}}, We’re staffing HCA’s Accelerated Technologies group to tu…"
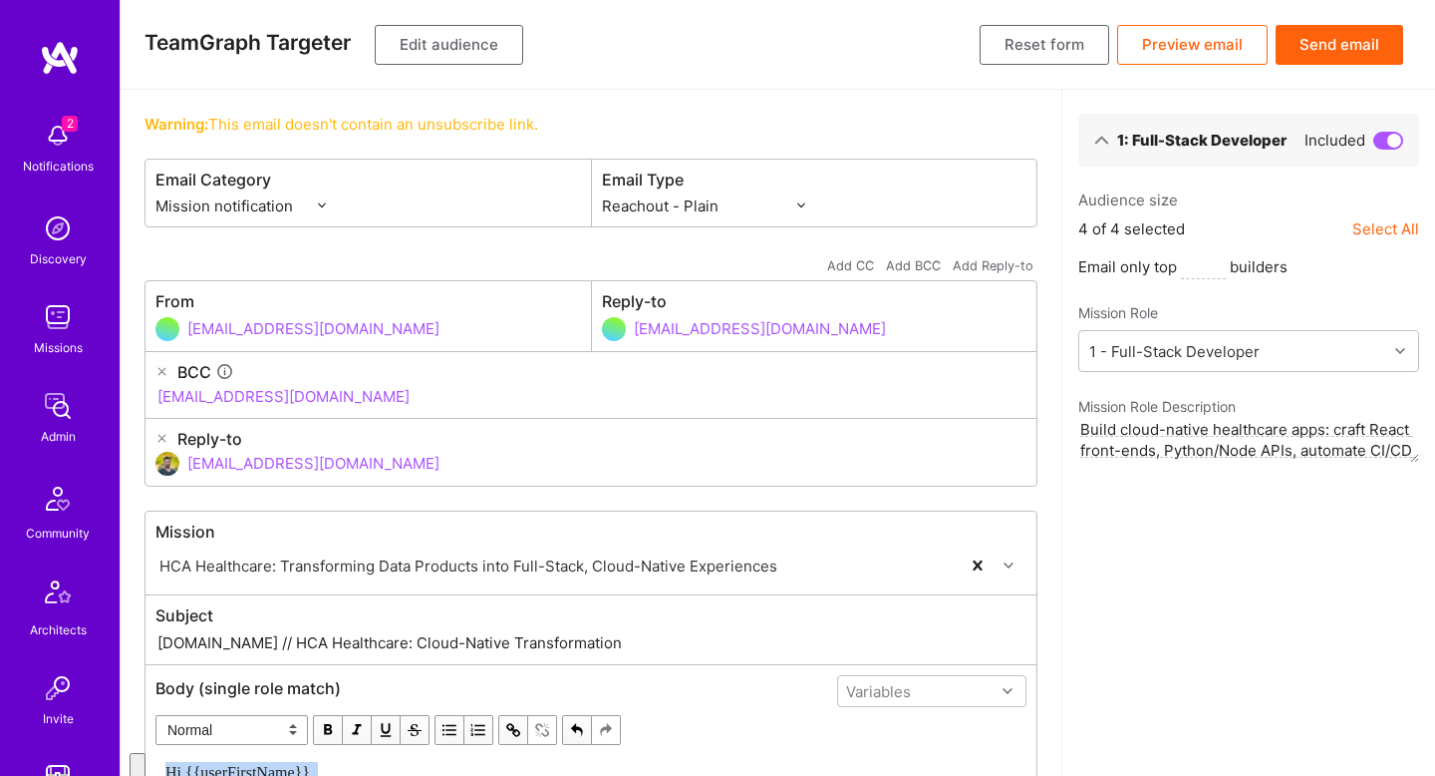
click at [439, 57] on button "Edit audience" at bounding box center [449, 45] width 149 height 40
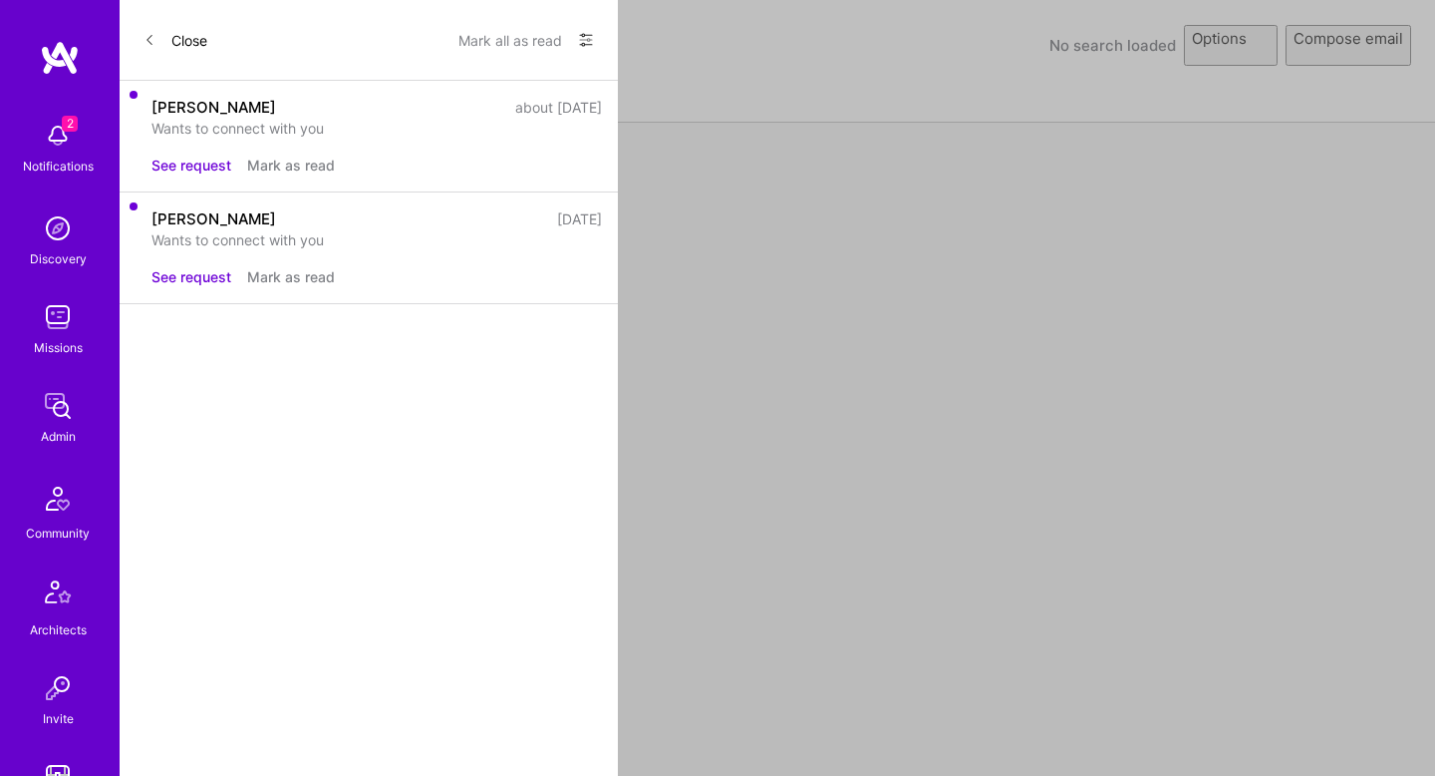
click at [420, 43] on div "Elastic Targeter No search loaded Options Compose email" at bounding box center [778, 45] width 1315 height 90
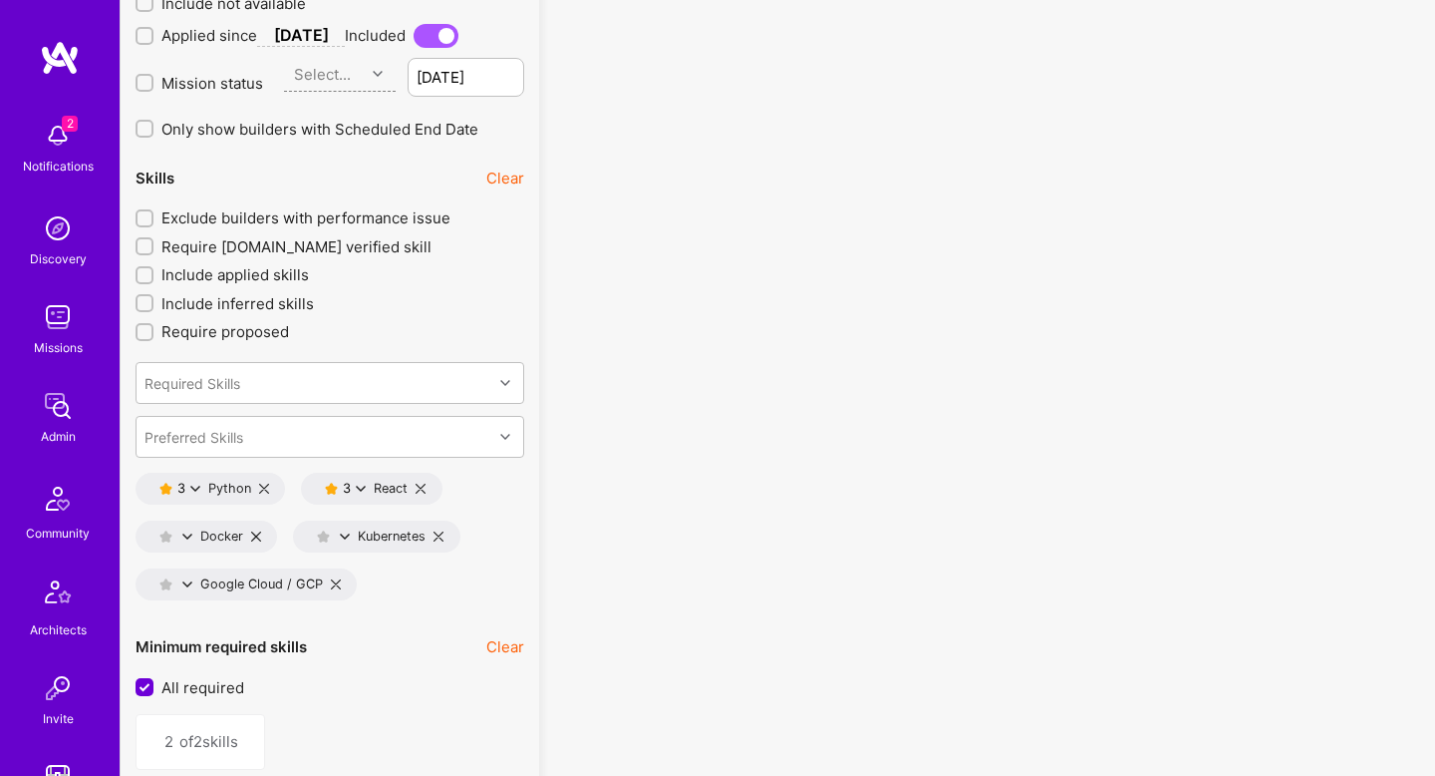
scroll to position [2798, 0]
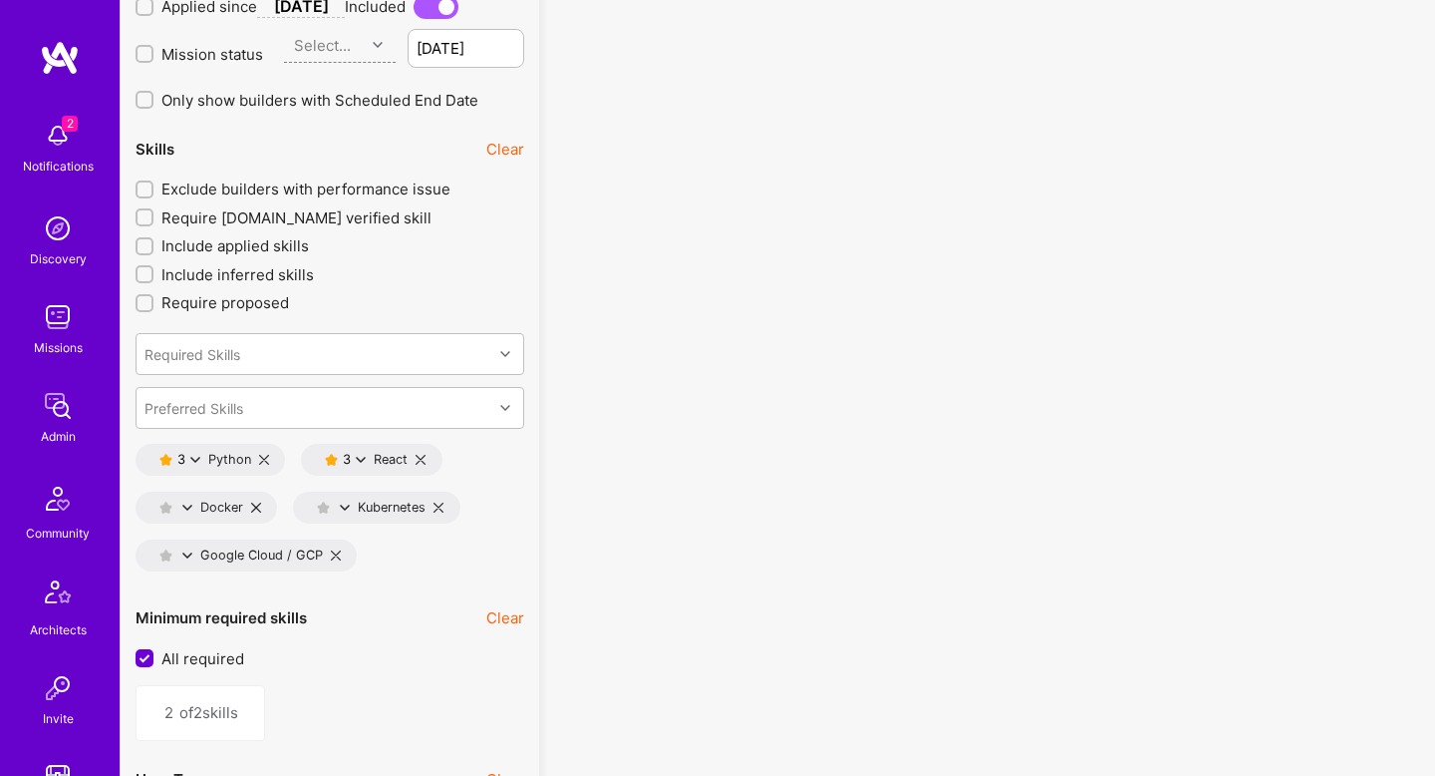
click at [192, 455] on icon at bounding box center [195, 460] width 10 height 10
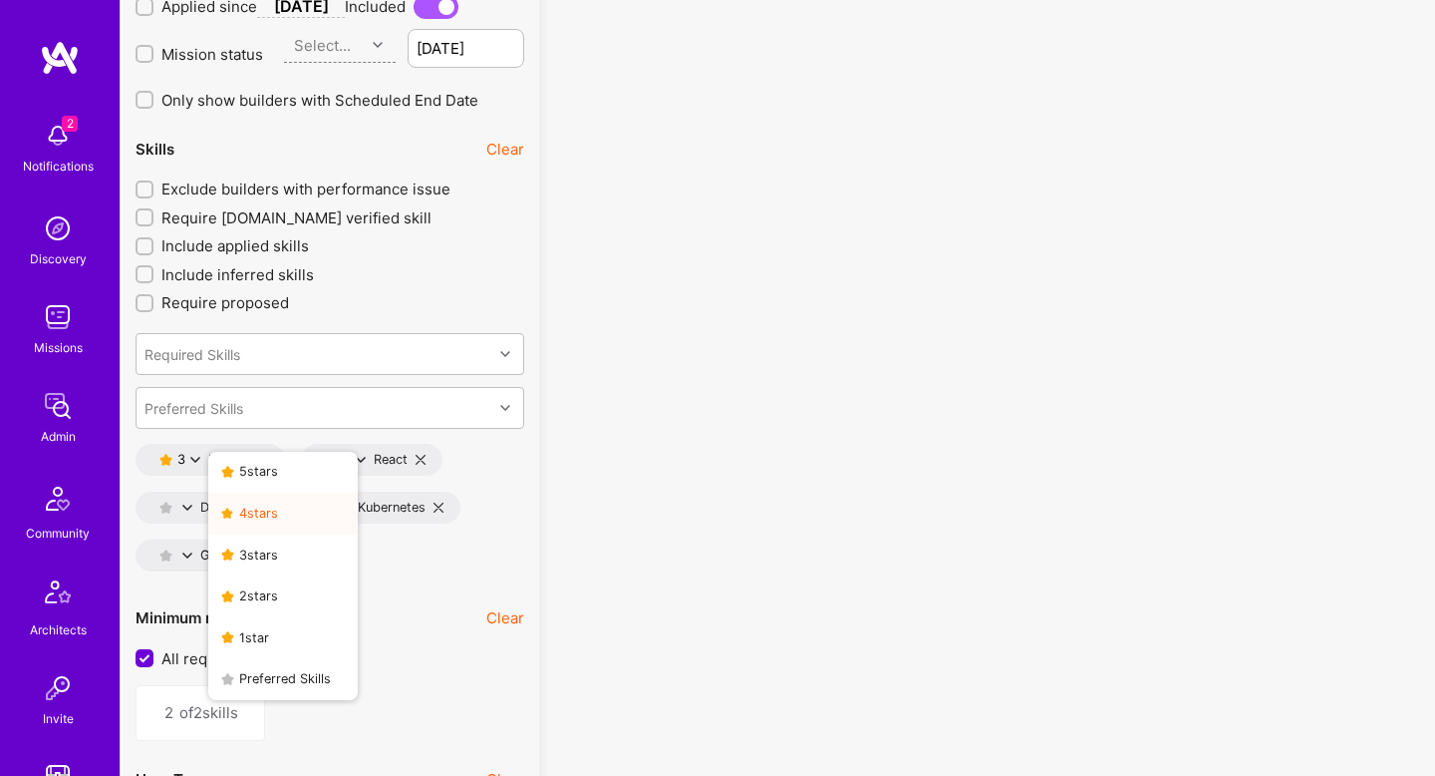
drag, startPoint x: 273, startPoint y: 503, endPoint x: 302, endPoint y: 466, distance: 47.6
click at [272, 503] on button "4 star s" at bounding box center [283, 513] width 150 height 42
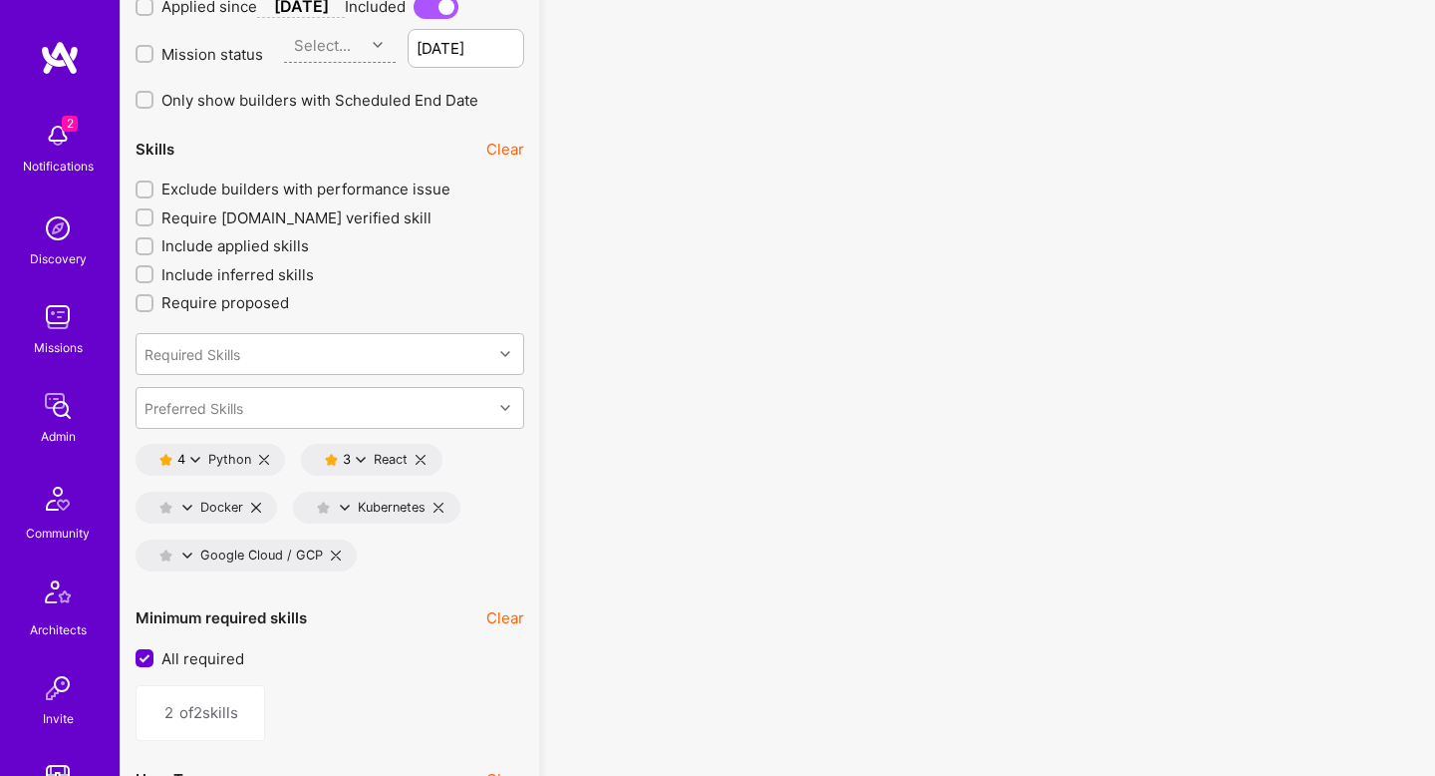
click at [364, 458] on icon at bounding box center [361, 460] width 10 height 10
click at [458, 518] on button "4 star s" at bounding box center [449, 513] width 150 height 42
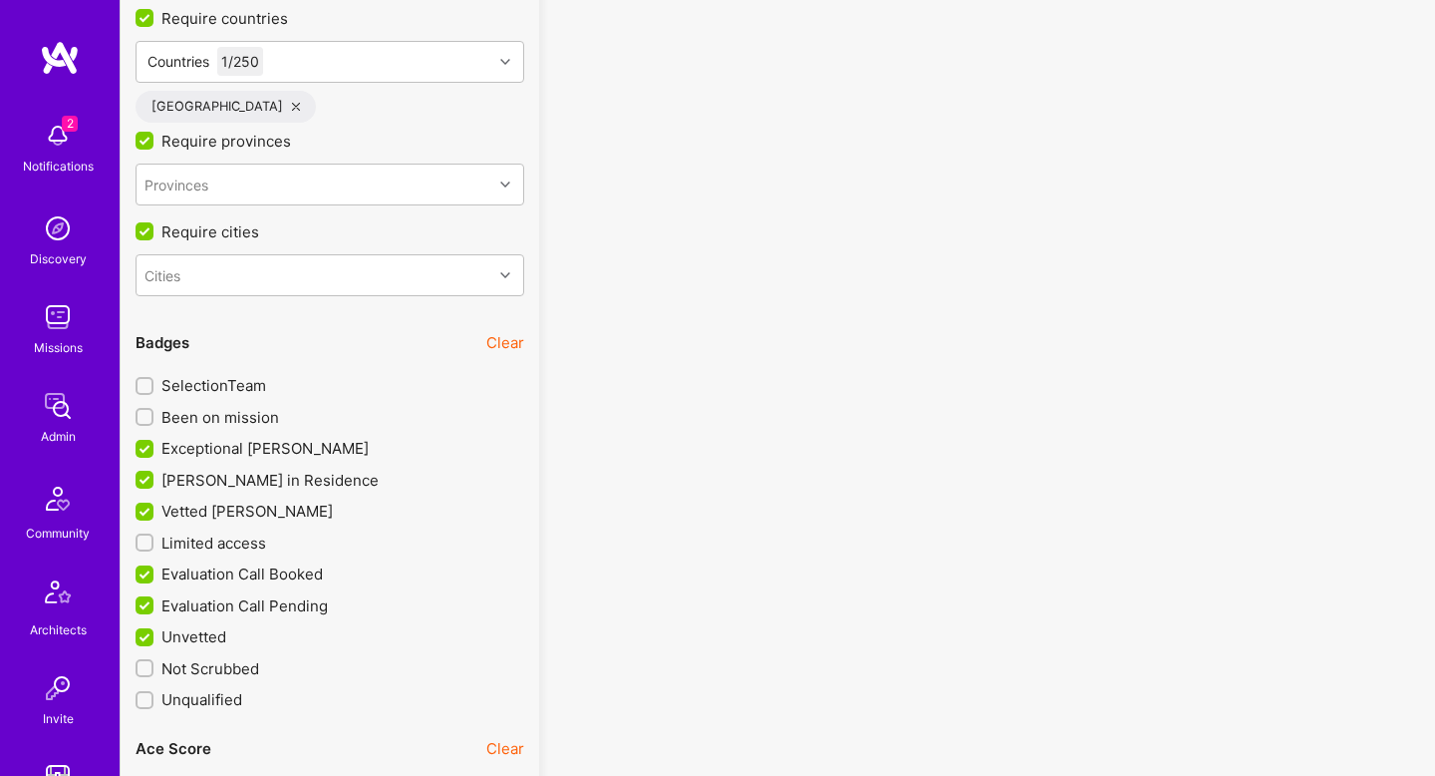
scroll to position [4268, 0]
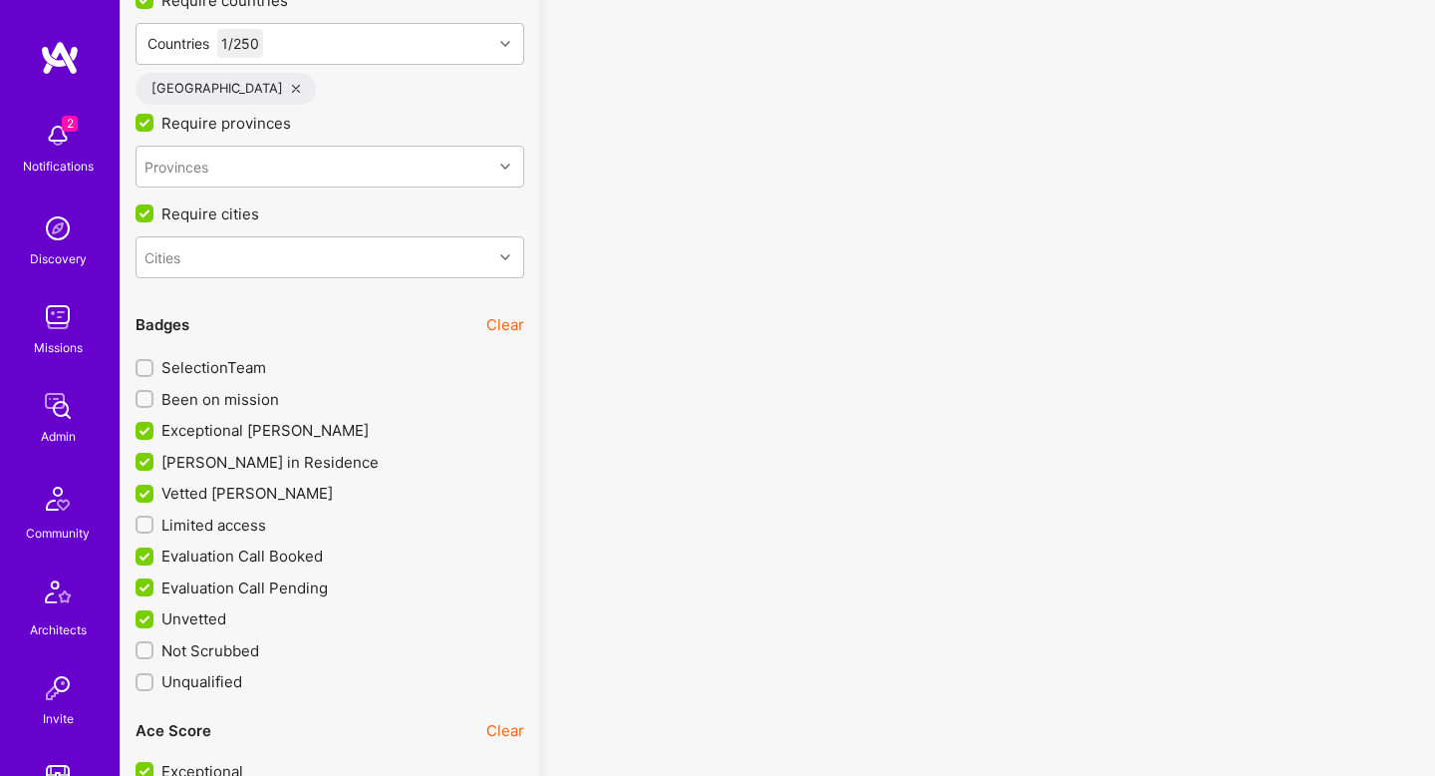
click at [261, 522] on span "Limited access" at bounding box center [213, 524] width 105 height 21
click at [154, 522] on input "Limited access" at bounding box center [147, 525] width 14 height 14
checkbox input "true"
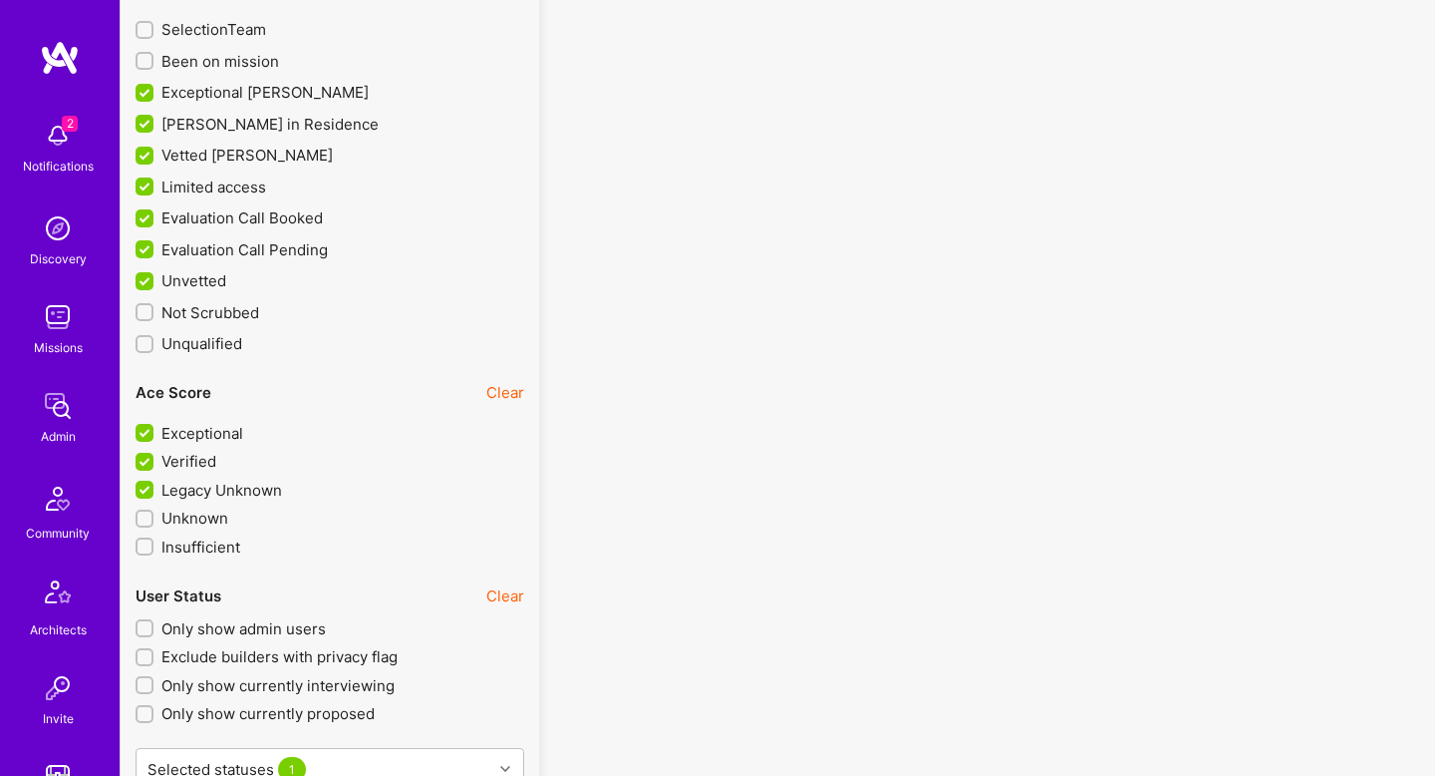
scroll to position [4616, 0]
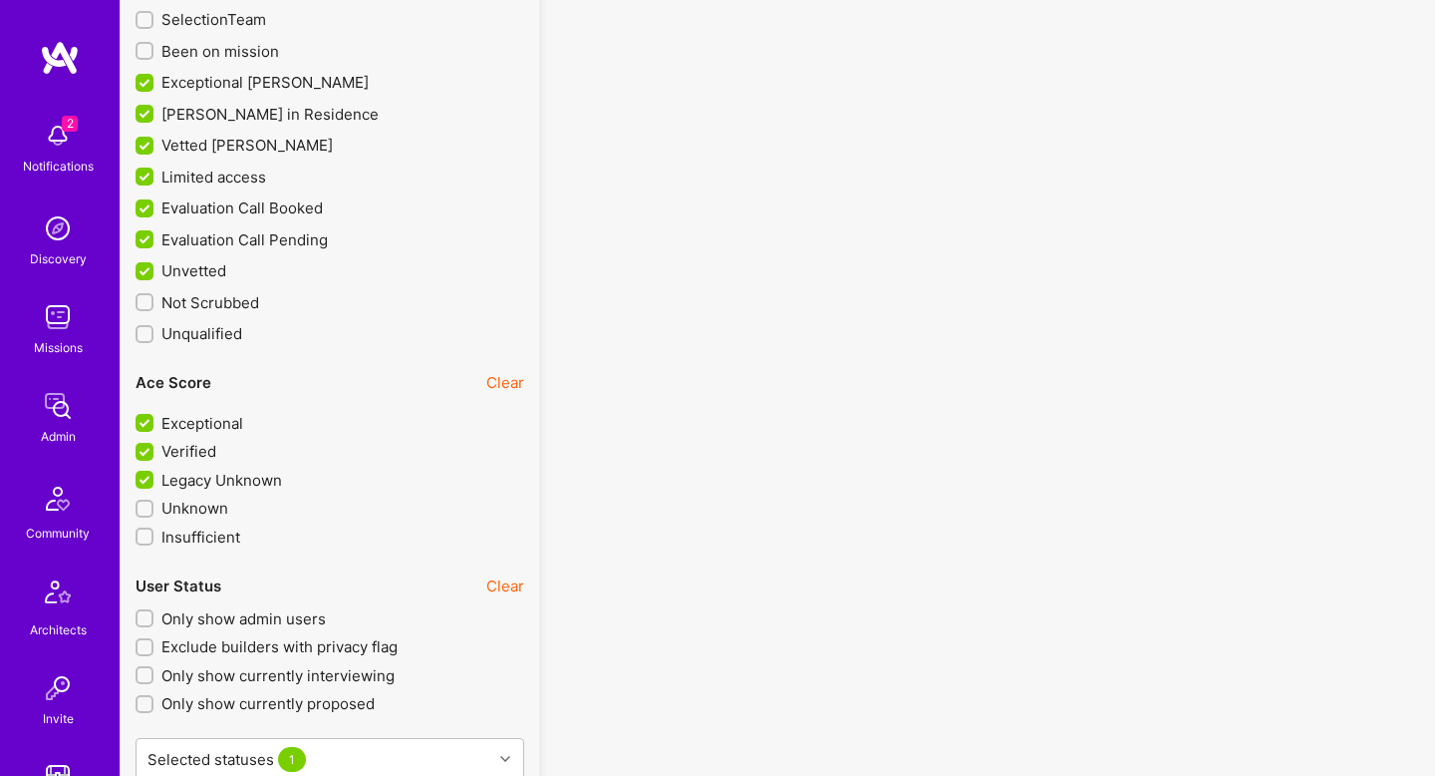
click at [180, 503] on span "Unknown" at bounding box center [194, 507] width 67 height 21
click at [154, 503] on input "Unknown" at bounding box center [147, 509] width 14 height 14
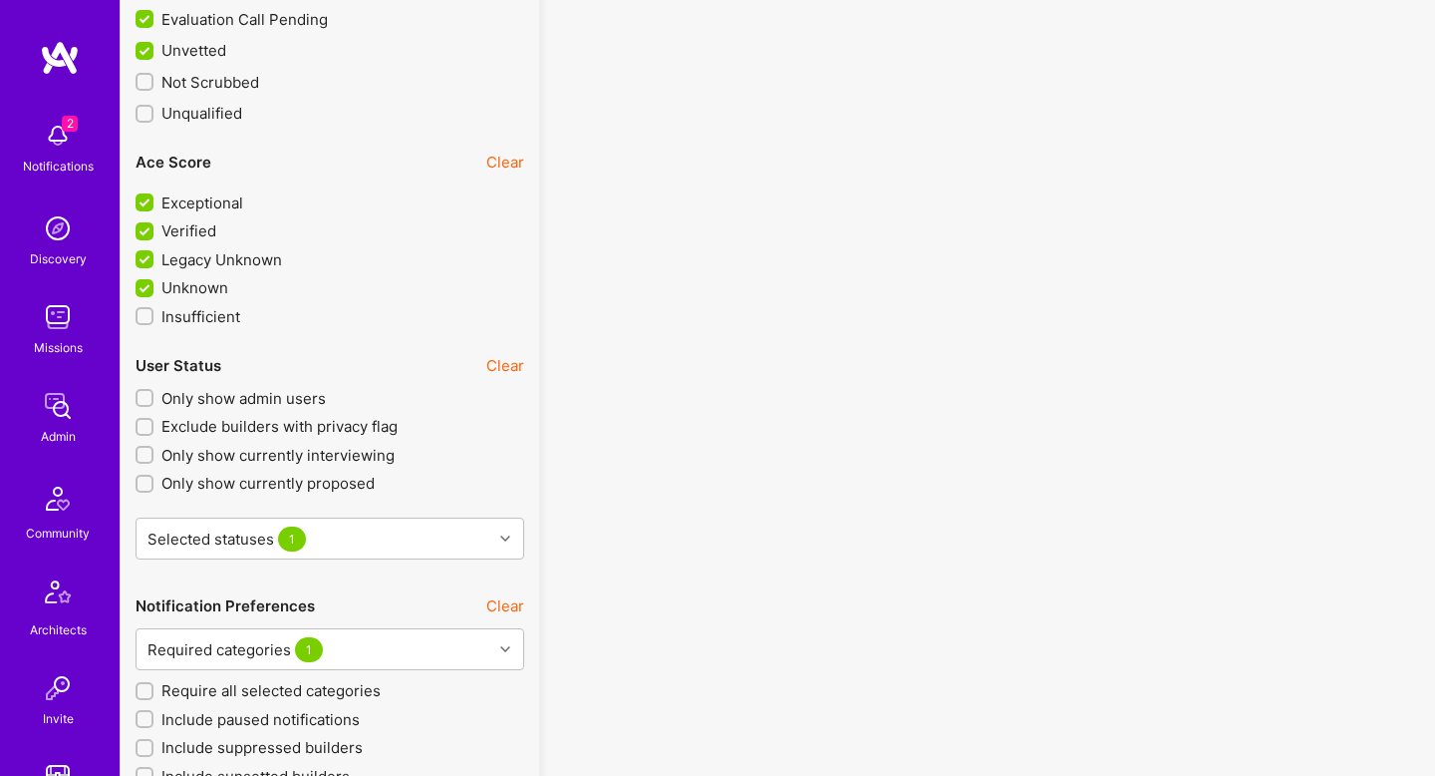
scroll to position [4838, 0]
click at [174, 288] on span "Unknown" at bounding box center [194, 286] width 67 height 21
click at [156, 288] on input "Unknown" at bounding box center [147, 288] width 18 height 18
checkbox input "false"
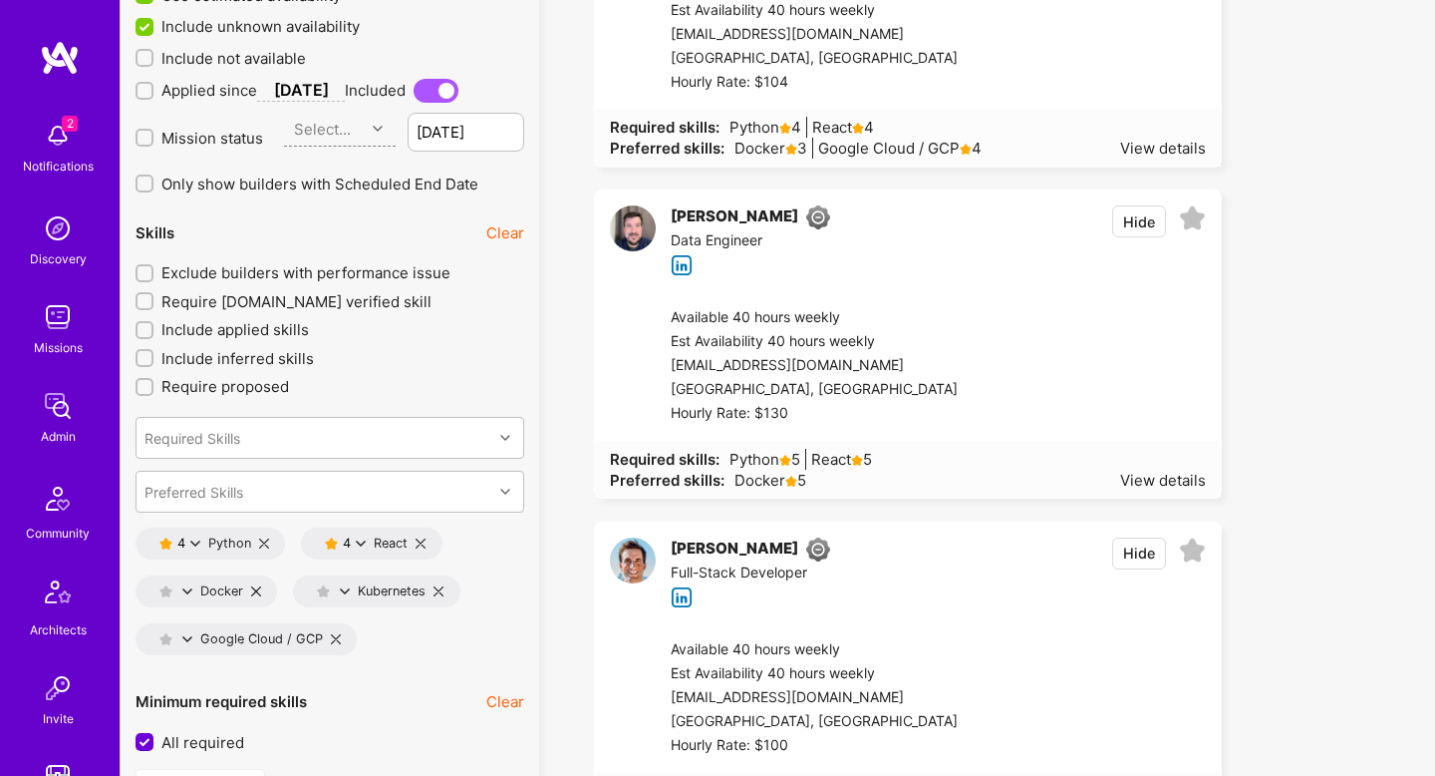
scroll to position [2729, 0]
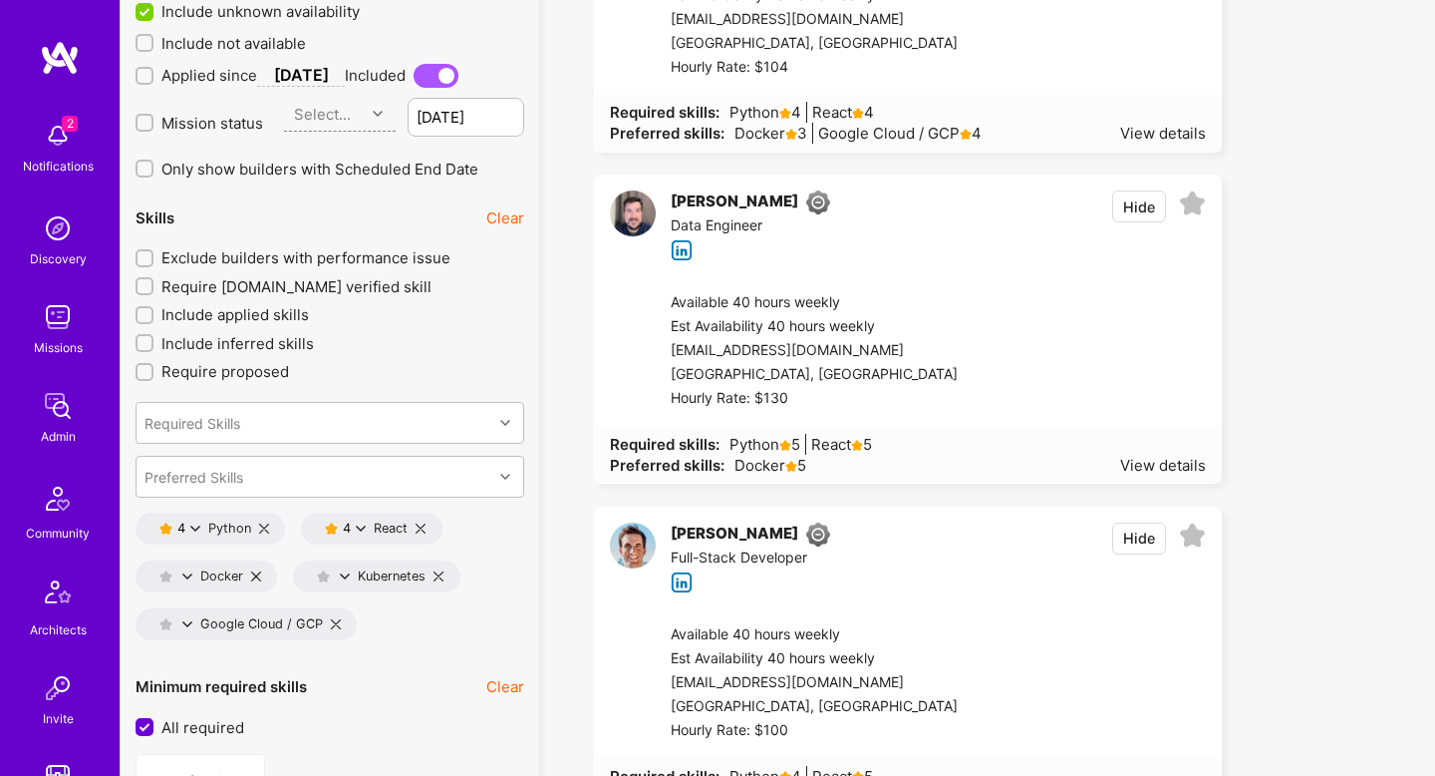
click at [275, 254] on span "Exclude builders with performance issue" at bounding box center [305, 257] width 289 height 21
click at [154, 254] on input "Exclude builders with performance issue" at bounding box center [147, 259] width 14 height 14
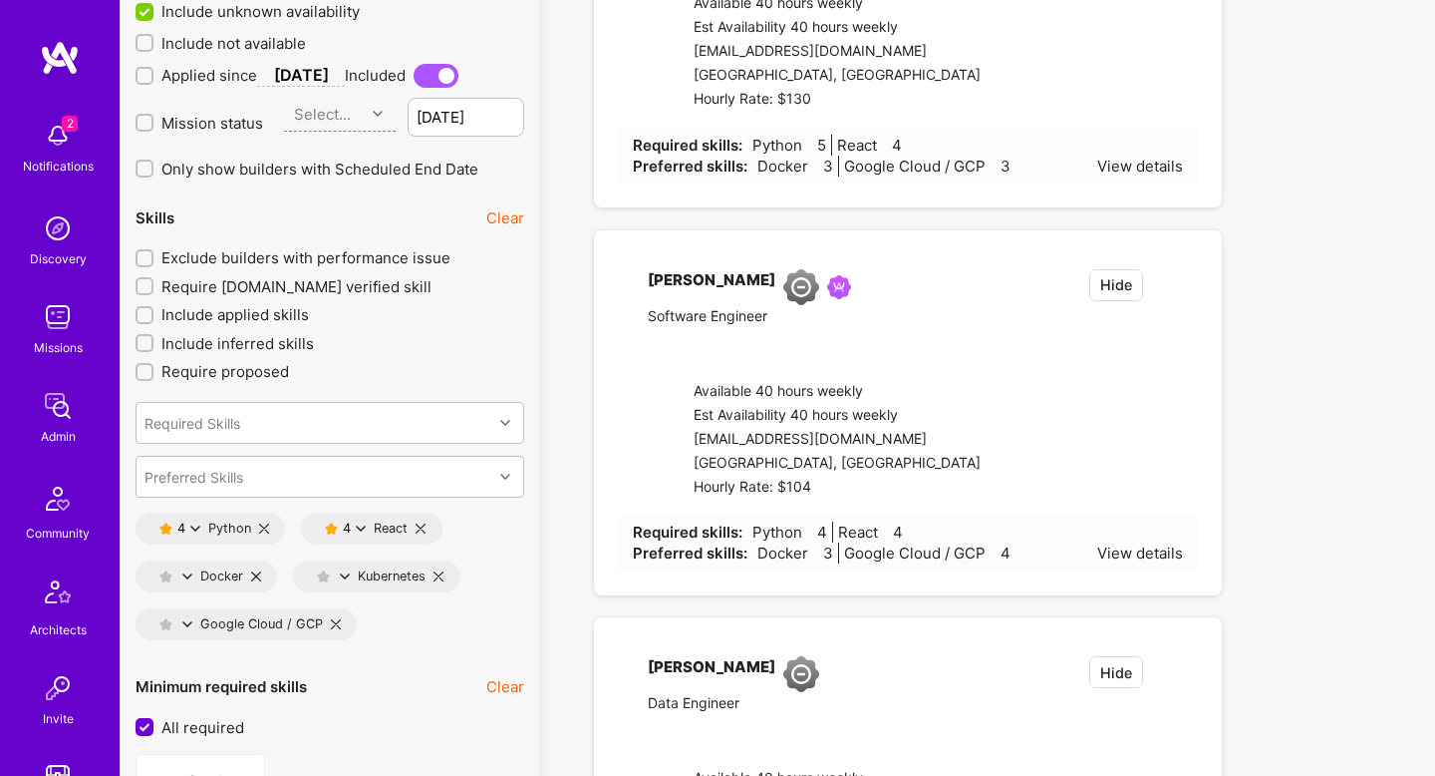
checkbox input "true"
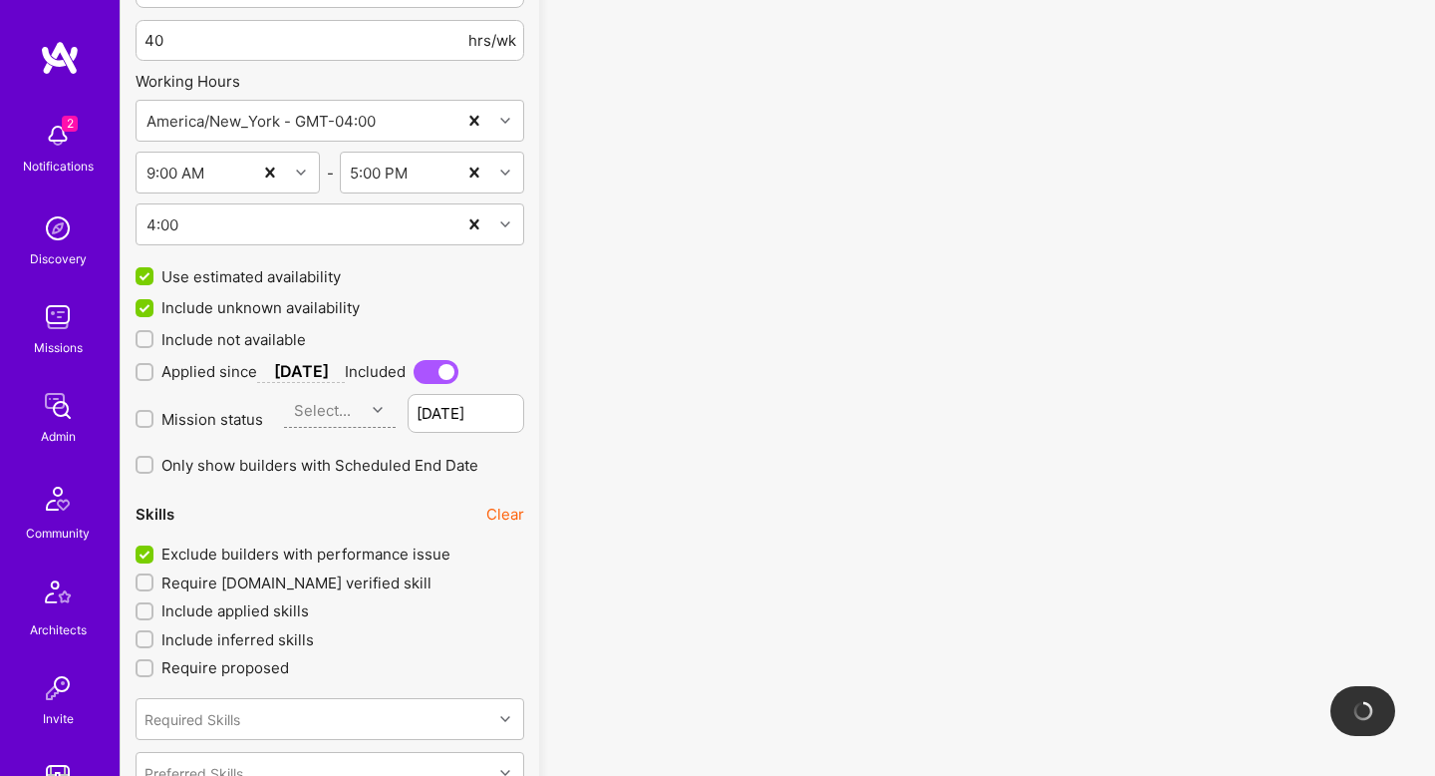
scroll to position [2427, 0]
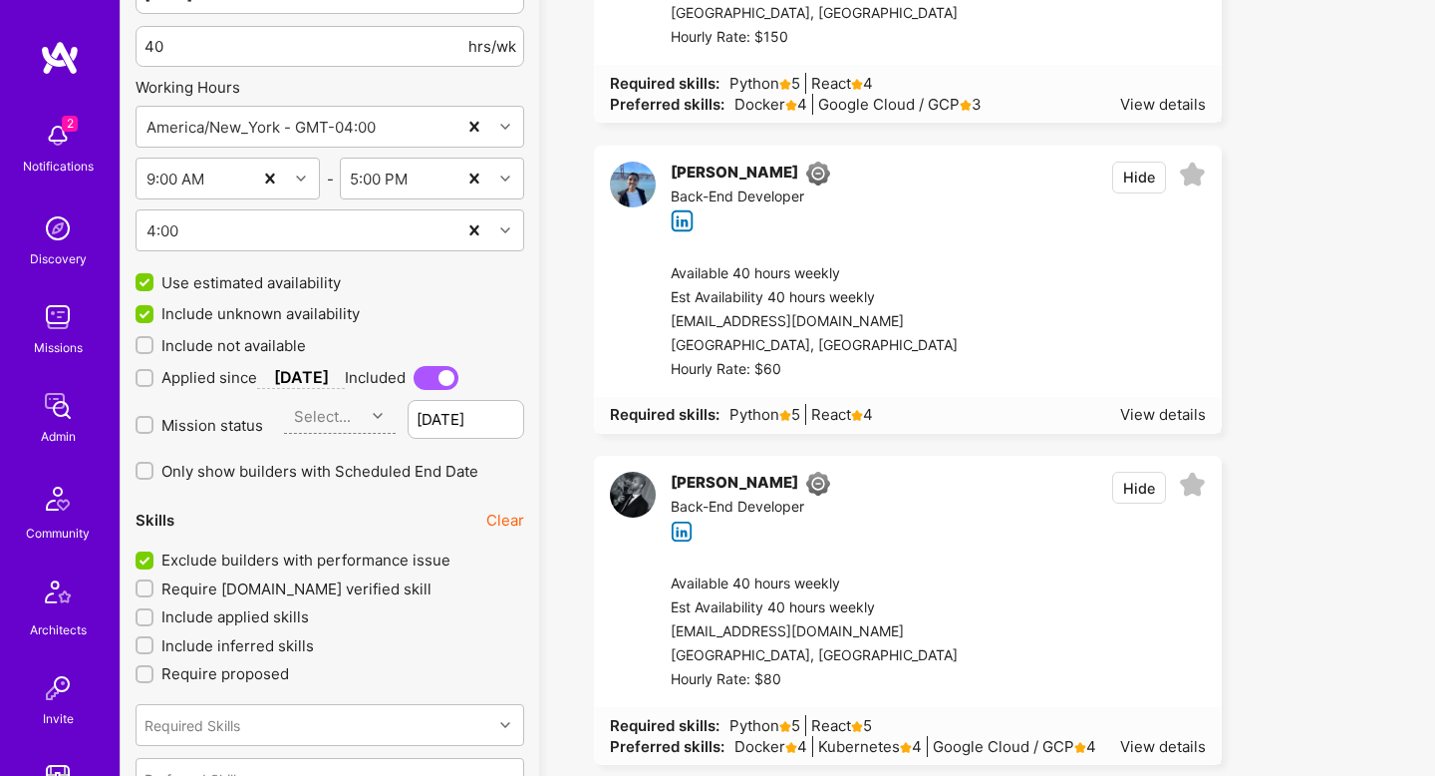
click at [184, 425] on span "Mission status" at bounding box center [212, 425] width 102 height 21
click at [154, 425] on input "Mission status" at bounding box center [147, 426] width 14 height 14
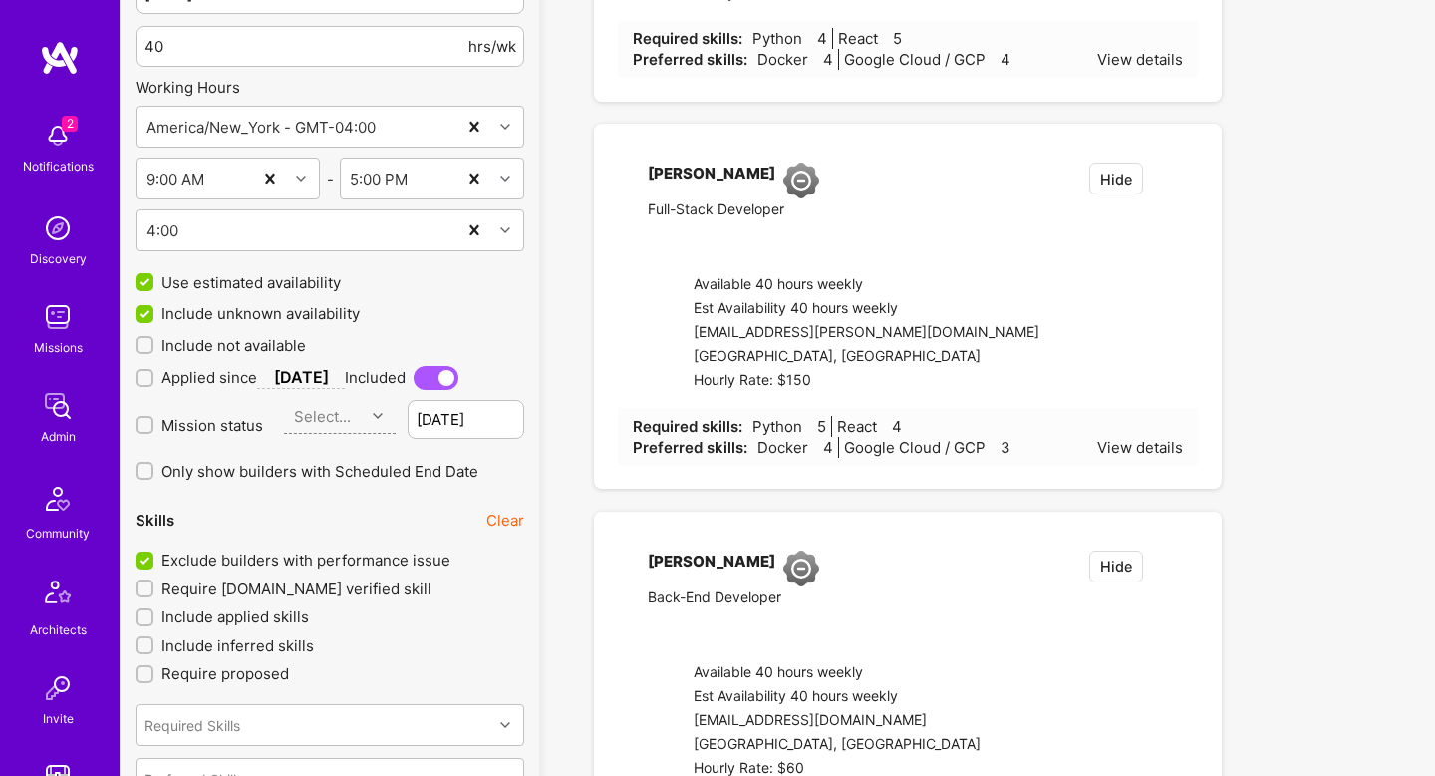
checkbox input "true"
type input "Aug 24"
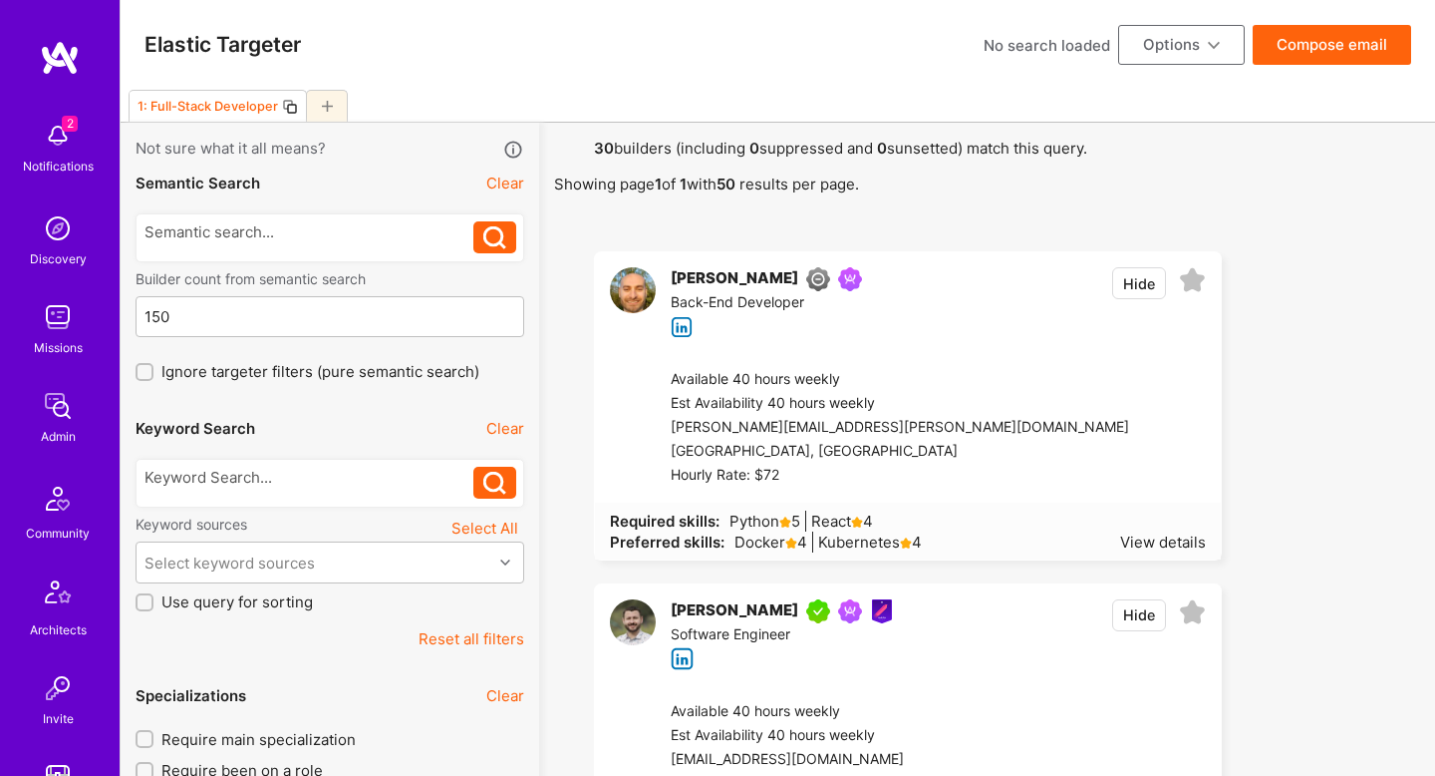
click at [284, 107] on icon at bounding box center [290, 107] width 16 height 16
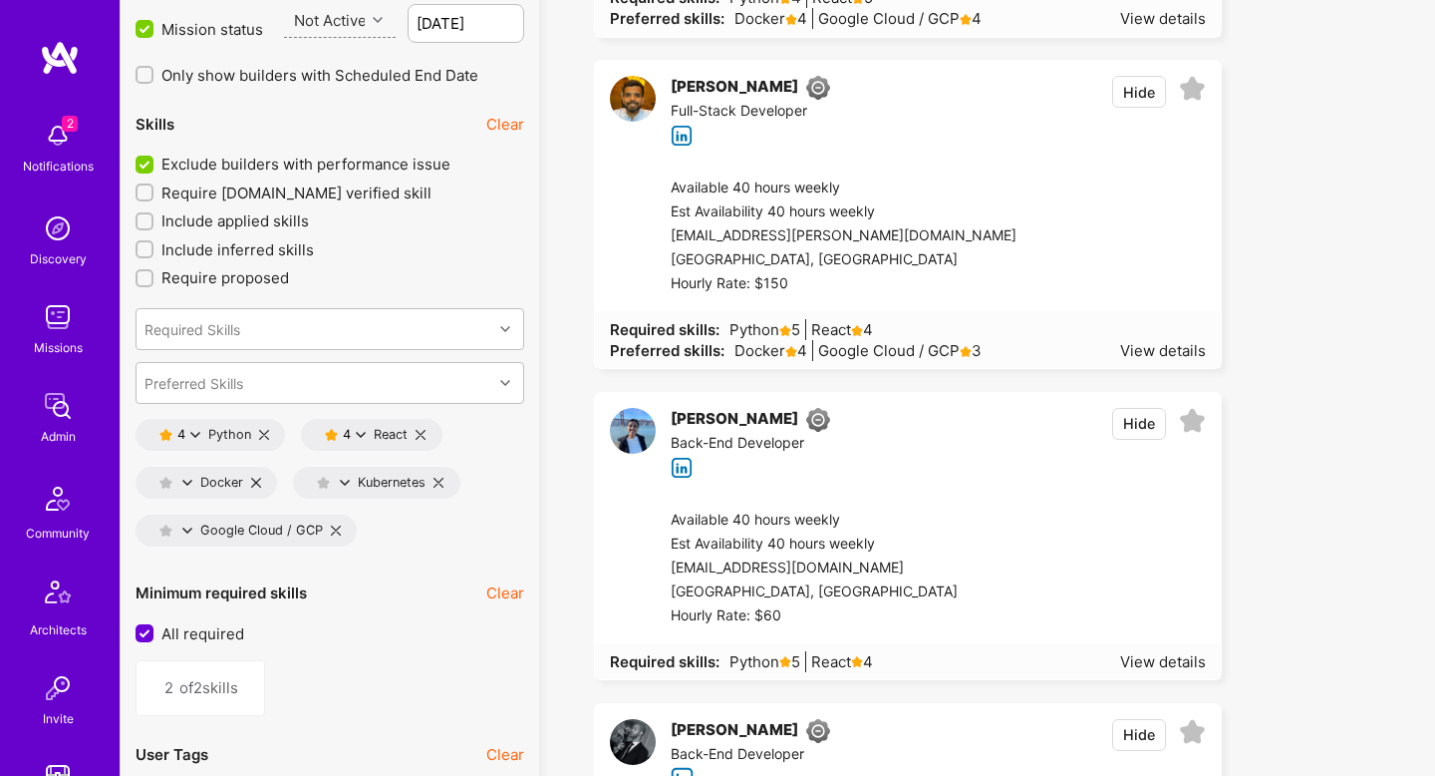
scroll to position [2822, 0]
click at [361, 436] on icon at bounding box center [361, 436] width 10 height 10
drag, startPoint x: 435, startPoint y: 661, endPoint x: 130, endPoint y: 476, distance: 356.4
click at [435, 662] on button "Preferred Skills" at bounding box center [449, 656] width 150 height 42
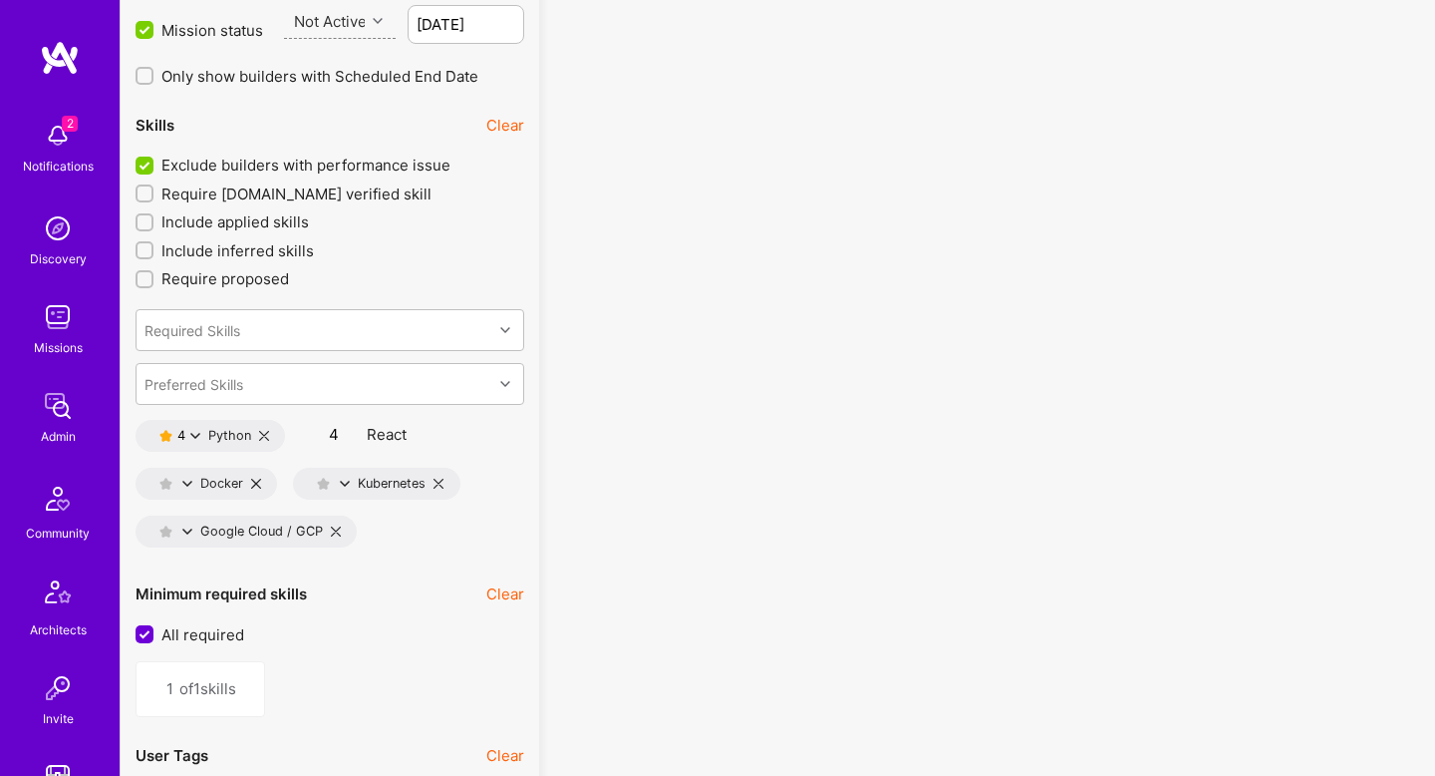
click at [193, 437] on icon at bounding box center [195, 436] width 10 height 10
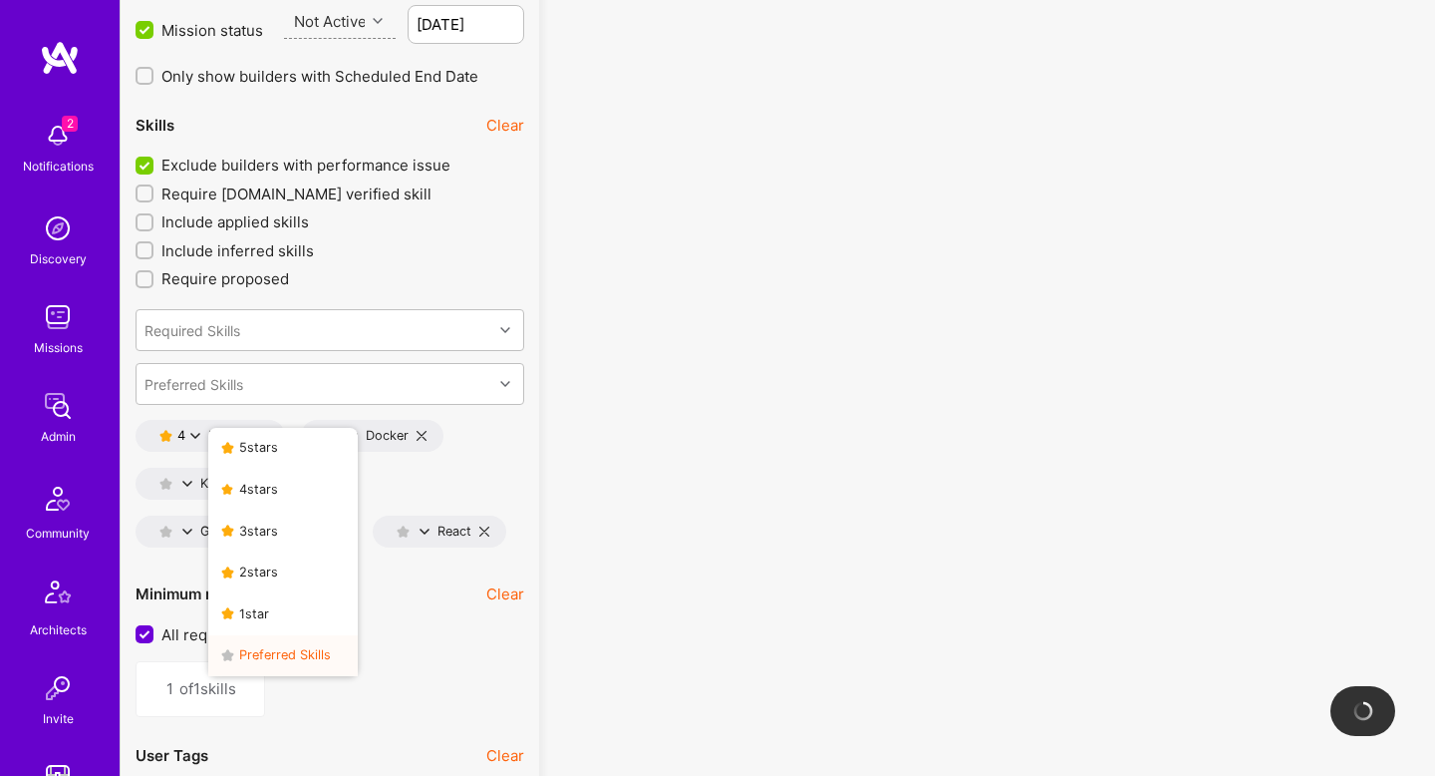
click at [288, 642] on button "Preferred Skills" at bounding box center [283, 656] width 150 height 42
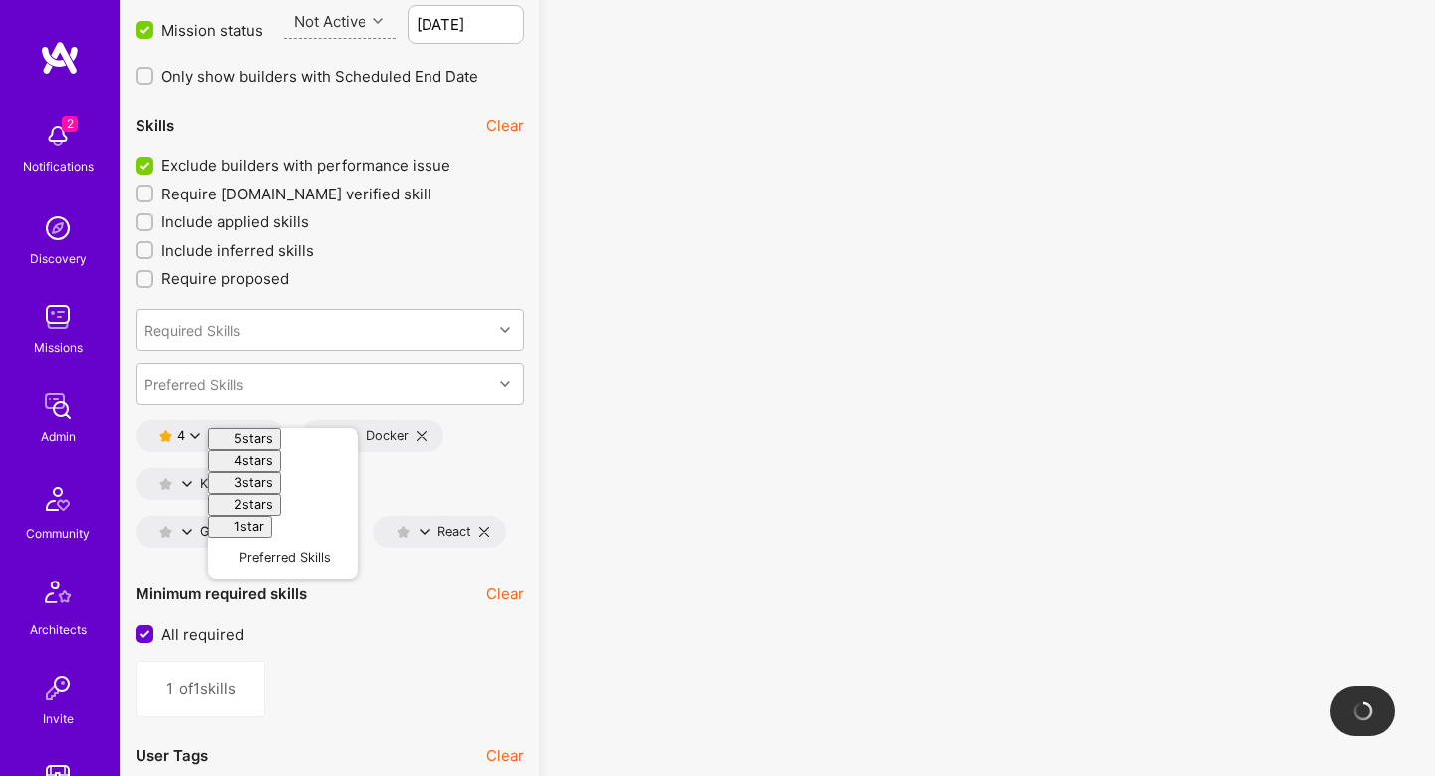
type input "0"
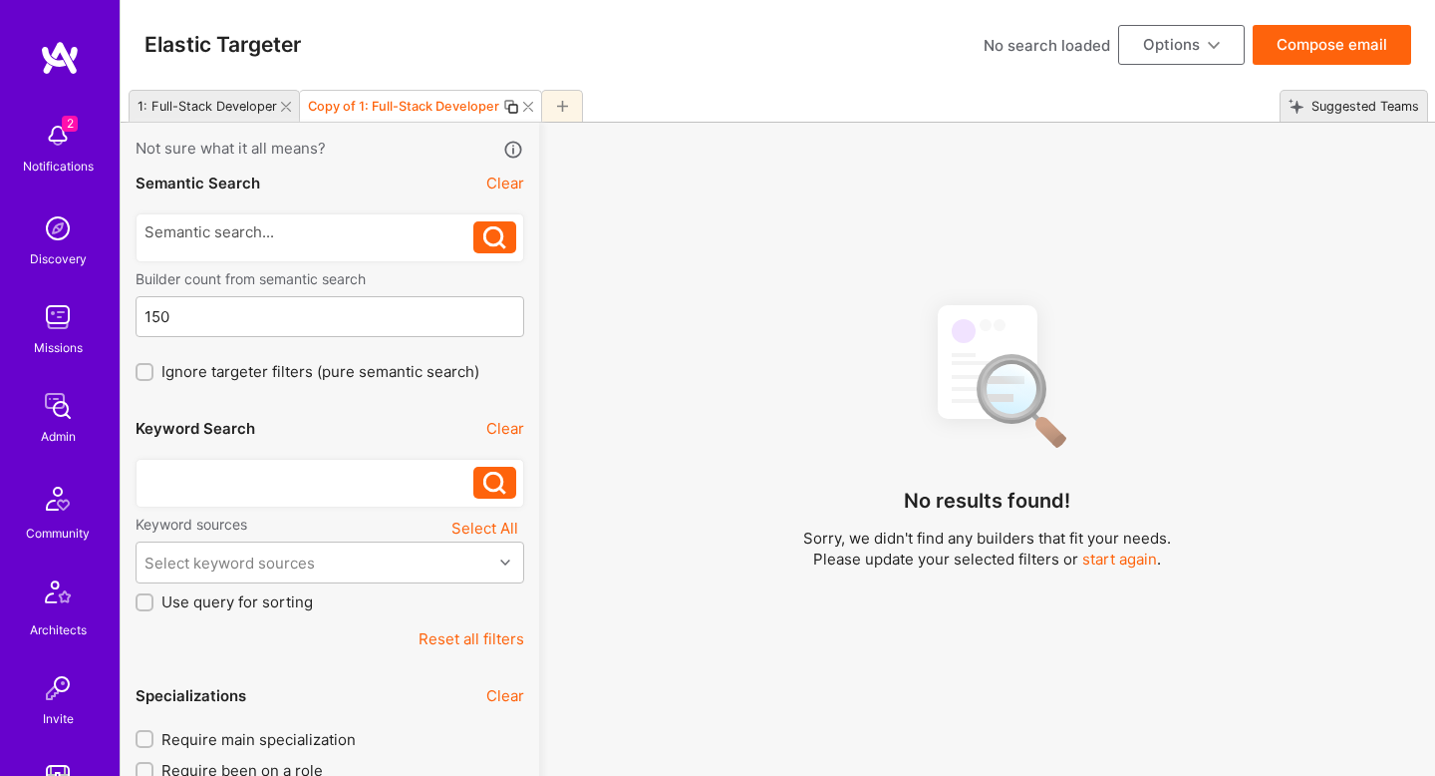
click at [270, 473] on div at bounding box center [310, 477] width 330 height 21
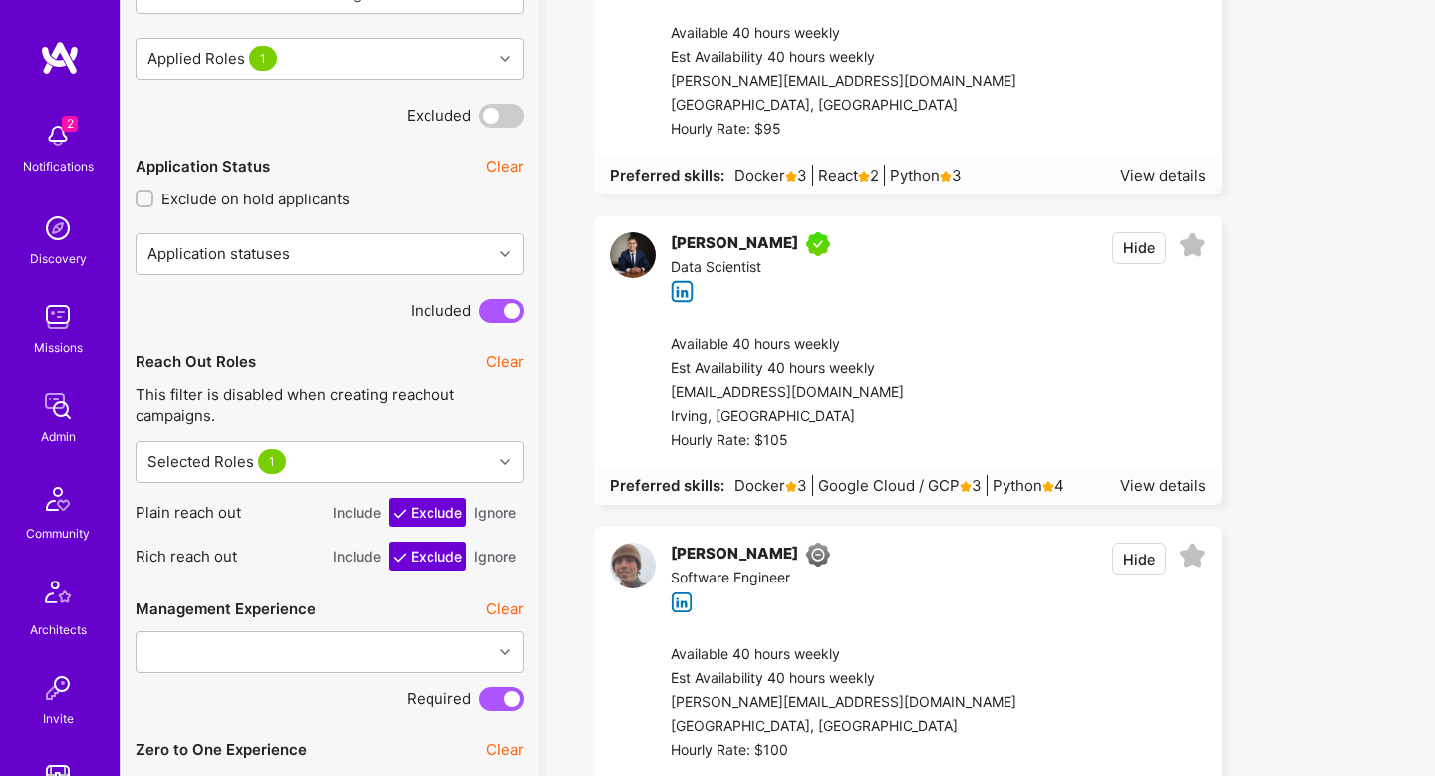
scroll to position [1277, 0]
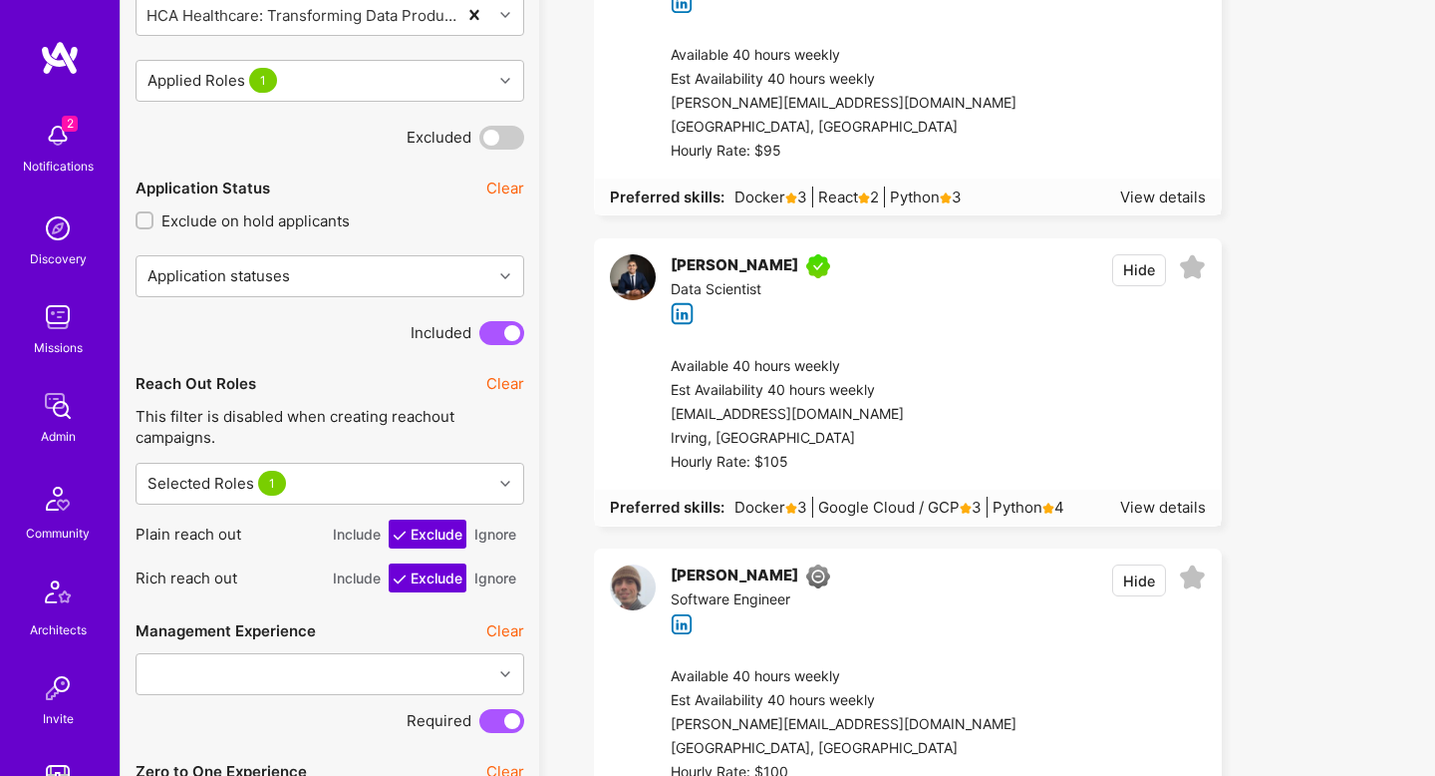
click at [1140, 273] on button "Hide" at bounding box center [1139, 270] width 54 height 32
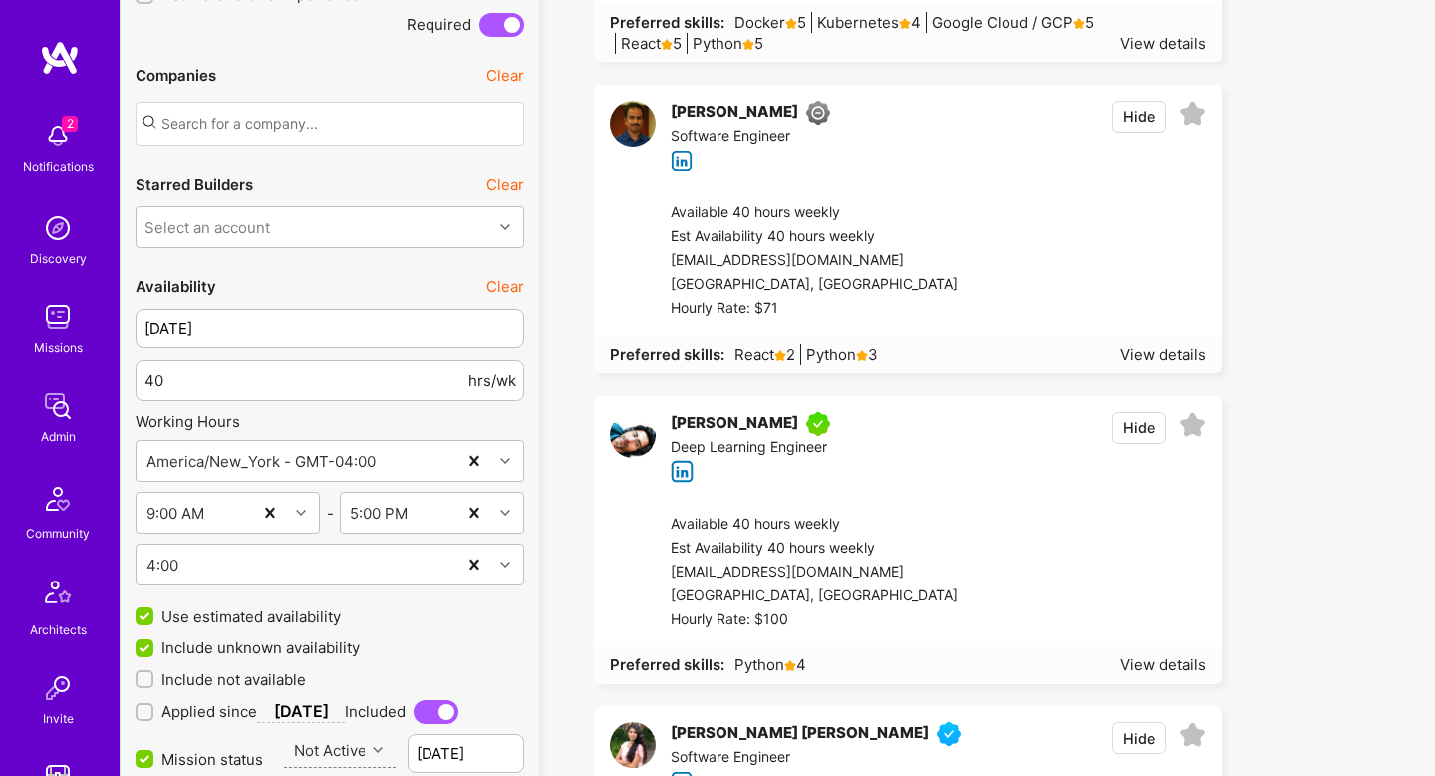
scroll to position [2096, 0]
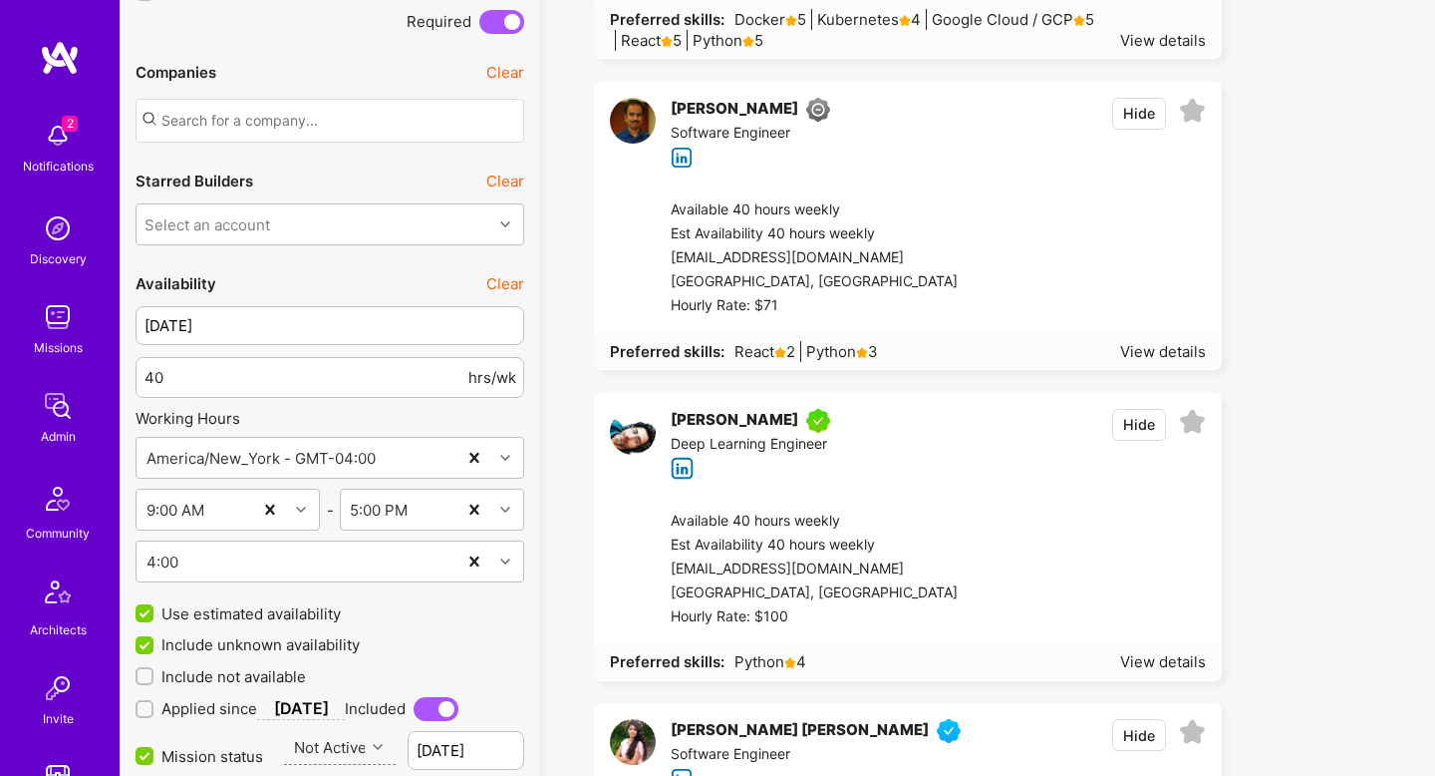
click at [1151, 120] on button "Hide" at bounding box center [1139, 114] width 54 height 32
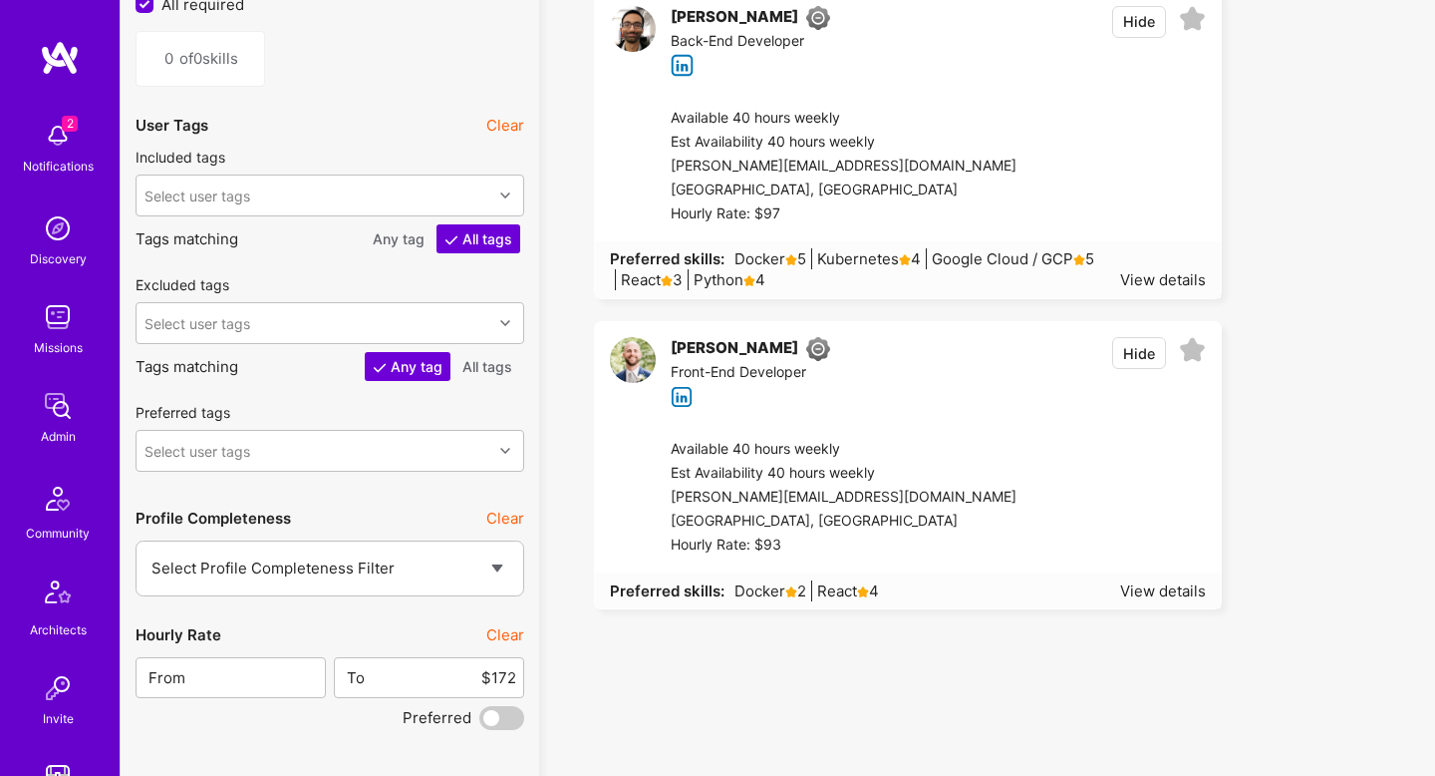
scroll to position [3451, 0]
click at [1126, 360] on button "Hide" at bounding box center [1139, 354] width 54 height 32
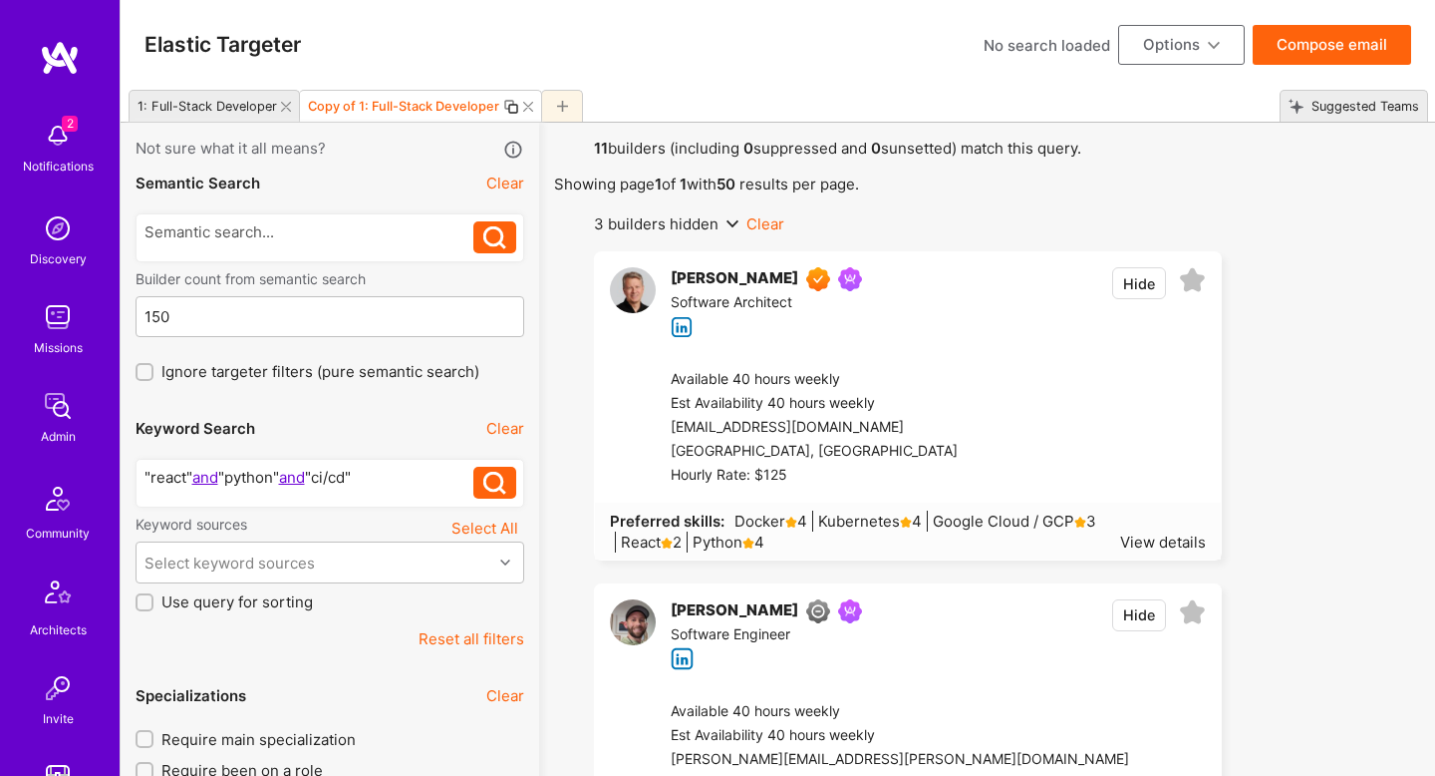
click at [1347, 49] on button "Compose email" at bounding box center [1332, 45] width 158 height 40
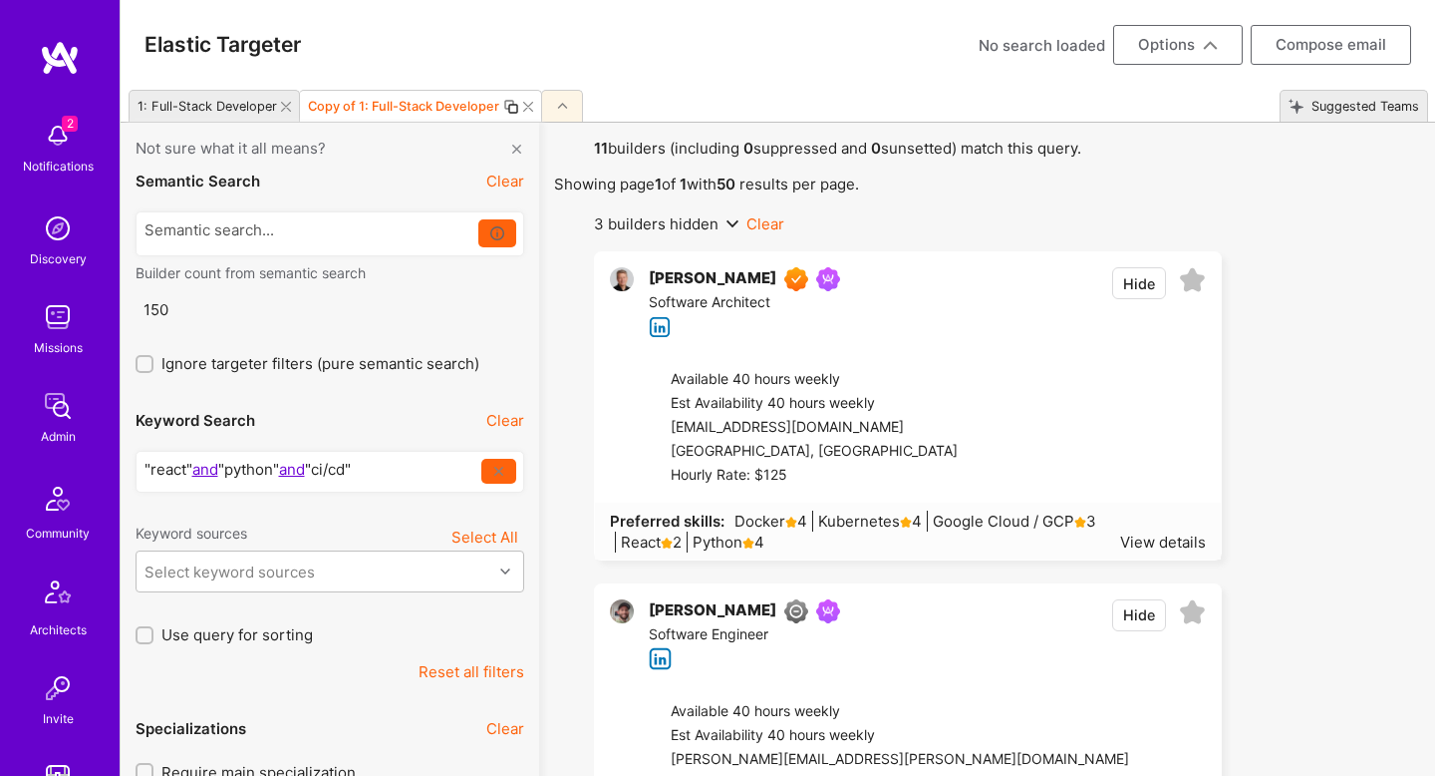
select select "plain-reachout"
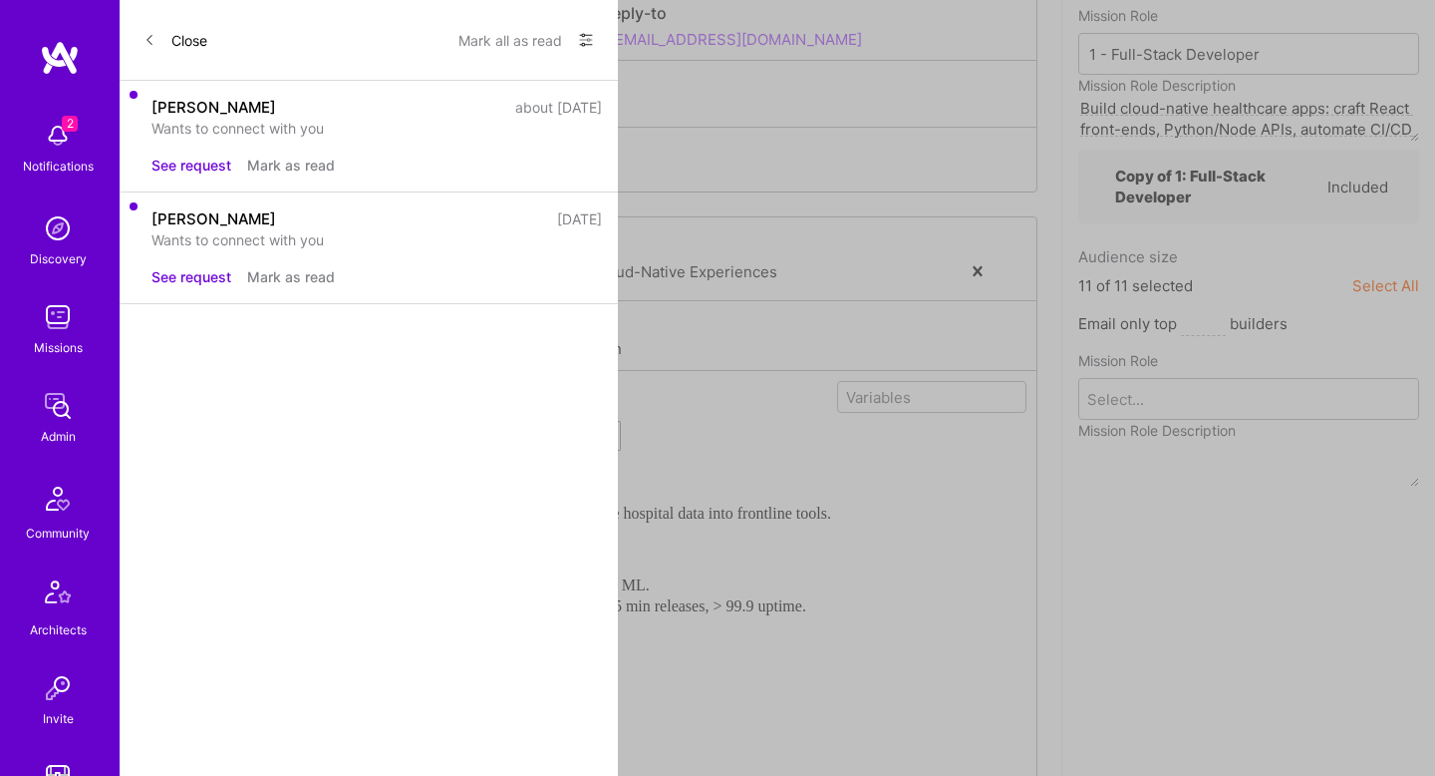
scroll to position [295, 0]
click at [1215, 412] on div "Select..." at bounding box center [1234, 392] width 308 height 40
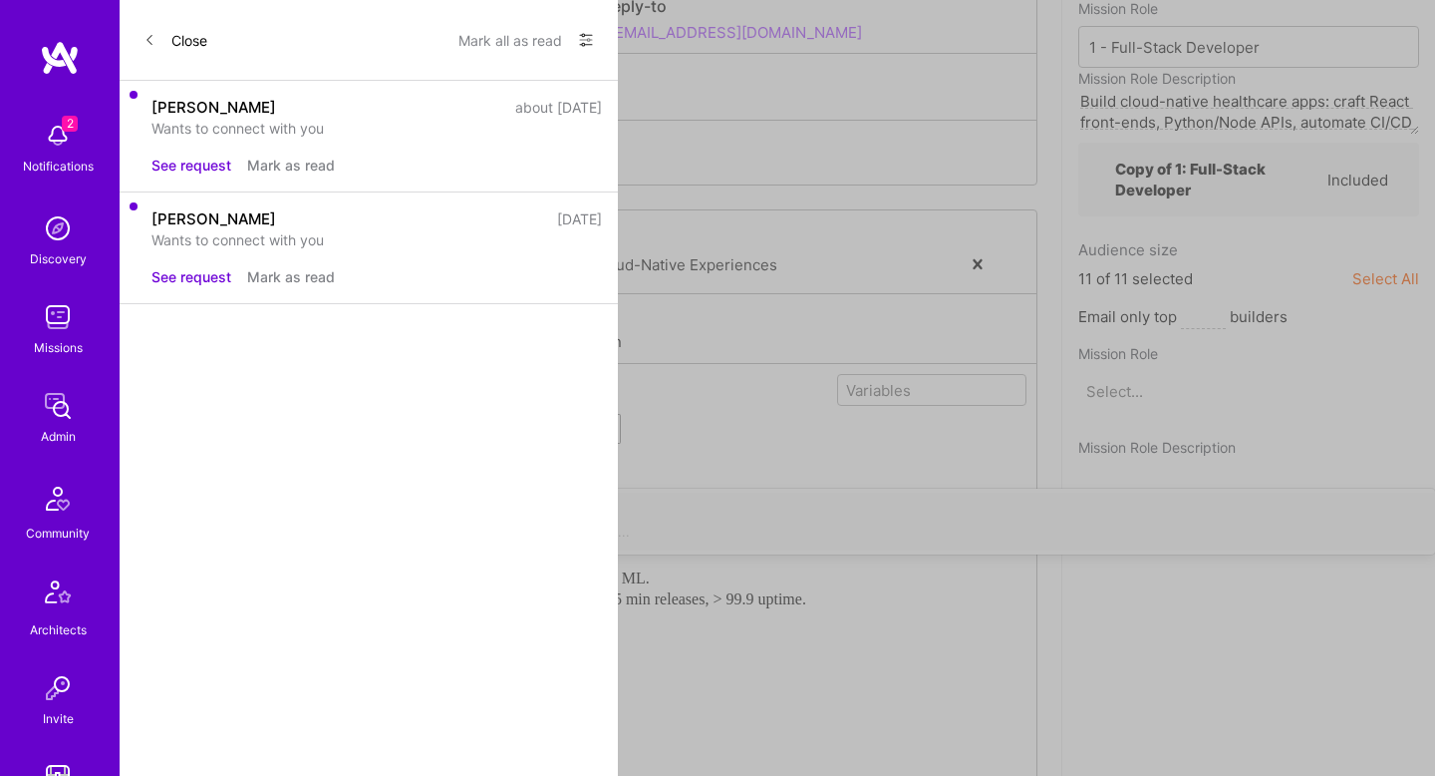
click at [1192, 500] on div "1 - Full-Stack Developer Build cloud-native healthcare apps: craft React front-…" at bounding box center [717, 521] width 1411 height 42
type textarea "Build cloud-native healthcare apps: craft React front-ends, Python/Node APIs, a…"
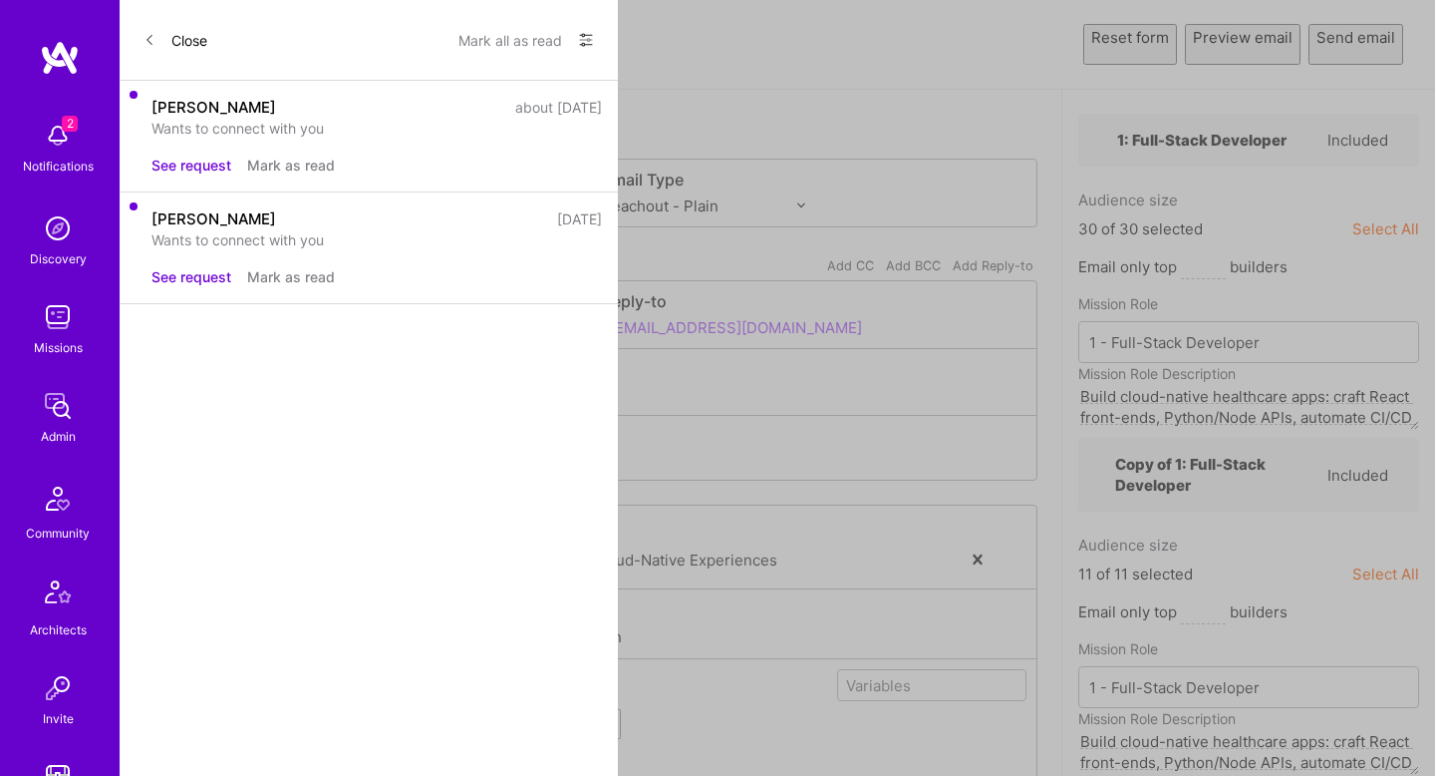
click at [1353, 38] on button "Send email" at bounding box center [1356, 44] width 95 height 41
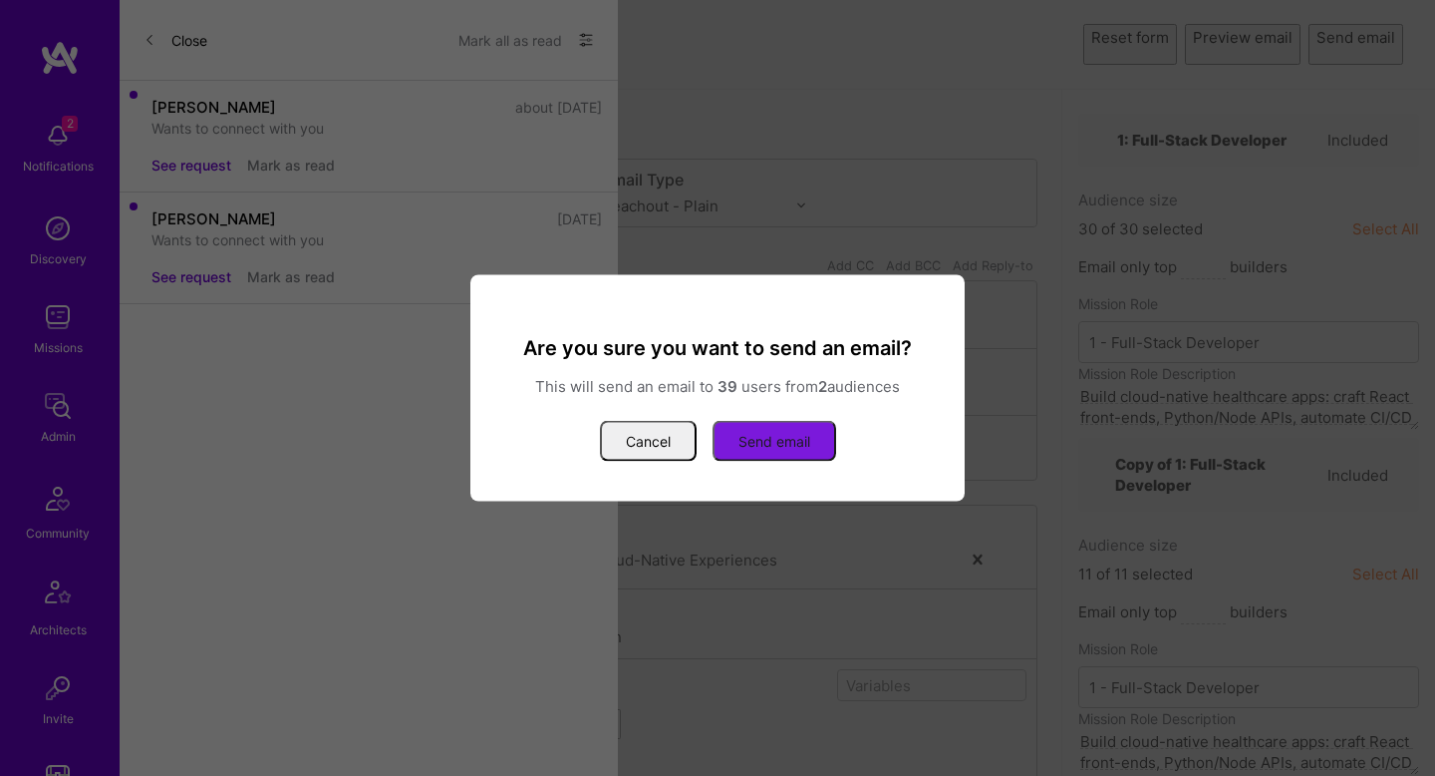
click at [796, 438] on button "Send email" at bounding box center [775, 441] width 124 height 41
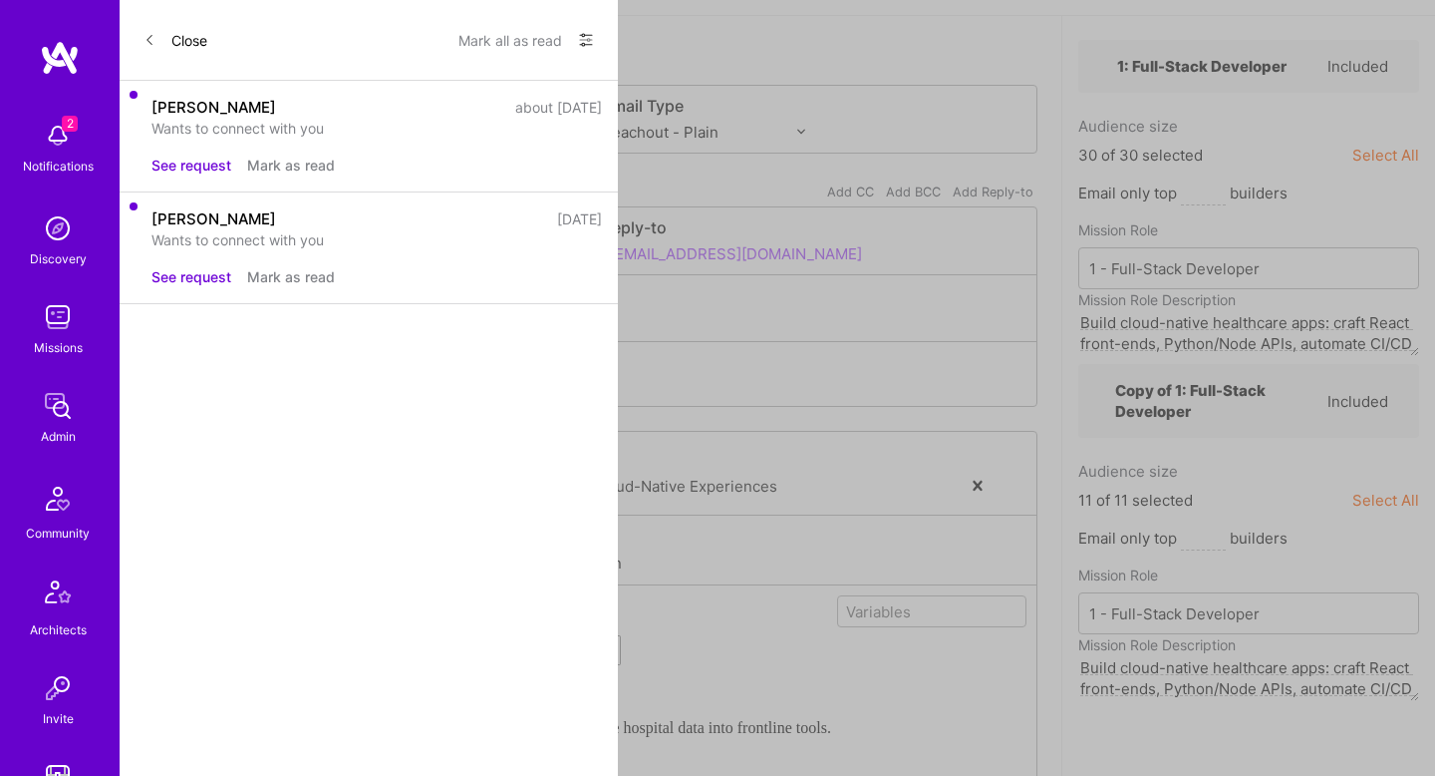
scroll to position [76, 0]
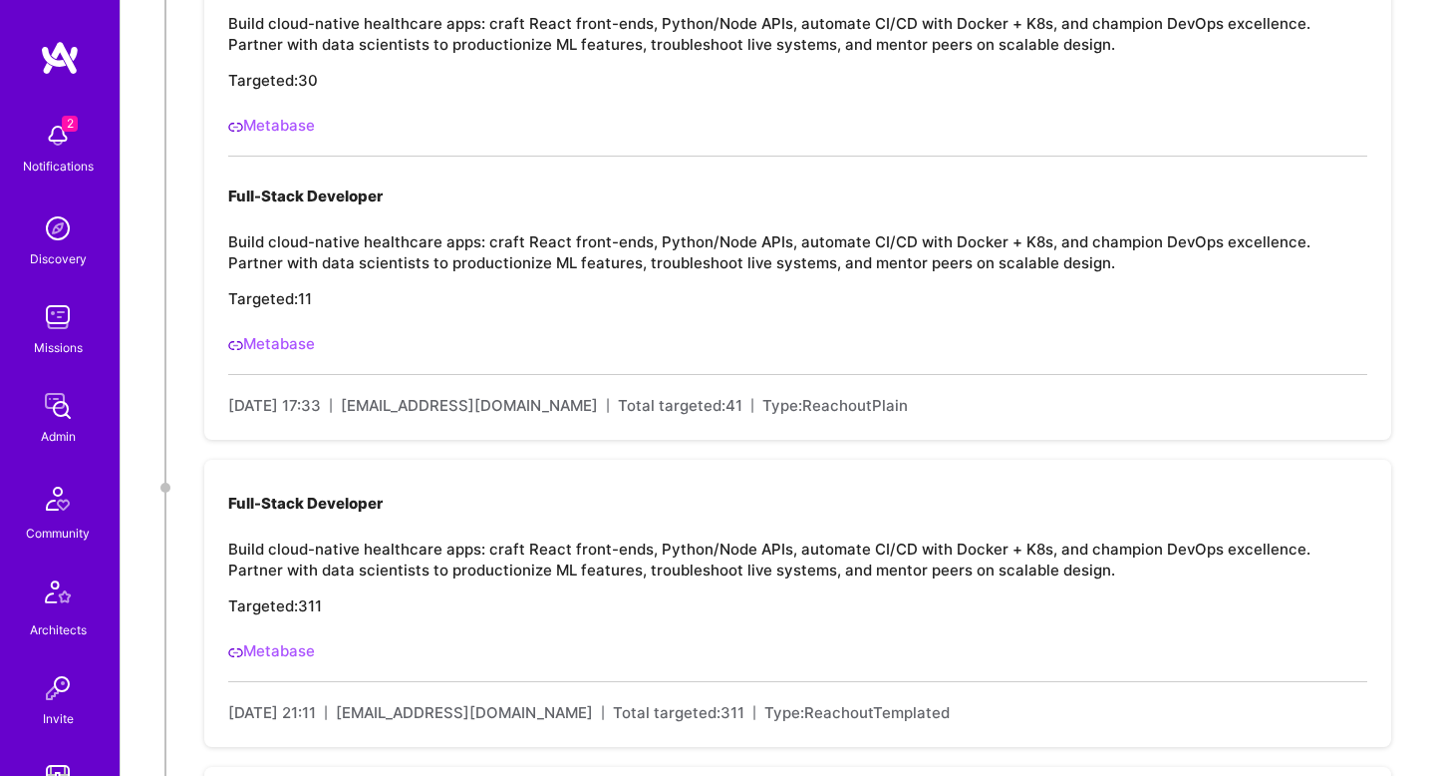
scroll to position [558, 0]
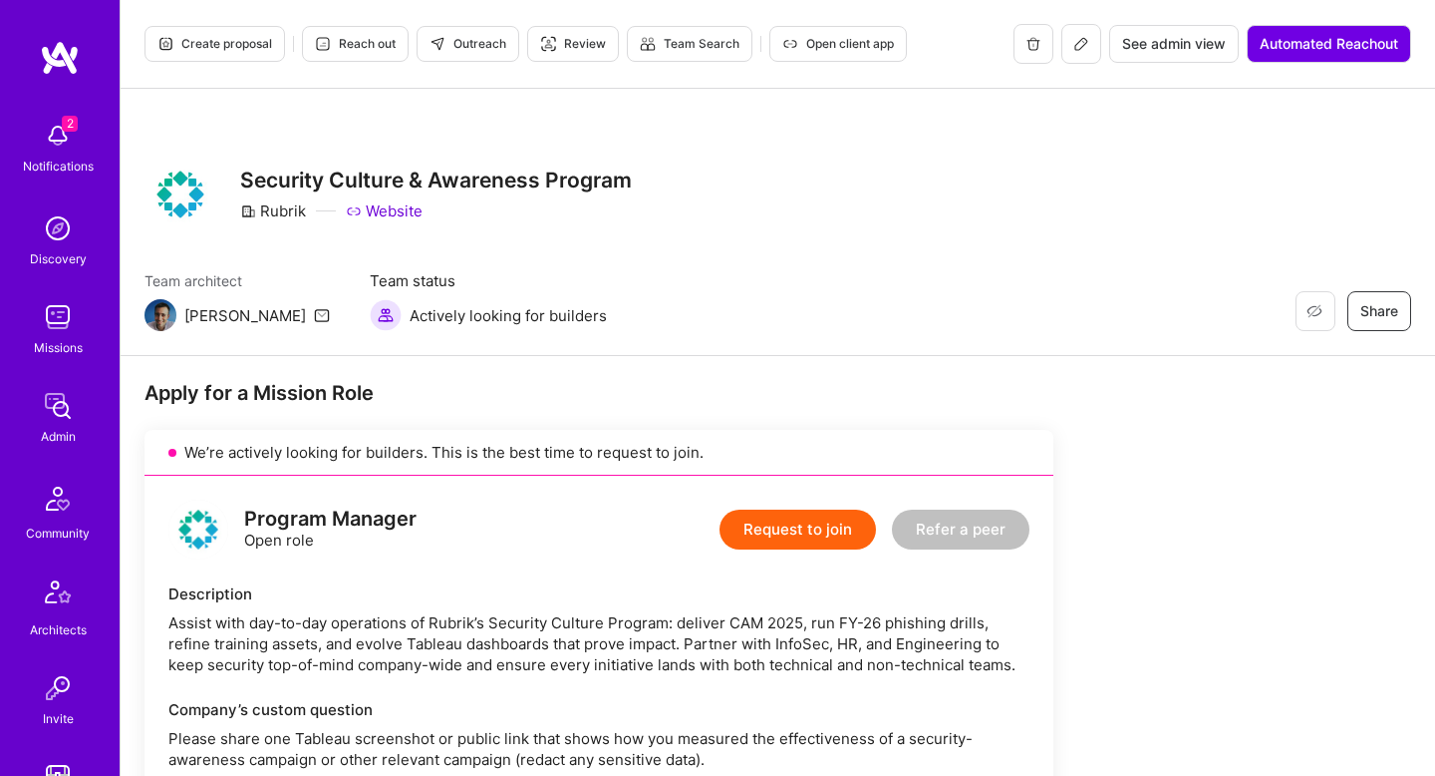
click at [480, 43] on span "Outreach" at bounding box center [468, 44] width 77 height 18
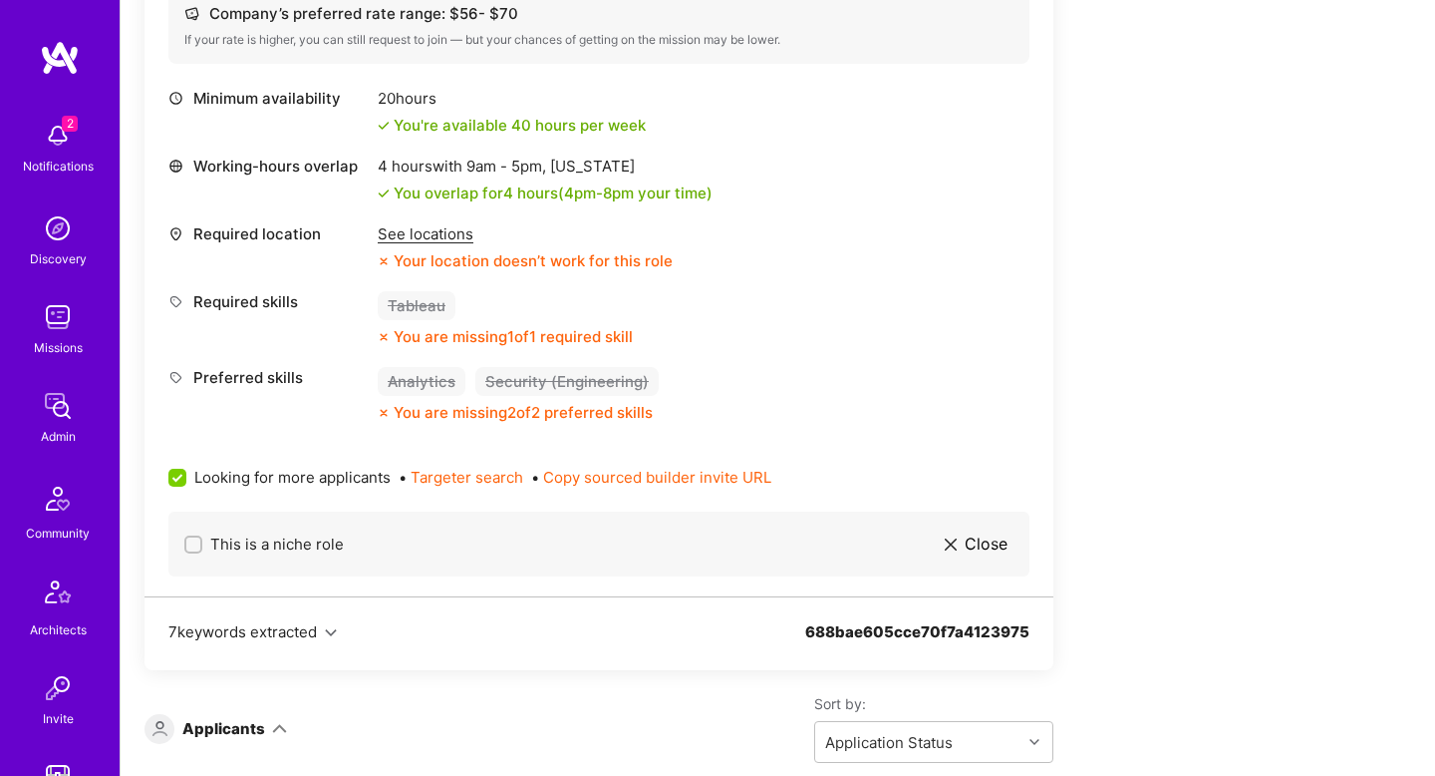
scroll to position [896, 0]
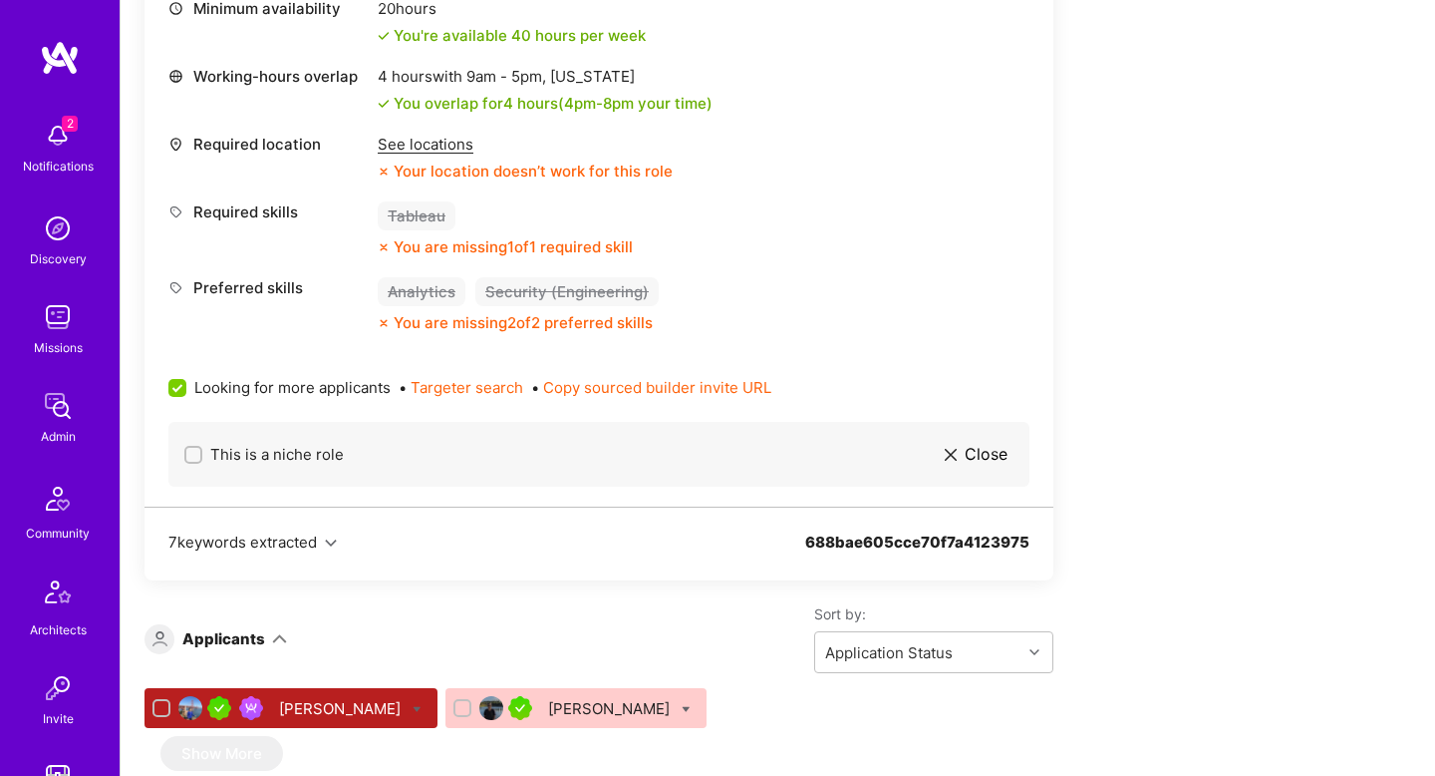
click at [302, 706] on div "Connie Ip" at bounding box center [342, 708] width 126 height 21
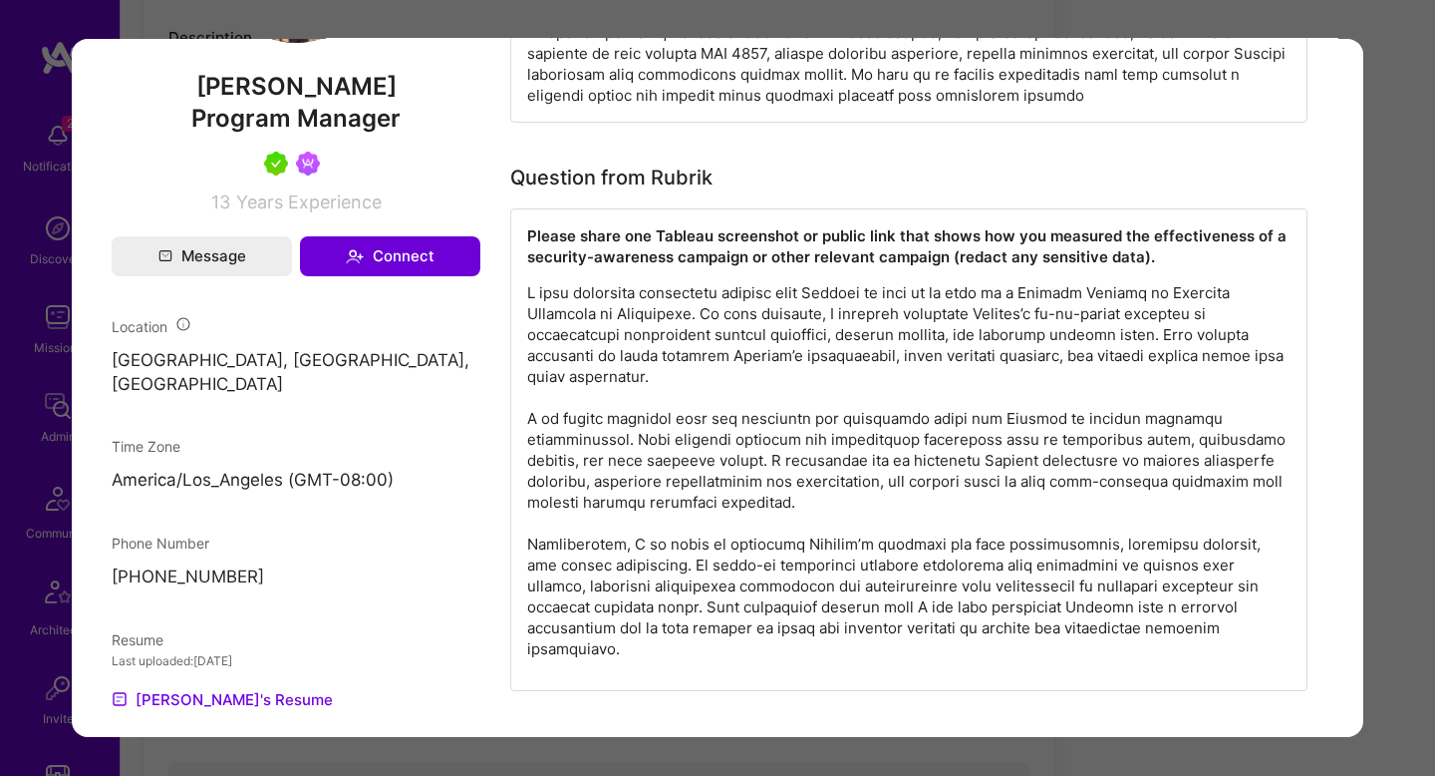
scroll to position [1202, 0]
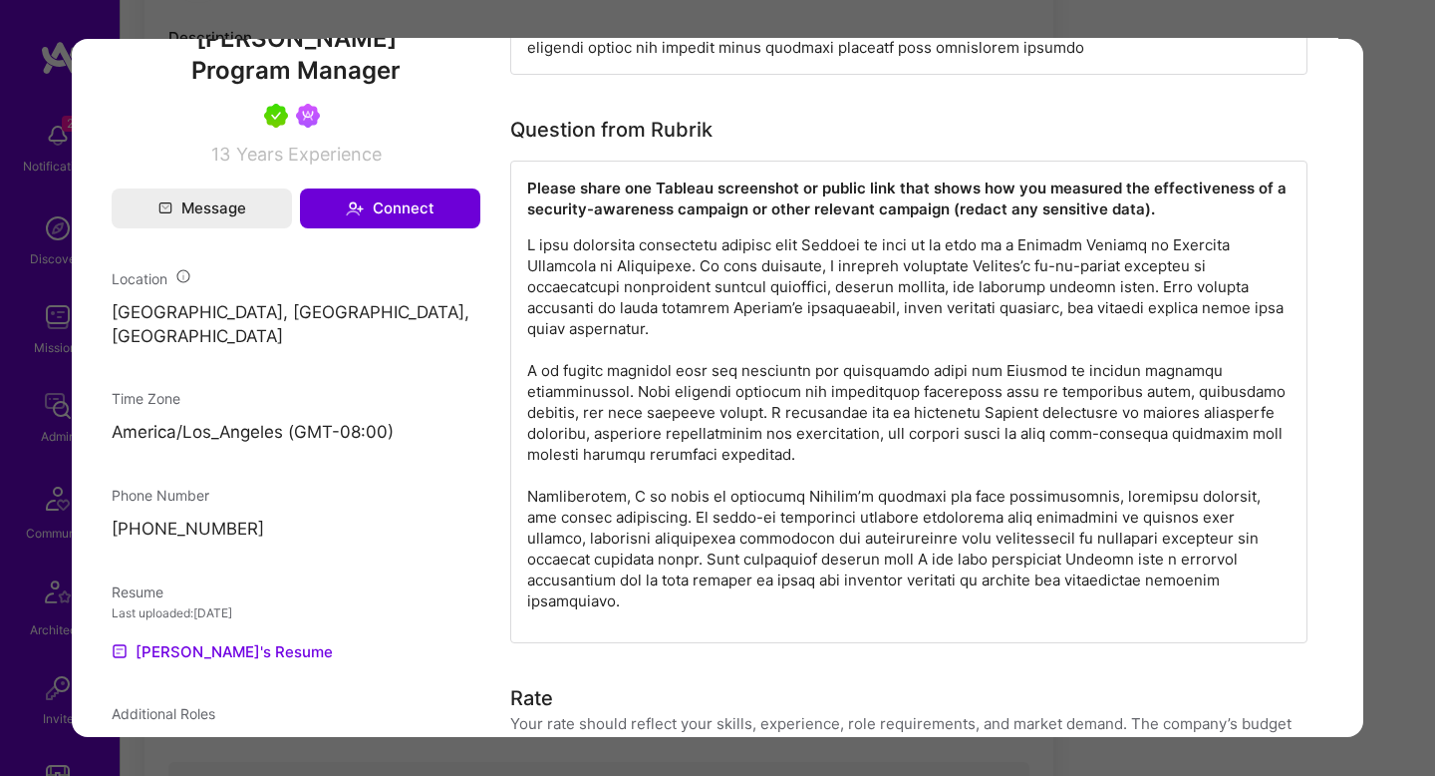
click at [1386, 331] on div "Application 1 of 2 Evaluation scores Expertise level Very good Interpersonal sk…" at bounding box center [717, 388] width 1435 height 776
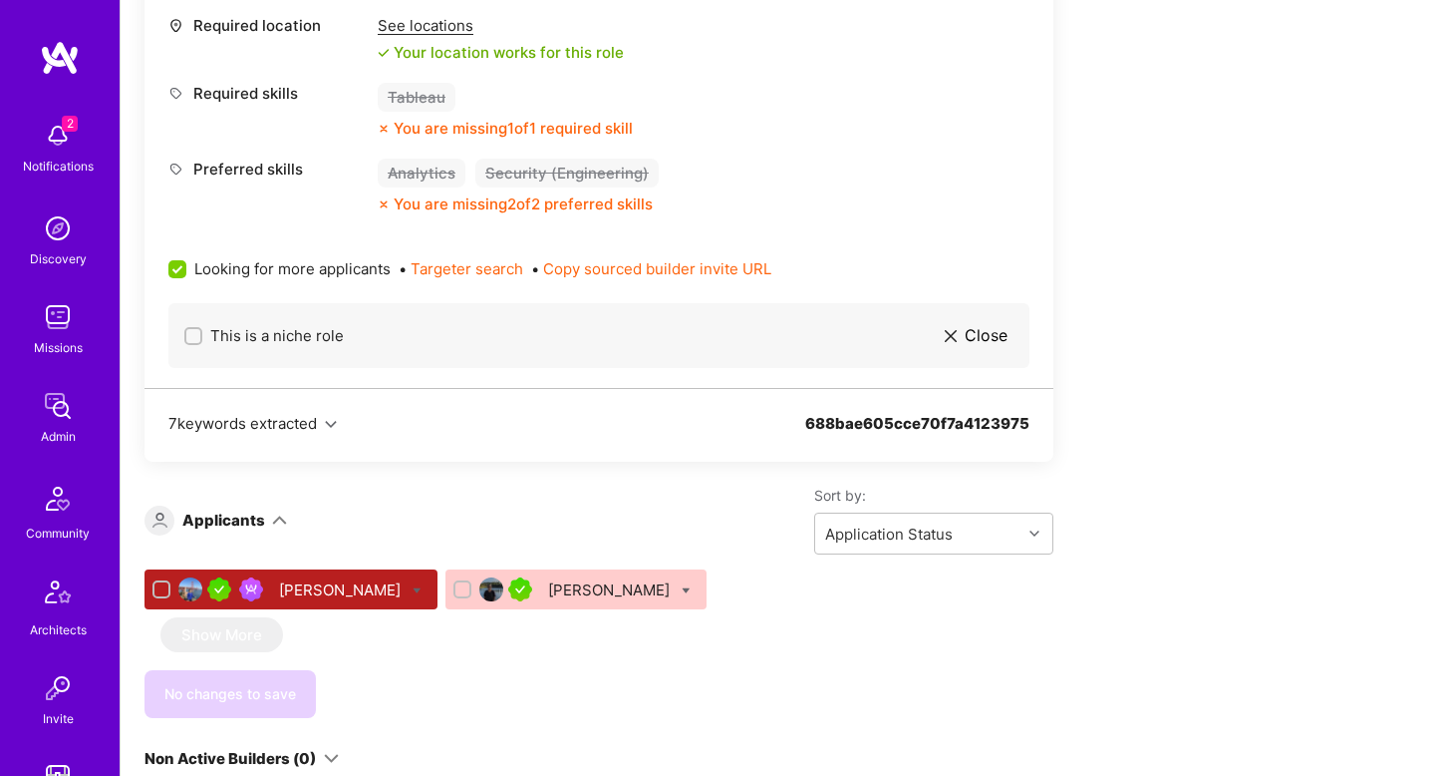
scroll to position [1021, 0]
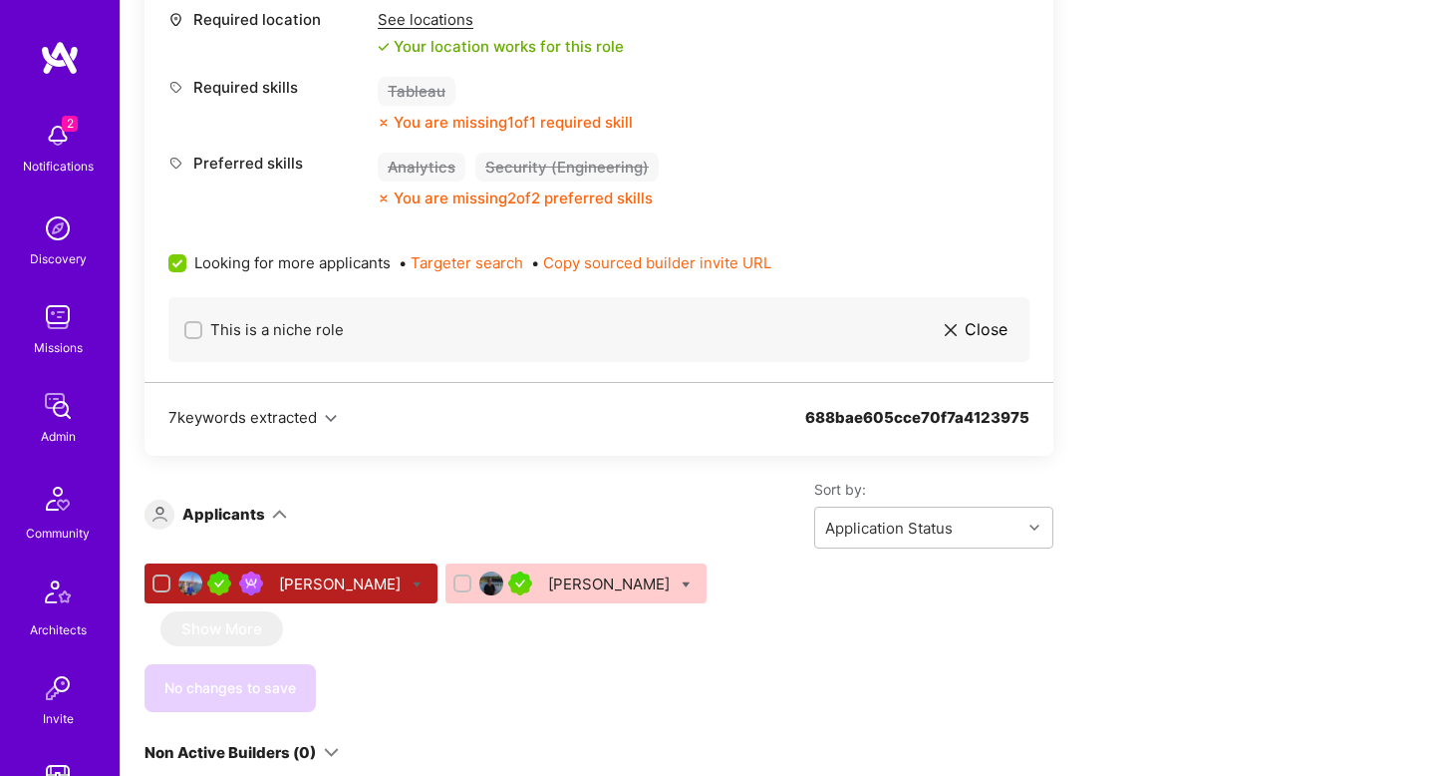
click at [413, 580] on icon at bounding box center [417, 584] width 9 height 9
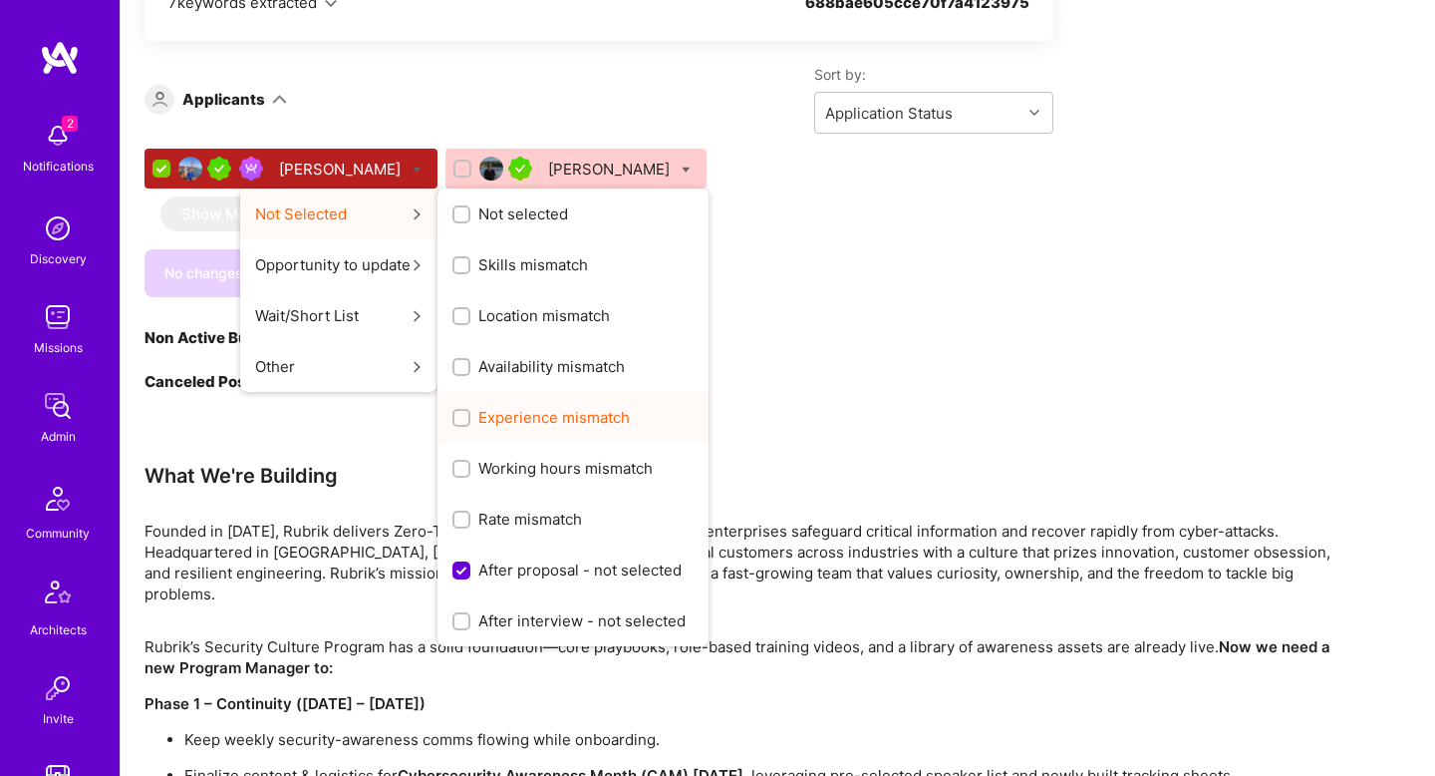
scroll to position [1436, 0]
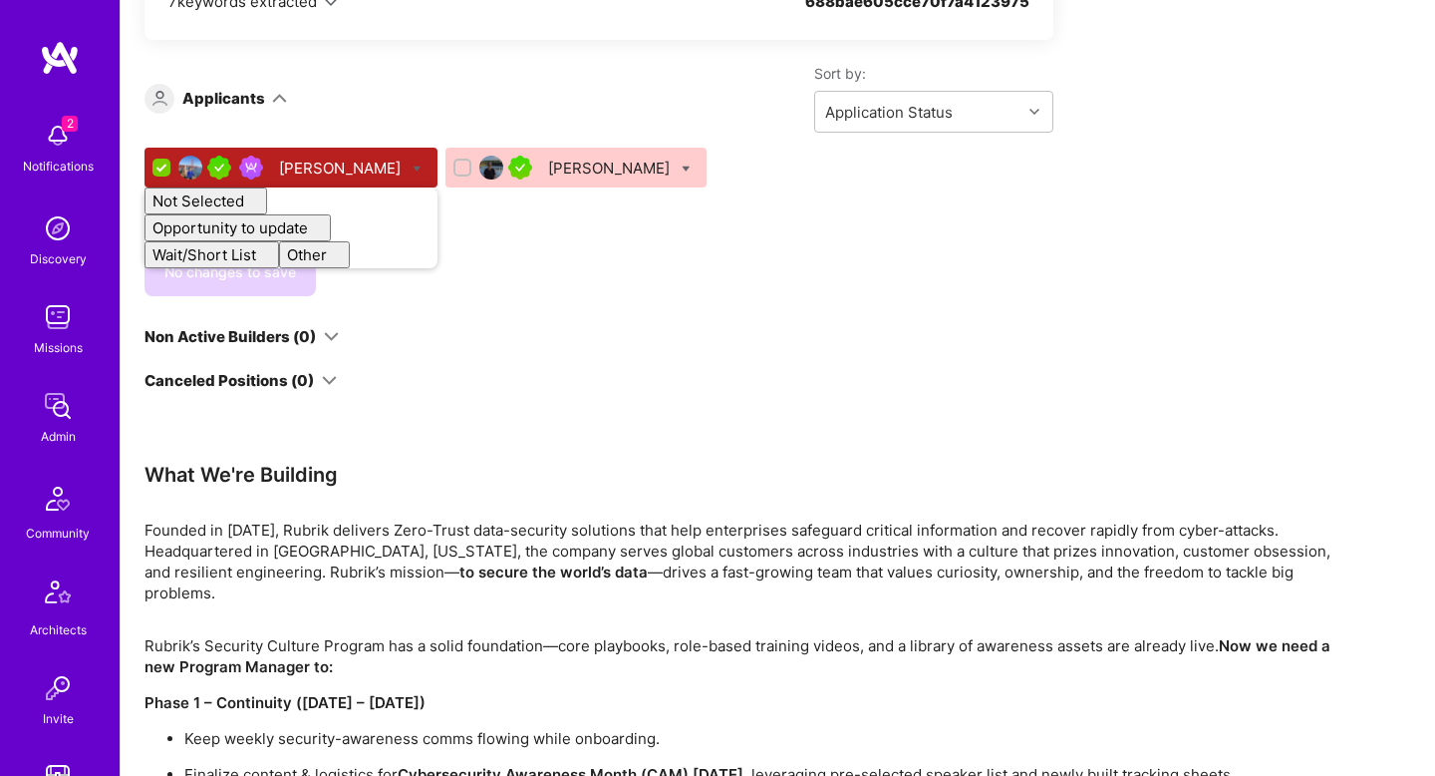
click at [811, 326] on div "Non Active Builders (0)" at bounding box center [599, 336] width 909 height 21
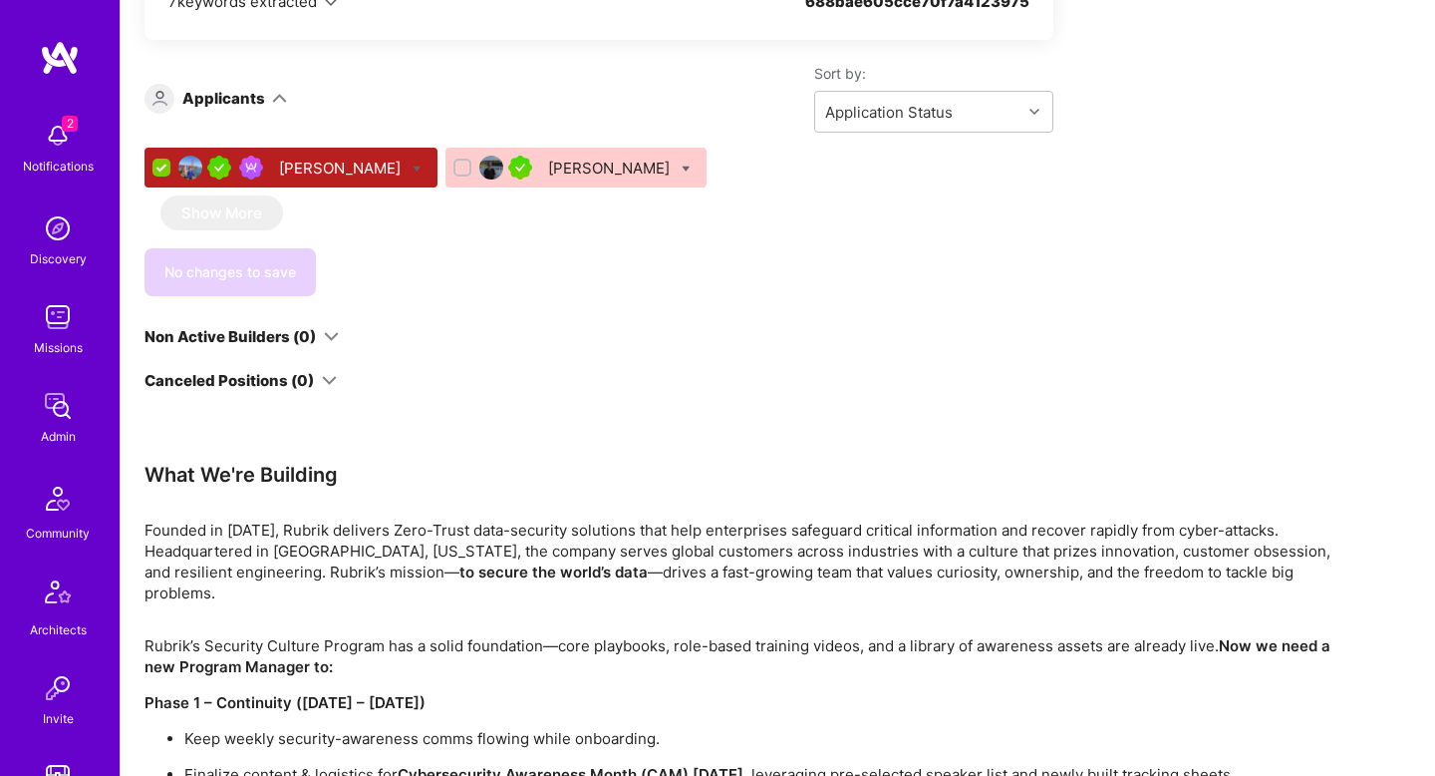
click at [158, 156] on div "Connie Ip" at bounding box center [291, 168] width 293 height 40
click at [157, 159] on input "checkbox" at bounding box center [164, 168] width 18 height 18
checkbox input "false"
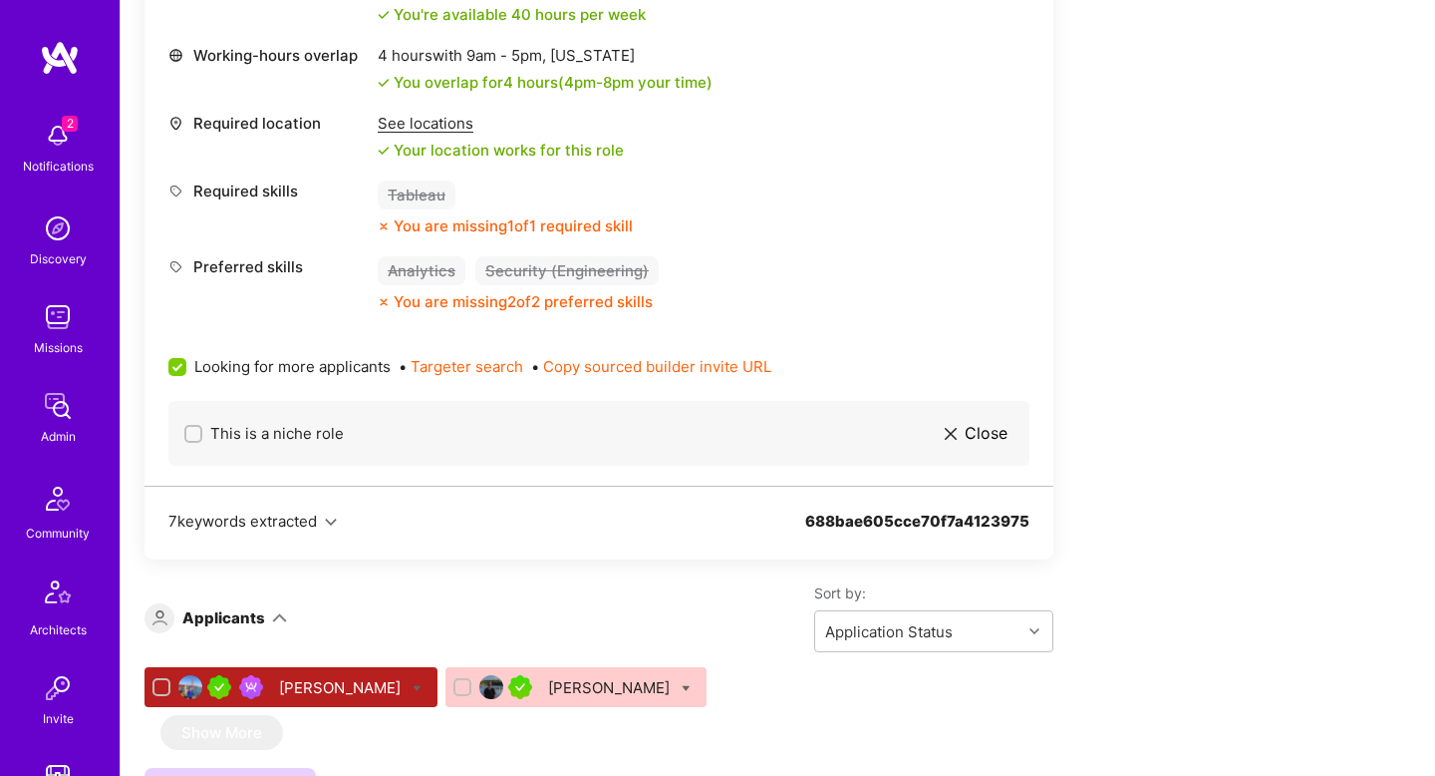
scroll to position [916, 0]
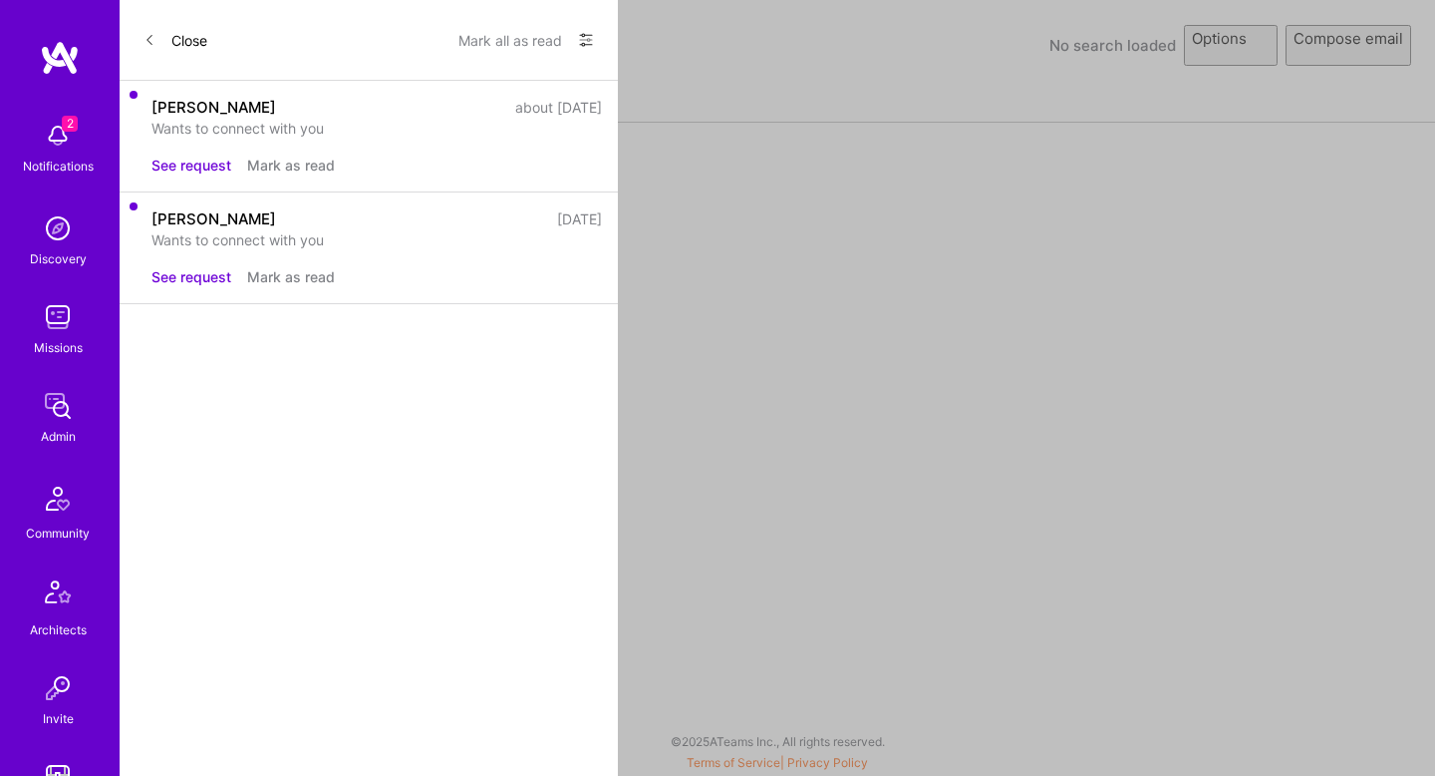
select select "rich-reachout"
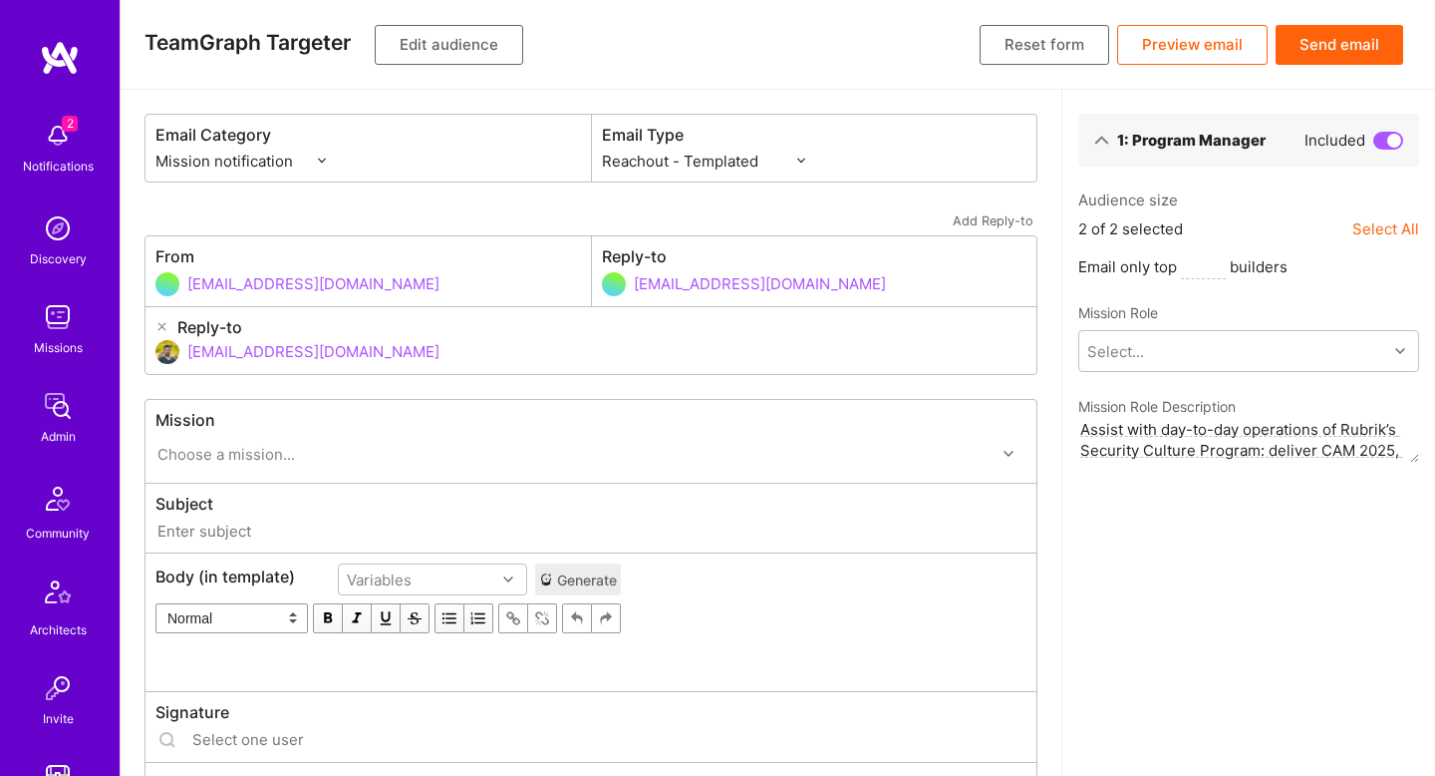
type input "[DOMAIN_NAME] // Rubrik: Security Culture & Awareness Program"
type input "[EMAIL_ADDRESS][DOMAIN_NAME]"
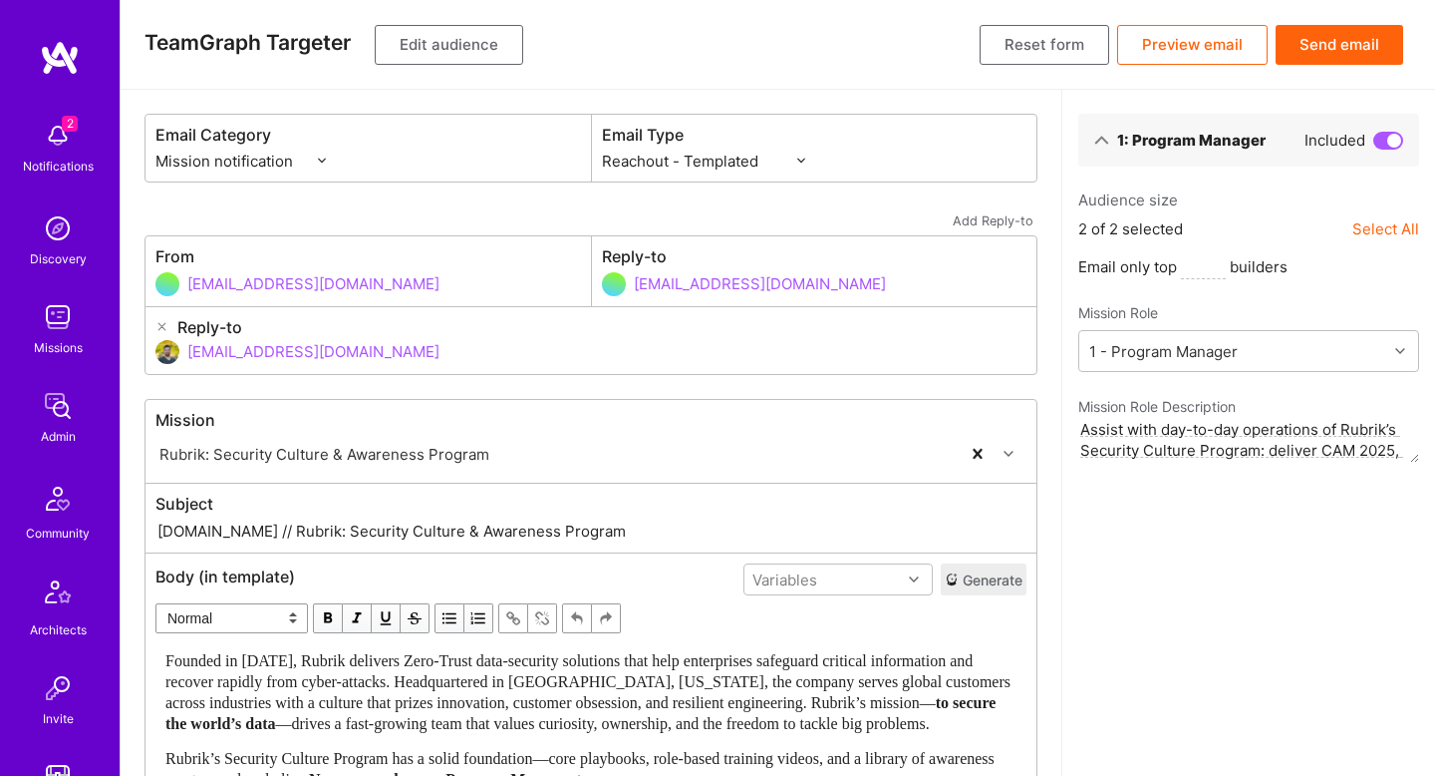
click at [1171, 552] on div "1: Program Manager Included Audience size 2 of 2 selected Select All Email only…" at bounding box center [1249, 716] width 374 height 1252
click at [447, 36] on button "Edit audience" at bounding box center [449, 45] width 149 height 40
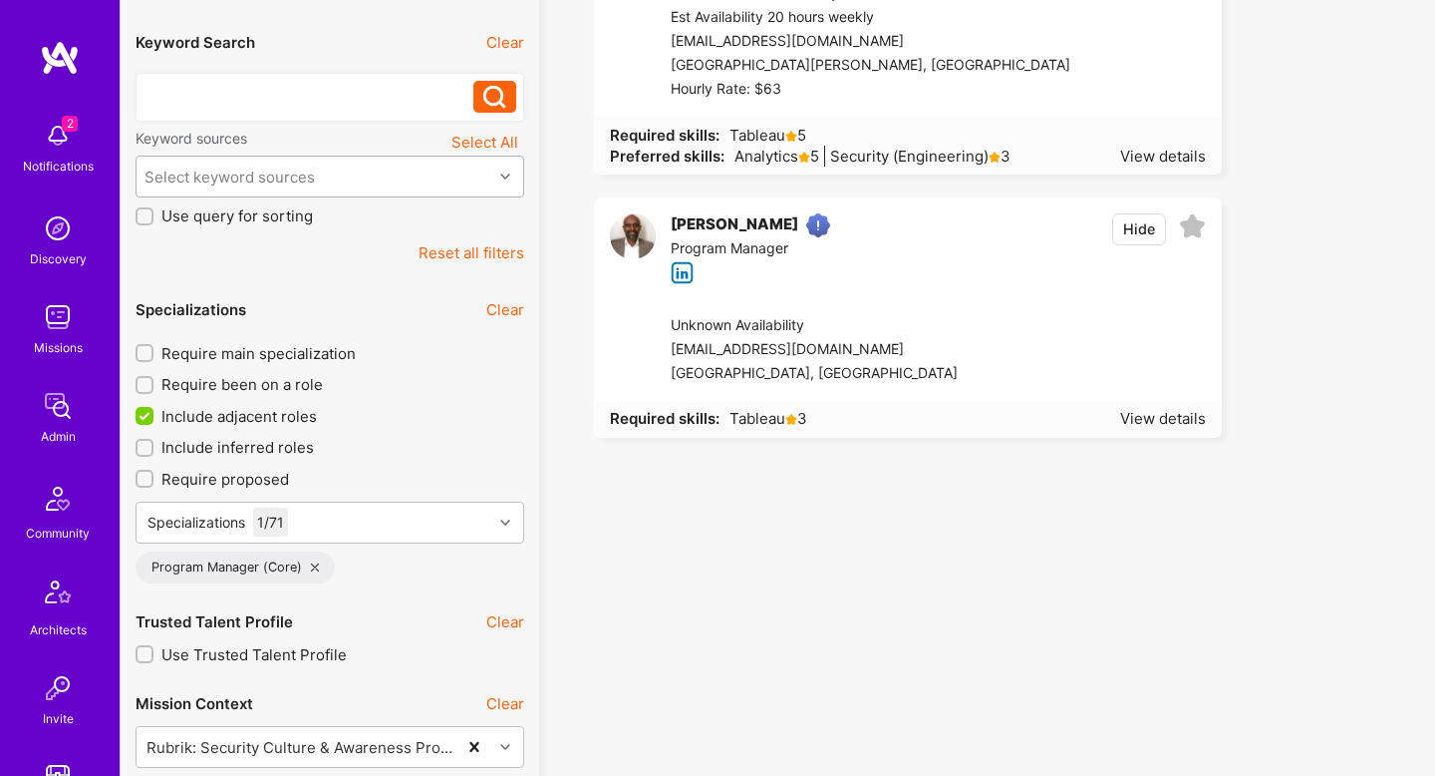
scroll to position [408, 0]
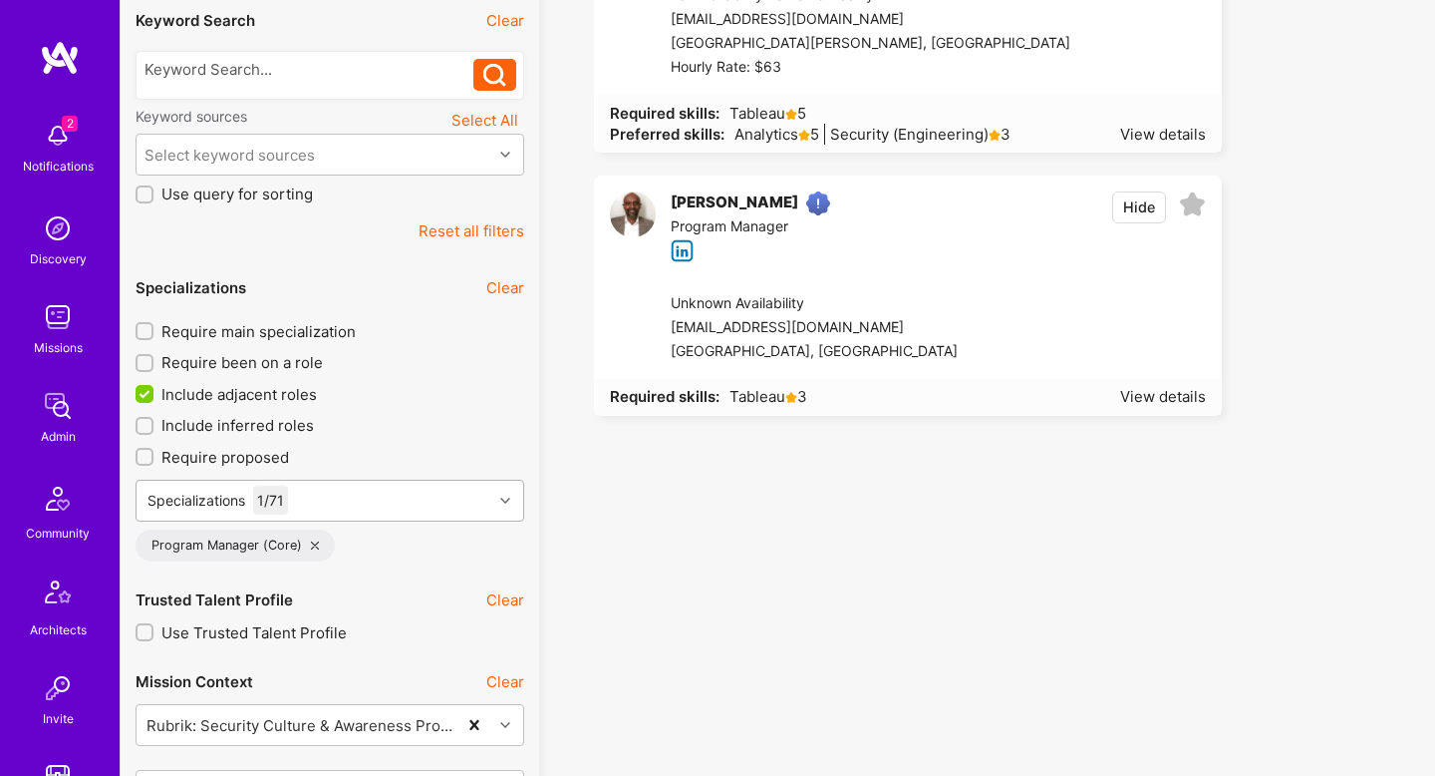
click at [439, 501] on div "Specializations 1 / 71" at bounding box center [315, 500] width 356 height 40
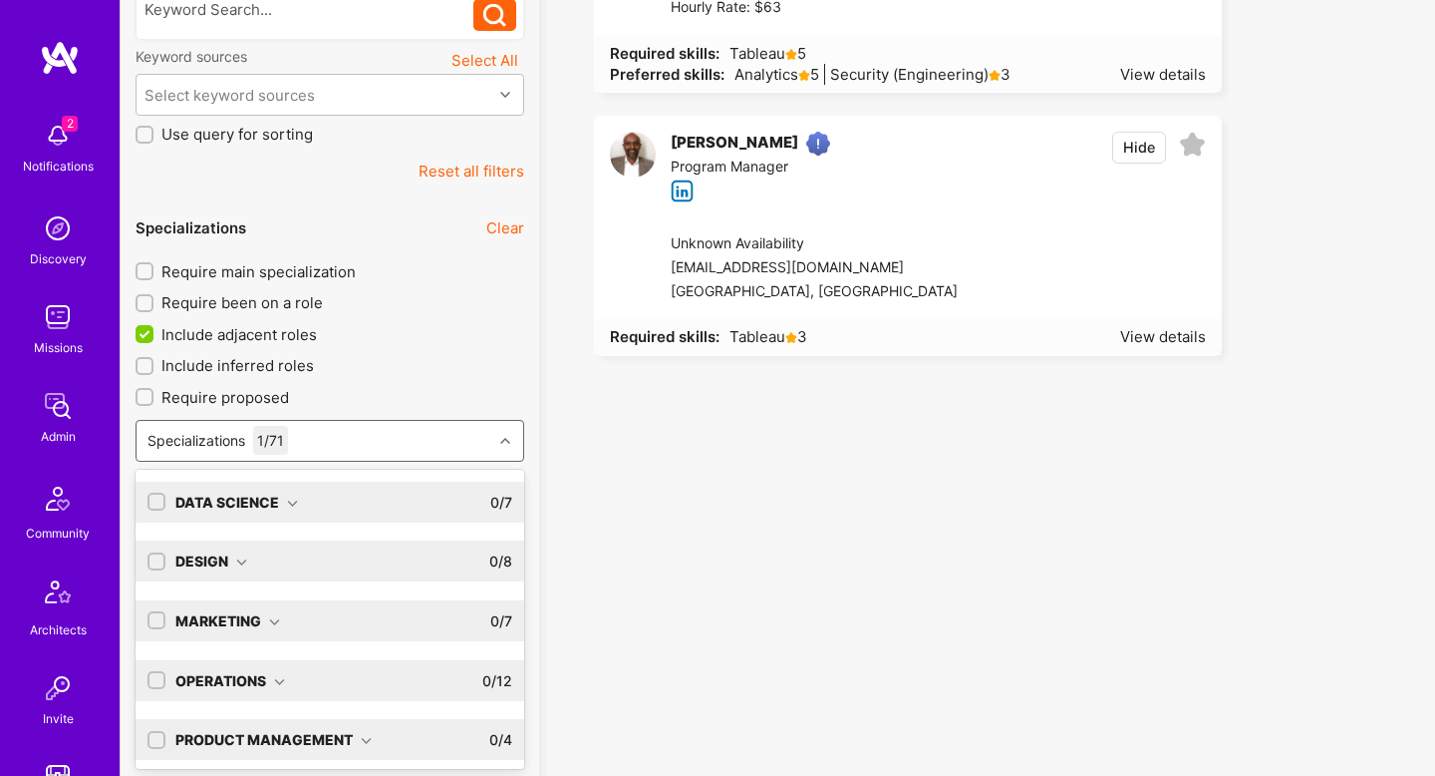
scroll to position [125, 0]
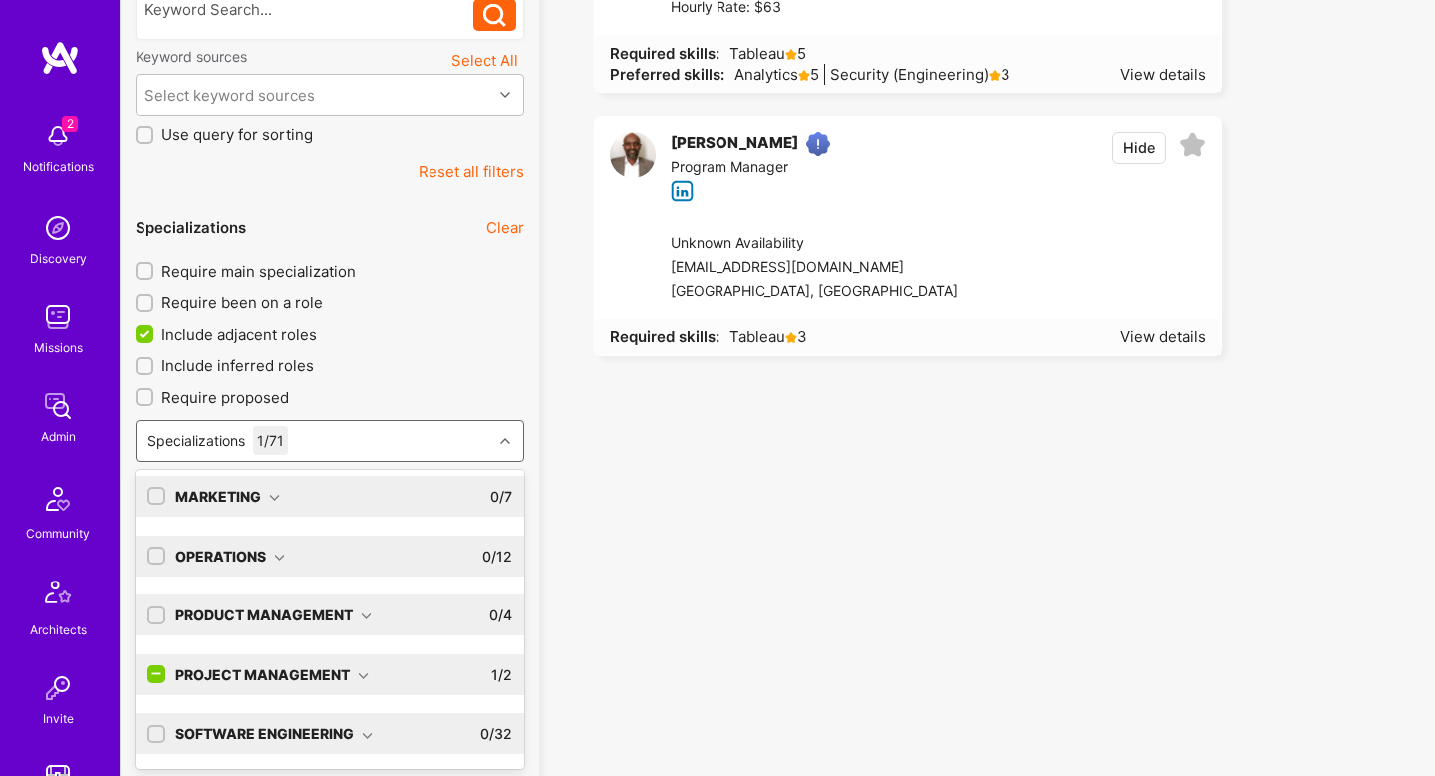
click at [353, 669] on div "Project Management" at bounding box center [271, 674] width 193 height 21
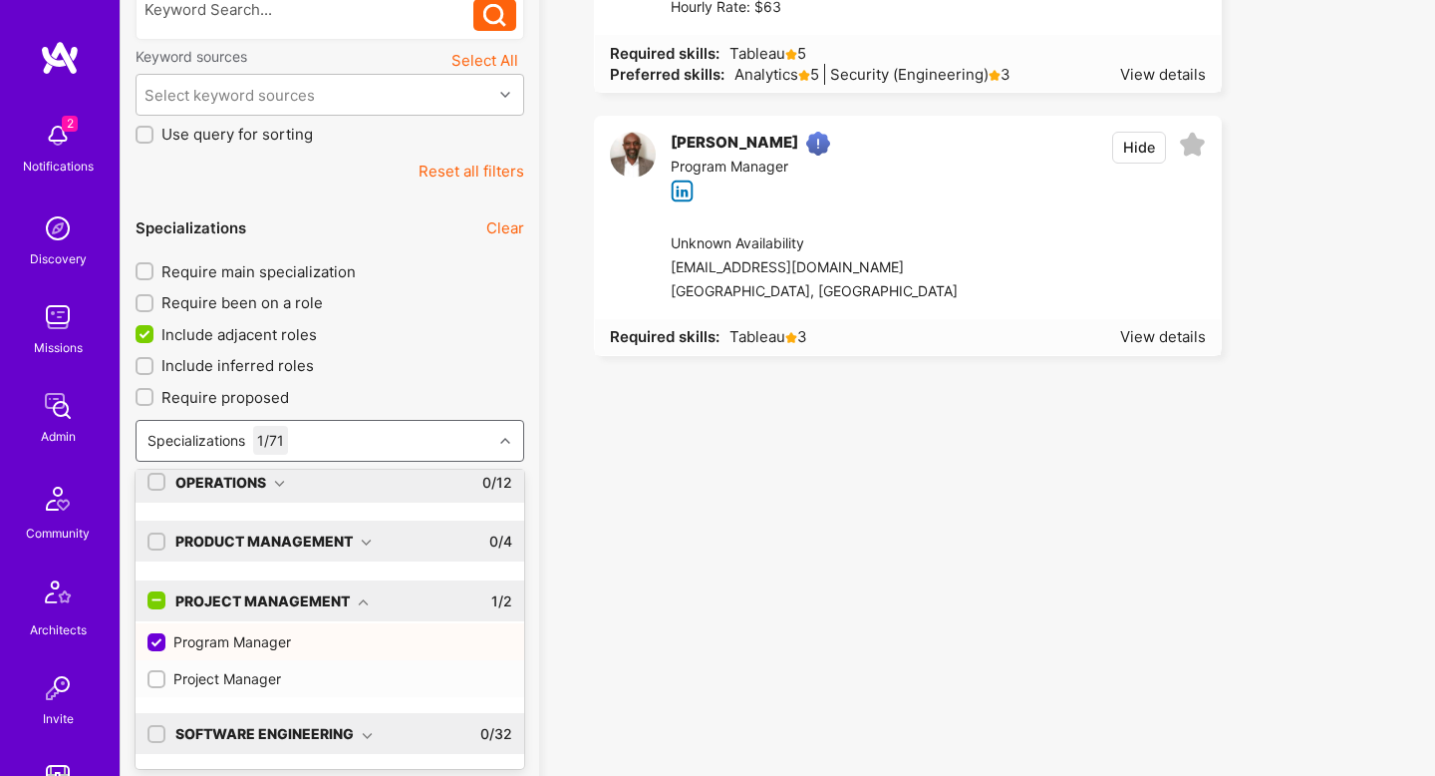
click at [270, 674] on div "Project Manager" at bounding box center [330, 678] width 365 height 21
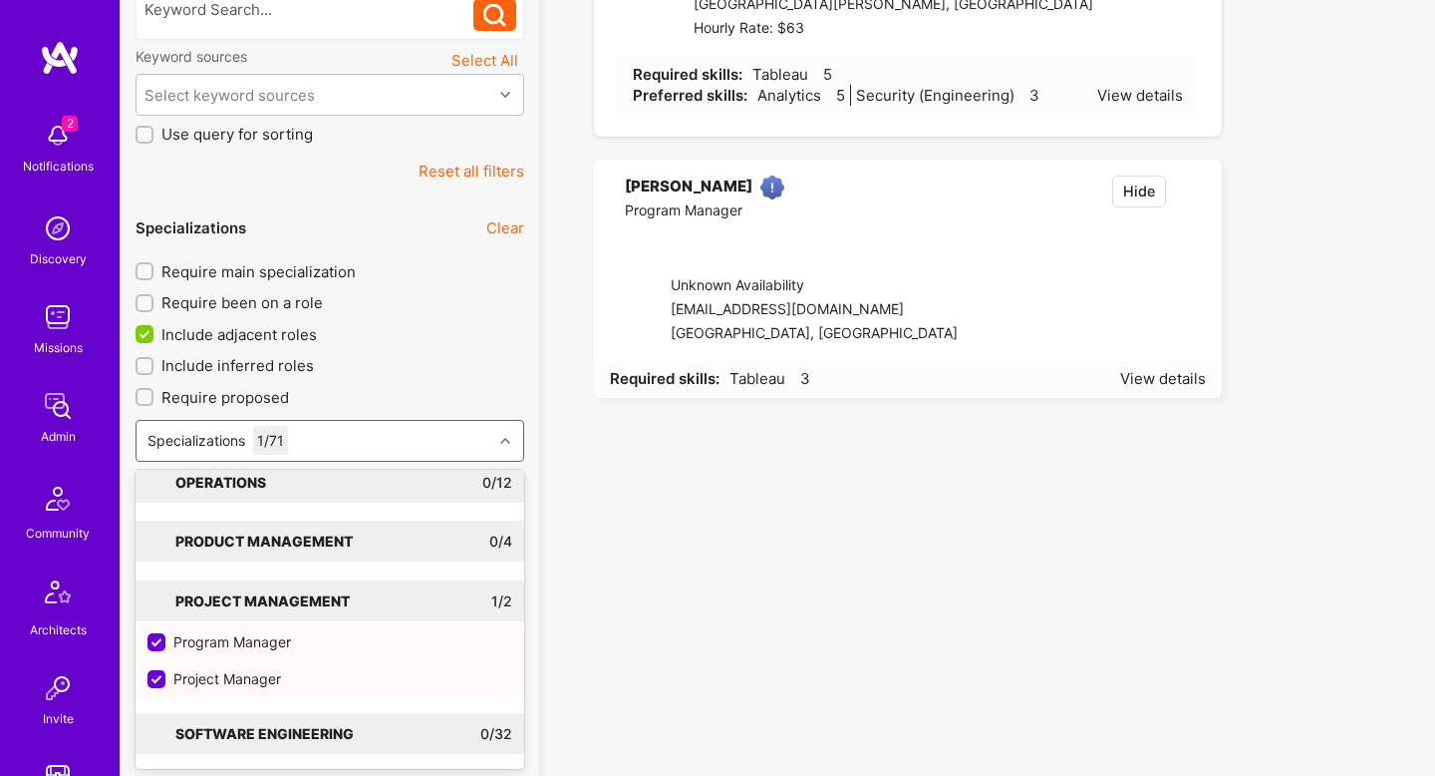
checkbox input "true"
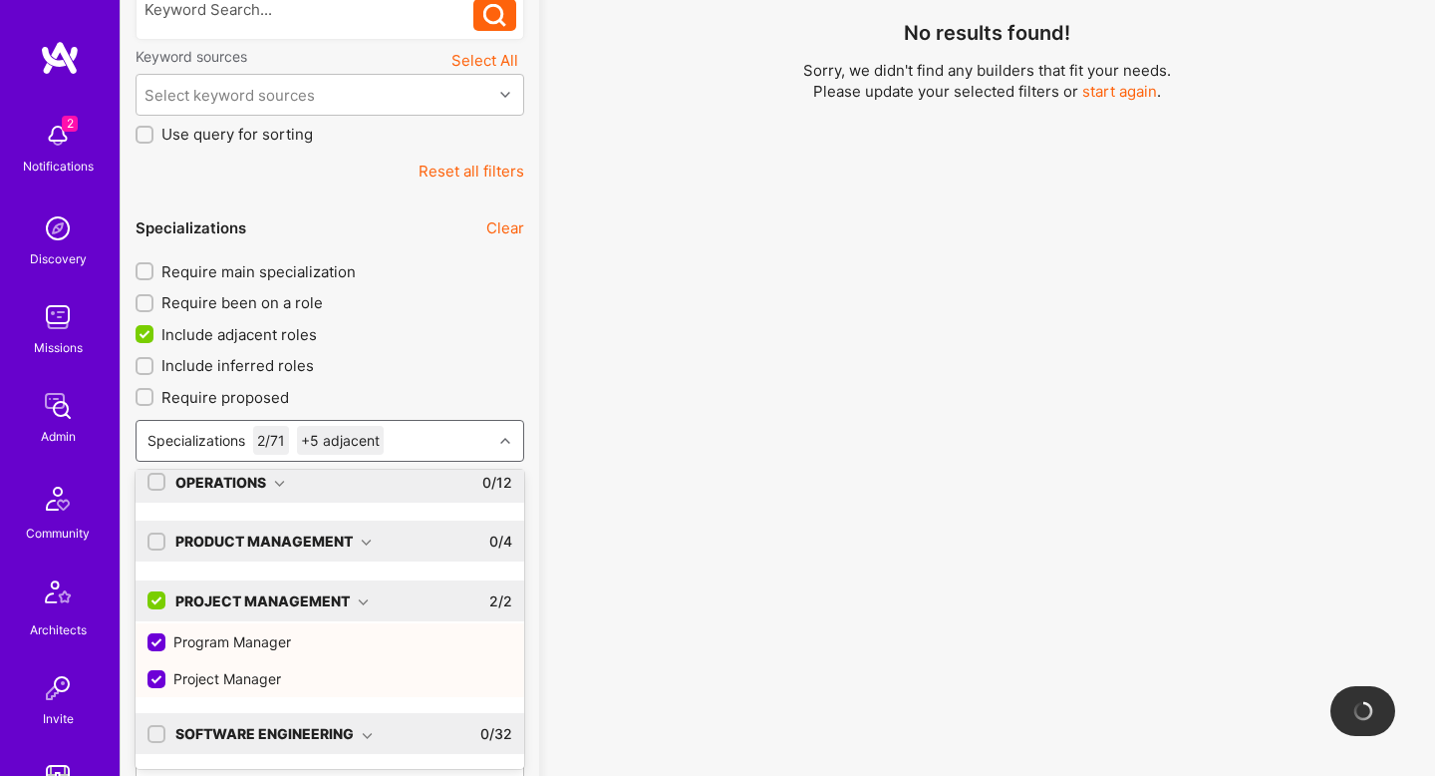
click at [364, 537] on icon at bounding box center [366, 542] width 11 height 11
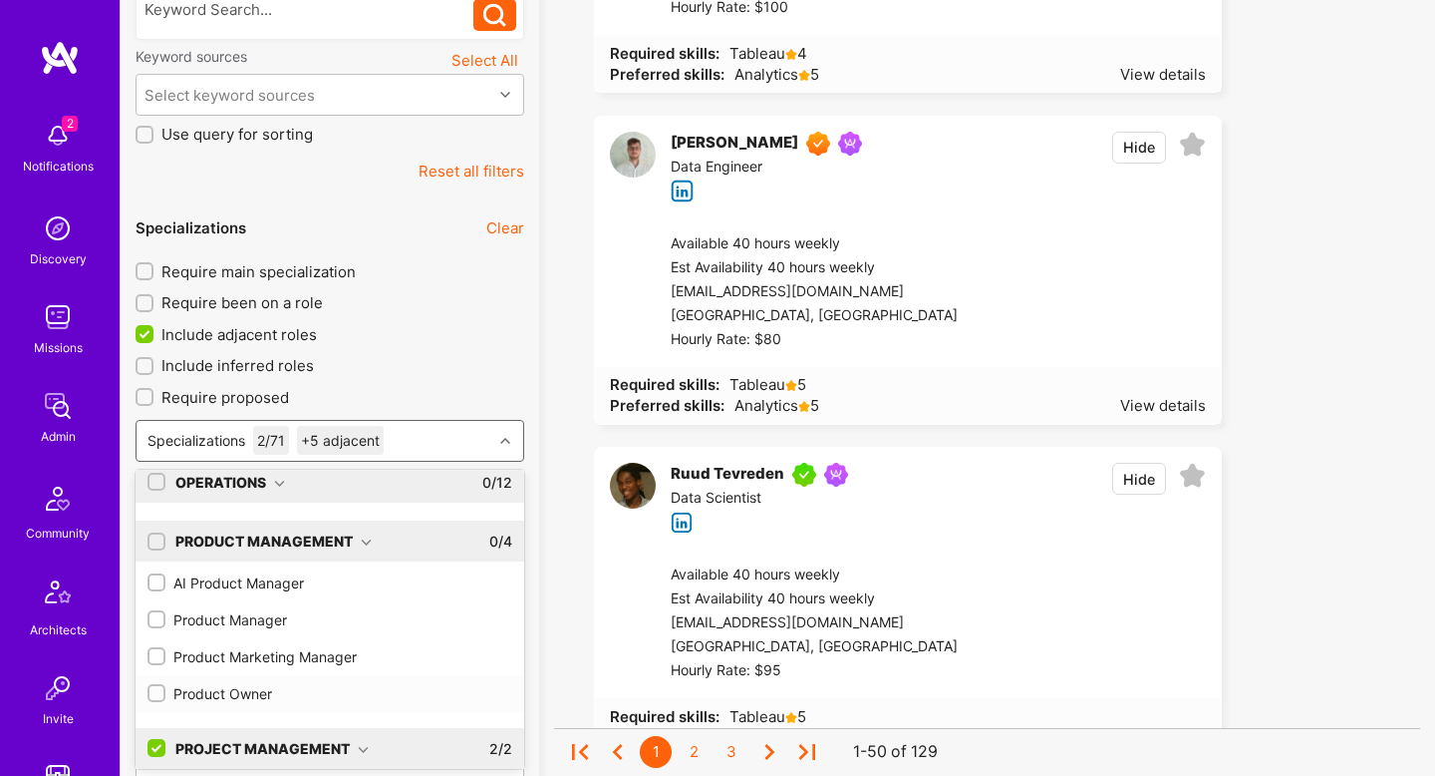
click at [246, 690] on div "Product Owner" at bounding box center [330, 693] width 365 height 21
checkbox input "true"
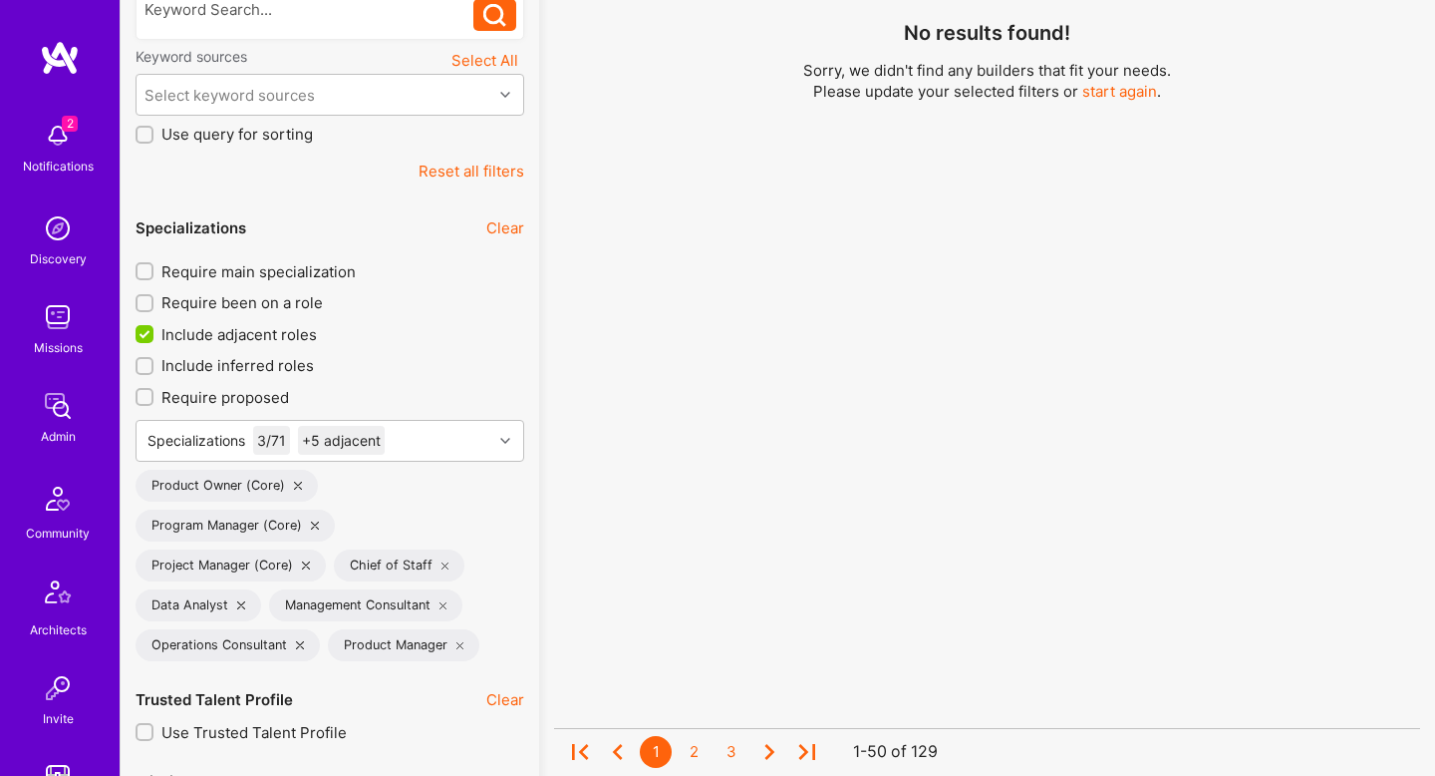
click at [326, 263] on span "Require main specialization" at bounding box center [258, 271] width 194 height 21
click at [154, 265] on input "Require main specialization" at bounding box center [147, 272] width 14 height 14
checkbox input "true"
click at [466, 434] on div "Specializations 3 / 71 +5 adjacent" at bounding box center [315, 441] width 356 height 40
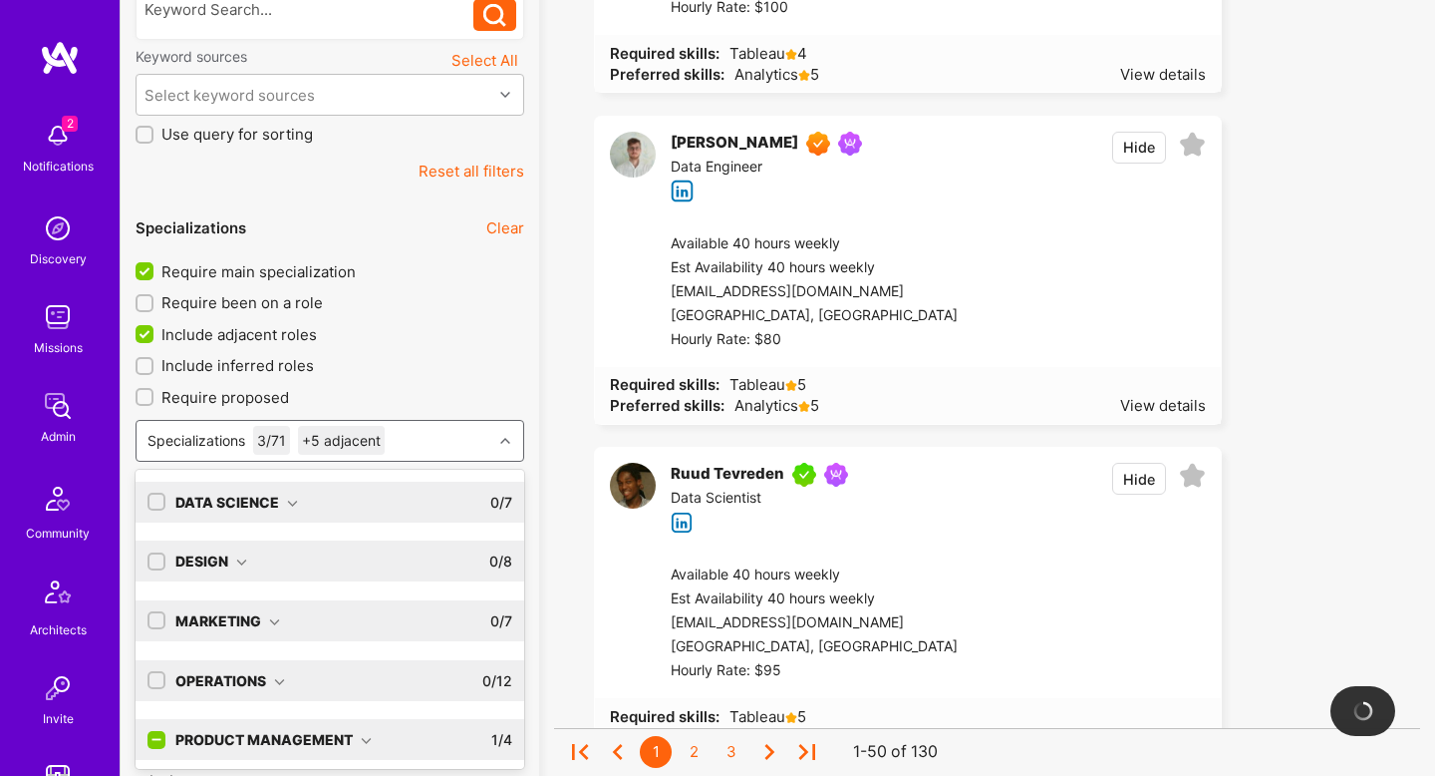
scroll to position [125, 0]
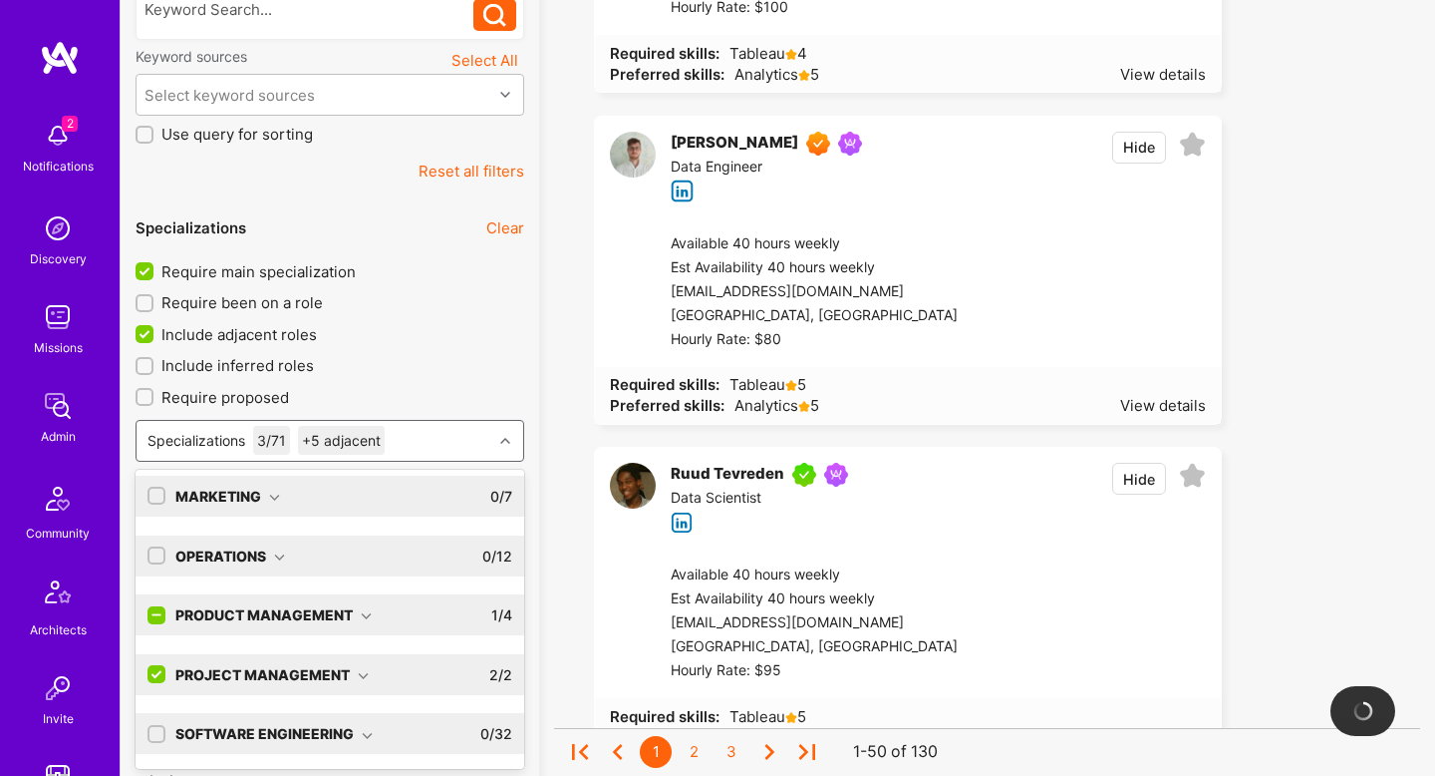
click at [274, 553] on icon at bounding box center [279, 556] width 11 height 11
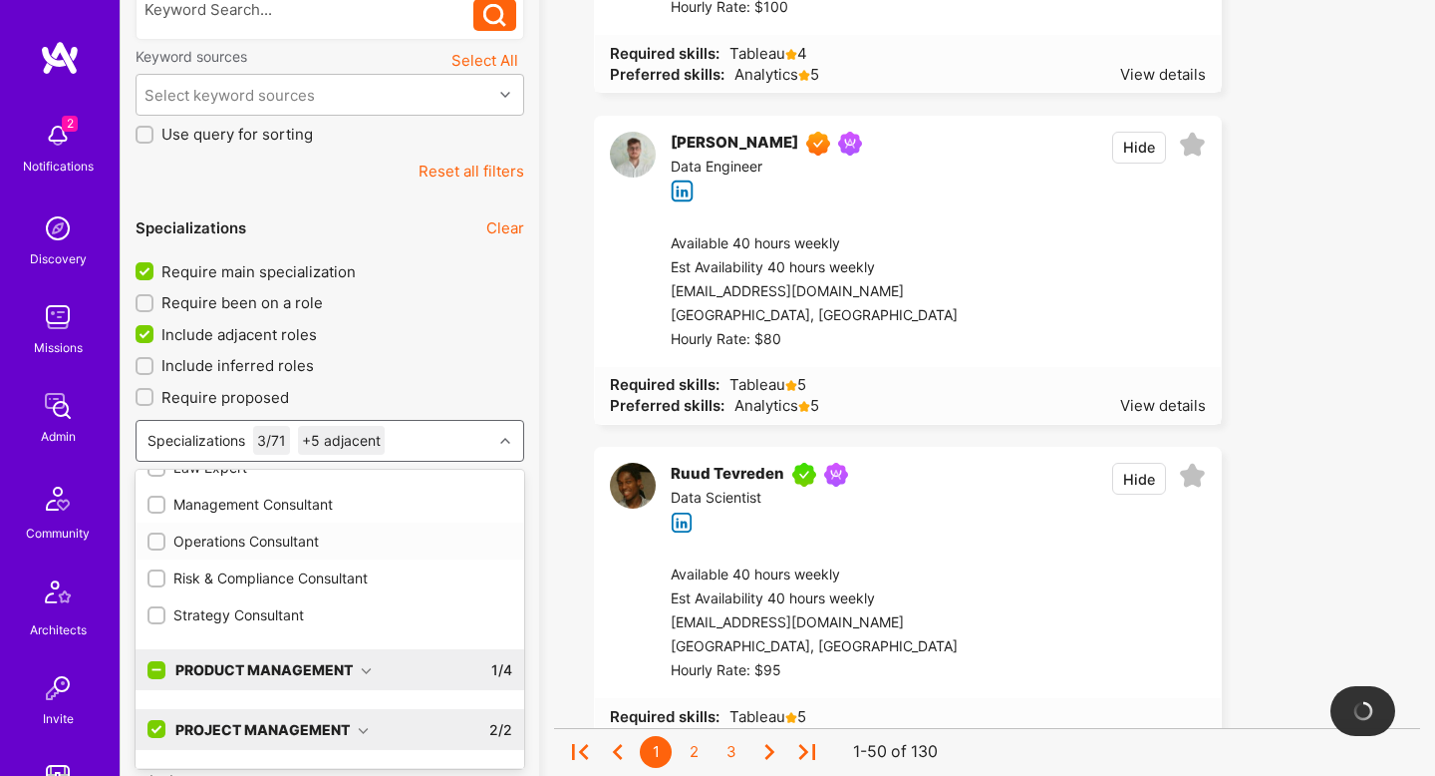
scroll to position [514, 0]
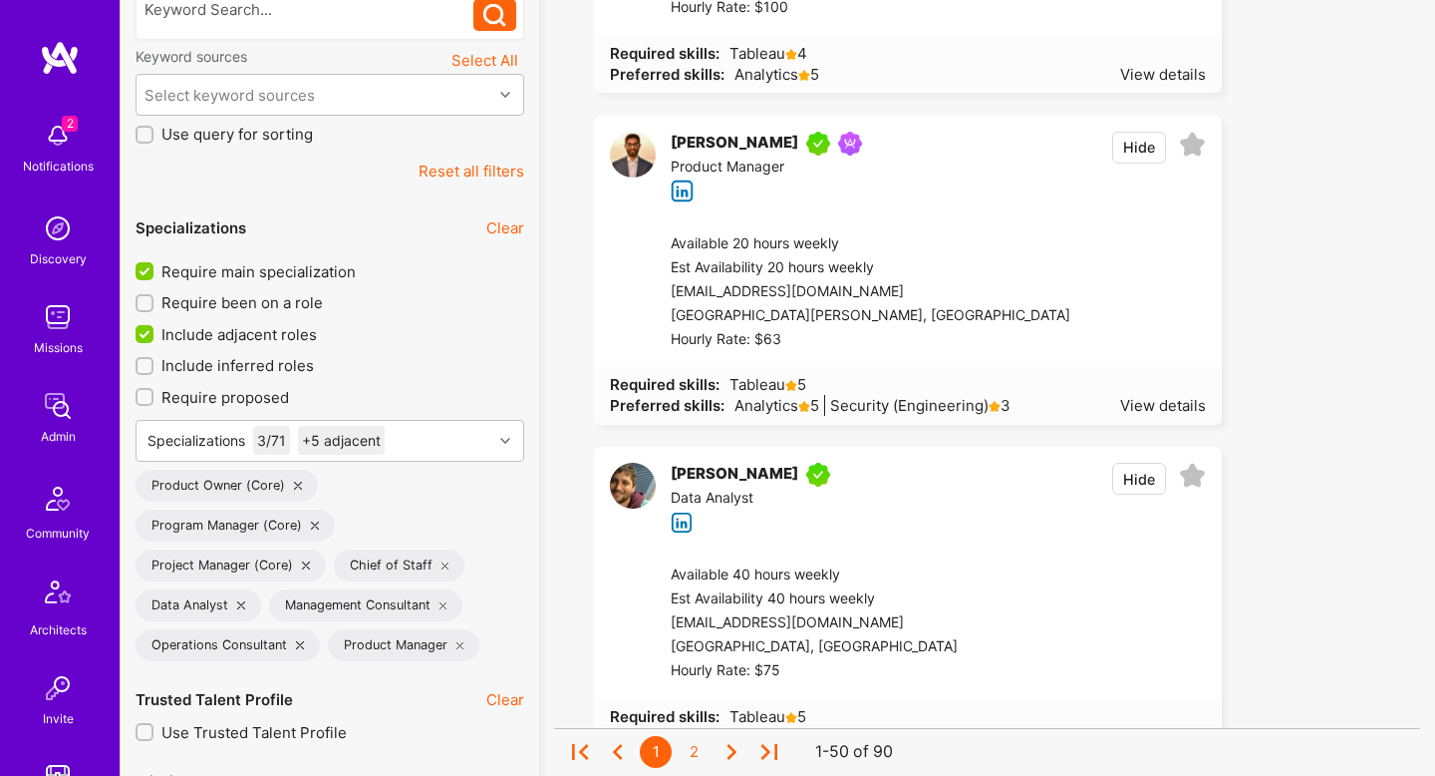
click at [258, 321] on div "Require main specialization Require been on a role Include adjacent roles Inclu…" at bounding box center [330, 461] width 389 height 400
click at [249, 327] on span "Include adjacent roles" at bounding box center [239, 334] width 156 height 21
click at [156, 327] on input "Include adjacent roles" at bounding box center [147, 335] width 18 height 18
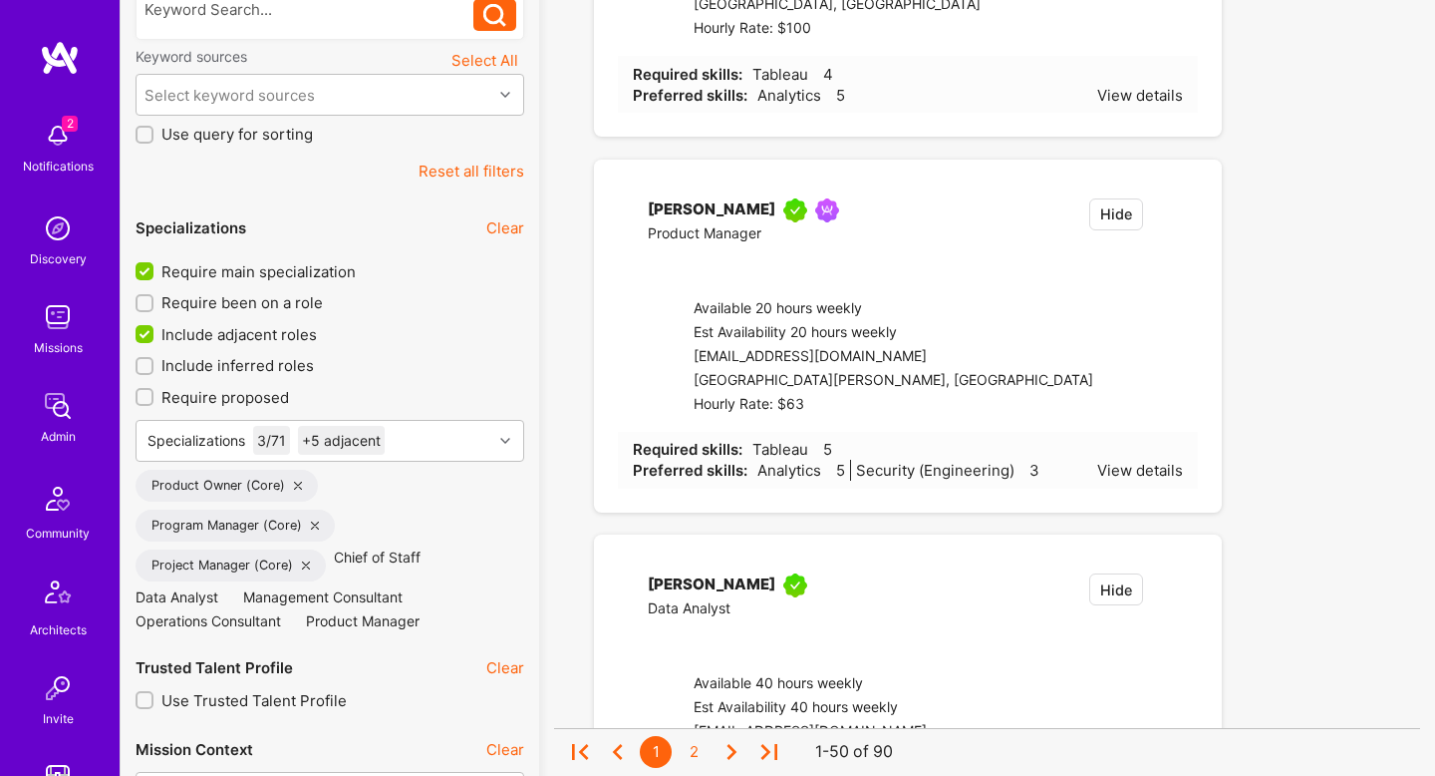
checkbox input "false"
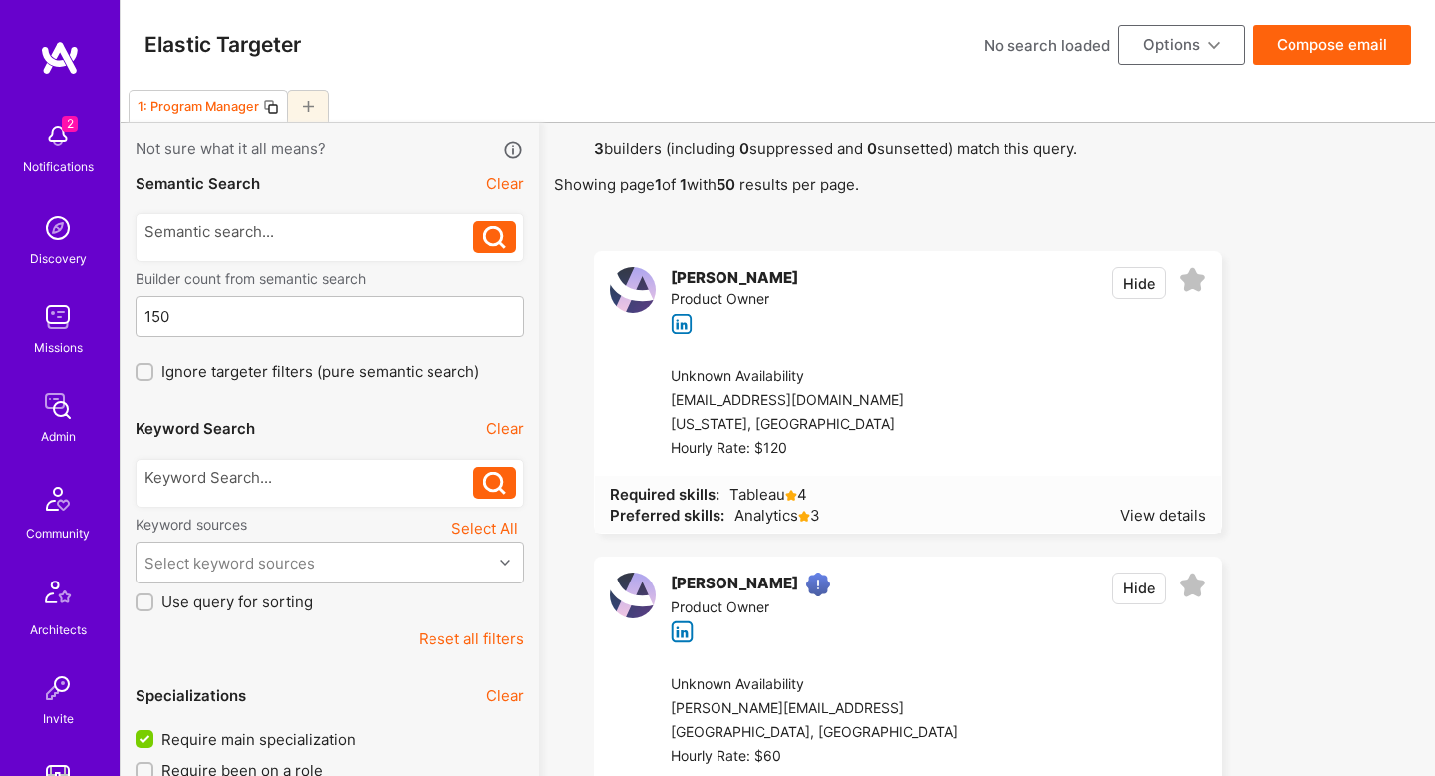
click at [273, 109] on icon at bounding box center [271, 107] width 16 height 16
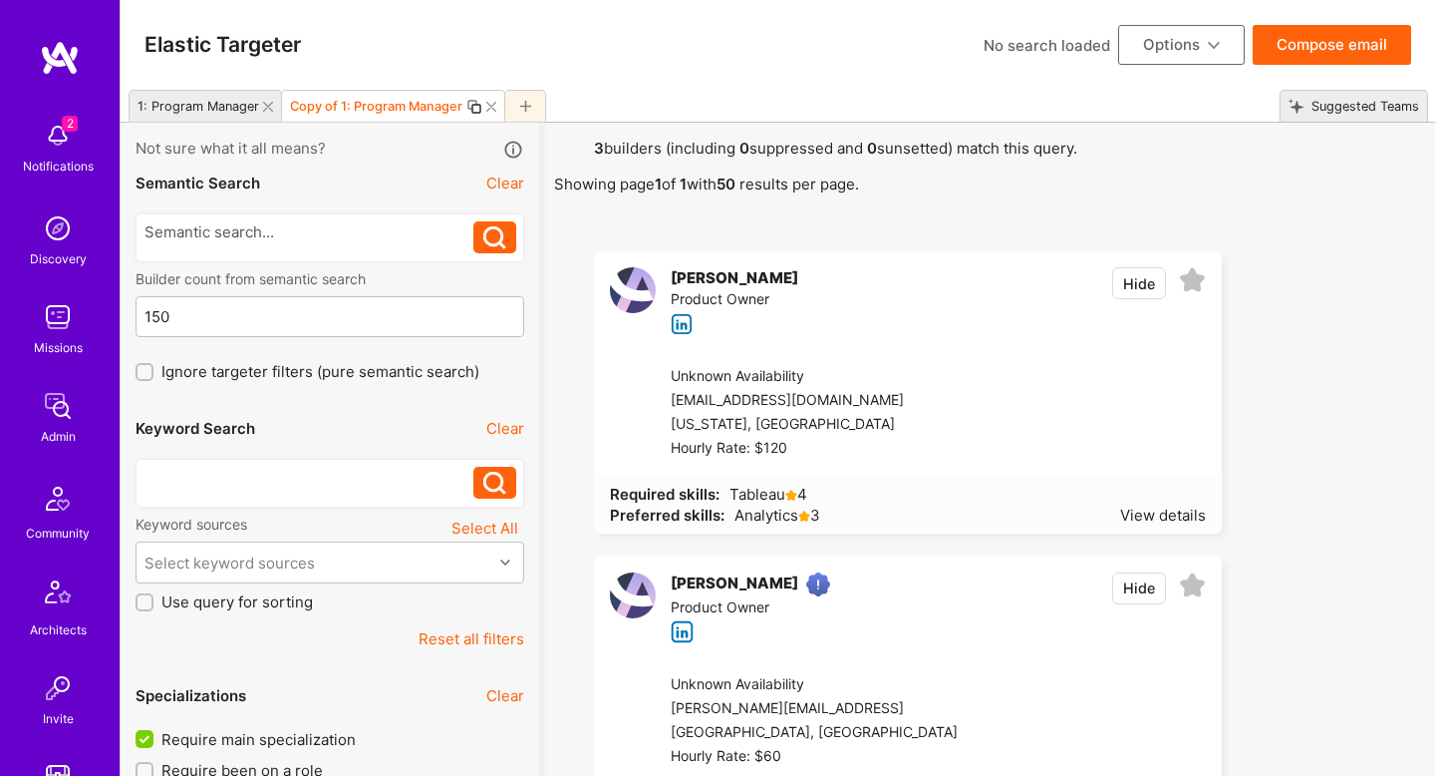
click at [271, 474] on div at bounding box center [310, 477] width 330 height 21
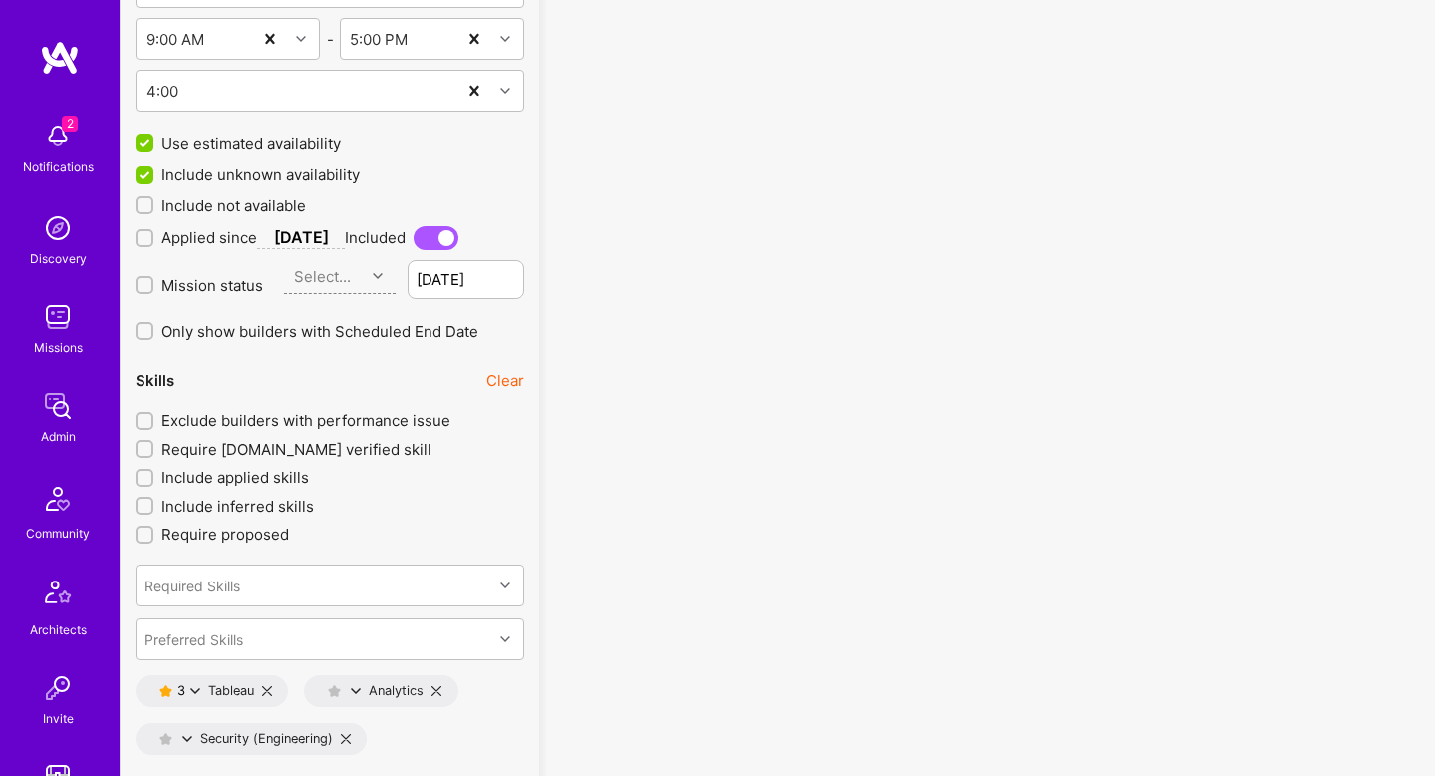
scroll to position [2552, 0]
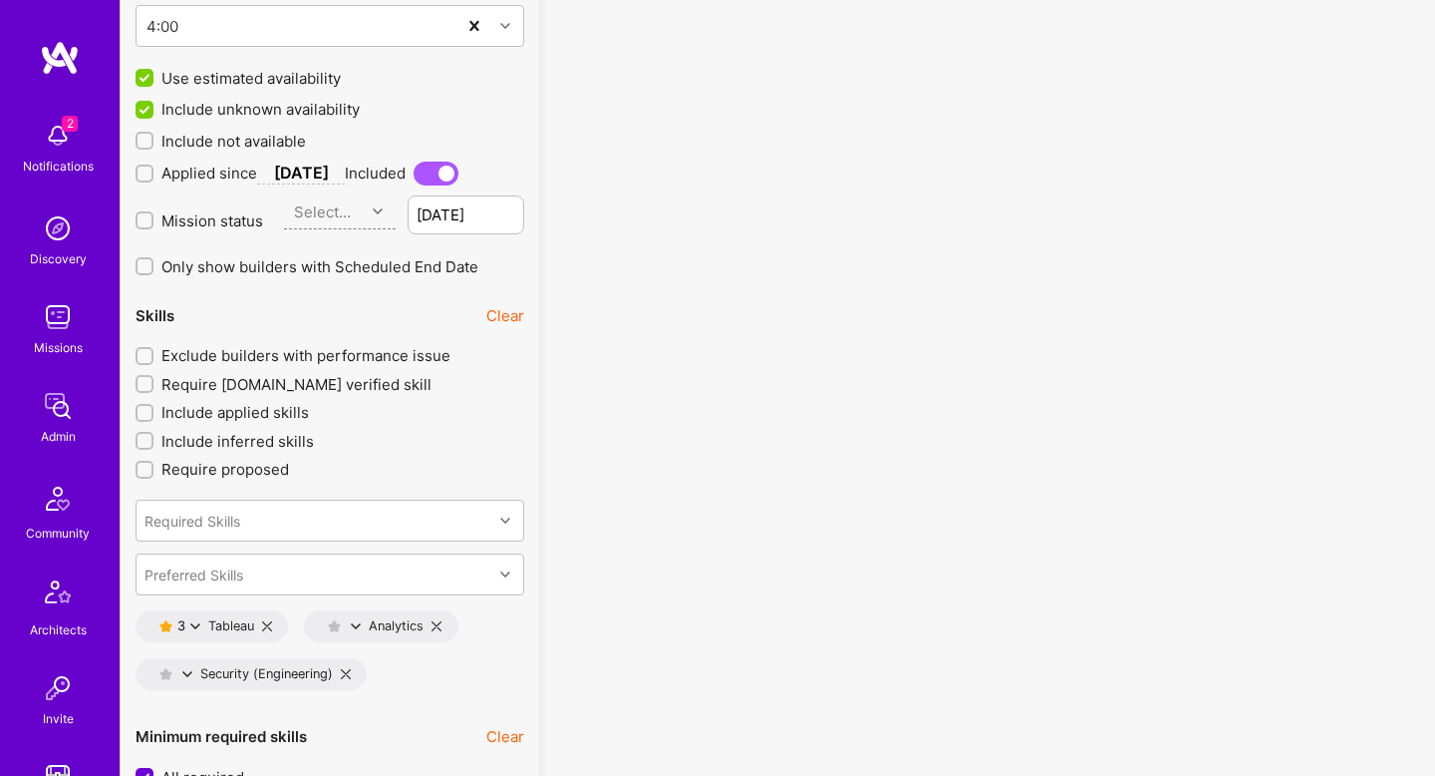
click at [267, 621] on icon at bounding box center [267, 626] width 10 height 10
type input "0"
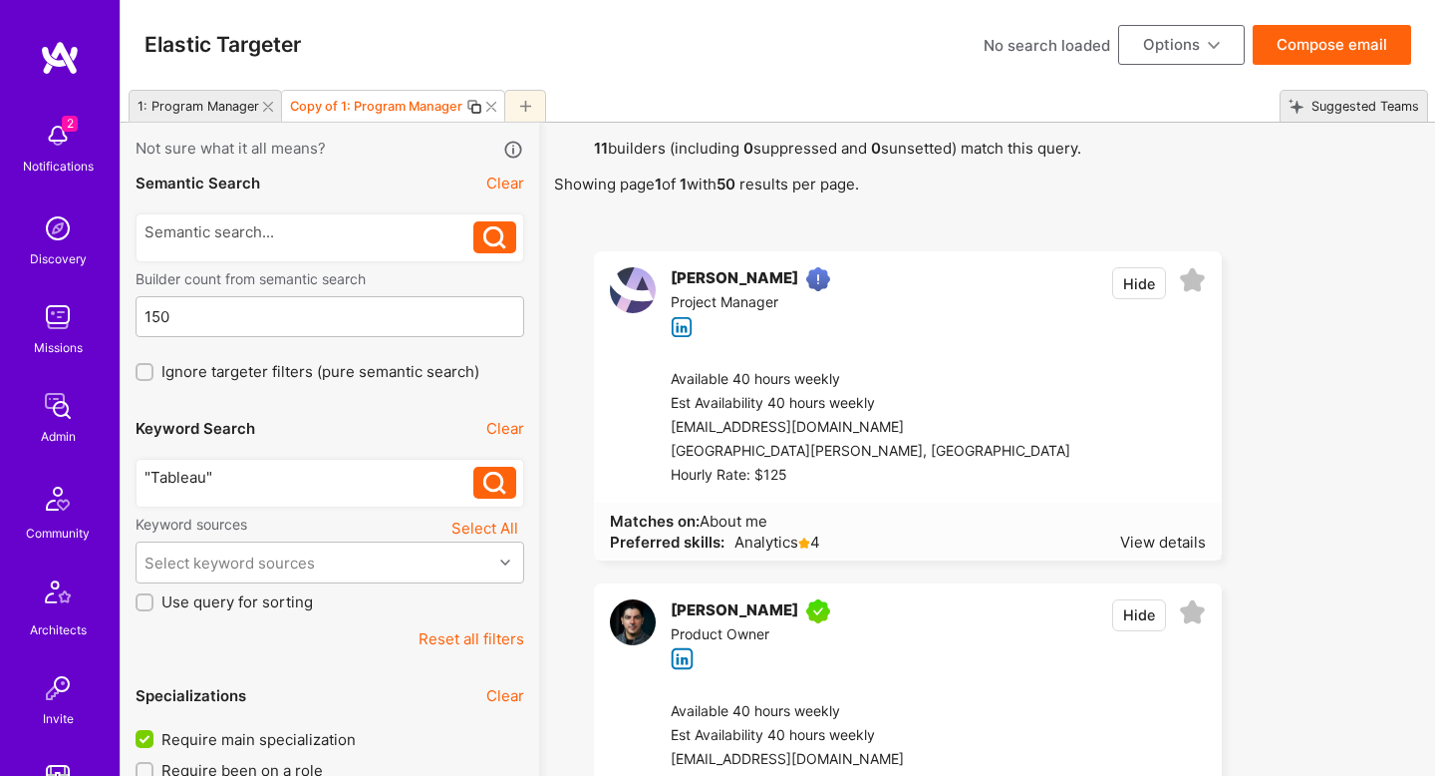
click at [1364, 47] on button "Compose email" at bounding box center [1332, 45] width 158 height 40
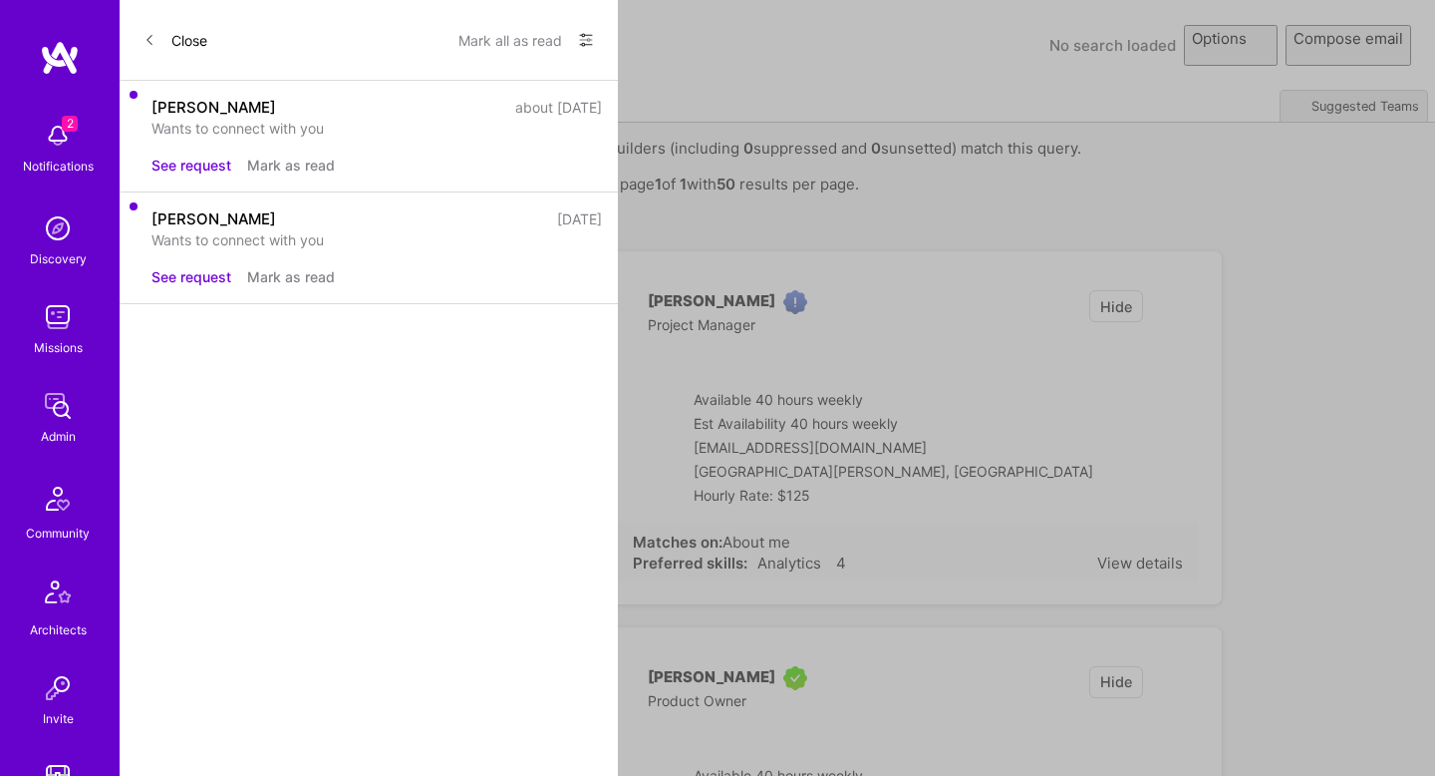
select select "rich-reachout"
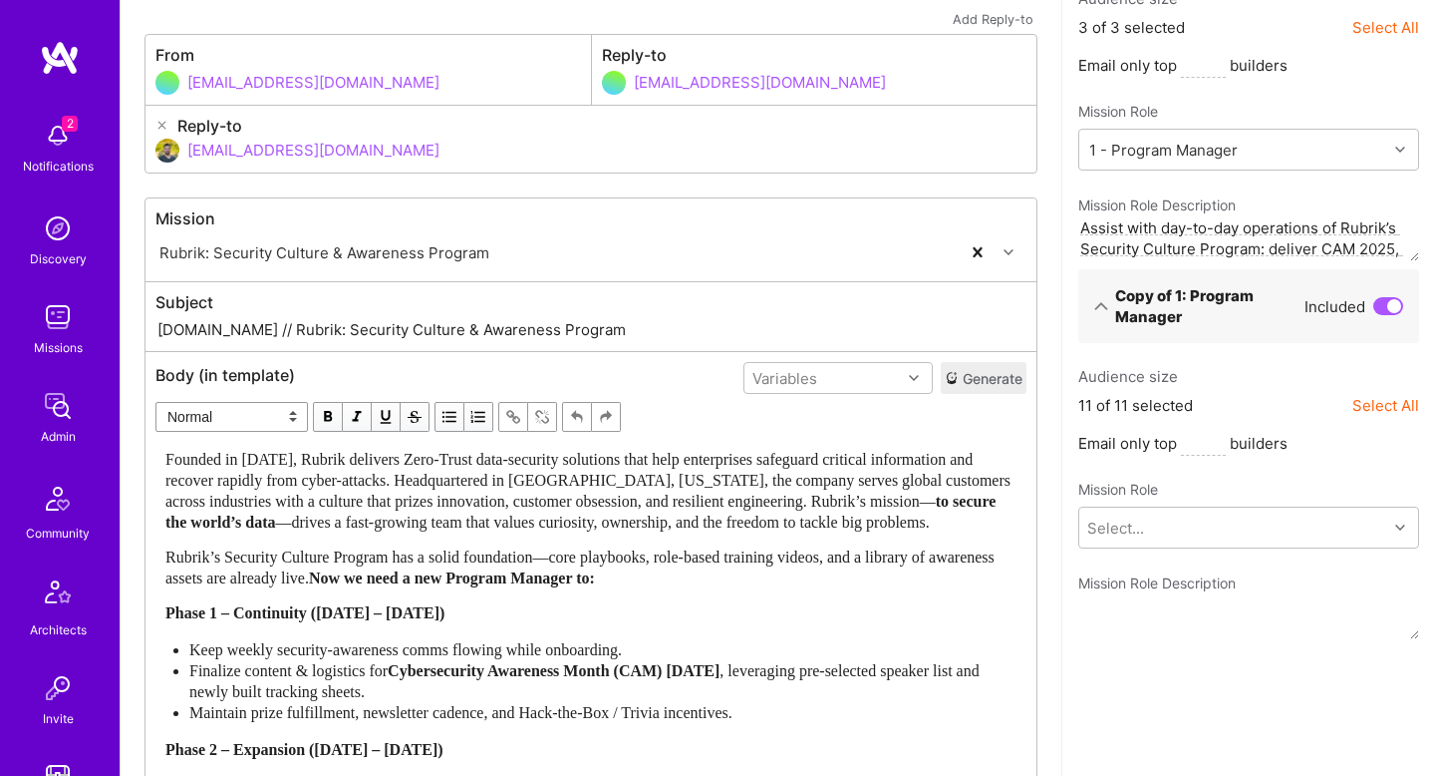
scroll to position [210, 0]
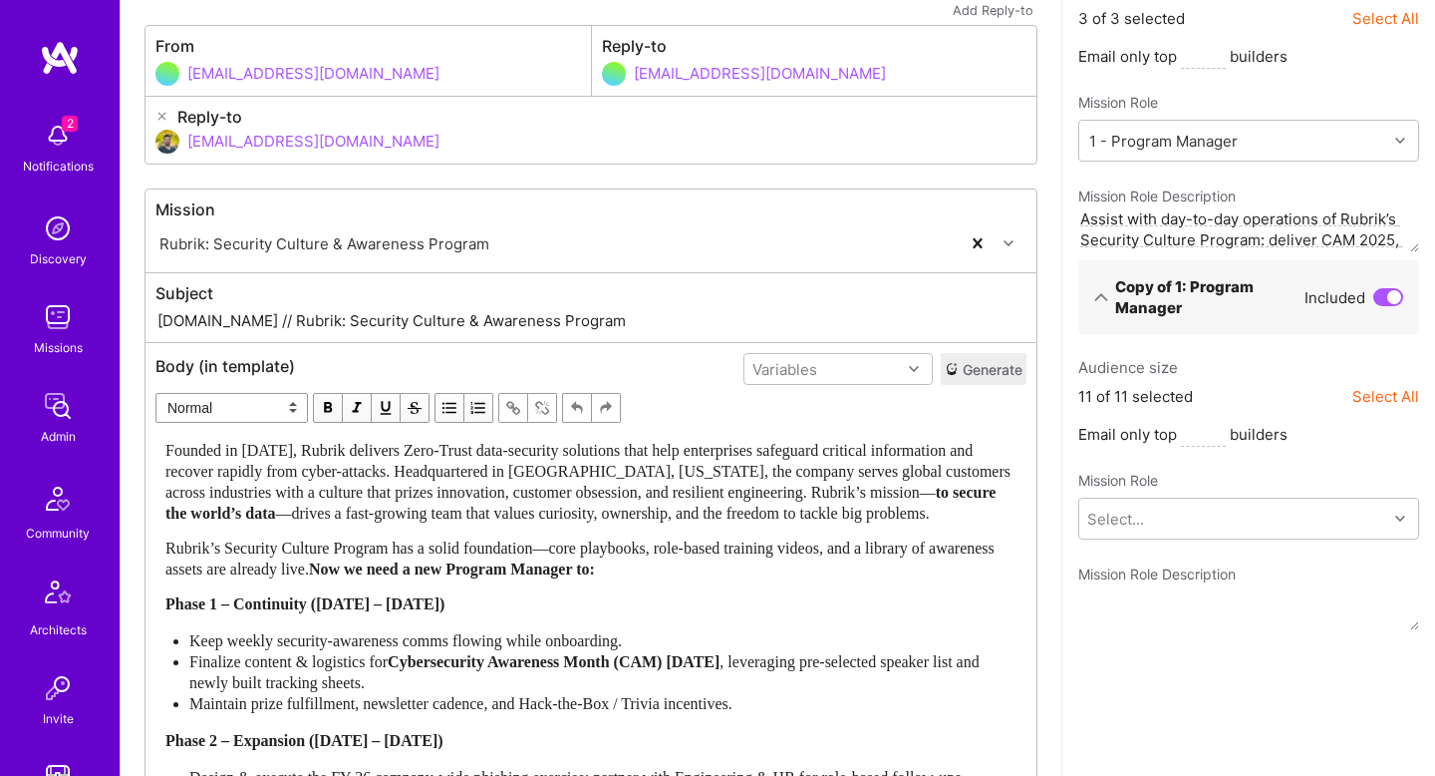
click at [810, 485] on span "Founded in 2014, Rubrik delivers Zero-Trust data-security solutions that help e…" at bounding box center [589, 471] width 849 height 59
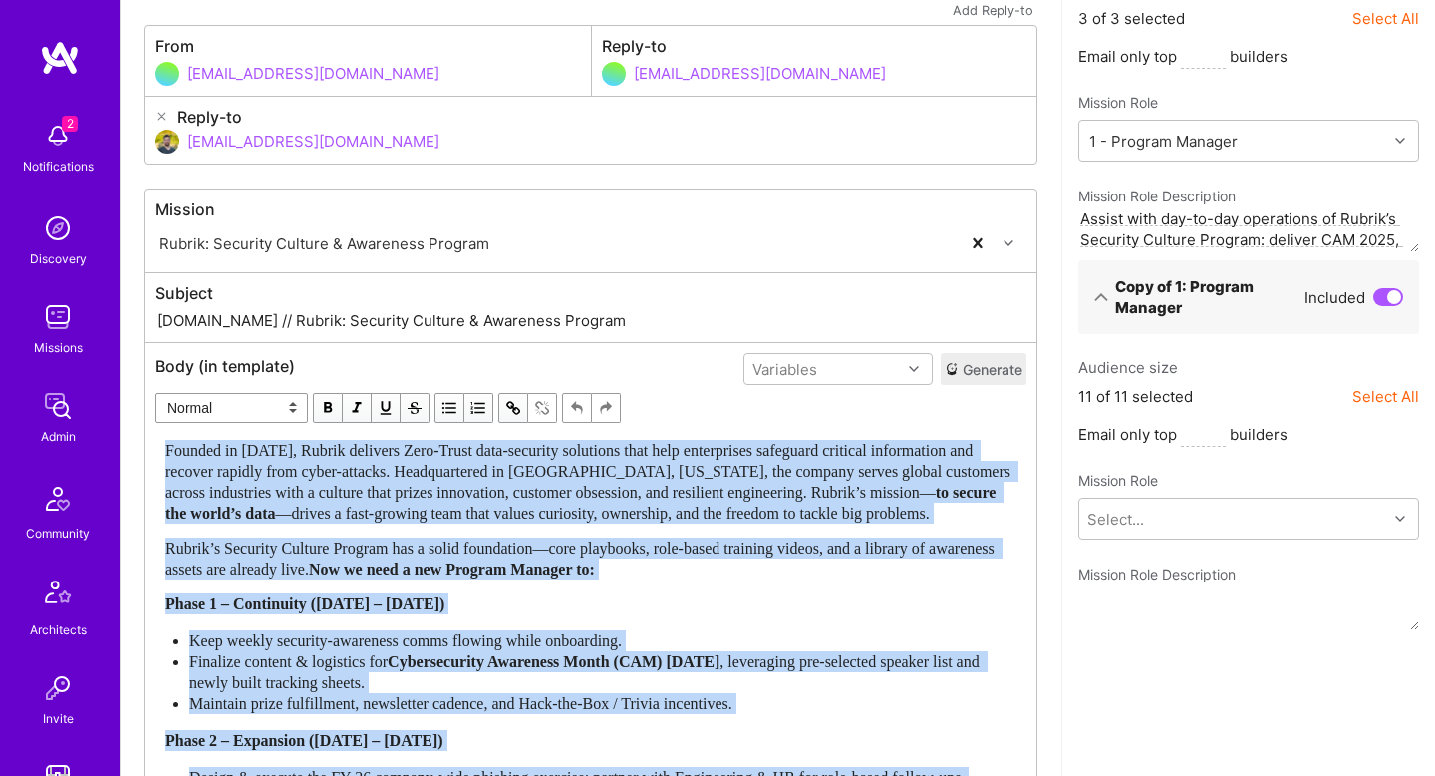
copy div "Founded in 2014, Rubrik delivers Zero-Trust data-security solutions that help e…"
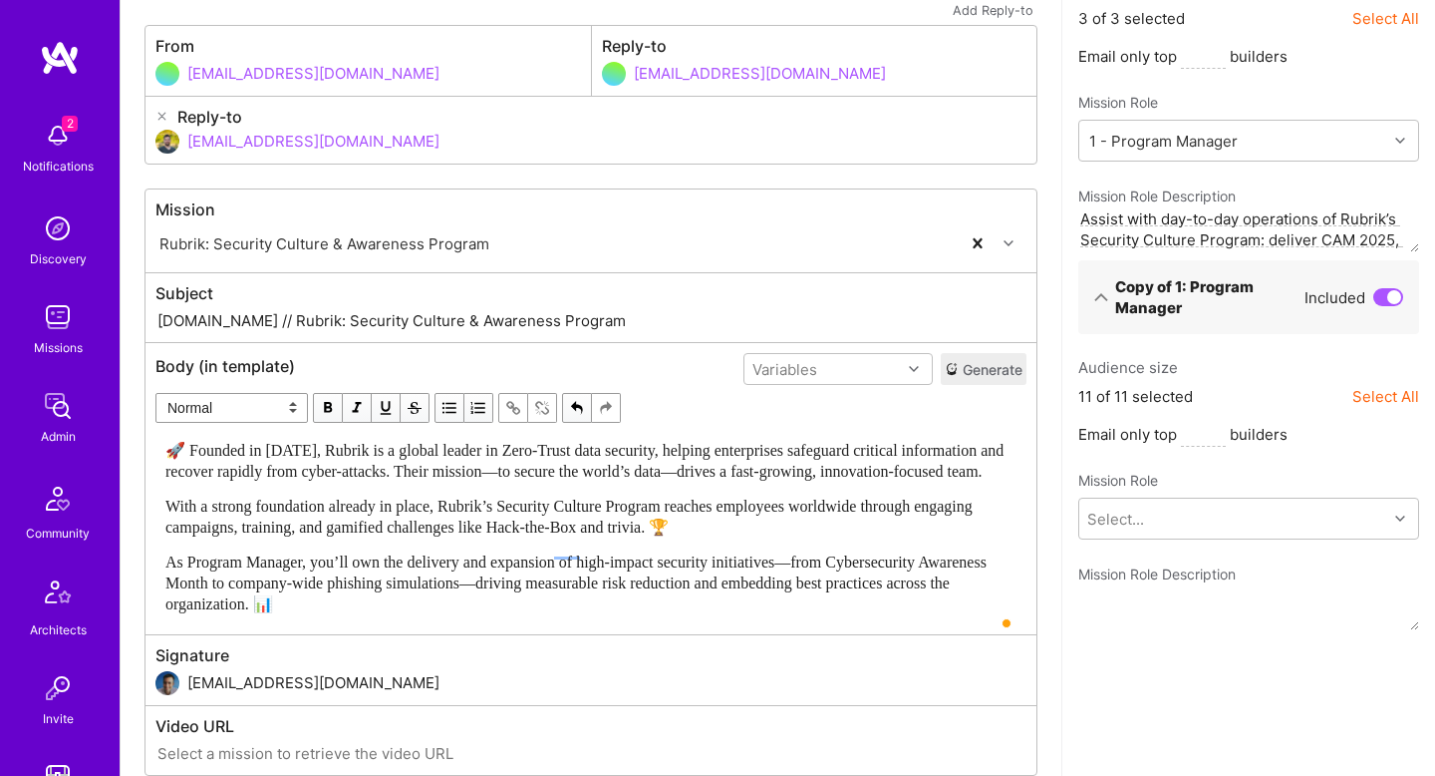
click at [774, 535] on span "With a strong foundation already in place, Rubrik’s Security Culture Program re…" at bounding box center [570, 516] width 811 height 38
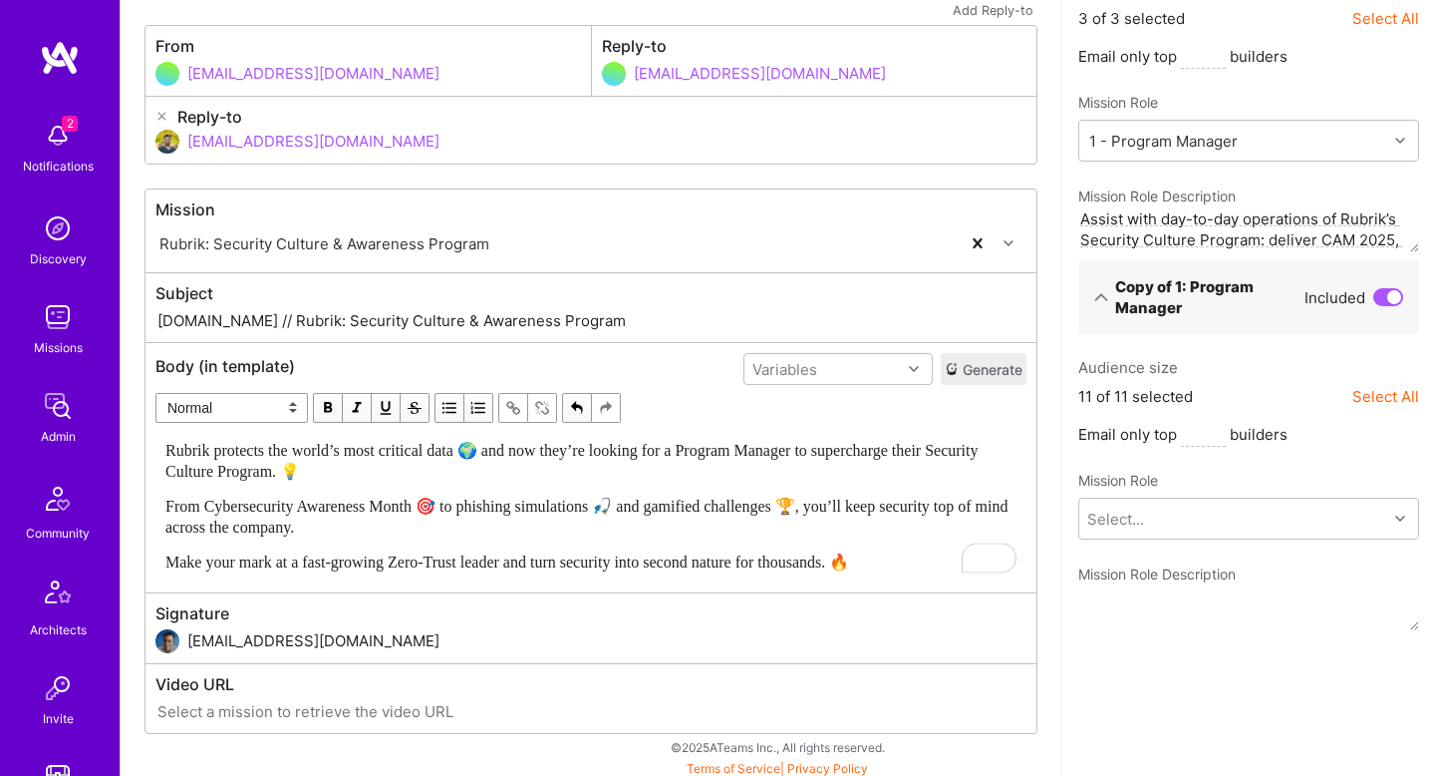
click at [216, 445] on span "Rubrik protects the world’s most critical data 🌍 and now they’re looking for a …" at bounding box center [573, 461] width 816 height 38
copy span "Rubrik"
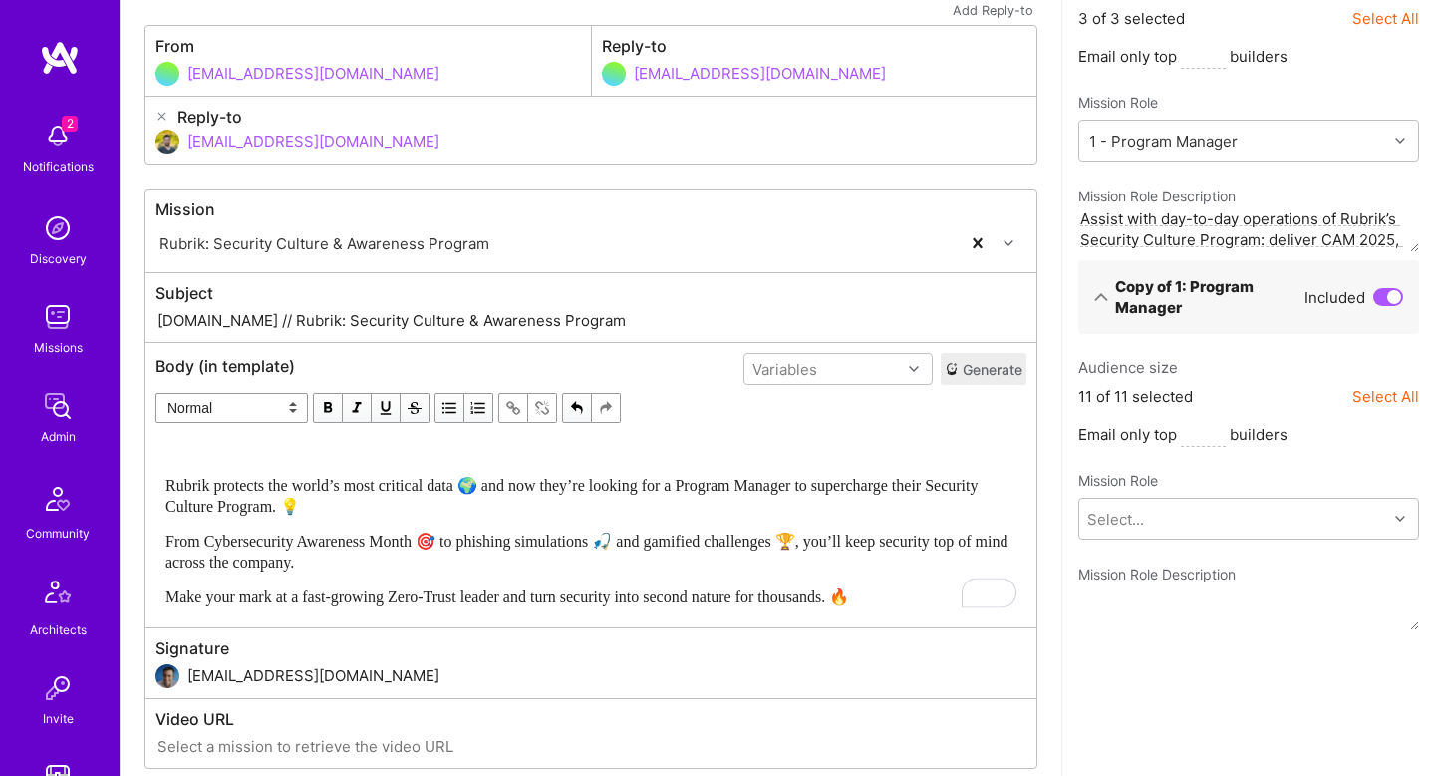
paste div "To enrich screen reader interactions, please activate Accessibility in Grammarl…"
click at [238, 451] on div "Rubrik" at bounding box center [590, 450] width 851 height 21
click at [209, 450] on span "Rubrik" at bounding box center [187, 450] width 44 height 17
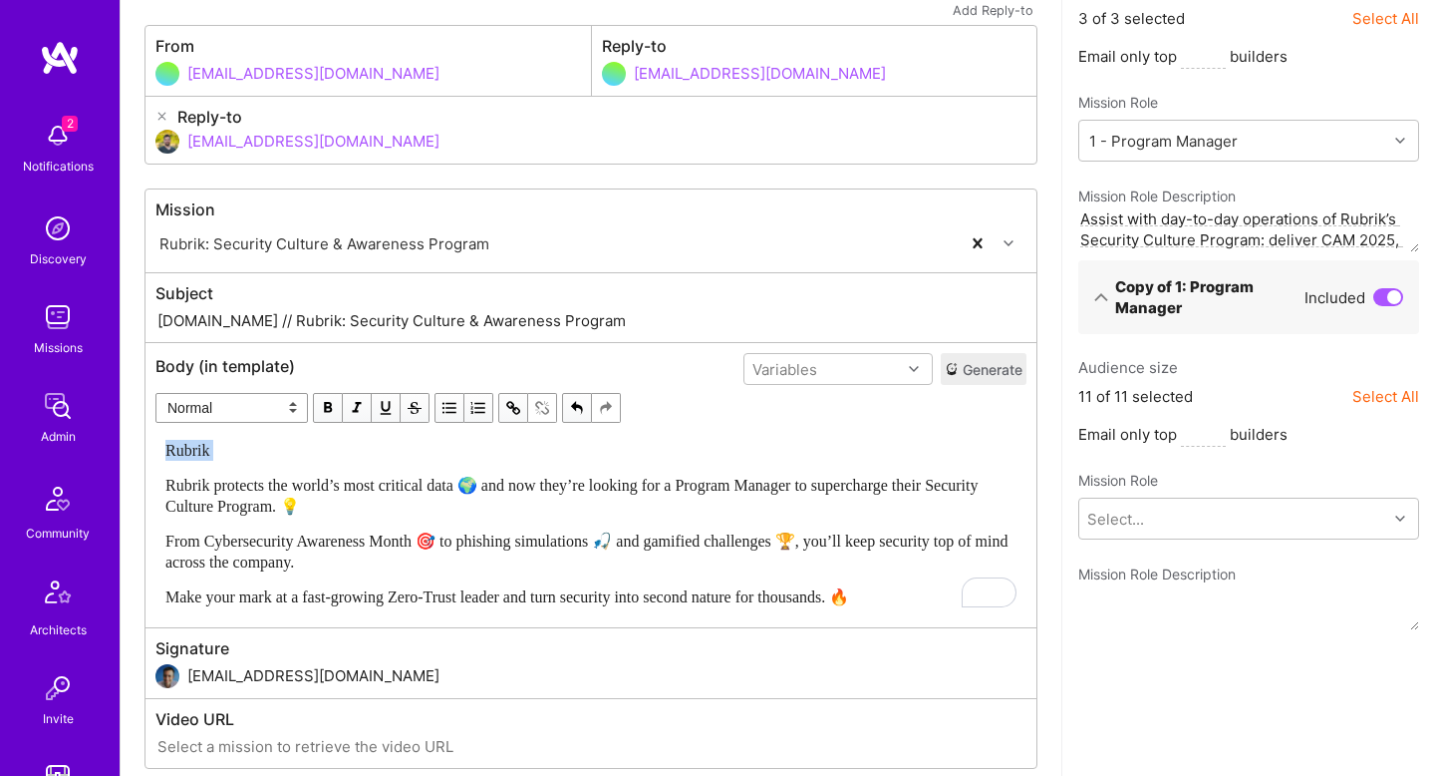
click at [310, 456] on div "Rubrik" at bounding box center [590, 450] width 851 height 21
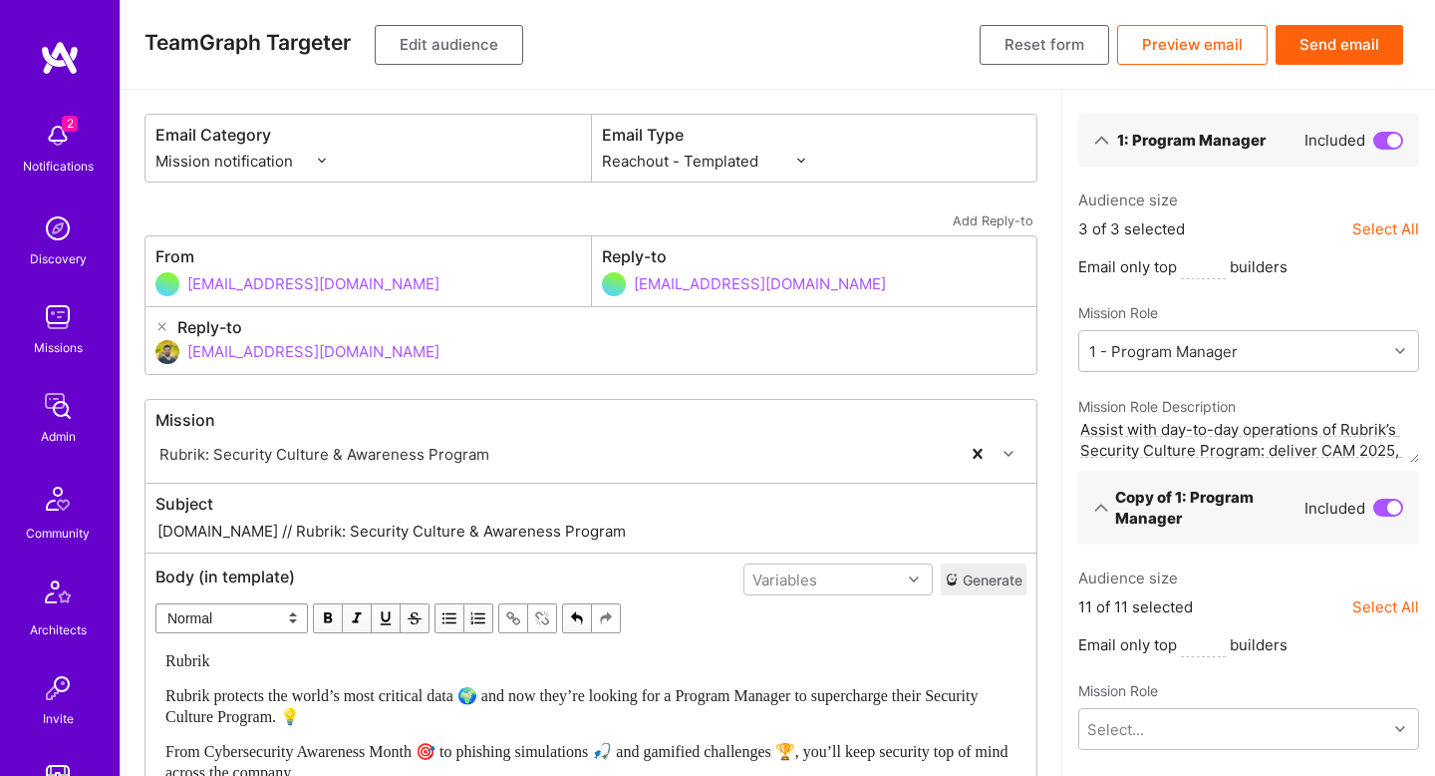
click at [284, 658] on div "Rubrik" at bounding box center [590, 660] width 851 height 21
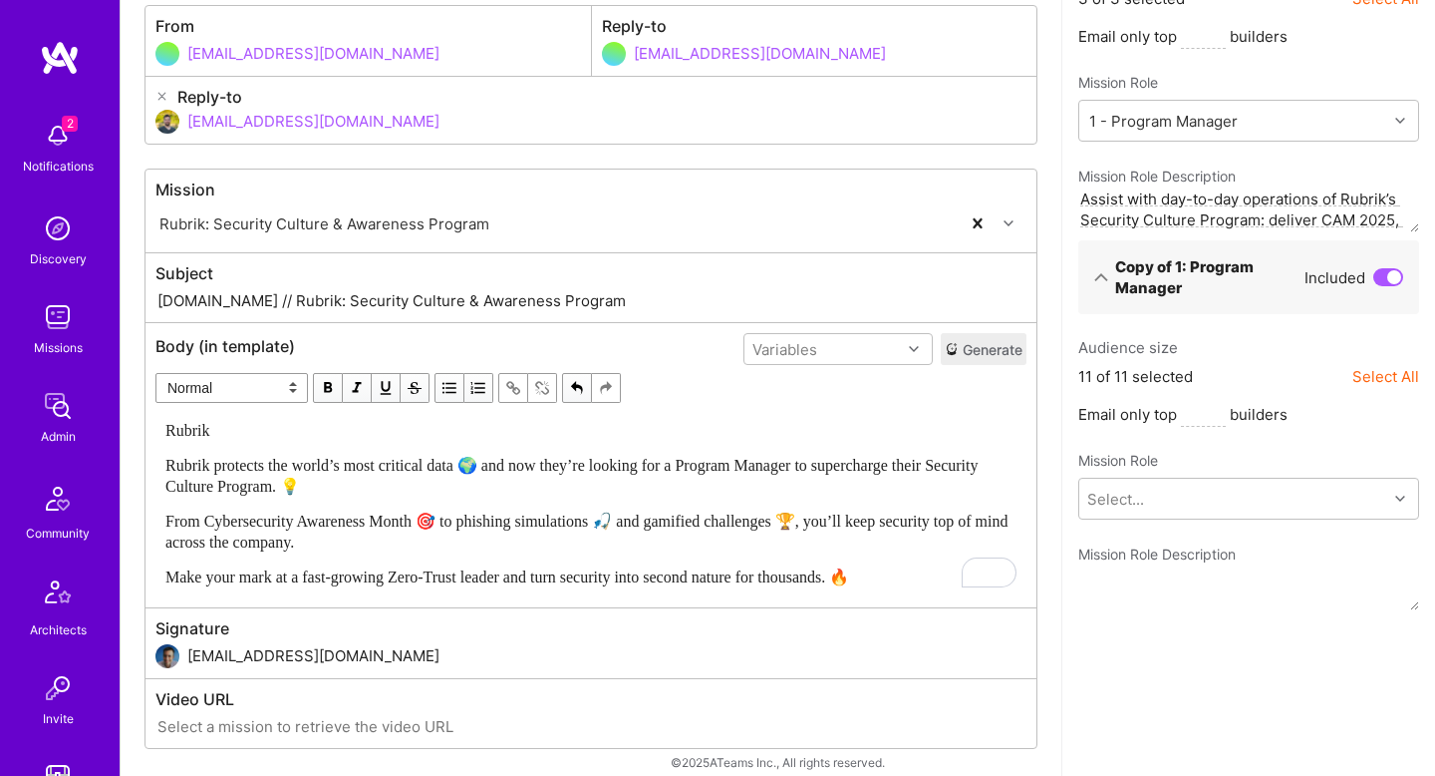
scroll to position [232, 0]
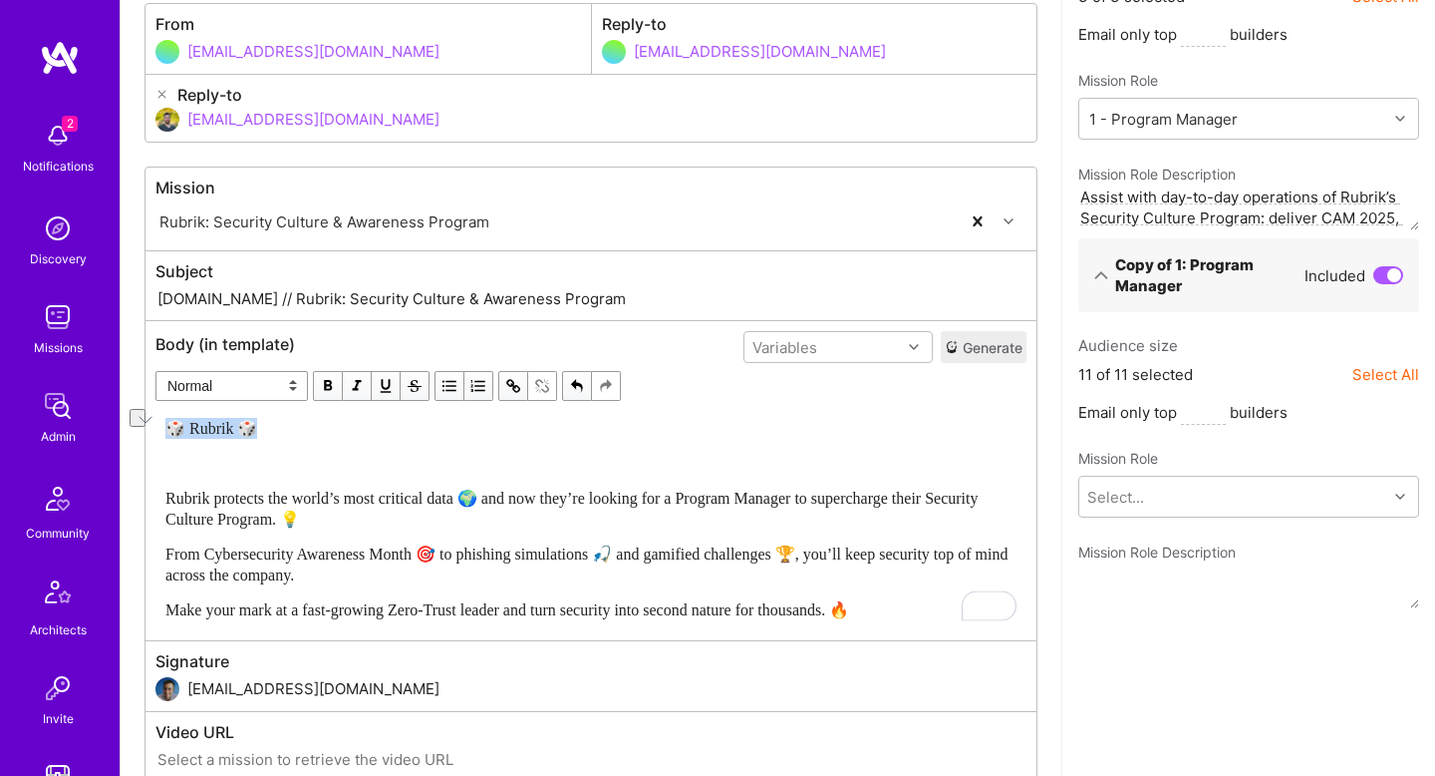
click at [173, 377] on select "Normal Heading Large Heading Medium Heading Small" at bounding box center [232, 386] width 153 height 30
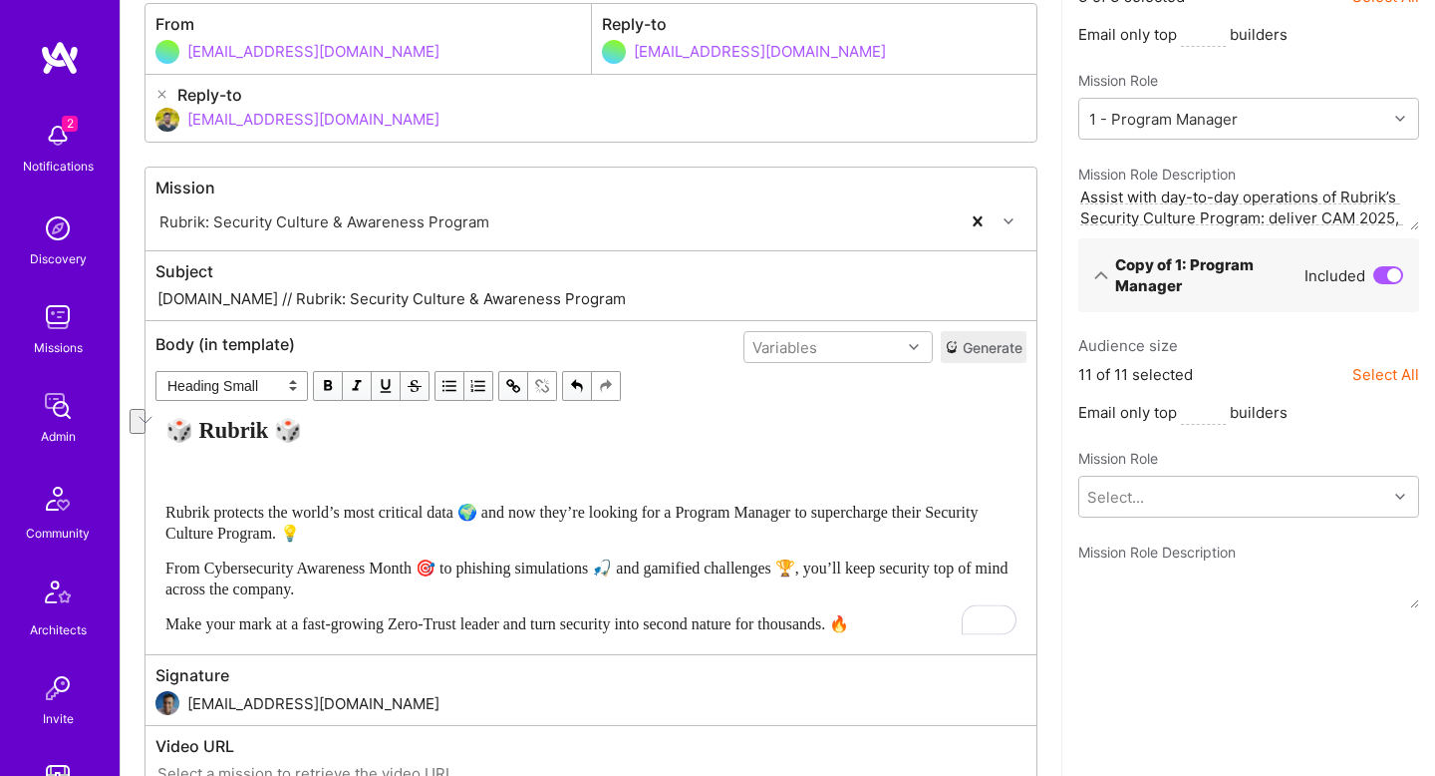
click at [285, 501] on div "Rubrik protects the world’s most critical data 🌍 and now they’re looking for a …" at bounding box center [590, 522] width 851 height 42
select select "unstyled"
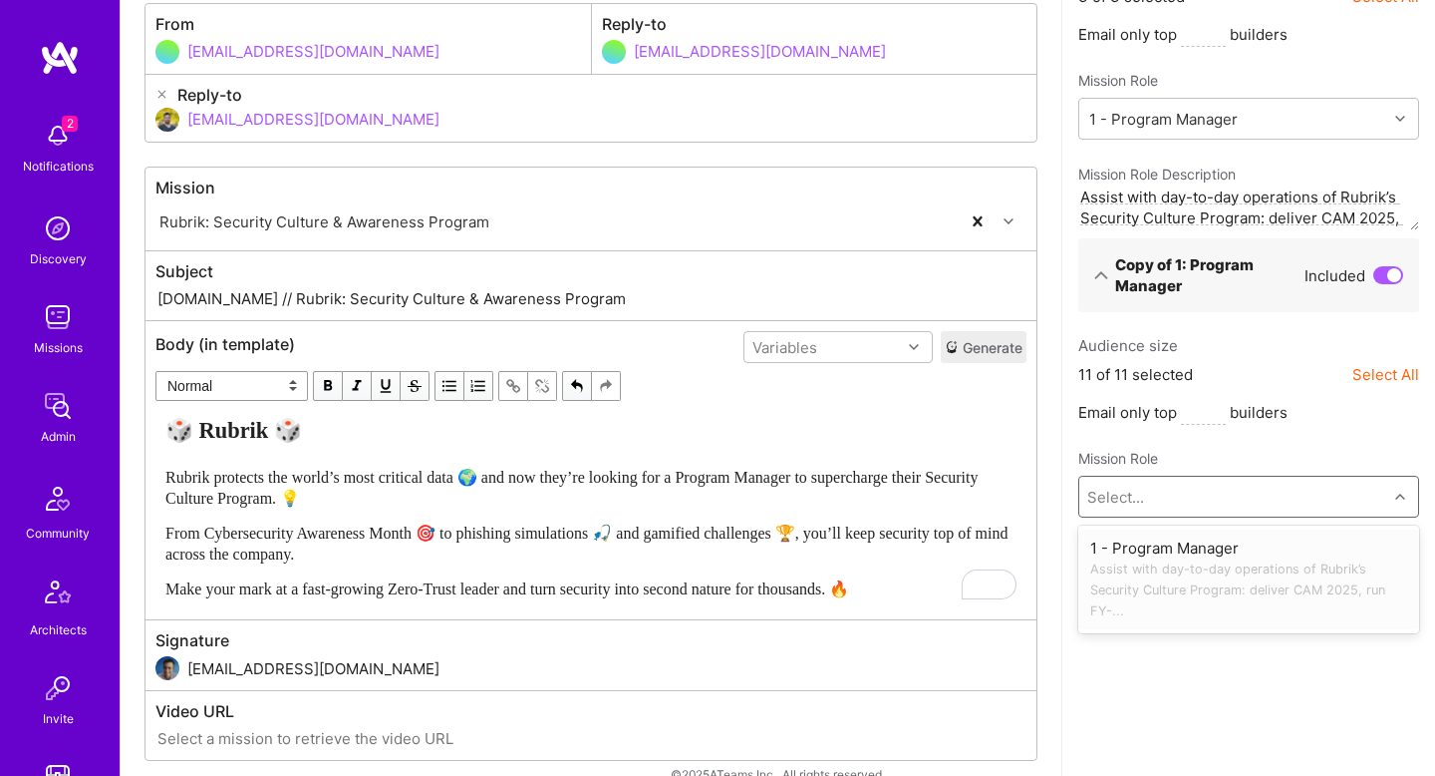
click at [1177, 496] on div "Select..." at bounding box center [1234, 496] width 308 height 40
click at [1152, 548] on div "1 - Program Manager Assist with day-to-day operations of Rubrik’s Security Cult…" at bounding box center [1249, 579] width 317 height 84
type textarea "Assist with day-to-day operations of Rubrik’s Security Culture Program: deliver…"
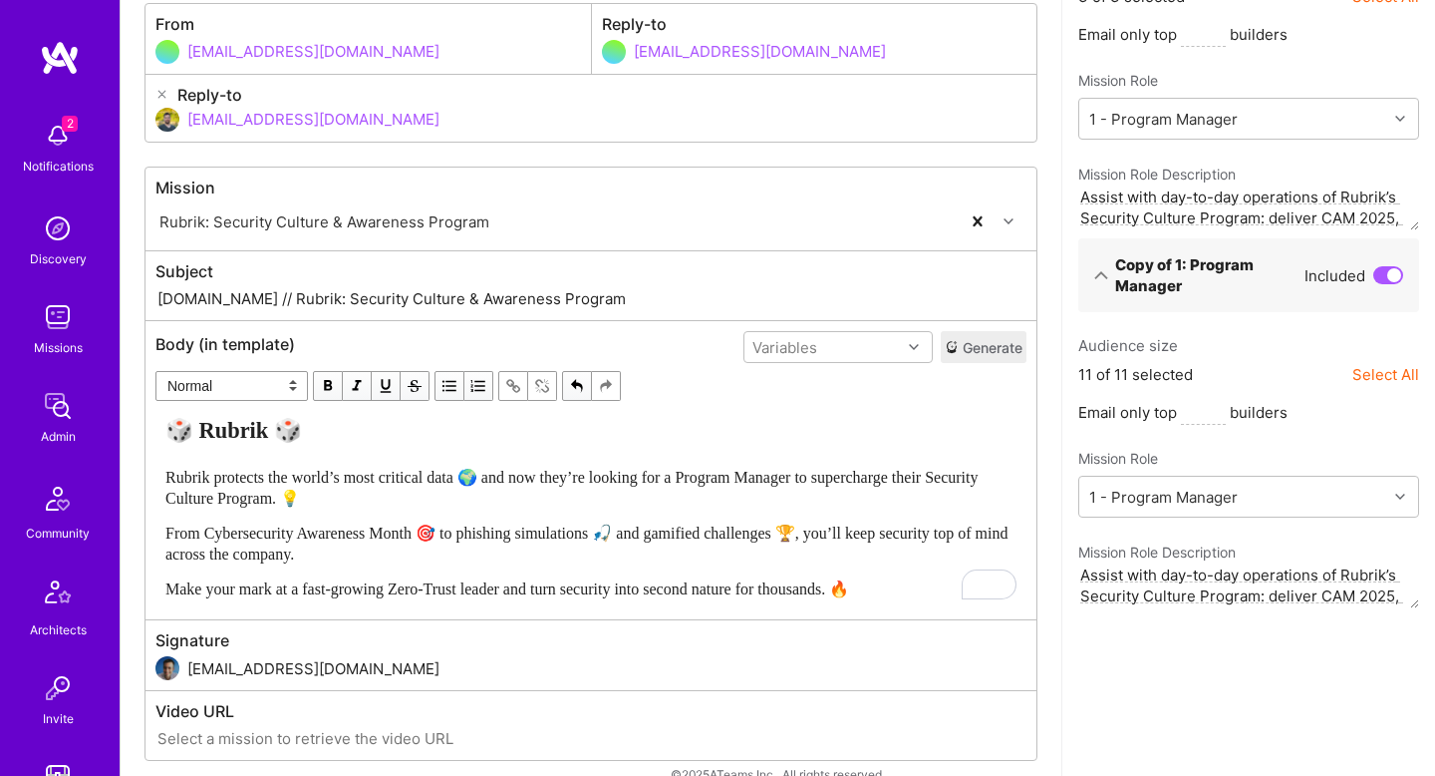
click at [894, 578] on div "Make your mark at a fast-growing Zero-Trust leader and turn security into secon…" at bounding box center [590, 588] width 851 height 21
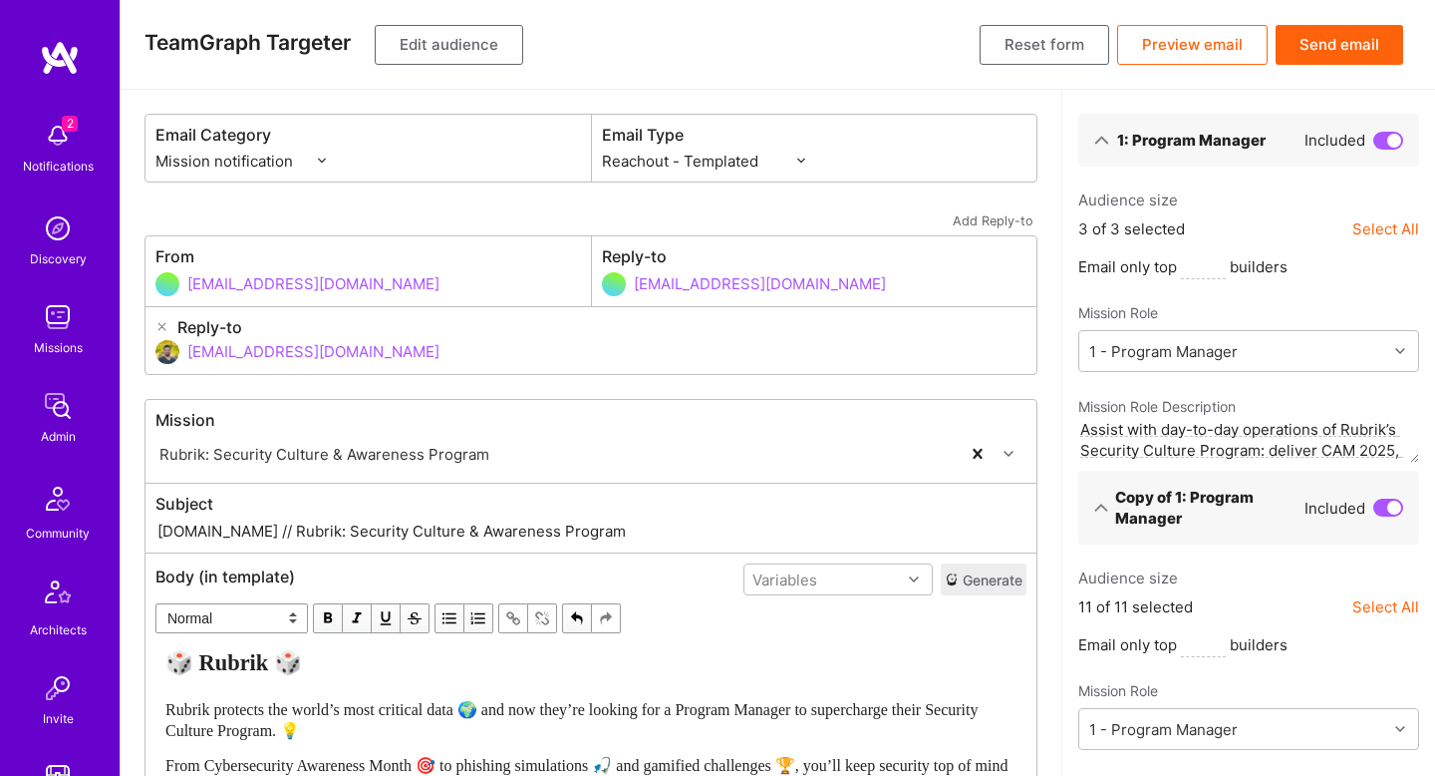
scroll to position [264, 0]
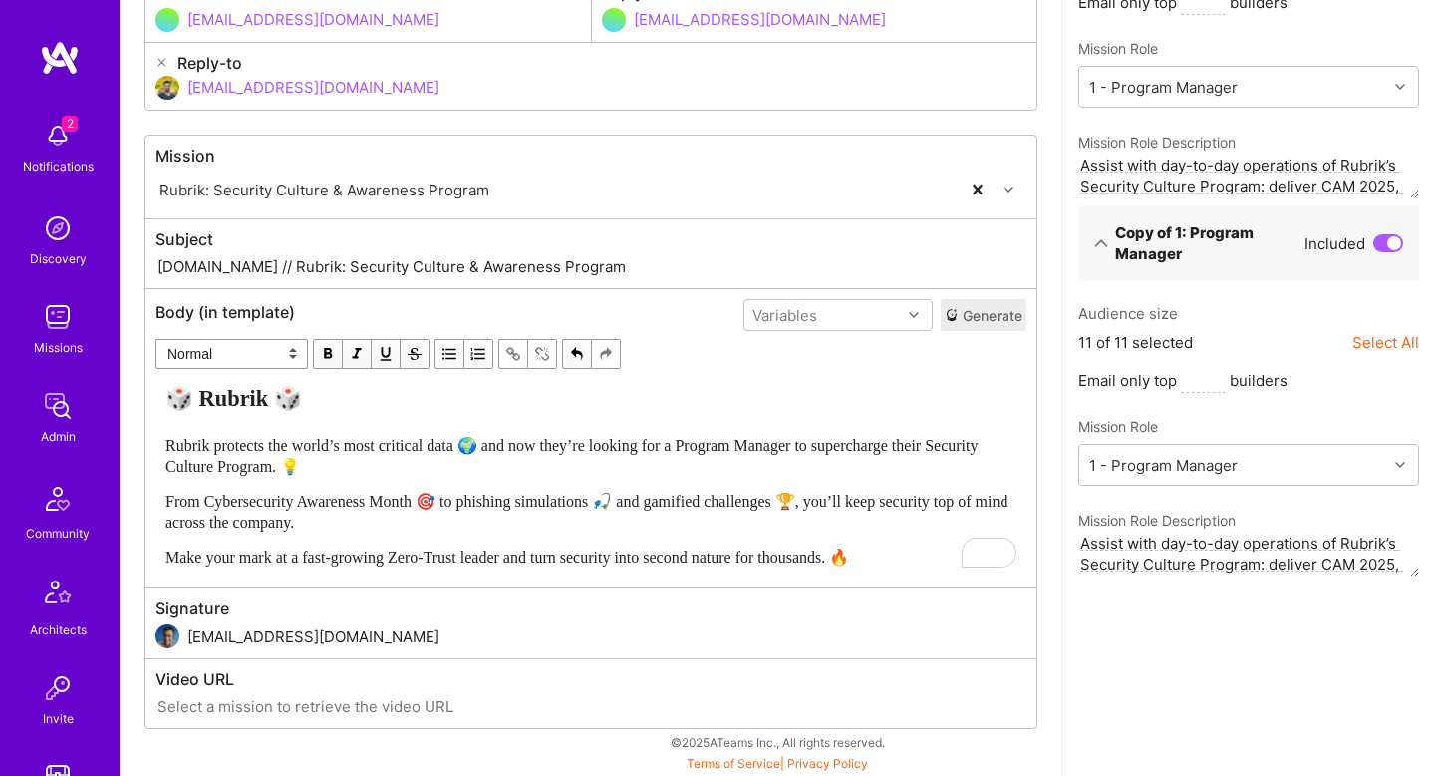
click at [296, 262] on input "A.Team // Rubrik: Security Culture & Awareness Program" at bounding box center [591, 266] width 871 height 23
click at [520, 271] on input "A.Team // Rubrik: Security Culture & Awareness Program" at bounding box center [591, 266] width 871 height 23
paste input "Lead Security Culture at Rubrik"
click at [255, 268] on input "A.Team // Rubrik: Lead Security Culture at Rubrik" at bounding box center [591, 266] width 871 height 23
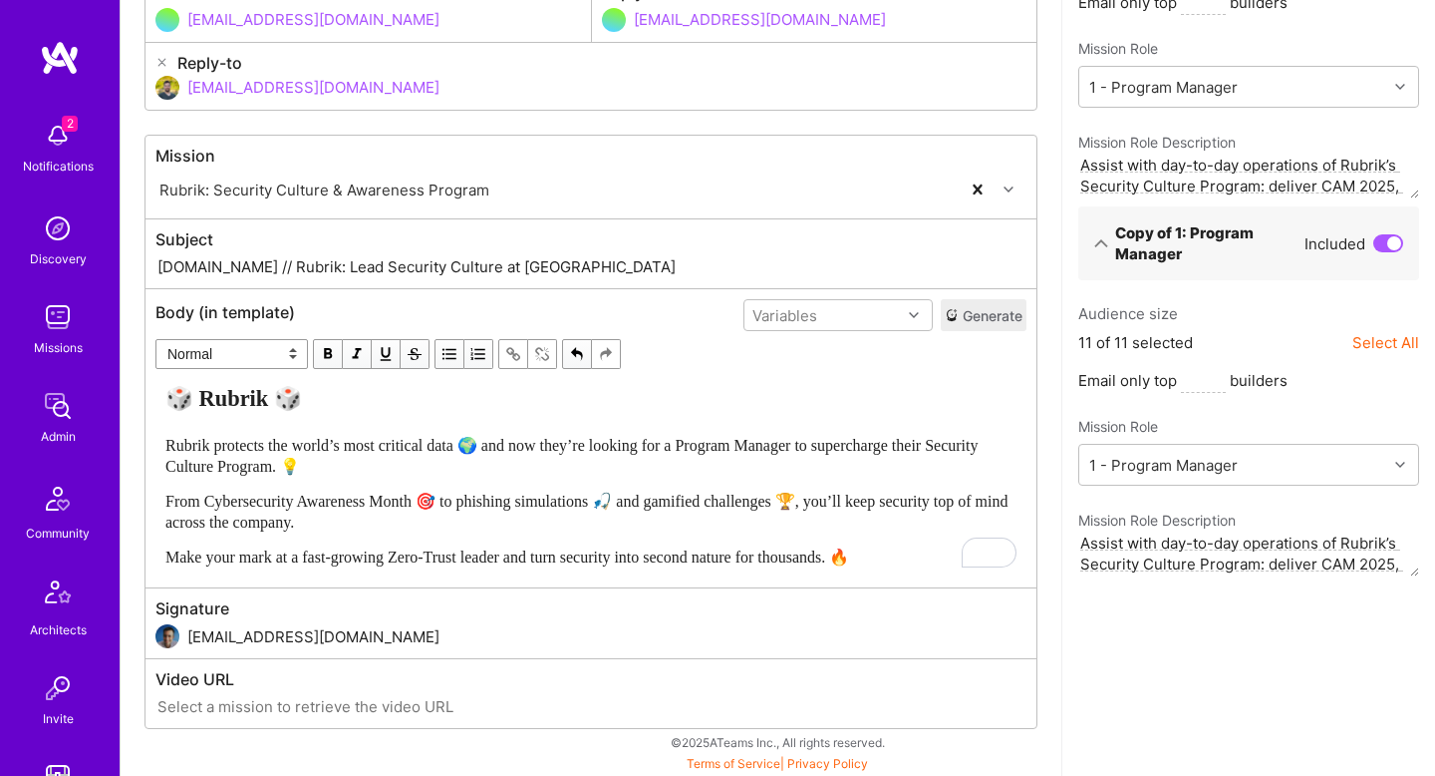
click at [254, 268] on input "A.Team // Rubrik: Lead Security Culture at Rubrik" at bounding box center [591, 266] width 871 height 23
paste input "A.Team"
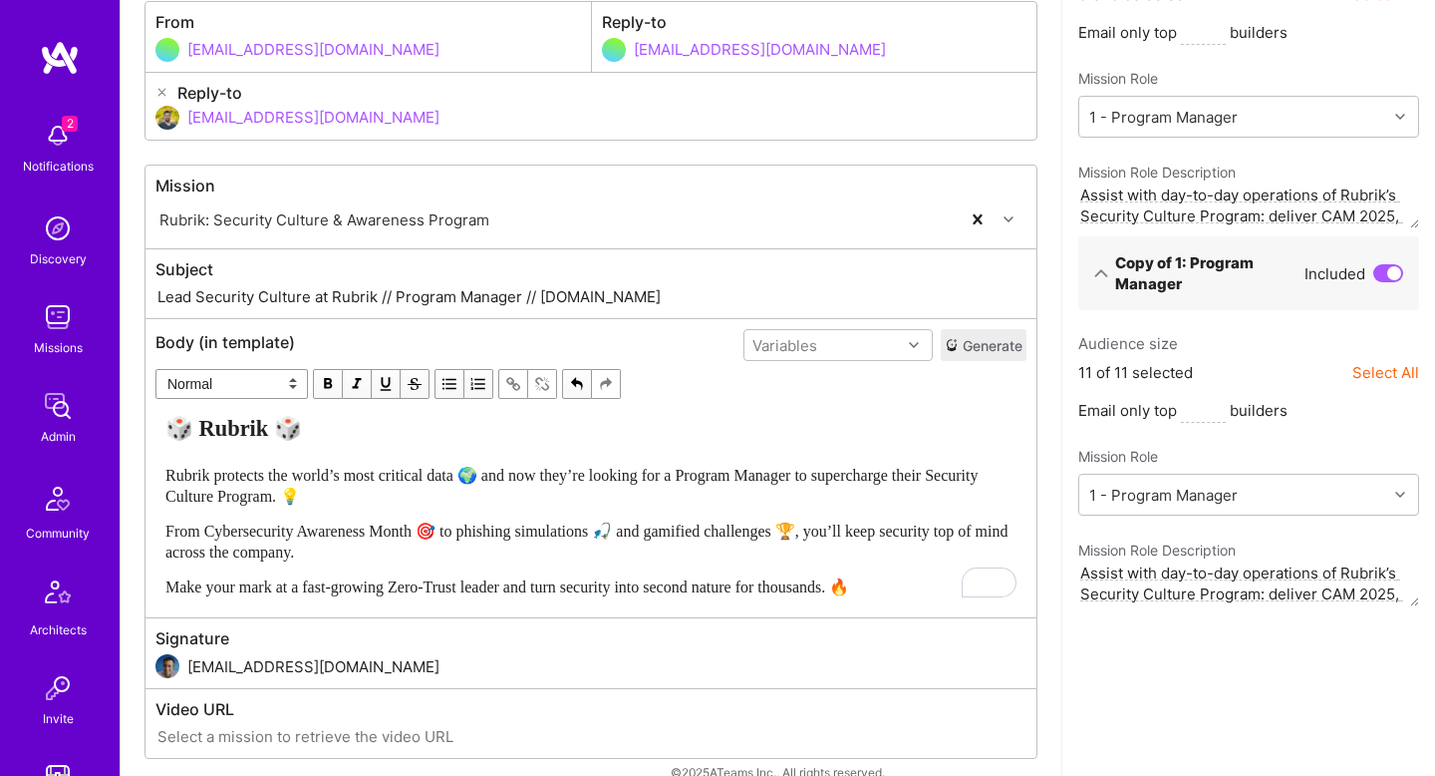
scroll to position [0, 0]
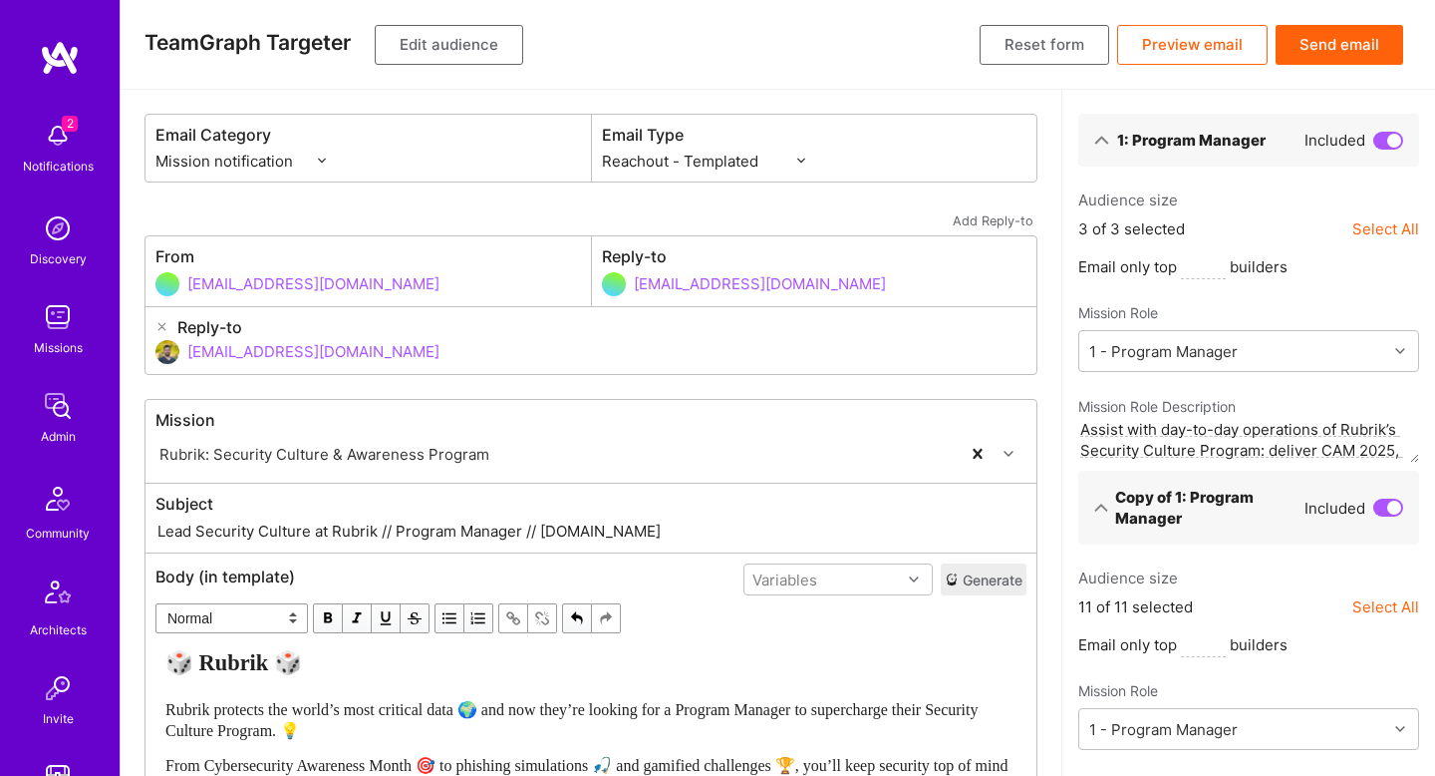
type input "Lead Security Culture at Rubrik // Program Manager // A.Team"
click at [1366, 44] on button "Send email" at bounding box center [1340, 45] width 128 height 40
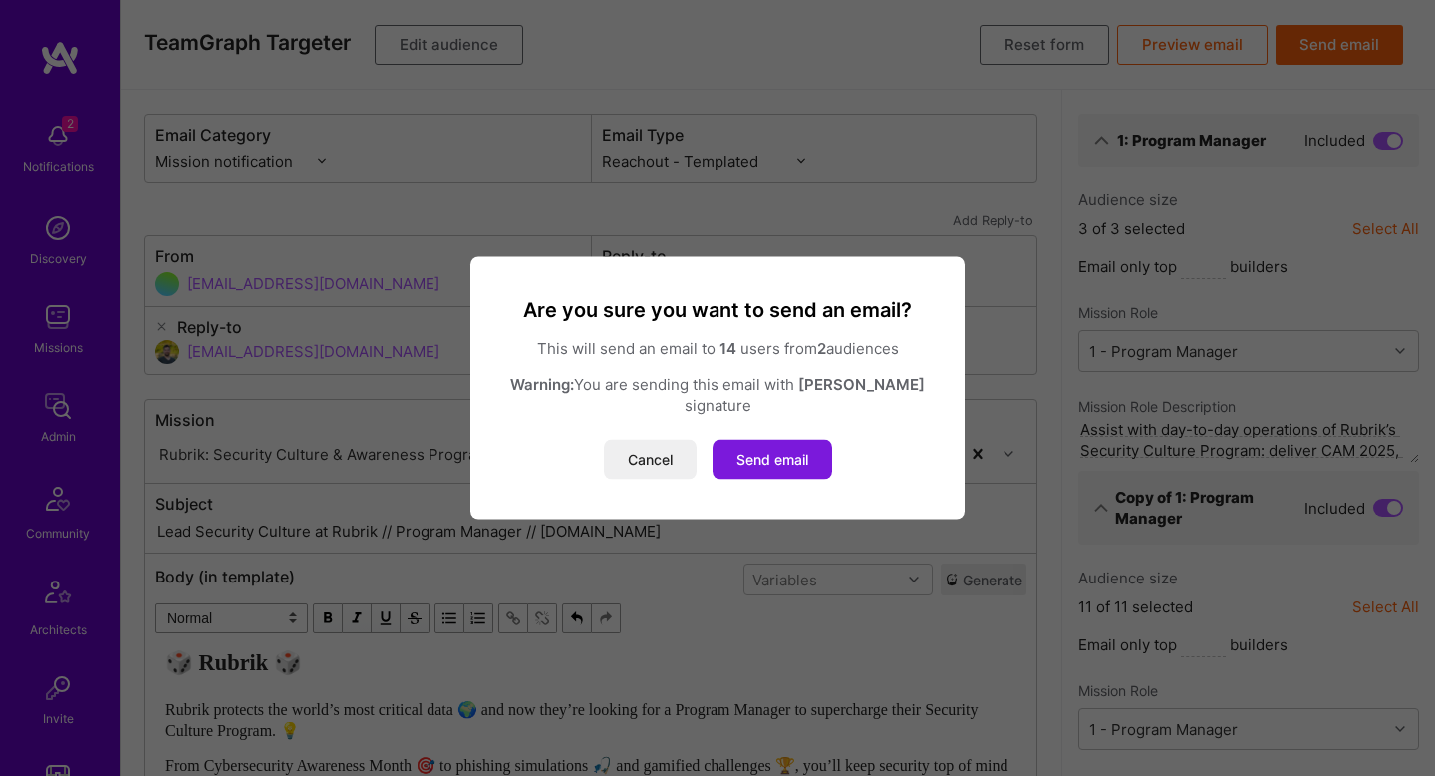
click at [784, 445] on button "Send email" at bounding box center [773, 460] width 120 height 40
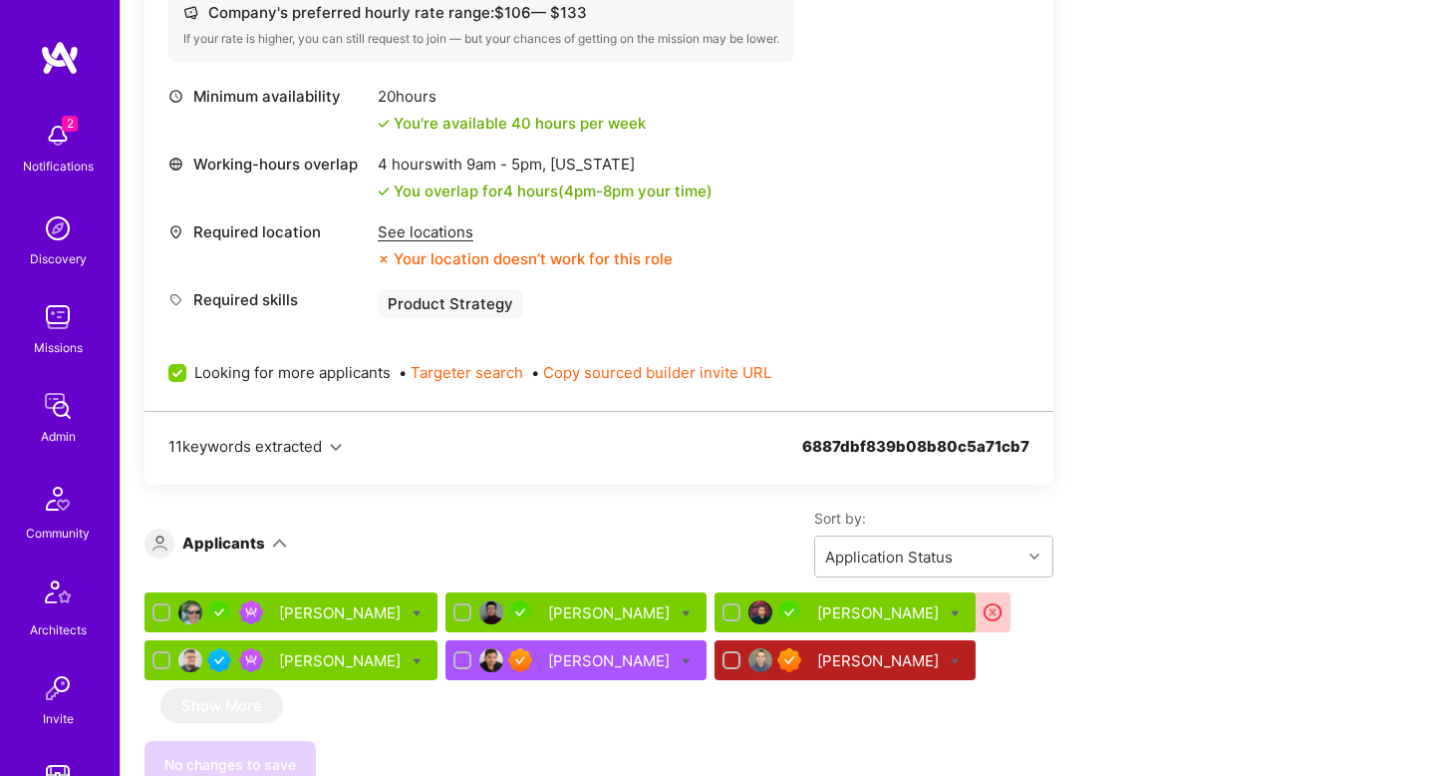
scroll to position [828, 0]
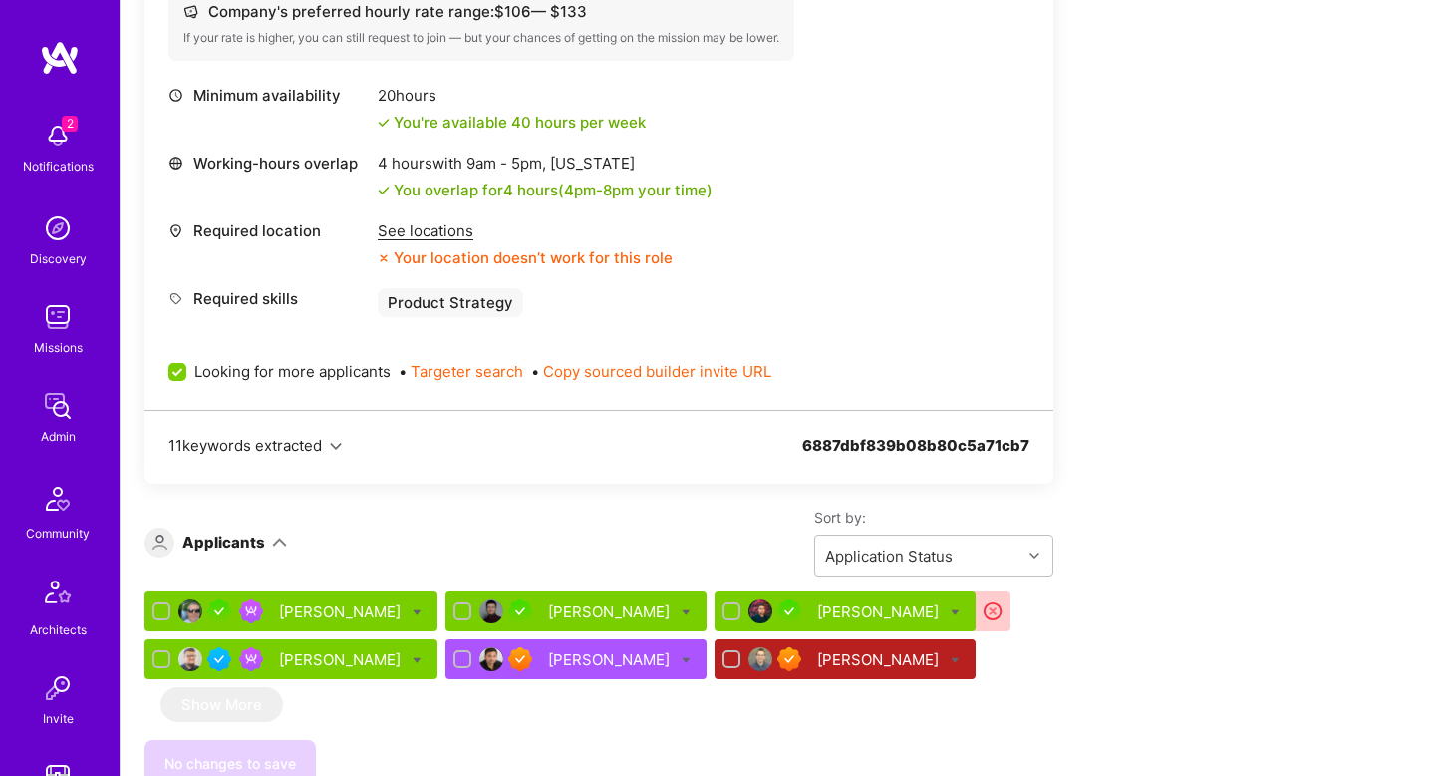
click at [446, 238] on div "See locations" at bounding box center [525, 230] width 295 height 21
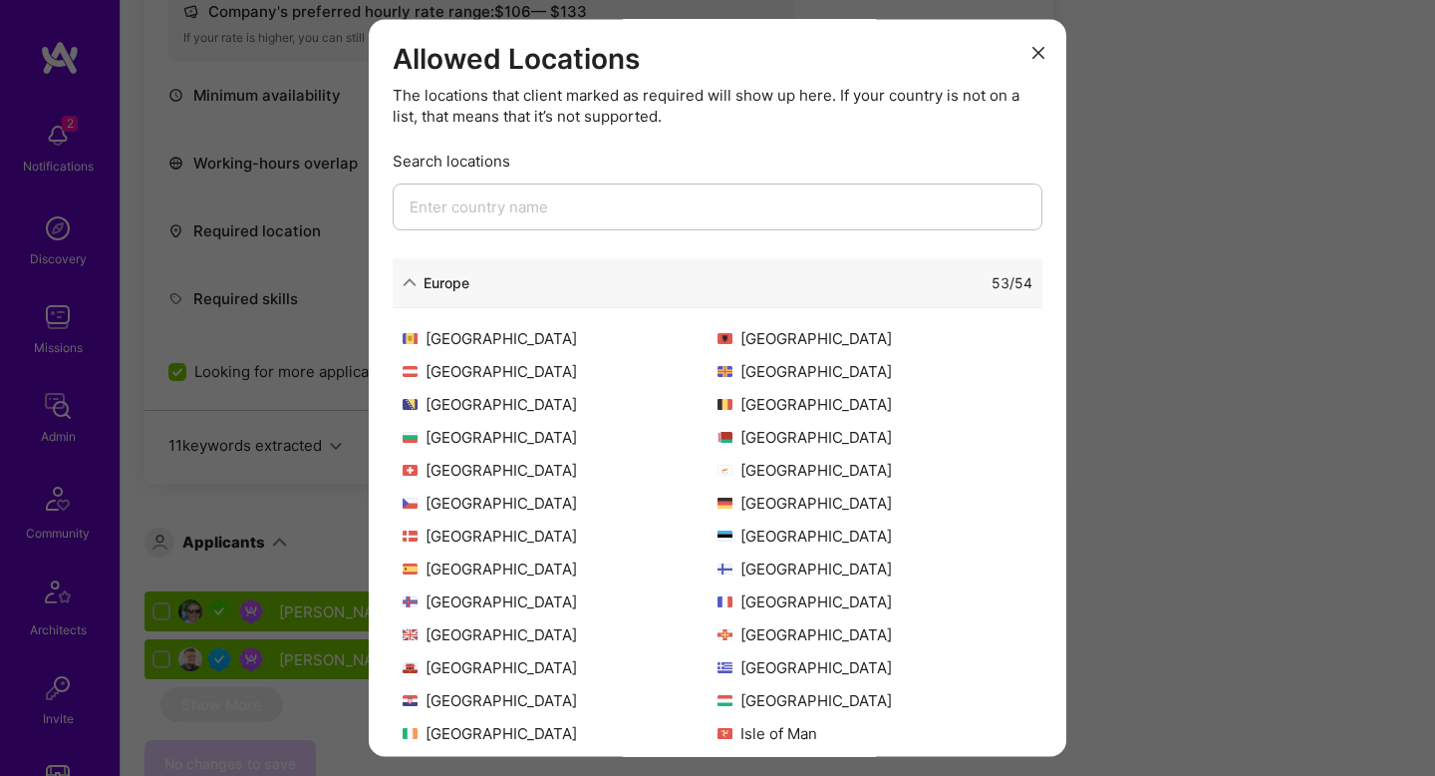
click at [413, 279] on icon "modal" at bounding box center [410, 283] width 14 height 14
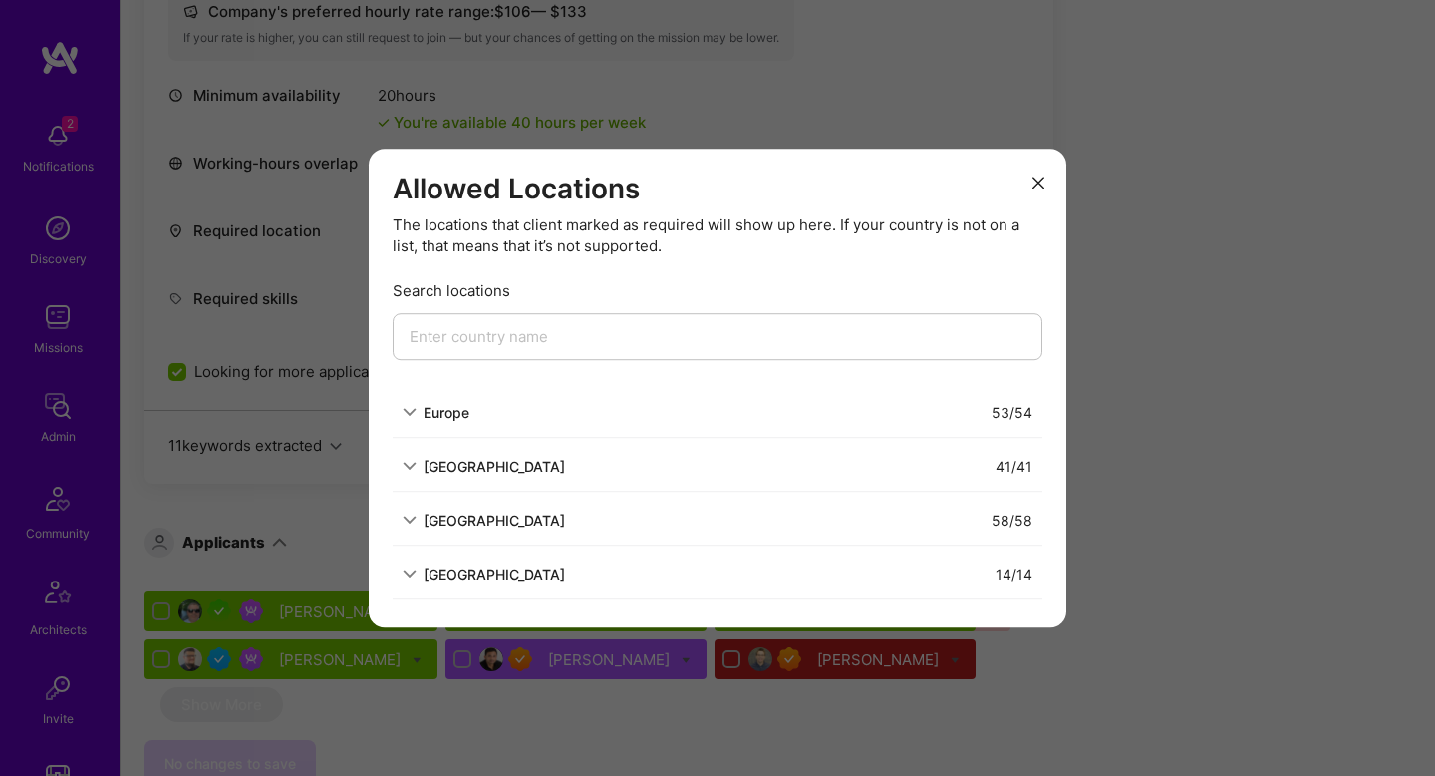
click at [1218, 454] on div "Allowed Locations The locations that client marked as required will show up her…" at bounding box center [717, 388] width 1435 height 776
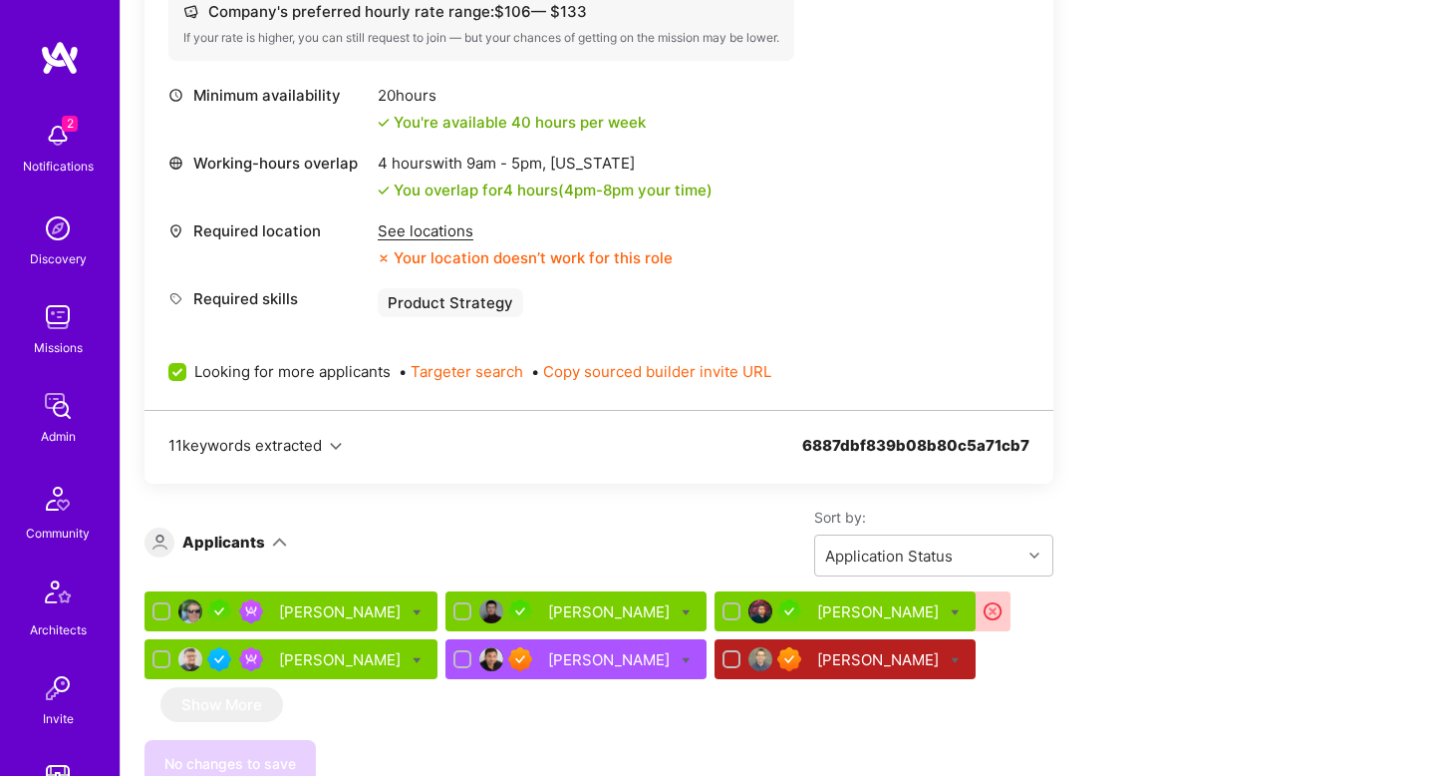
click at [818, 612] on div "[PERSON_NAME]" at bounding box center [880, 611] width 126 height 21
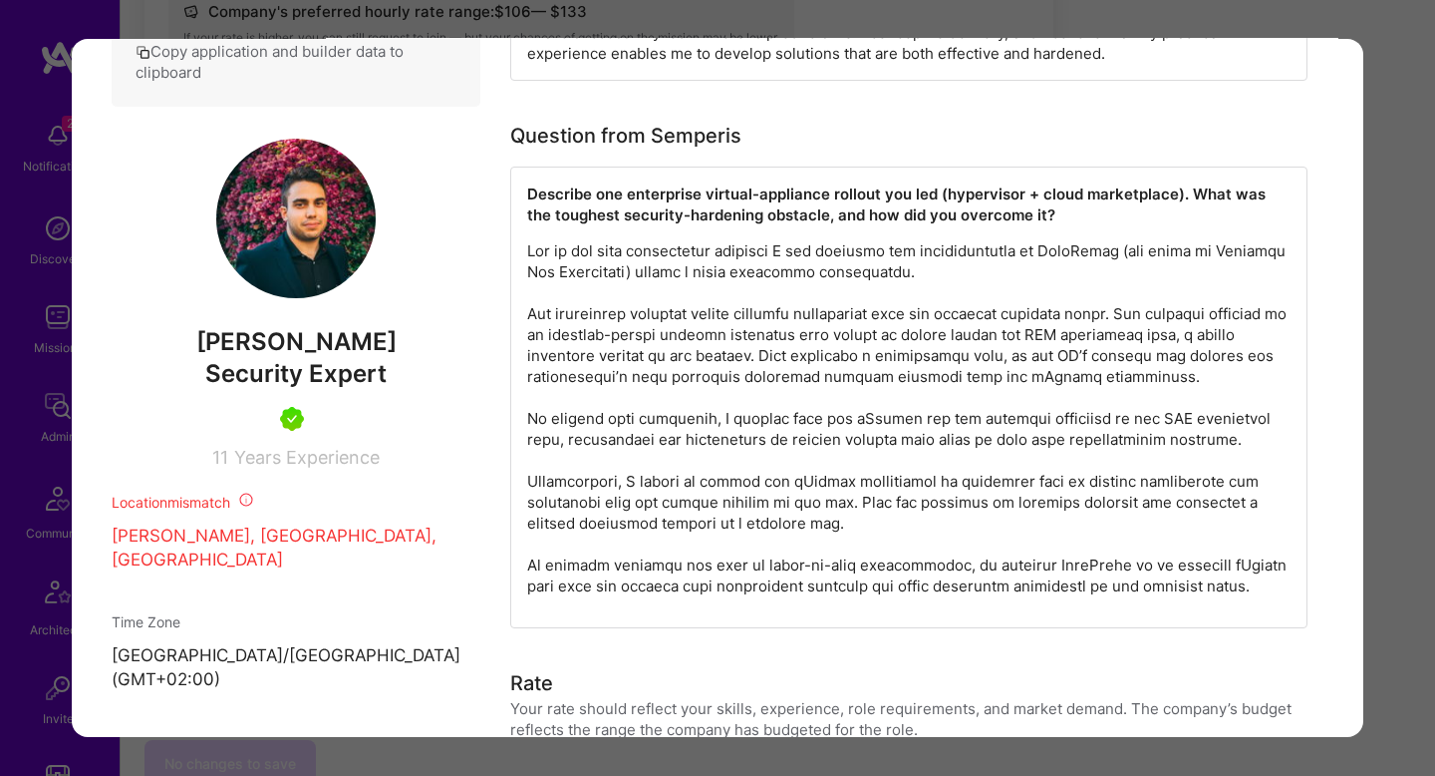
scroll to position [1107, 0]
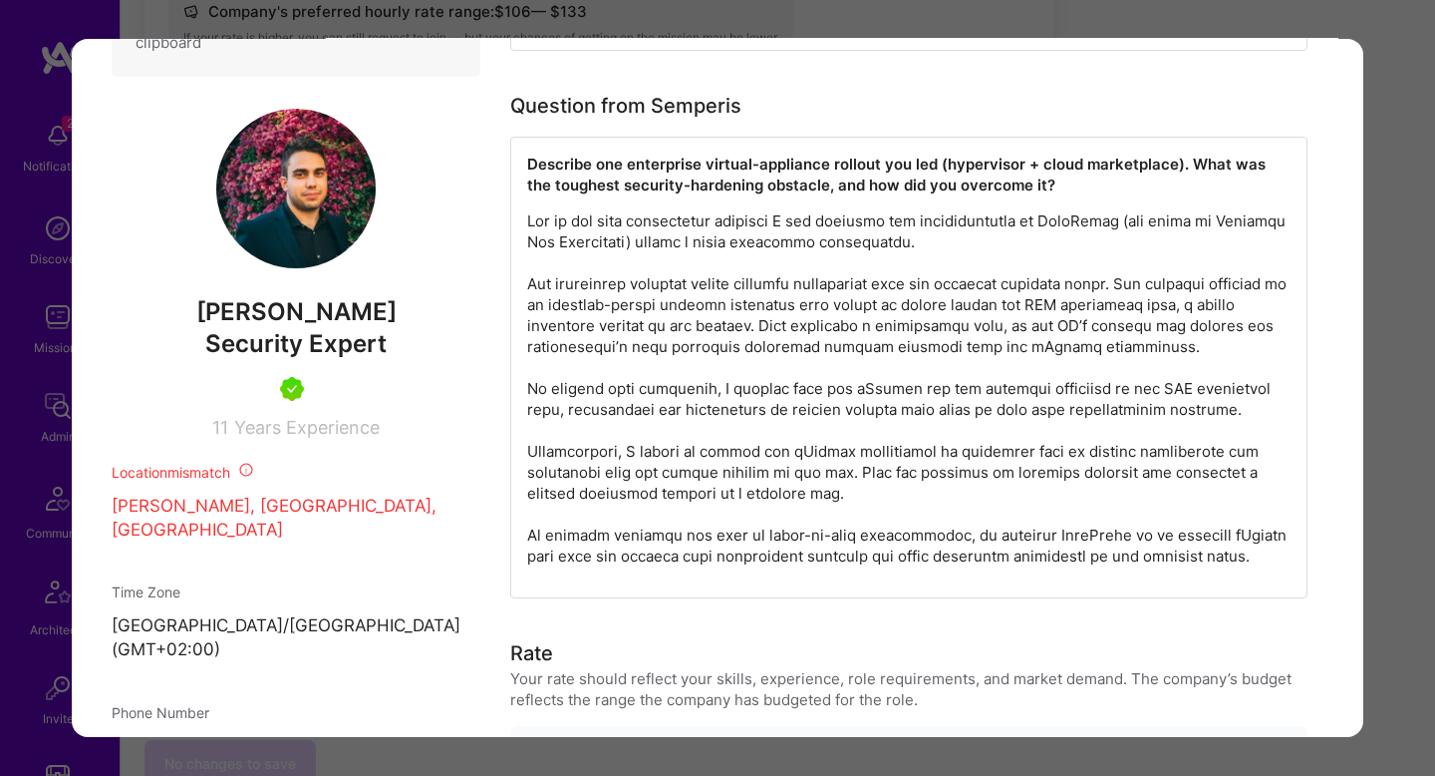
click at [39, 462] on div "Application 3 of 6 Builder Missing Requirements Required Location See locations…" at bounding box center [717, 388] width 1435 height 776
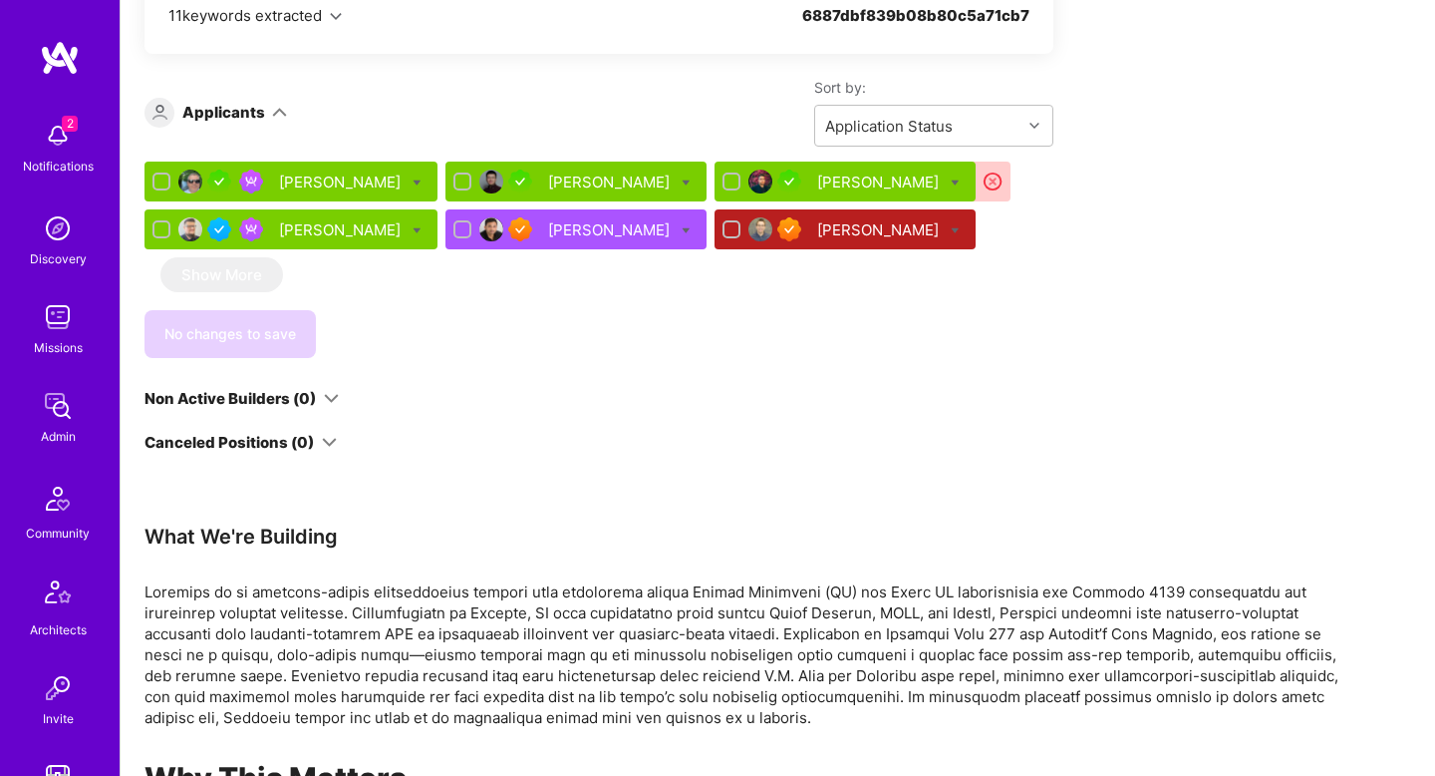
scroll to position [1152, 0]
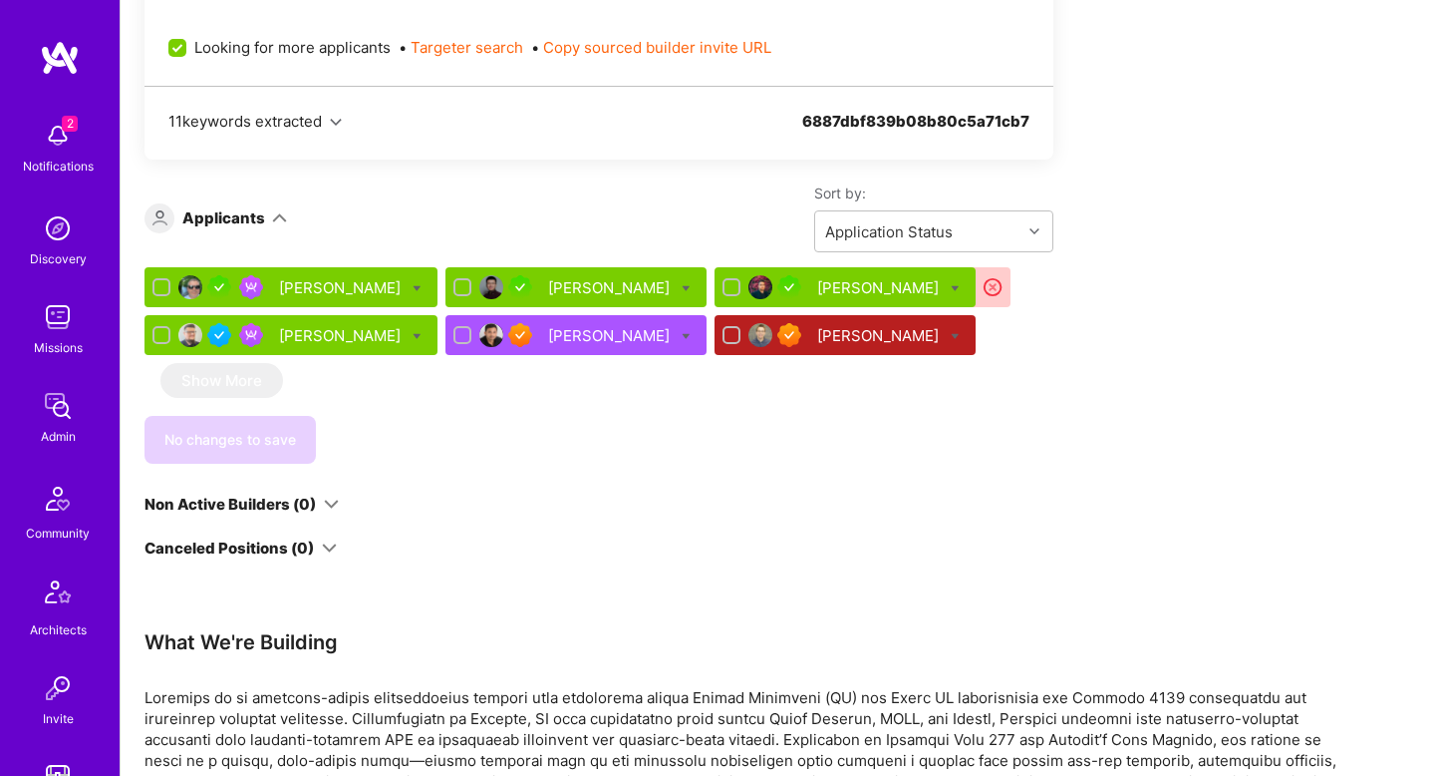
click at [378, 296] on div "[PERSON_NAME]" at bounding box center [342, 287] width 126 height 21
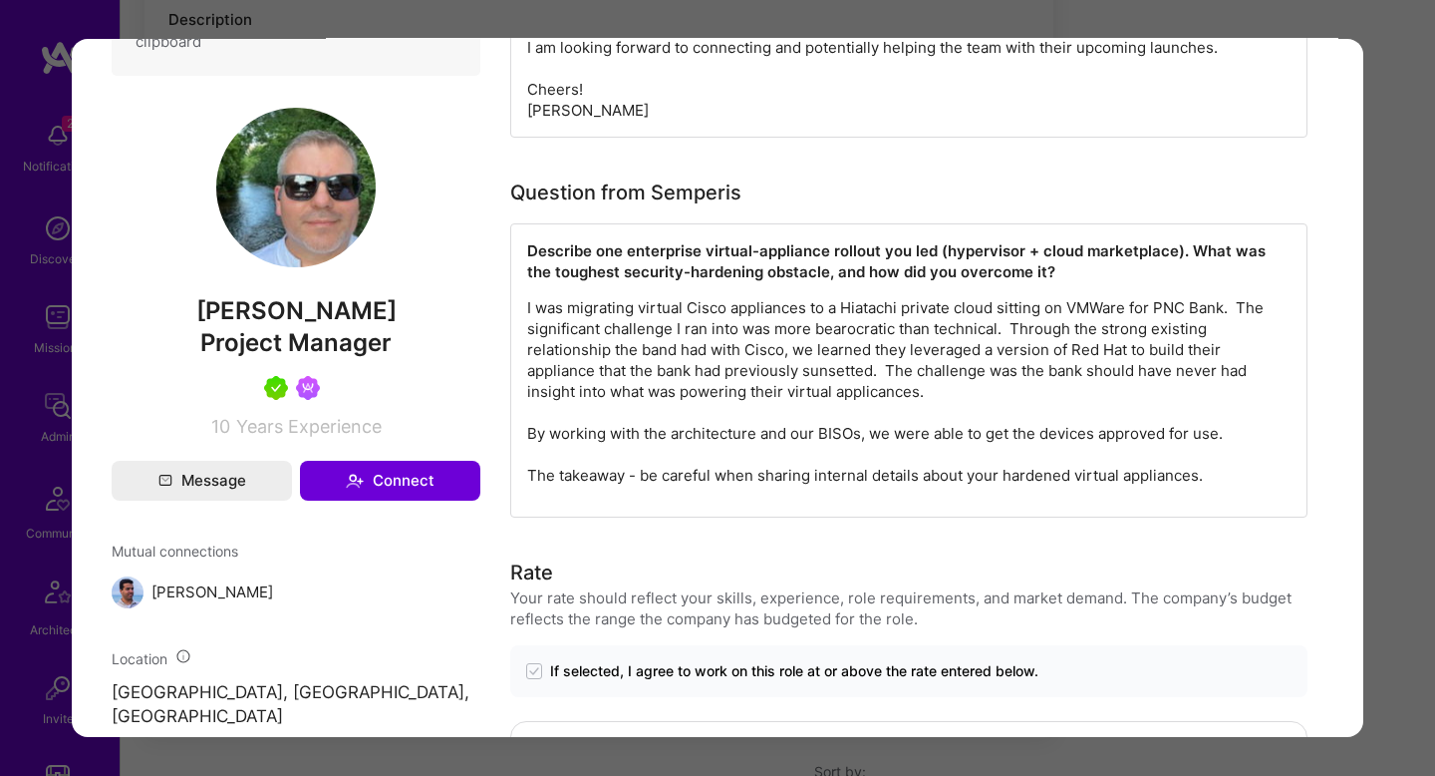
scroll to position [983, 0]
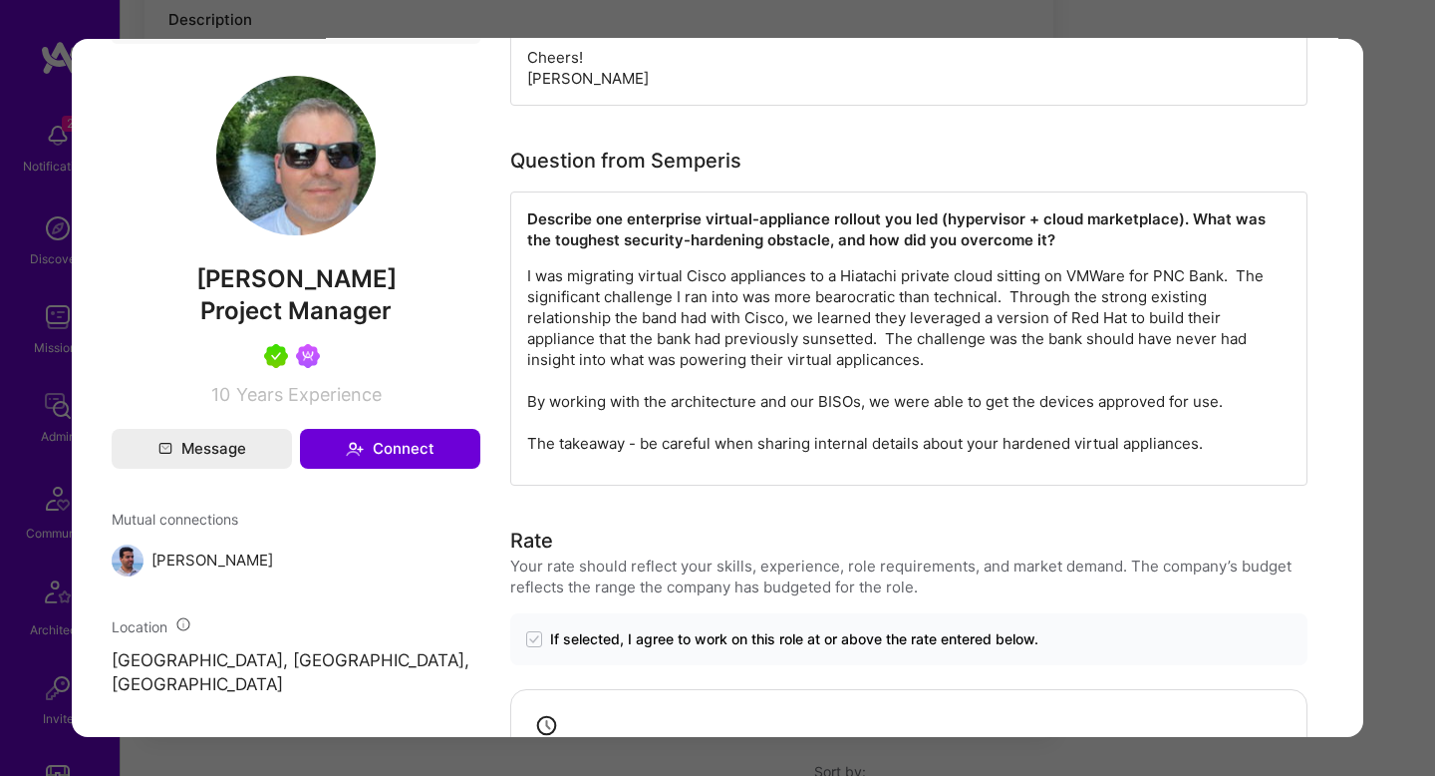
click at [1380, 202] on div "Application 1 of 6 Evaluation scores Expertise level Very good Interpersonal sk…" at bounding box center [717, 388] width 1435 height 776
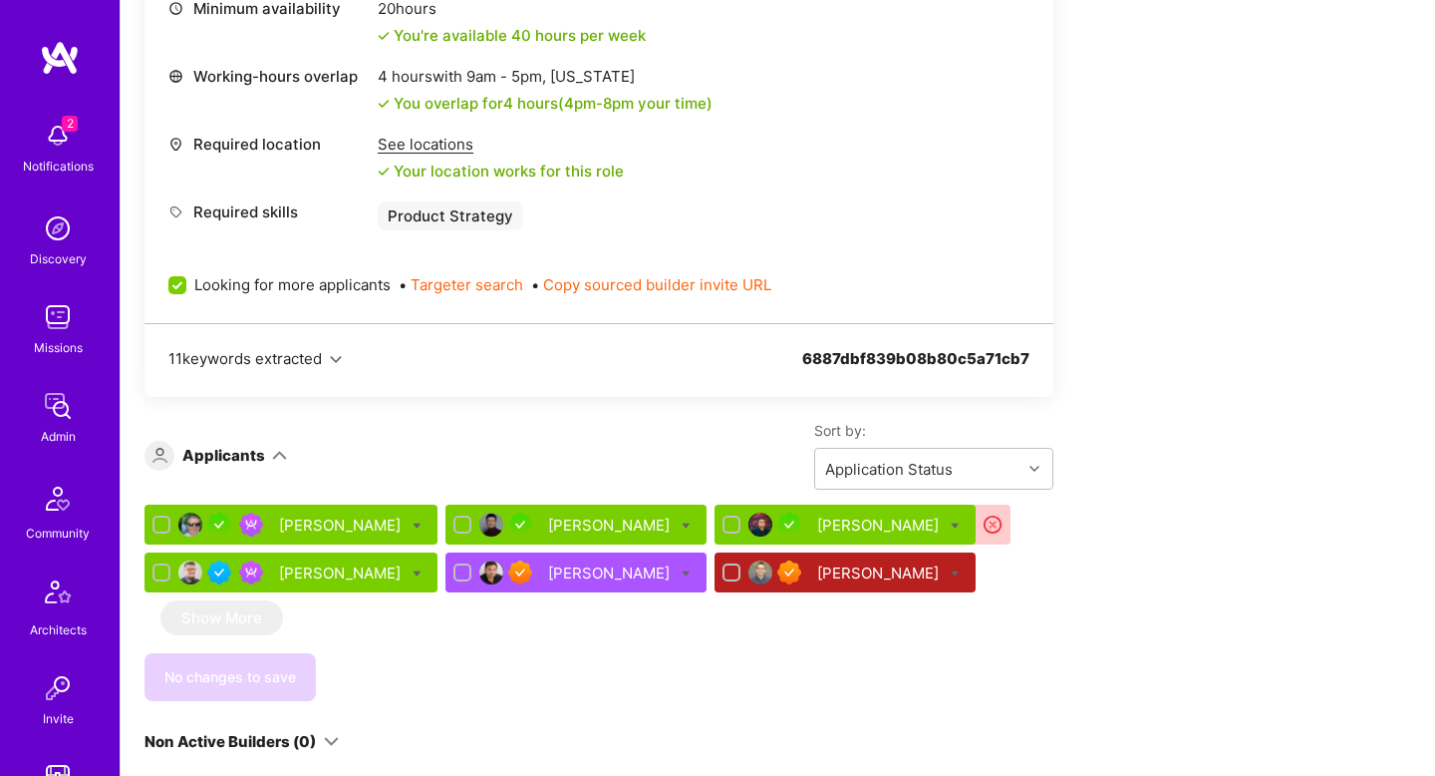
scroll to position [976, 0]
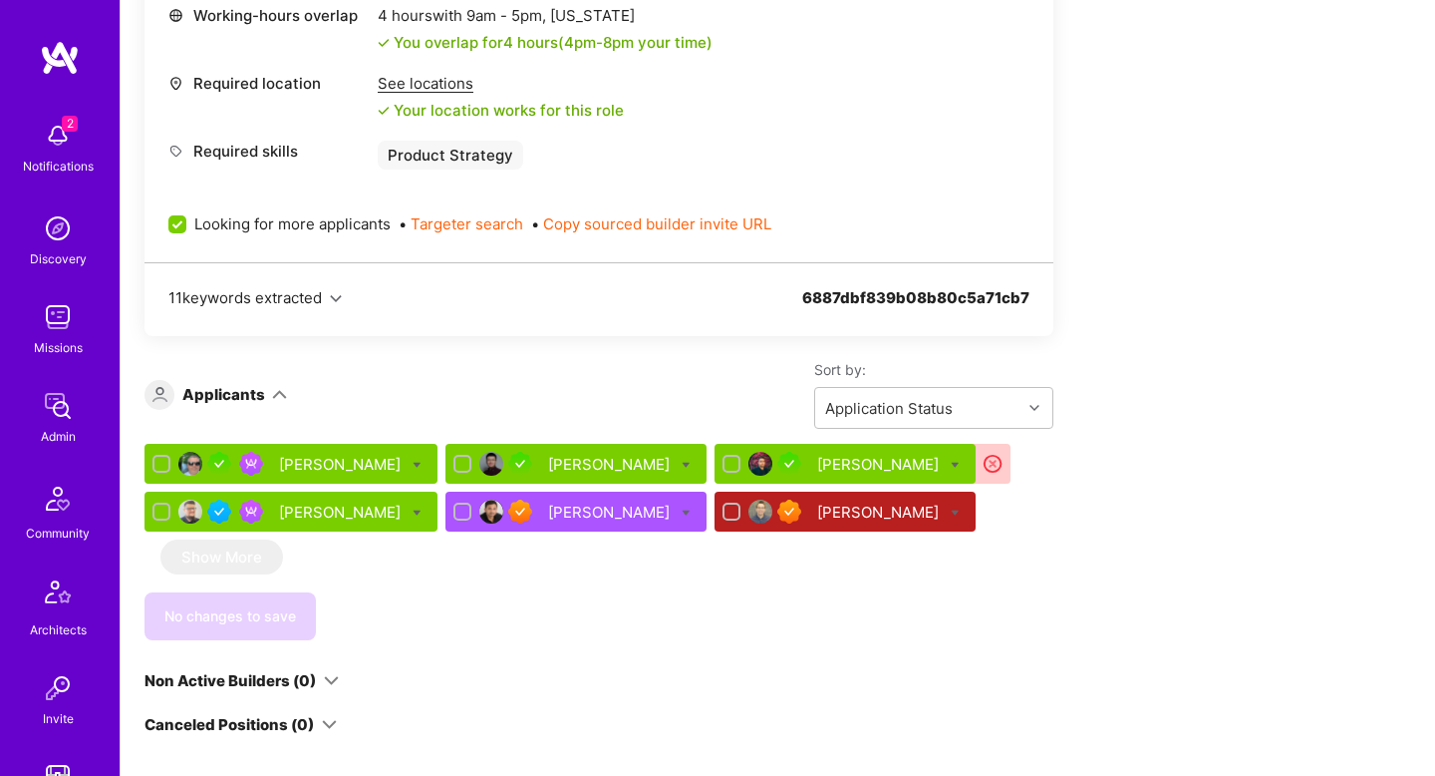
click at [837, 512] on div "[PERSON_NAME]" at bounding box center [880, 511] width 126 height 21
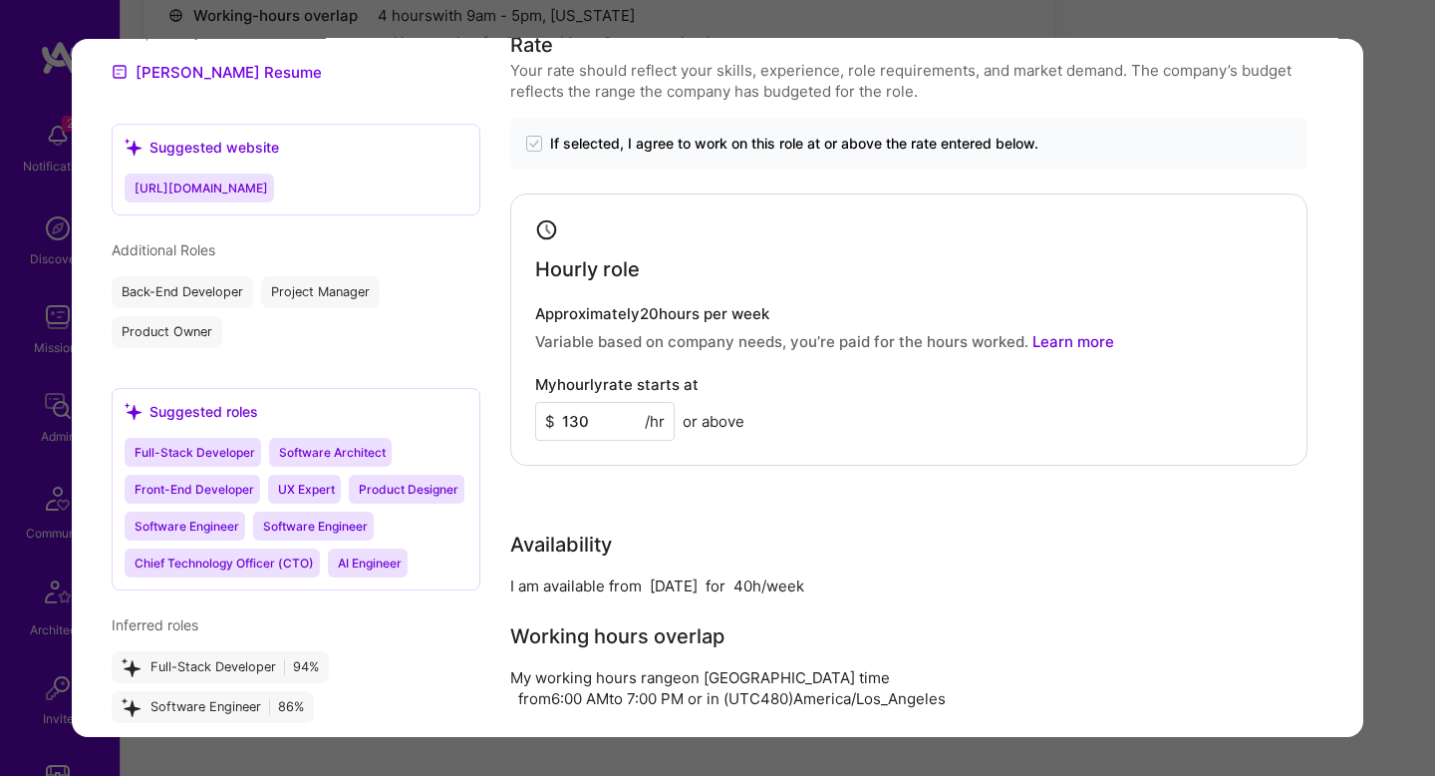
scroll to position [1856, 0]
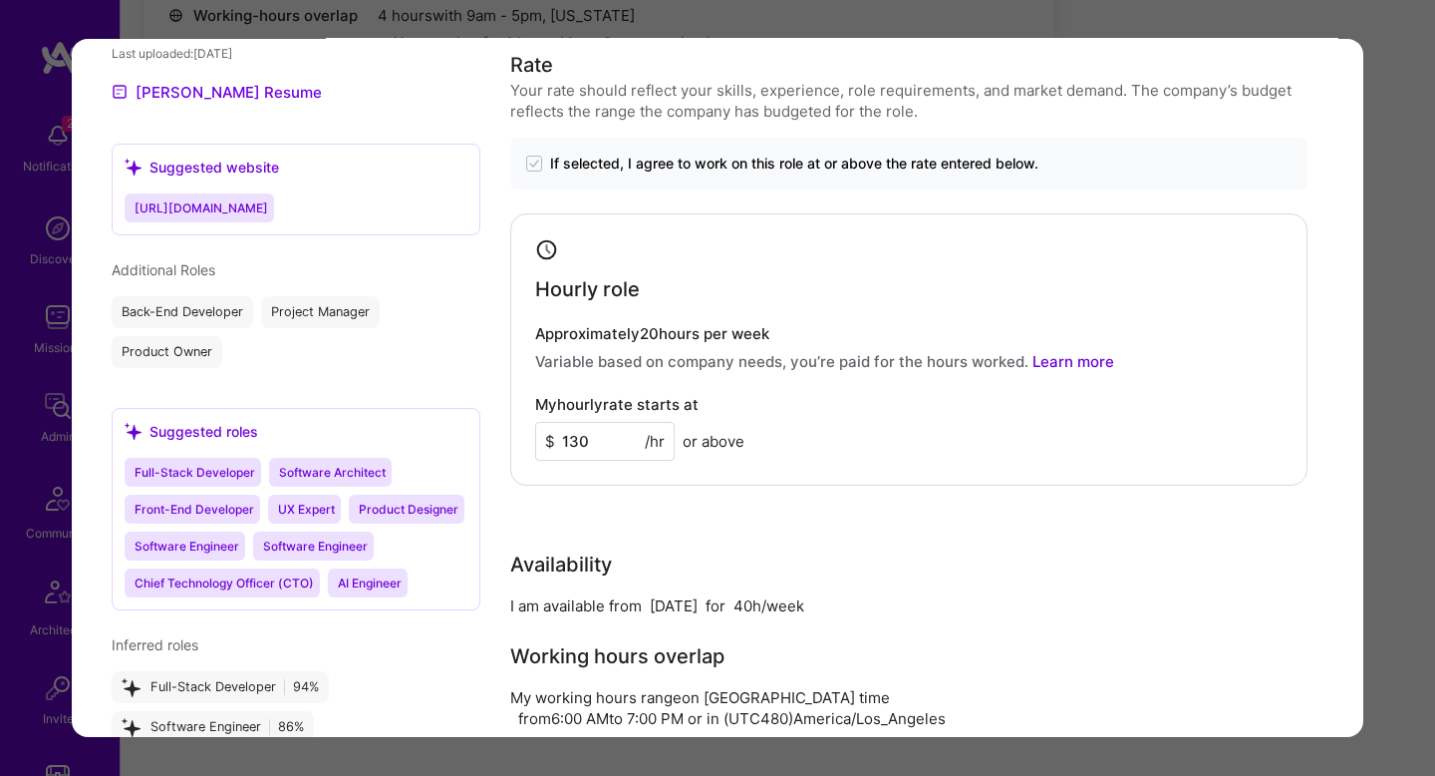
click at [1412, 409] on div "Application 6 of 6 Evaluation scores Expertise level Superstar Interpersonal sk…" at bounding box center [717, 388] width 1435 height 776
